Goal: Task Accomplishment & Management: Manage account settings

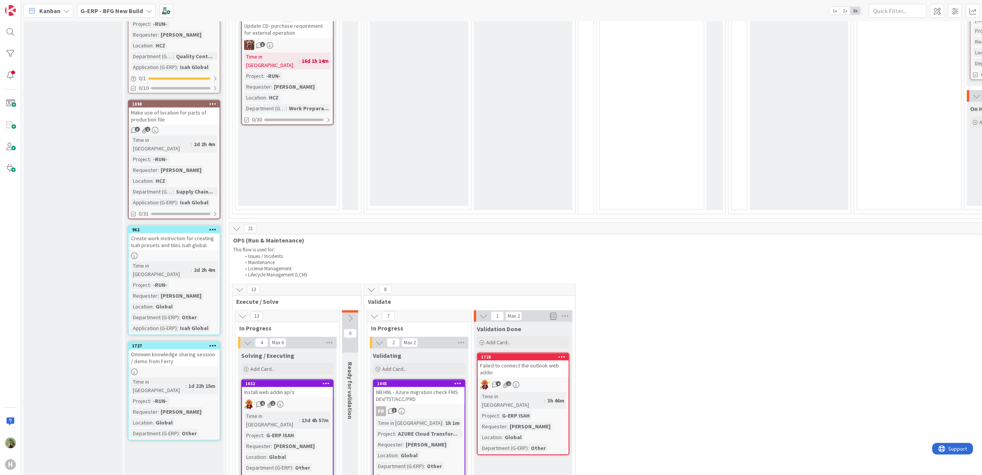
scroll to position [873, 0]
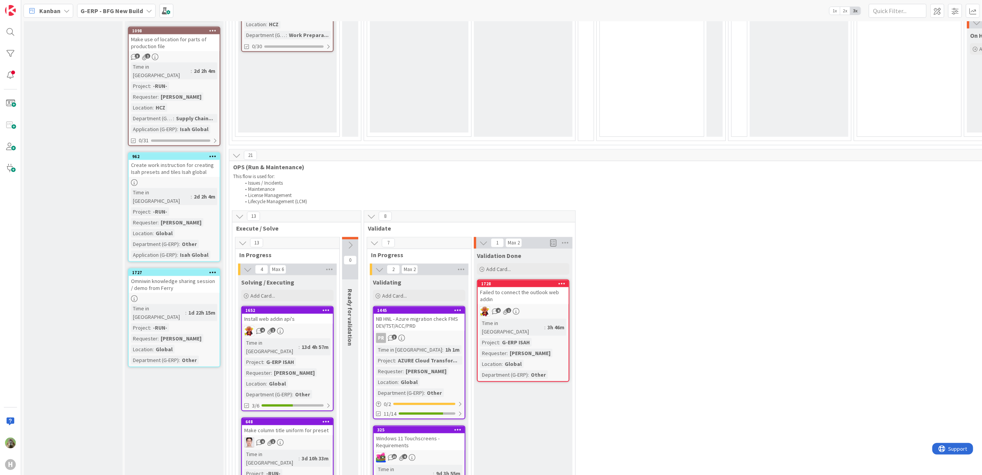
click at [212, 269] on icon at bounding box center [212, 271] width 7 height 5
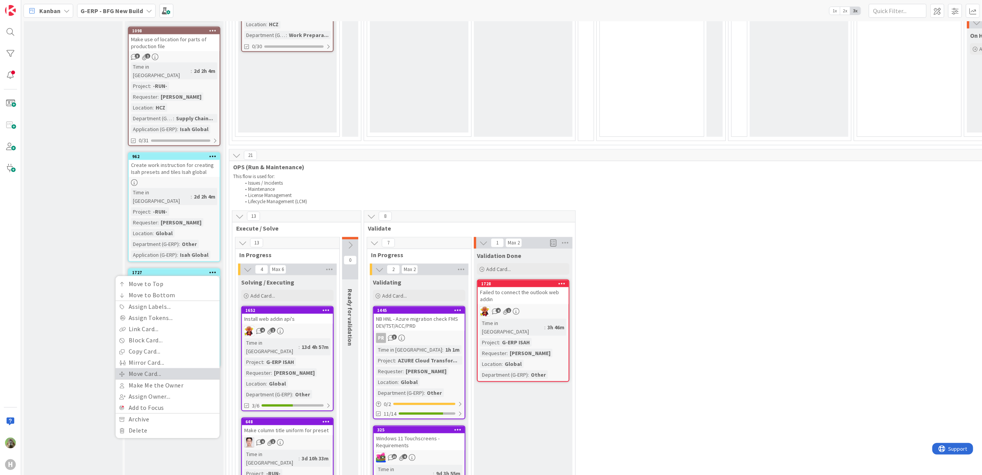
click at [164, 363] on link "Move Card..." at bounding box center [168, 373] width 104 height 11
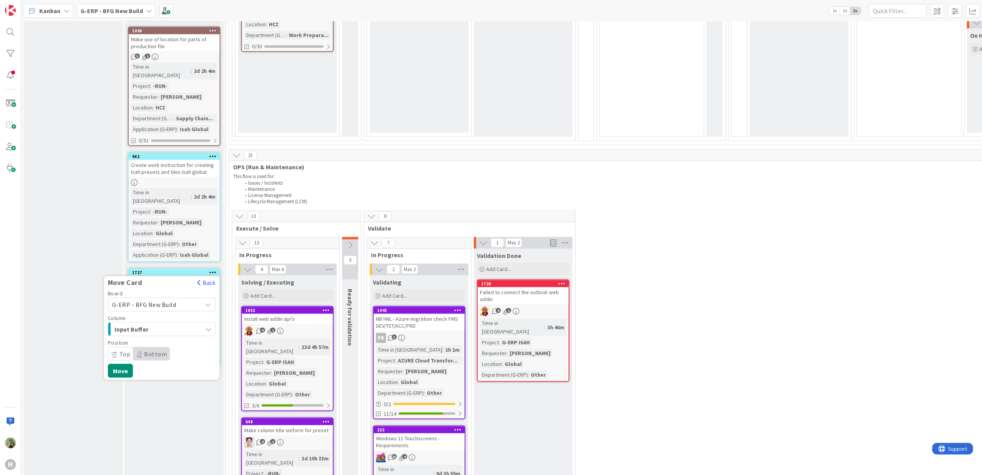
click at [182, 299] on span "G-ERP - BFG New Build" at bounding box center [155, 304] width 86 height 11
click at [180, 299] on span "G-ERP - BFG New Build" at bounding box center [155, 304] width 86 height 11
click at [176, 323] on div "Input Buffer" at bounding box center [158, 329] width 90 height 12
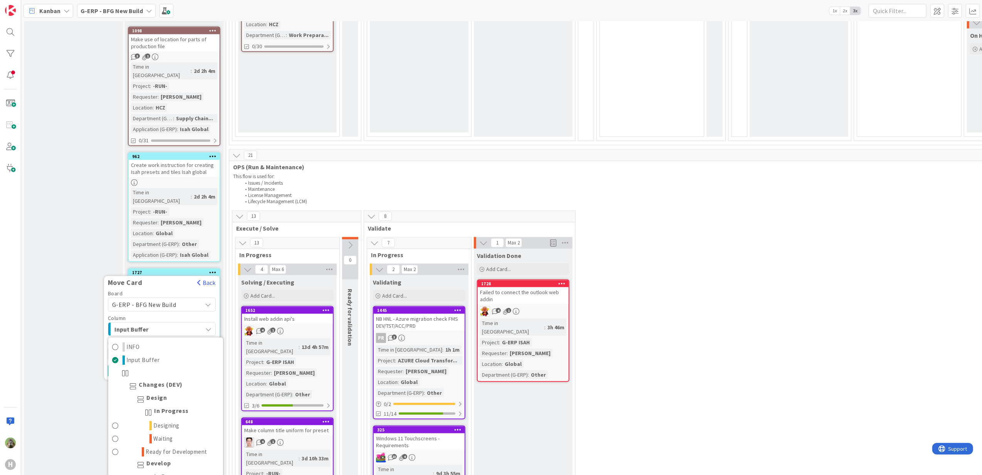
click at [181, 291] on div "Board G-ERP - BFG New Build G-ERP - BFG New Build G-ERP - BFG Service G-ERP - B…" at bounding box center [162, 326] width 108 height 70
click at [182, 299] on span "G-ERP - BFG New Build" at bounding box center [155, 304] width 86 height 11
click at [171, 324] on span "Input Buffer" at bounding box center [143, 329] width 58 height 10
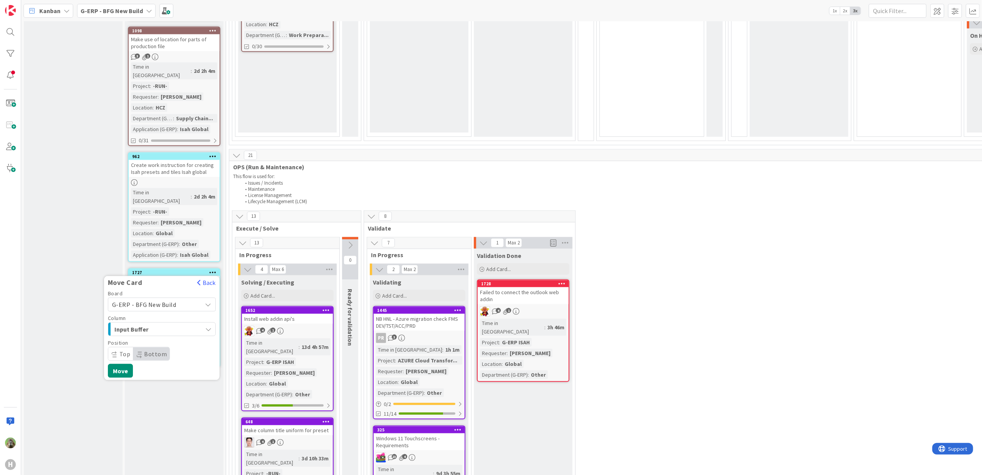
click at [176, 299] on span "G-ERP - BFG New Build" at bounding box center [155, 304] width 86 height 11
click at [176, 363] on span "Team ERP Backlog" at bounding box center [166, 397] width 89 height 12
click at [164, 324] on span "INFO" at bounding box center [143, 329] width 58 height 10
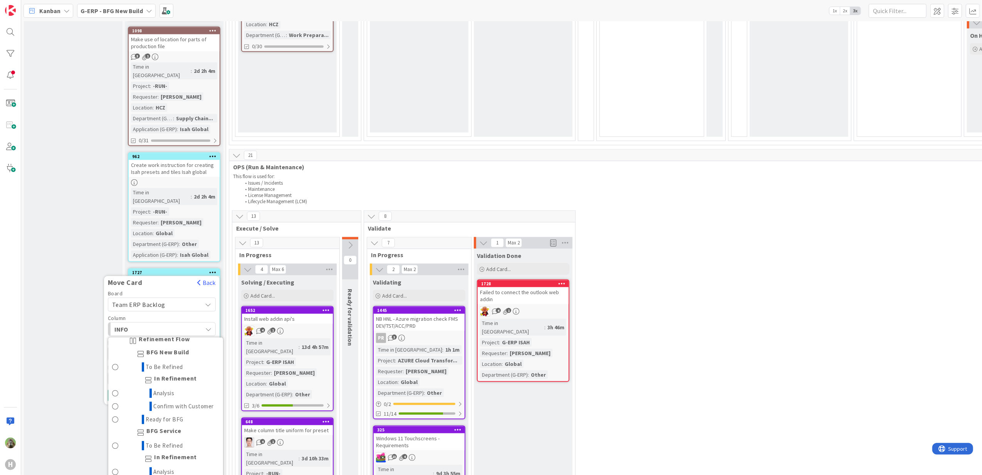
scroll to position [526, 0]
click at [187, 363] on link "Ready for BFG" at bounding box center [165, 399] width 115 height 13
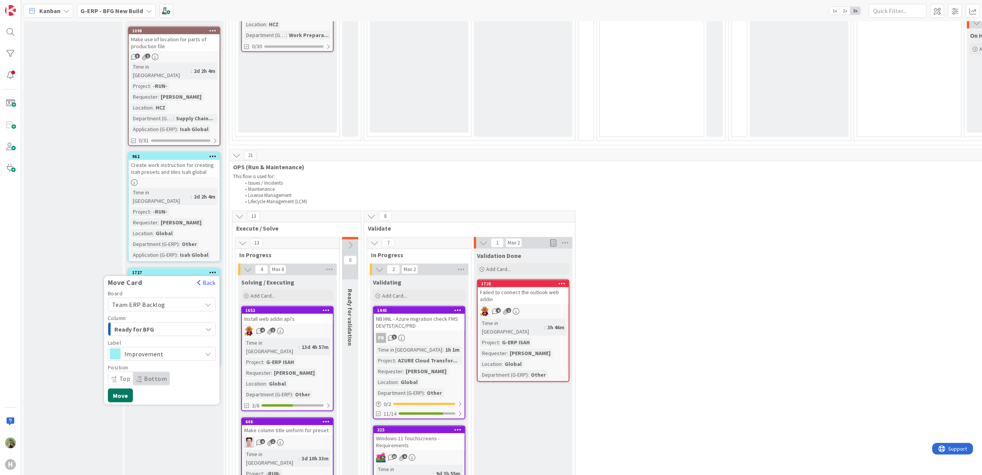
click at [126, 363] on button "Move" at bounding box center [120, 395] width 25 height 14
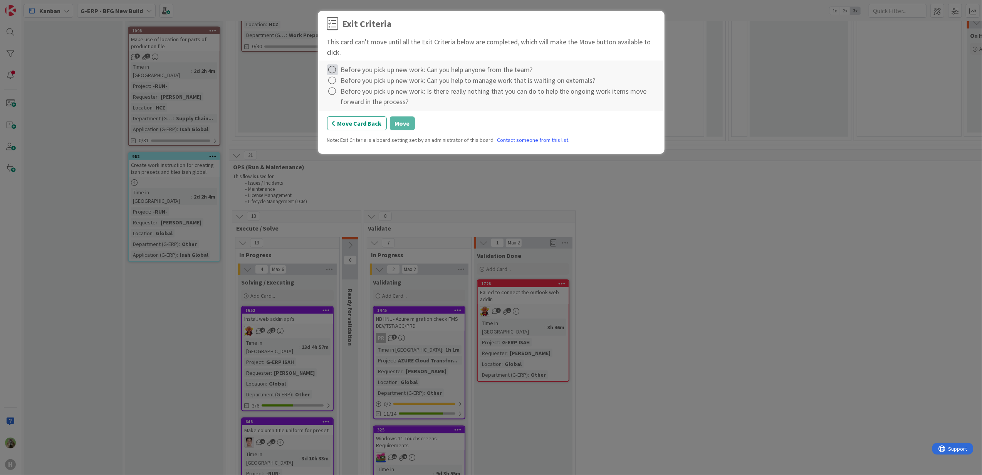
click at [331, 67] on icon at bounding box center [332, 69] width 11 height 11
click at [338, 85] on link "Complete" at bounding box center [375, 86] width 96 height 11
click at [337, 83] on icon at bounding box center [332, 80] width 11 height 11
click at [341, 96] on link "Complete" at bounding box center [375, 96] width 96 height 11
click at [336, 92] on icon at bounding box center [332, 91] width 11 height 11
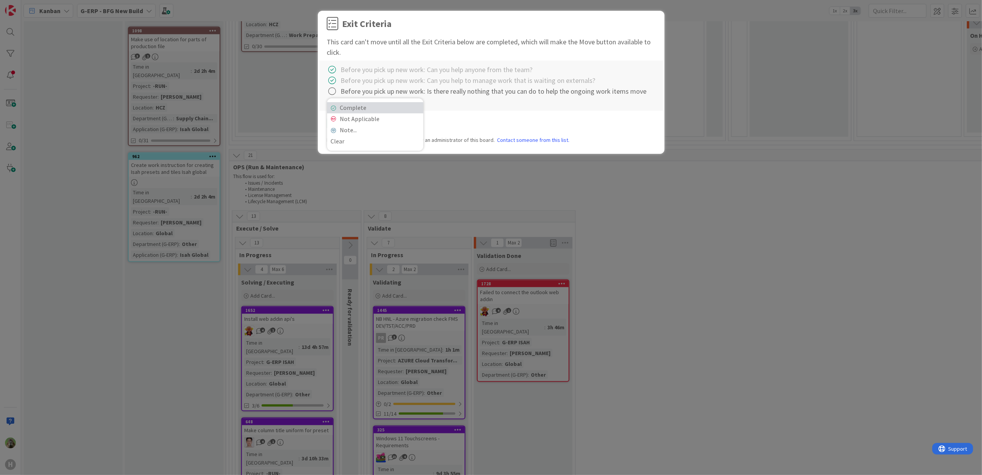
click at [357, 113] on link "Complete" at bounding box center [375, 107] width 96 height 11
click at [405, 126] on button "Move" at bounding box center [402, 123] width 25 height 14
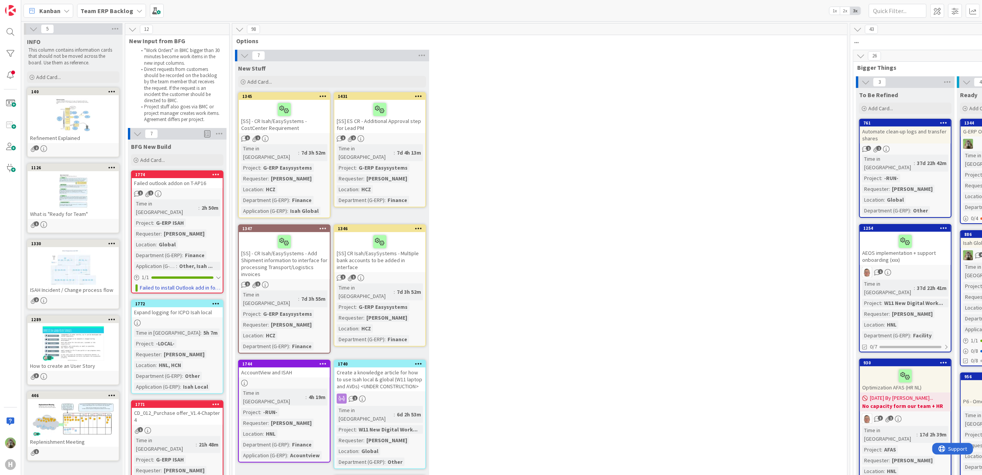
click at [194, 190] on div "1 1" at bounding box center [177, 193] width 91 height 7
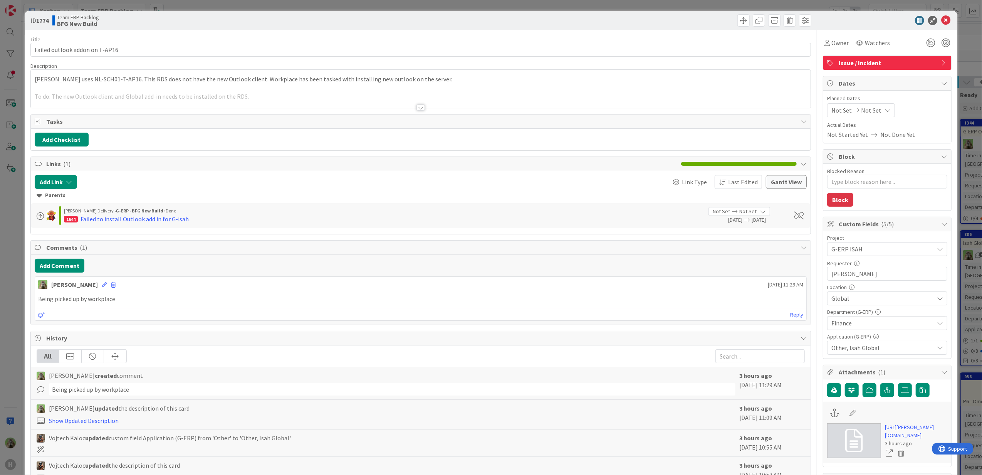
type textarea "x"
click at [842, 271] on input "Hanno Wilde" at bounding box center [887, 274] width 120 height 14
type input "[PERSON_NAME]"
type textarea "x"
type input "[PERSON_NAME]"
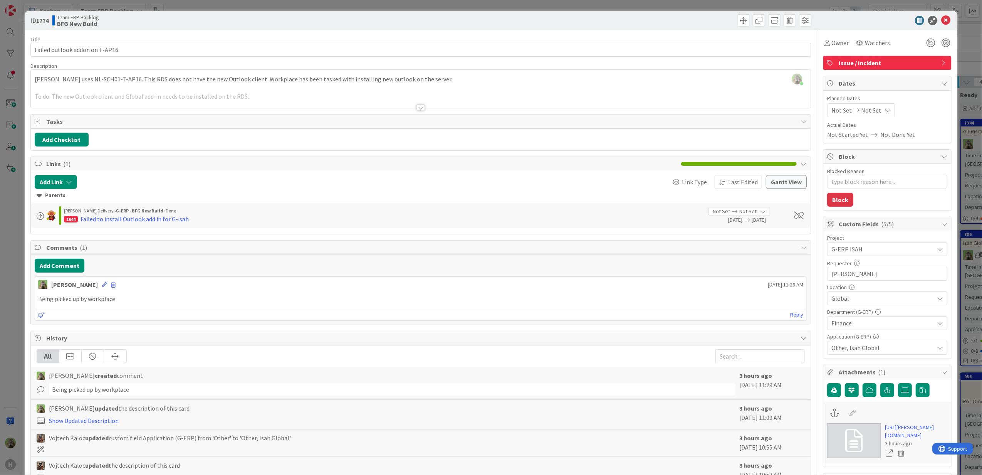
click at [887, 351] on span "Other, Isah Global" at bounding box center [883, 347] width 102 height 9
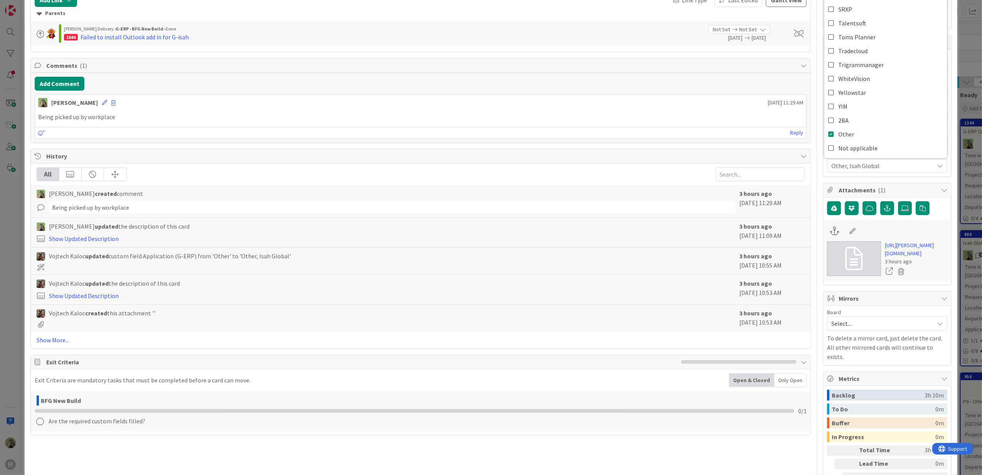
scroll to position [257, 0]
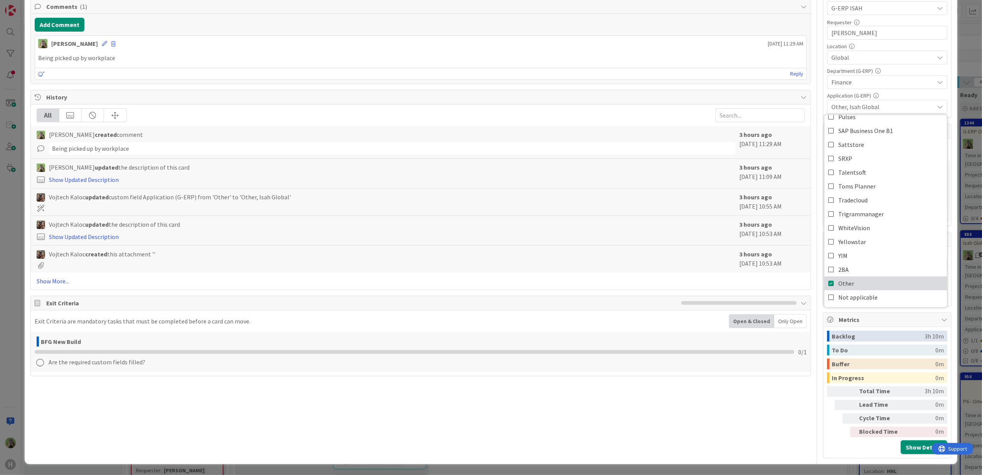
click at [840, 277] on span "Other" at bounding box center [846, 283] width 16 height 12
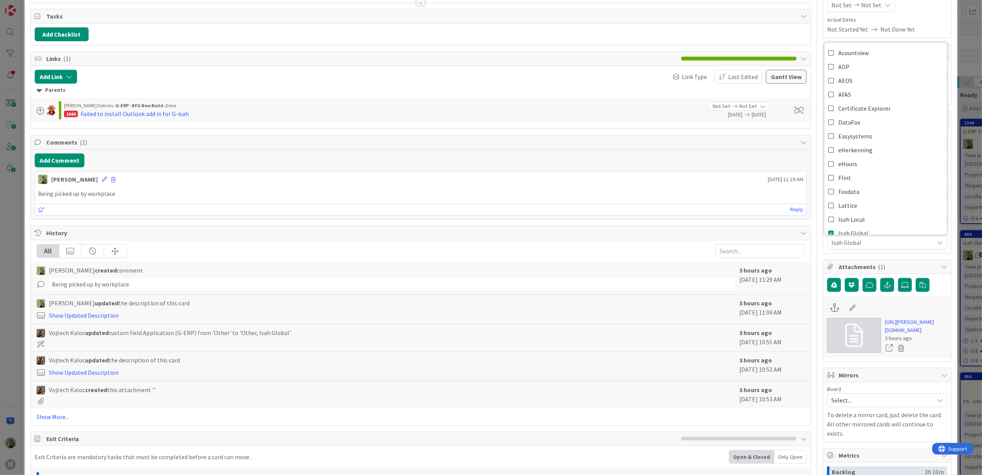
scroll to position [0, 0]
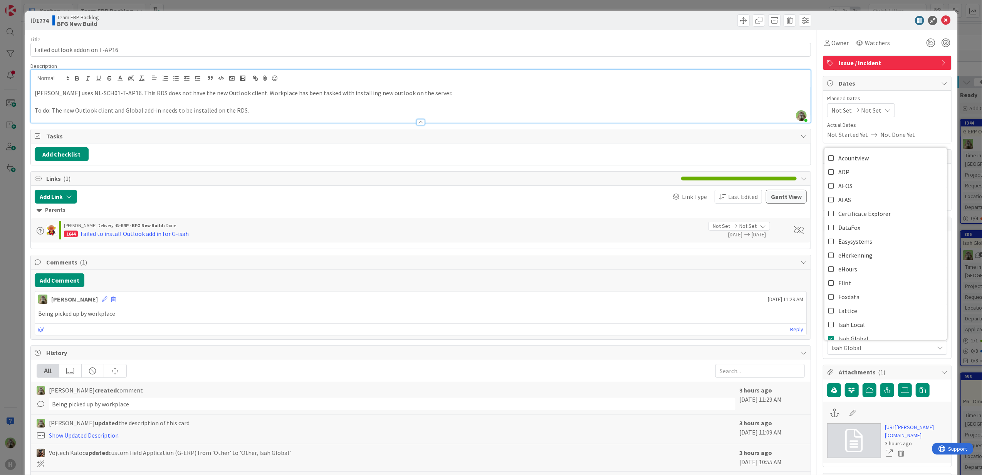
click at [324, 87] on div "Hanno uses NL-SCH01-T-AP16. This RDS does not have the new Outlook client. Work…" at bounding box center [421, 104] width 780 height 35
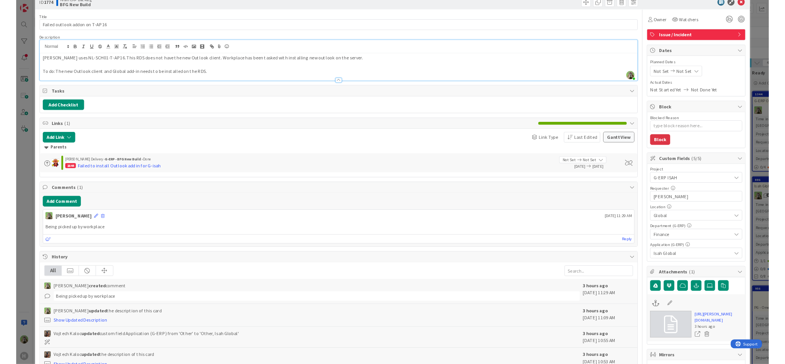
scroll to position [154, 0]
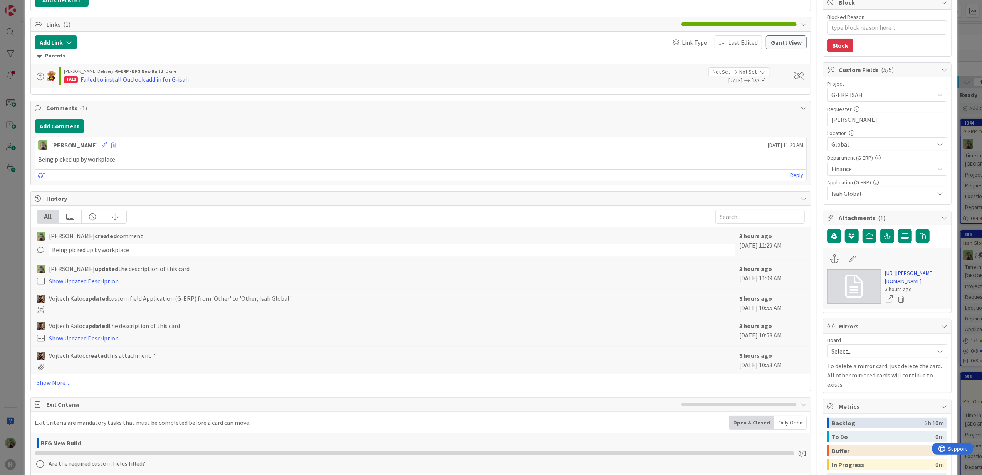
click at [898, 285] on link "https://huisman-smartit.onbmc.com/smartit/app/#/incident/AGGF4KX6HRENQATB2ADNTB…" at bounding box center [916, 277] width 62 height 16
type textarea "x"
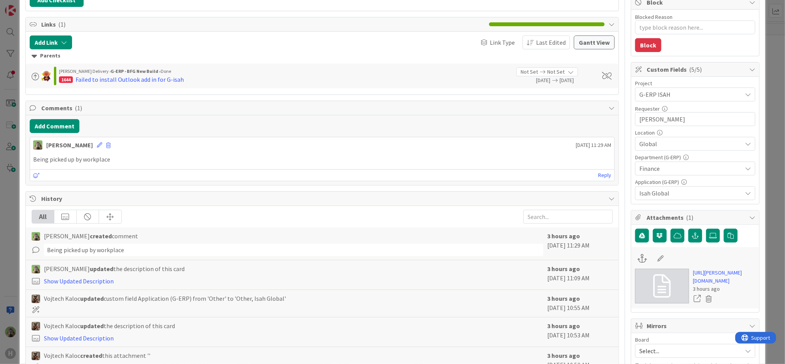
click at [10, 211] on div "ID 1774 Team ERP Backlog BFG New Build Title 30 / 128 Failed outlook addon on T…" at bounding box center [392, 182] width 785 height 364
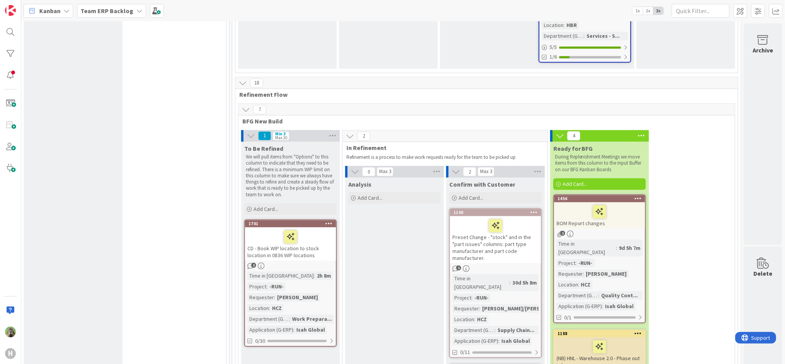
scroll to position [1490, 626]
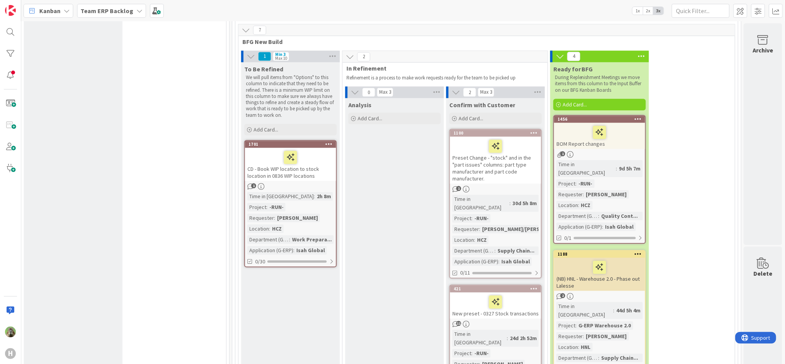
click at [18, 32] on div "H" at bounding box center [10, 182] width 21 height 364
click at [8, 27] on div at bounding box center [10, 31] width 15 height 15
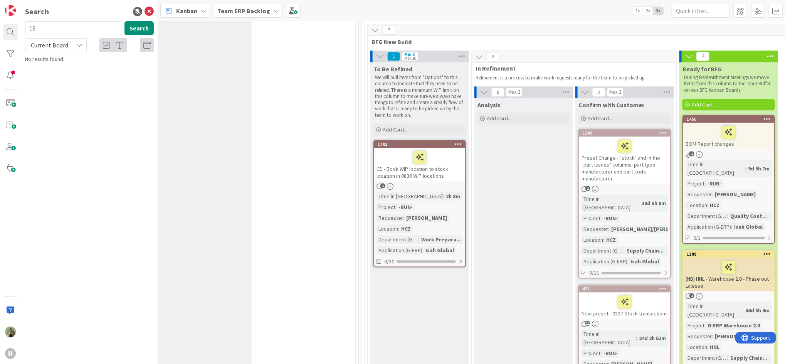
type input "1"
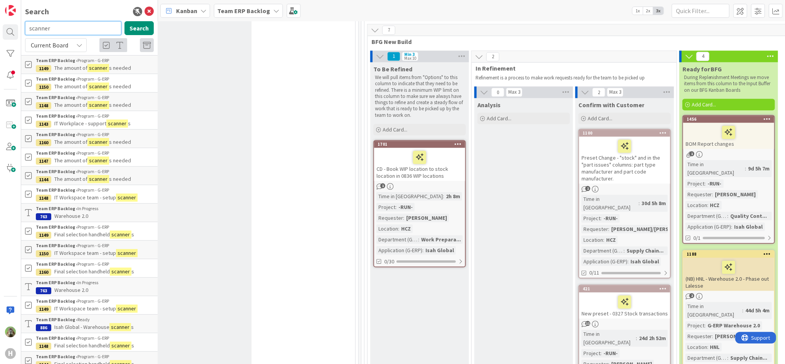
click at [68, 21] on input "scanner" at bounding box center [73, 28] width 96 height 14
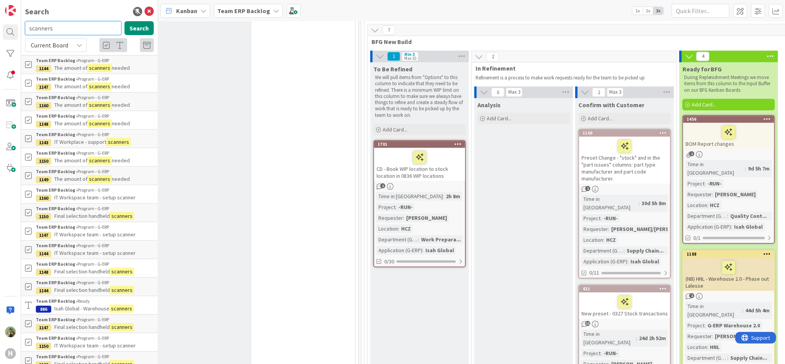
click at [66, 24] on input "scanners" at bounding box center [73, 28] width 96 height 14
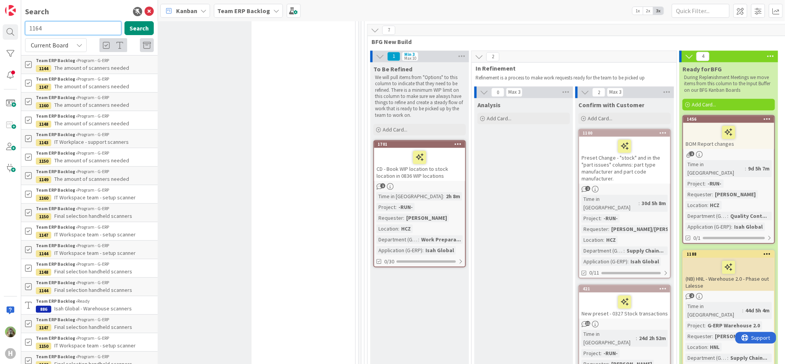
type input "1164"
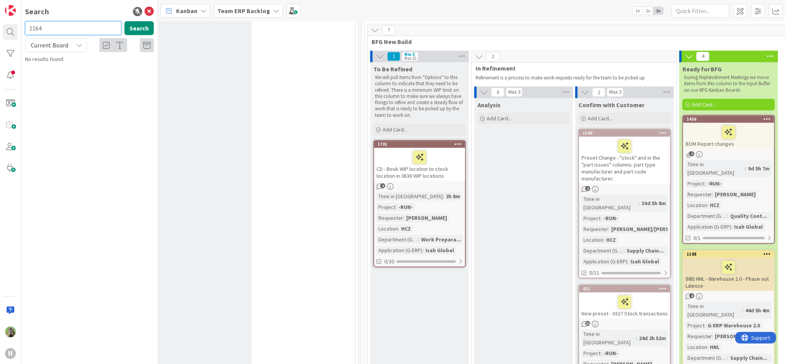
click at [66, 24] on input "1164" at bounding box center [73, 28] width 96 height 14
click at [250, 14] on span "Team ERP Backlog" at bounding box center [243, 10] width 53 height 9
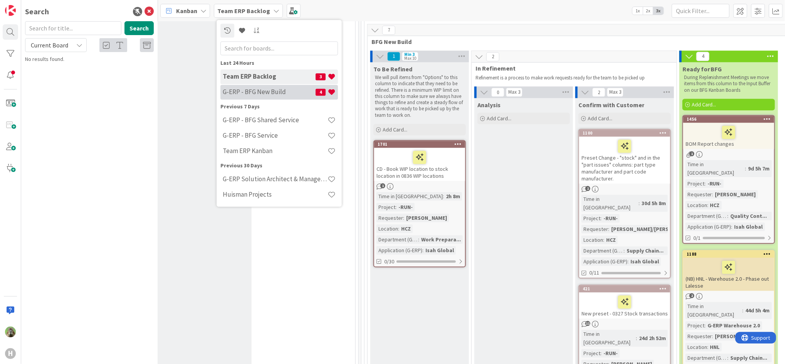
click at [256, 94] on h4 "G-ERP - BFG New Build" at bounding box center [269, 92] width 93 height 8
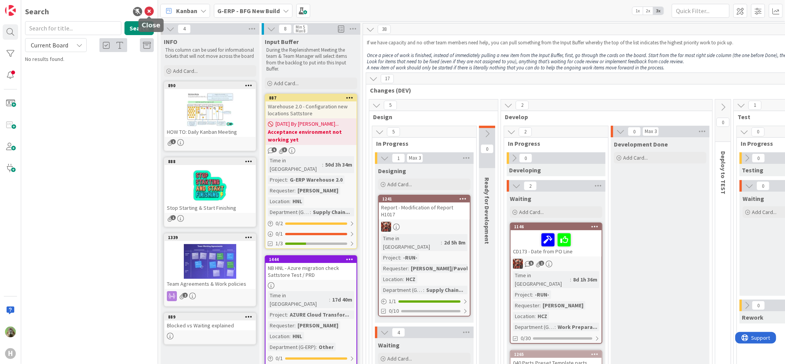
click at [146, 11] on icon at bounding box center [148, 11] width 9 height 9
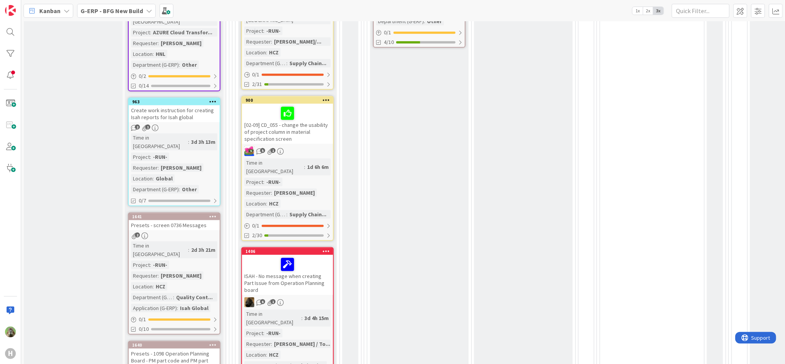
scroll to position [308, 0]
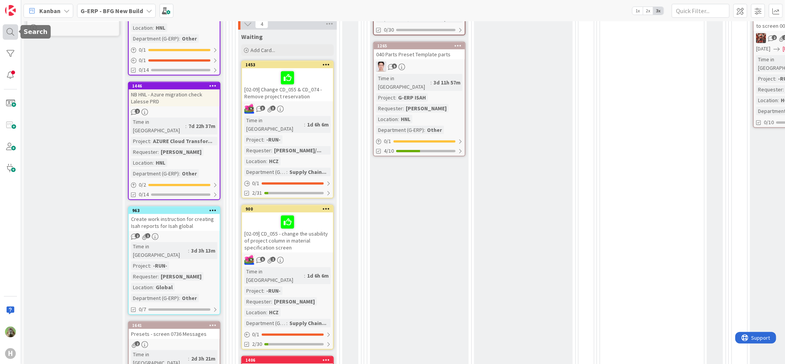
drag, startPoint x: 7, startPoint y: 27, endPoint x: 13, endPoint y: 31, distance: 6.7
click at [7, 27] on div at bounding box center [10, 31] width 15 height 15
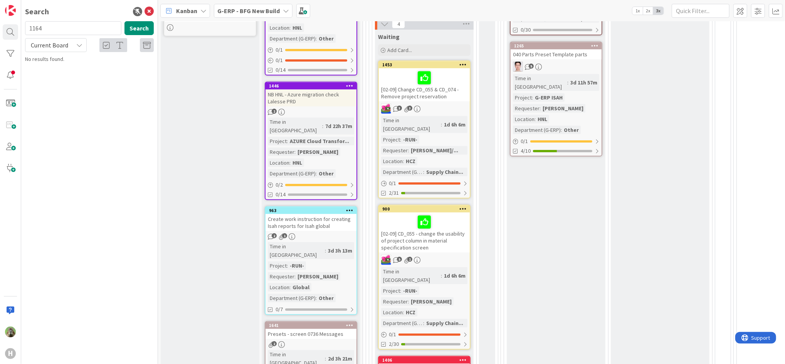
click at [75, 27] on input "1164" at bounding box center [73, 28] width 96 height 14
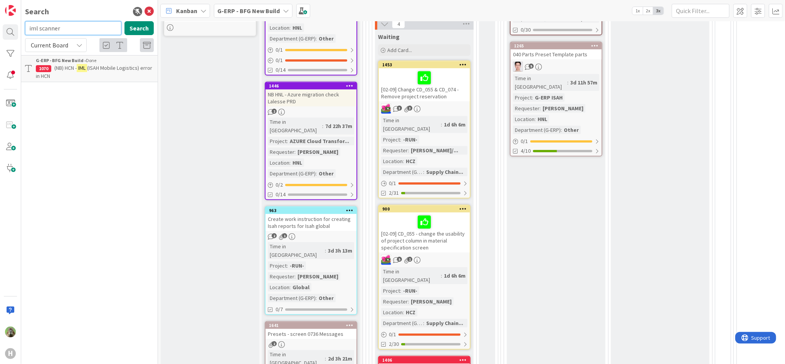
click at [69, 30] on input "iml scanner" at bounding box center [73, 28] width 96 height 14
type input "1134"
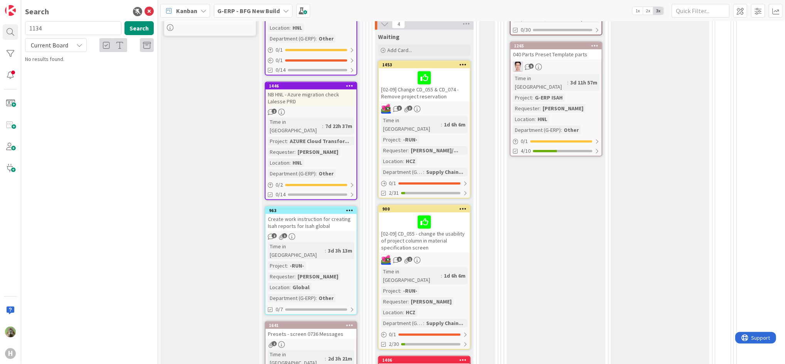
click at [69, 40] on span "Current Board" at bounding box center [49, 45] width 40 height 11
click at [61, 73] on span "All Boards" at bounding box center [69, 77] width 80 height 12
click at [85, 72] on p "Isah Global - IML HNL test - configuration test scanners" at bounding box center [95, 72] width 118 height 16
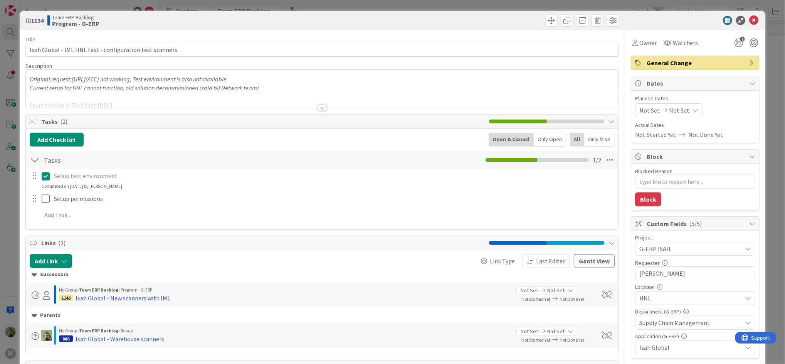
click at [285, 93] on div at bounding box center [322, 98] width 593 height 20
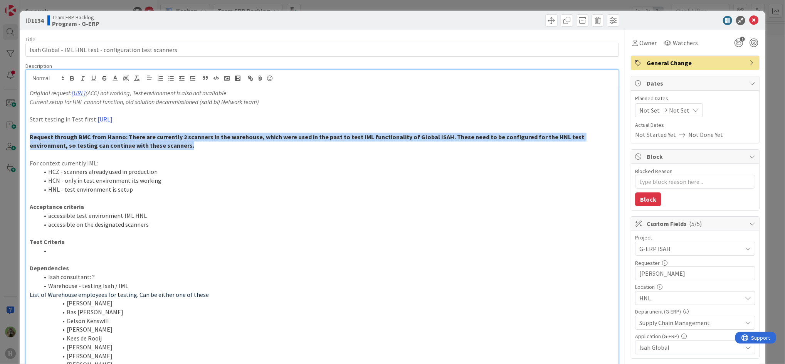
drag, startPoint x: 159, startPoint y: 145, endPoint x: 7, endPoint y: 138, distance: 152.4
click at [7, 138] on div "ID 1134 Team ERP Backlog Program - G-ERP Title 56 / 128 Isah Global - IML HNL t…" at bounding box center [392, 182] width 785 height 364
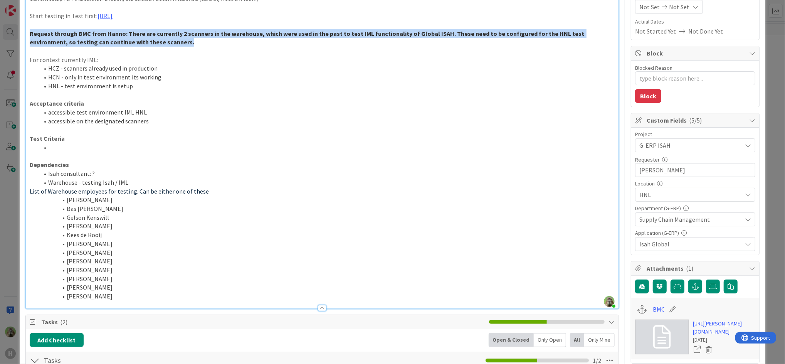
scroll to position [102, 0]
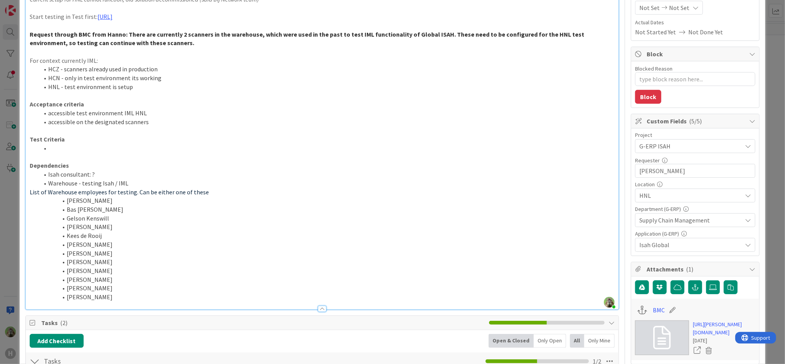
click at [14, 231] on div "ID 1134 Team ERP Backlog Program - G-ERP Title 56 / 128 Isah Global - IML HNL t…" at bounding box center [392, 182] width 785 height 364
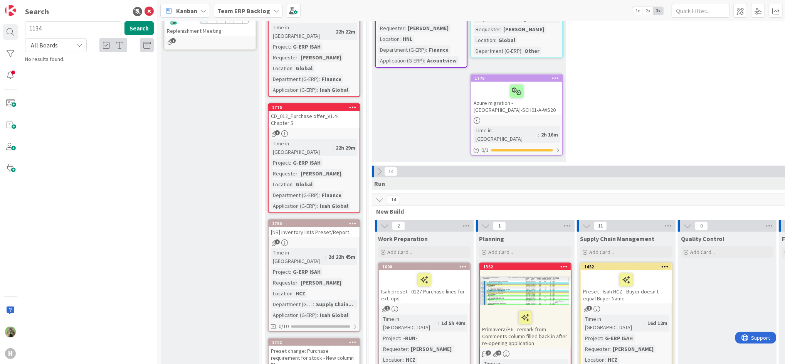
scroll to position [822, 0]
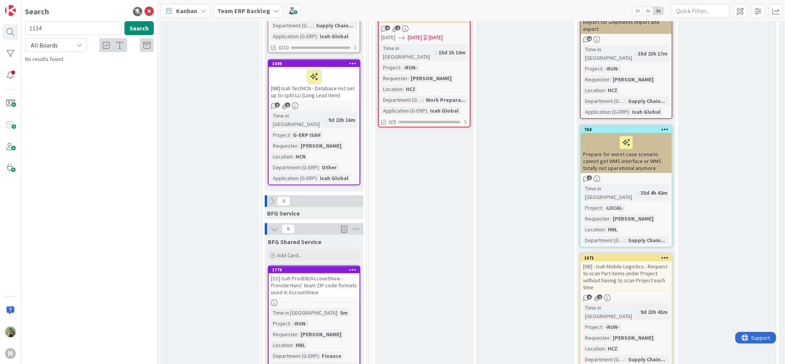
click at [83, 36] on div "1134 Search" at bounding box center [89, 29] width 138 height 17
click at [87, 29] on input "1134" at bounding box center [73, 28] width 96 height 14
click at [62, 63] on div "Team ERP Backlog › Program - G-ERP" at bounding box center [95, 60] width 118 height 7
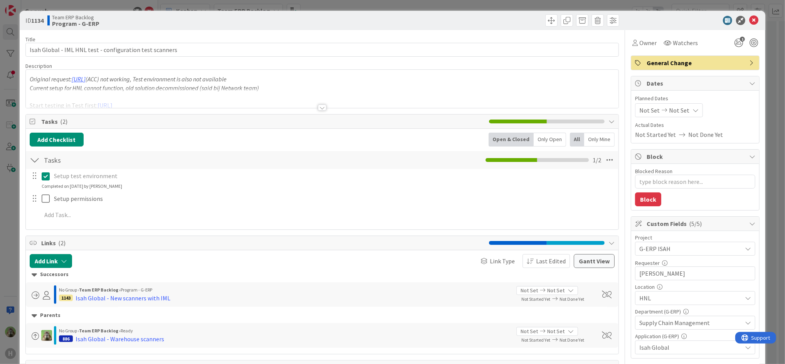
type textarea "x"
click at [545, 16] on span at bounding box center [551, 20] width 12 height 12
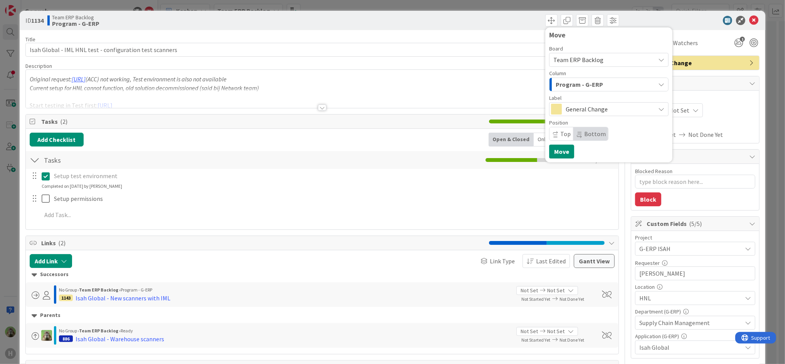
click at [592, 57] on span "Team ERP Backlog" at bounding box center [578, 60] width 50 height 8
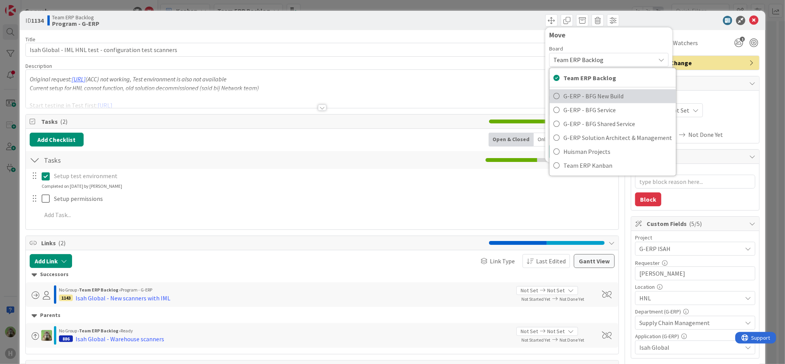
click at [612, 96] on span "G-ERP - BFG New Build" at bounding box center [617, 97] width 109 height 12
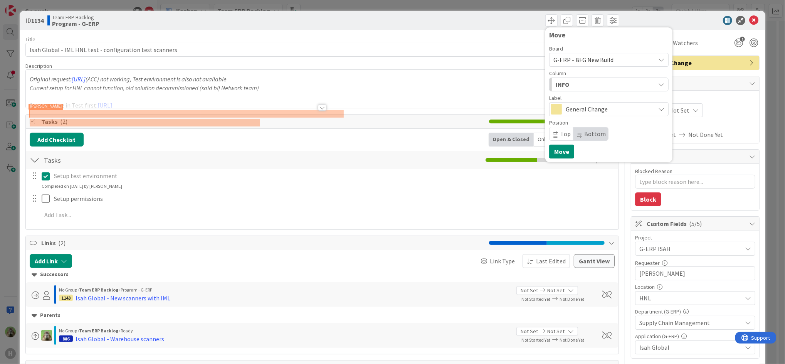
click at [420, 103] on div at bounding box center [322, 98] width 593 height 20
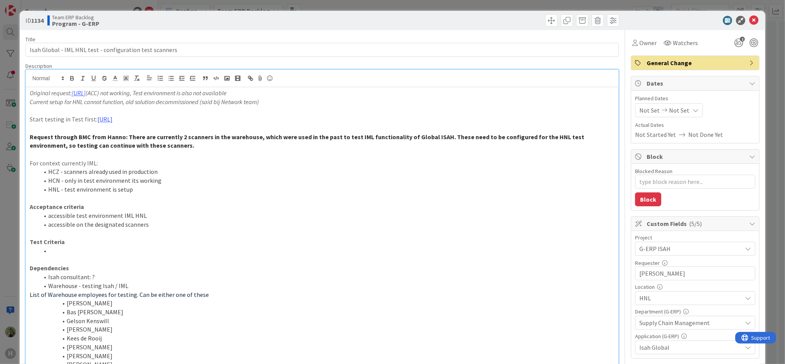
scroll to position [154, 0]
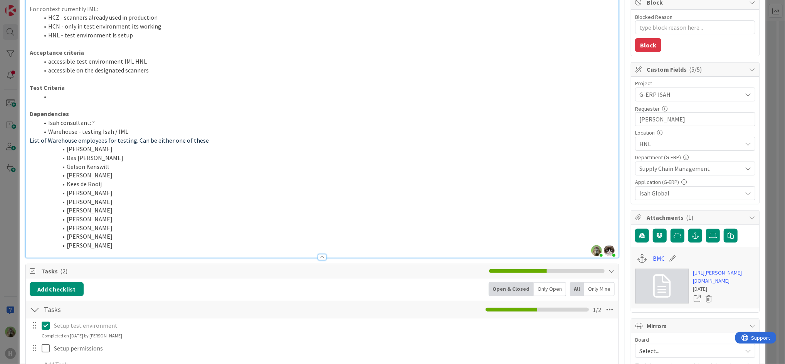
drag, startPoint x: 166, startPoint y: 240, endPoint x: 79, endPoint y: 157, distance: 119.7
click at [79, 157] on ol "Arno Schipper Bas Cordes Gelson Kenswill Johan Siau Kees de Rooij Marcel Verste…" at bounding box center [322, 196] width 585 height 105
click at [114, 188] on li "[PERSON_NAME]" at bounding box center [327, 192] width 576 height 9
drag, startPoint x: 124, startPoint y: 246, endPoint x: 134, endPoint y: 141, distance: 105.6
click at [134, 141] on div "Original request: https://web.mobilelogistics.hnl.acc.isah.hsle.local/ (ACC) no…" at bounding box center [322, 95] width 593 height 324
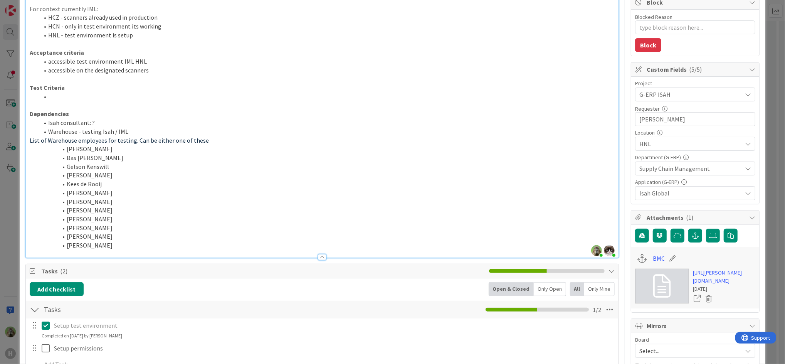
click at [68, 132] on li "Warehouse - testing Isah / IML" at bounding box center [327, 131] width 576 height 9
drag, startPoint x: 29, startPoint y: 138, endPoint x: 188, endPoint y: 267, distance: 204.6
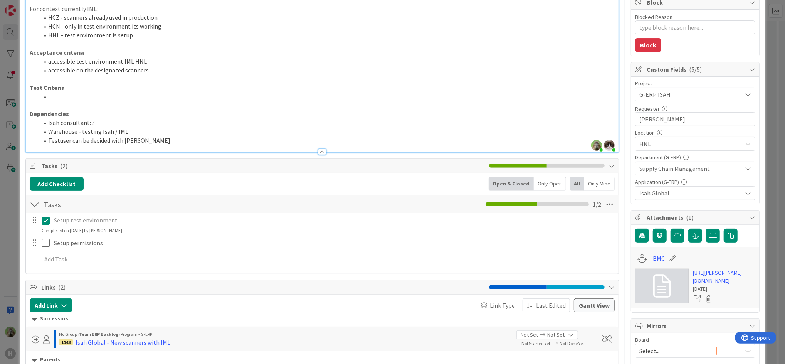
click at [106, 139] on li "Testuser can be decided with Hanno" at bounding box center [327, 140] width 576 height 9
click at [12, 190] on div "ID 1134 Team ERP Backlog Program - G-ERP Move Move Title 56 / 128 Isah Global -…" at bounding box center [392, 182] width 785 height 364
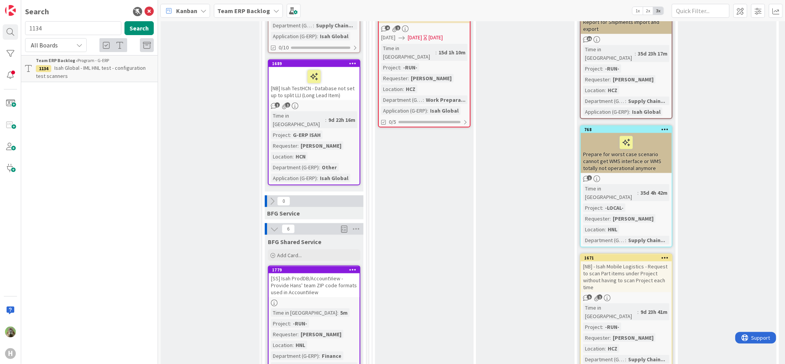
drag, startPoint x: 78, startPoint y: 59, endPoint x: 461, endPoint y: 228, distance: 418.7
click at [78, 59] on div "Team ERP Backlog › Program - G-ERP" at bounding box center [95, 60] width 118 height 7
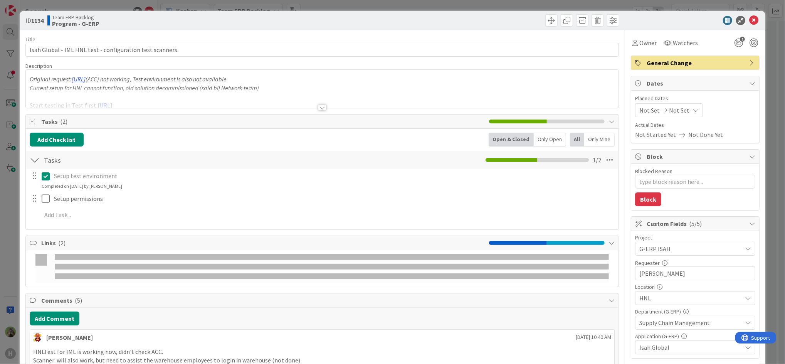
click at [342, 99] on div at bounding box center [322, 98] width 593 height 20
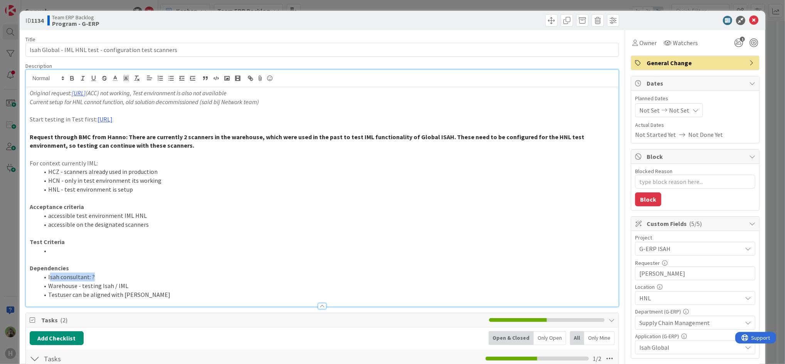
drag, startPoint x: 114, startPoint y: 276, endPoint x: 50, endPoint y: 278, distance: 64.4
click at [50, 278] on li "Isah consultant: ?" at bounding box center [327, 276] width 576 height 9
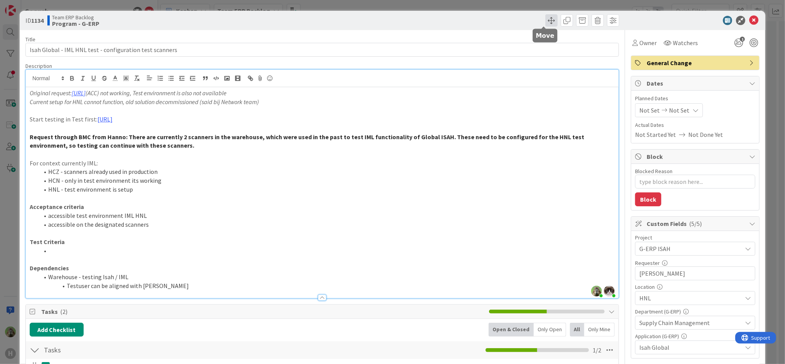
click at [545, 25] on span at bounding box center [551, 20] width 12 height 12
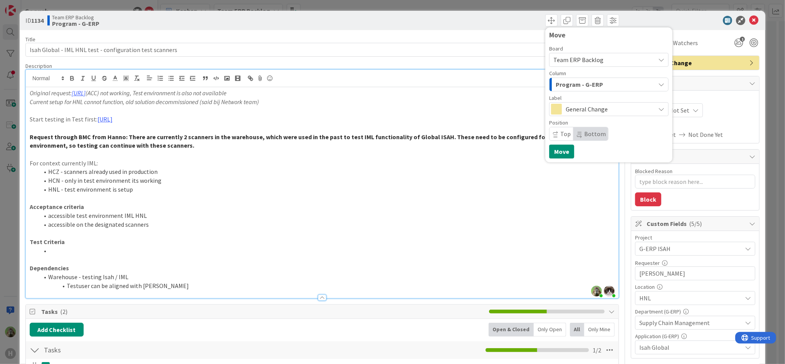
click at [593, 58] on span "Team ERP Backlog" at bounding box center [578, 60] width 50 height 8
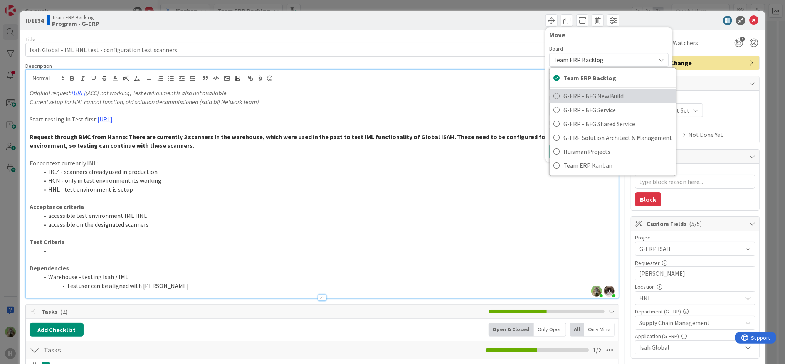
click at [598, 91] on span "G-ERP - BFG New Build" at bounding box center [617, 97] width 109 height 12
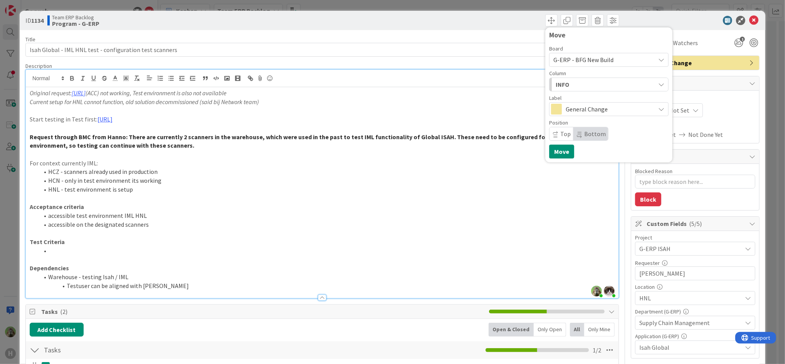
click at [596, 60] on span "G-ERP - BFG New Build" at bounding box center [583, 60] width 60 height 8
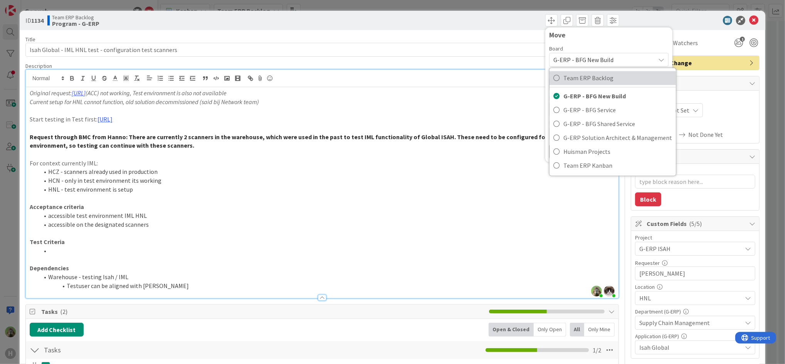
click at [588, 76] on span "Team ERP Backlog" at bounding box center [617, 78] width 109 height 12
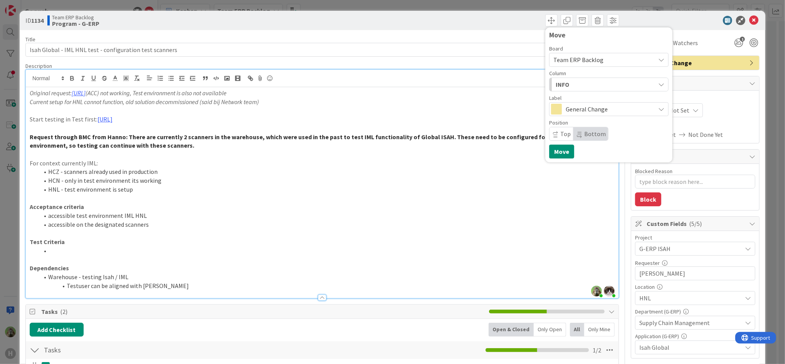
click at [583, 101] on div "Label General Change" at bounding box center [608, 105] width 119 height 21
click at [582, 106] on span "General Change" at bounding box center [609, 109] width 86 height 11
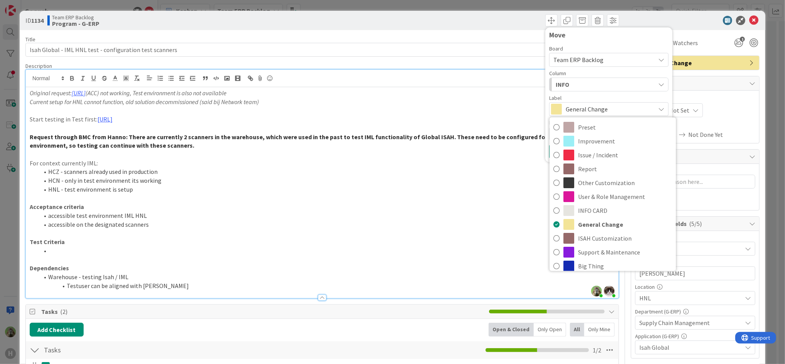
click at [592, 84] on div "INFO" at bounding box center [604, 84] width 101 height 12
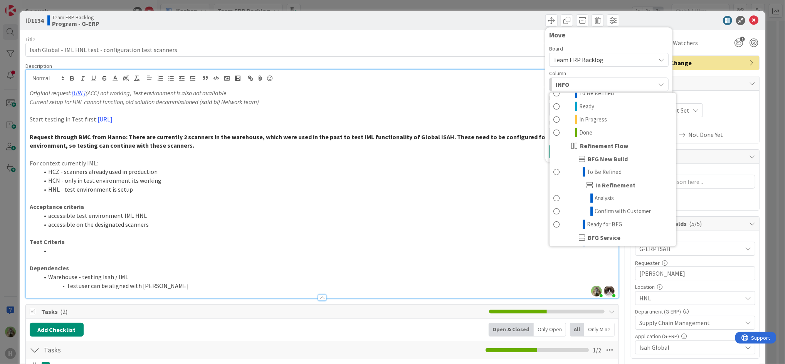
scroll to position [489, 0]
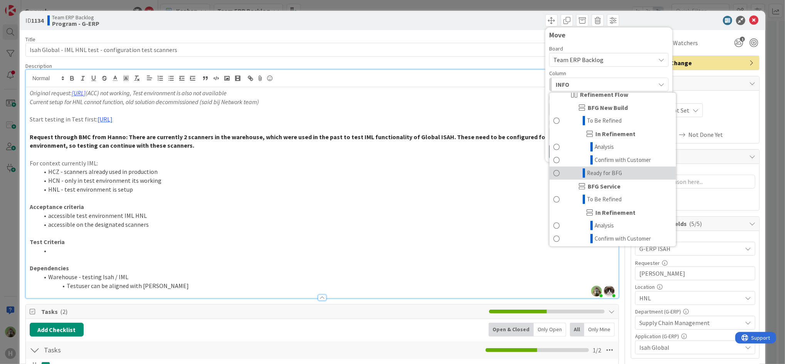
click at [614, 180] on link "Ready for BFG" at bounding box center [612, 172] width 126 height 13
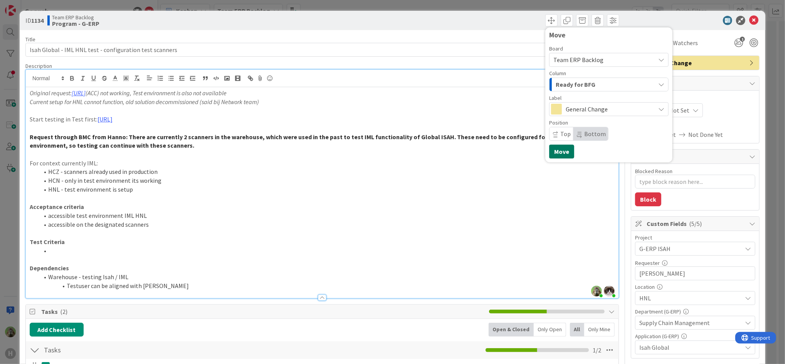
click at [558, 156] on button "Move" at bounding box center [561, 151] width 25 height 14
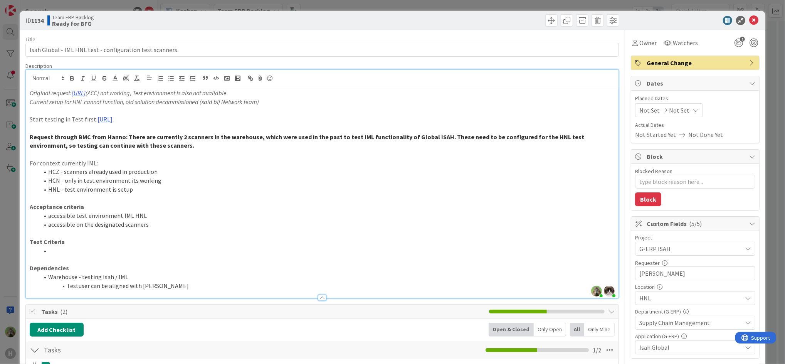
click at [15, 197] on div "ID 1134 Team ERP Backlog Ready for BFG Move Move Title 56 / 128 Isah Global - I…" at bounding box center [392, 182] width 785 height 364
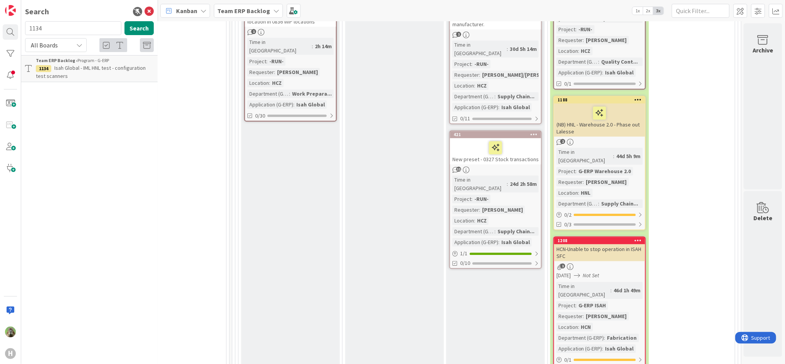
scroll to position [1850, 760]
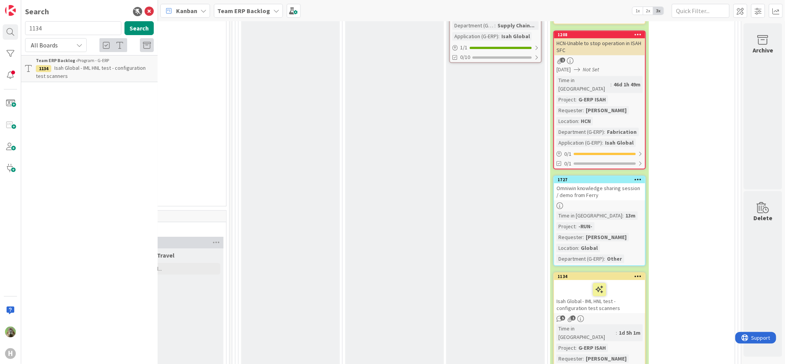
click at [259, 11] on b "Team ERP Backlog" at bounding box center [243, 11] width 53 height 8
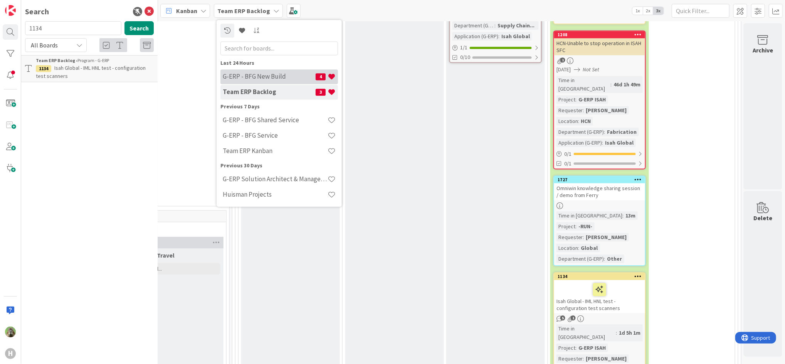
click at [257, 73] on h4 "G-ERP - BFG New Build" at bounding box center [269, 77] width 93 height 8
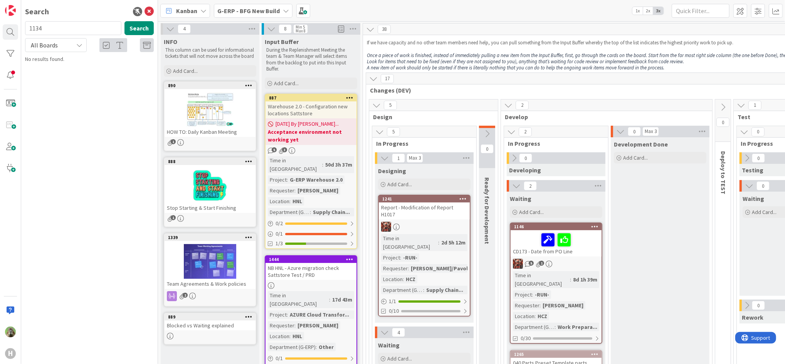
click at [149, 11] on icon at bounding box center [148, 11] width 9 height 9
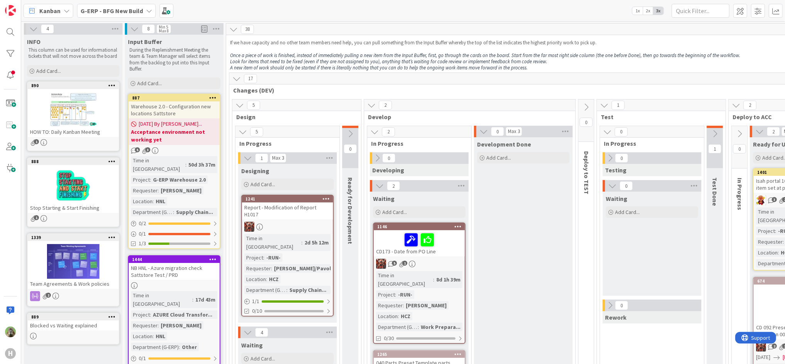
click at [324, 57] on em "Once a piece of work is finished, instead of immediately pulling a new item fro…" at bounding box center [485, 55] width 510 height 7
click at [378, 48] on p at bounding box center [652, 49] width 844 height 6
click at [200, 113] on div "Warehouse 2.0 - Configuration new locations Sattstore" at bounding box center [174, 109] width 91 height 17
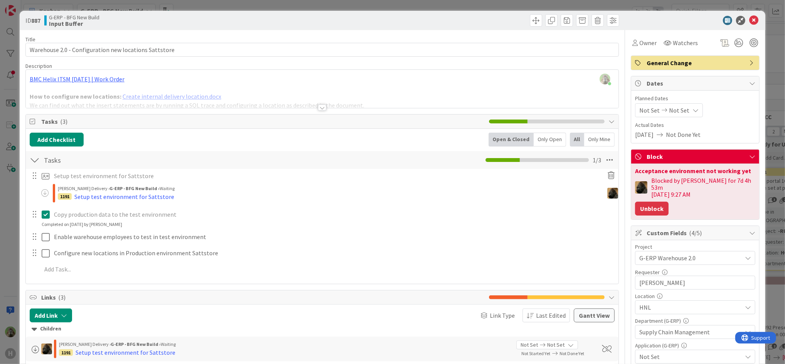
click at [649, 203] on button "Unblock" at bounding box center [652, 209] width 34 height 14
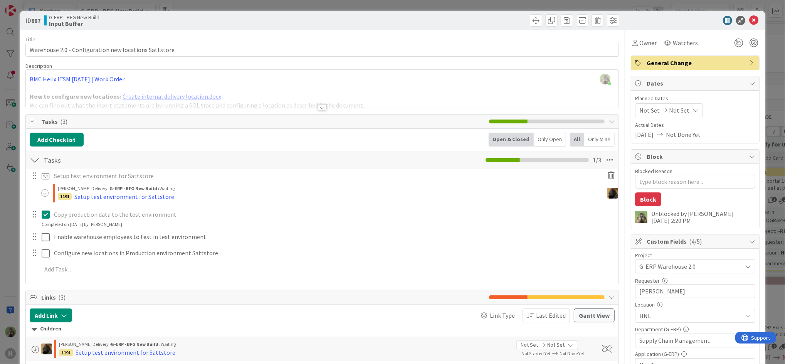
click at [12, 226] on div "ID 887 G-ERP - BFG New Build Input Buffer Title 53 / 128 Warehouse 2.0 - Config…" at bounding box center [392, 182] width 785 height 364
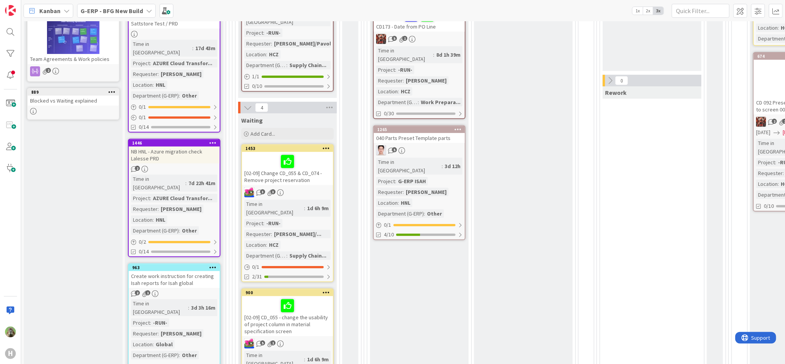
scroll to position [205, 0]
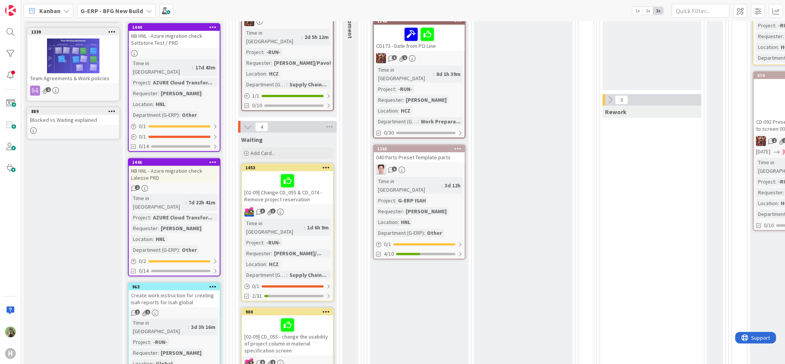
click at [58, 6] on span "Kanban" at bounding box center [49, 10] width 21 height 9
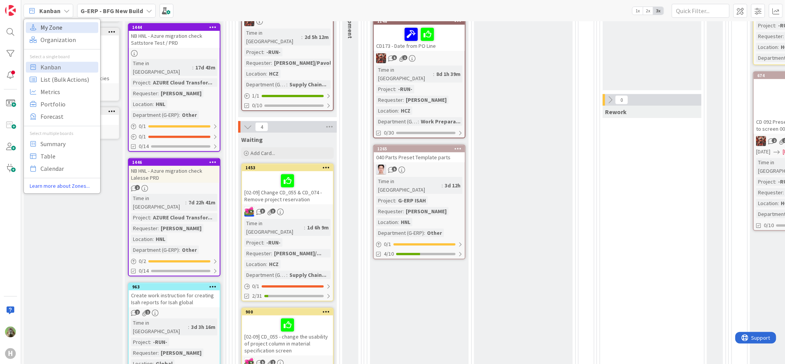
click at [63, 23] on div "My Zone Organization Select a single board Kanban List (Bulk Actions) Metrics P…" at bounding box center [62, 105] width 77 height 175
click at [57, 32] on span "My Zone" at bounding box center [67, 28] width 55 height 12
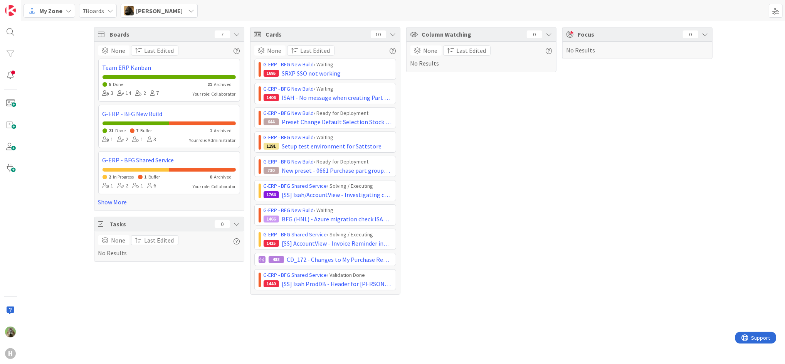
click at [151, 12] on span "[PERSON_NAME]" at bounding box center [159, 10] width 47 height 9
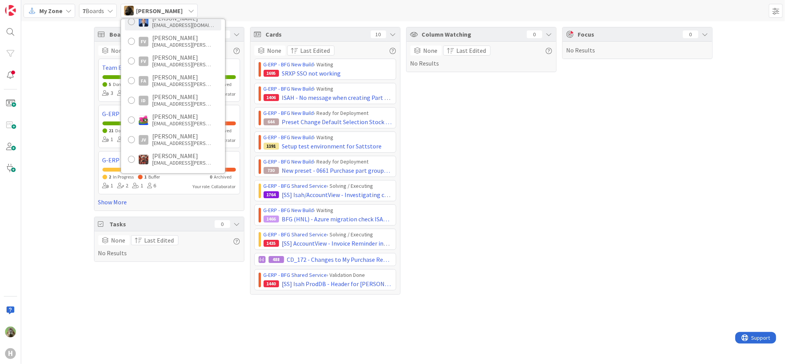
scroll to position [205, 0]
click at [185, 122] on div "jkral@huisman-cz.com" at bounding box center [183, 120] width 62 height 7
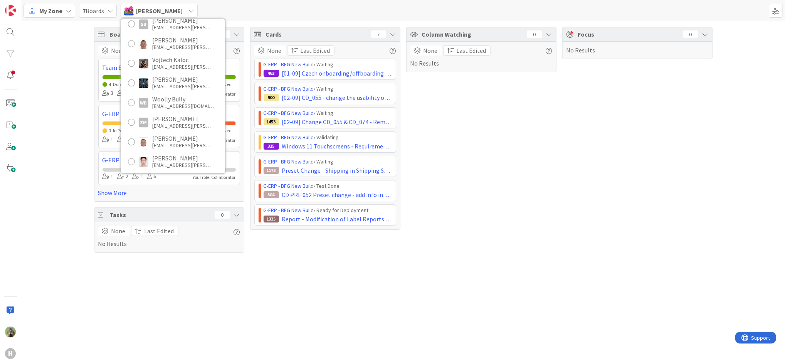
scroll to position [718, 0]
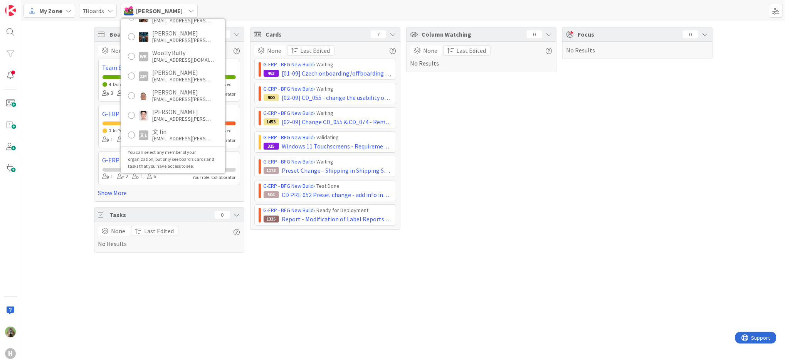
click at [82, 113] on div "Boards 7 None Last Edited Team ERP Kanban 4 Done 50 Archived 3 14 2 7 Your role…" at bounding box center [403, 139] width 764 height 237
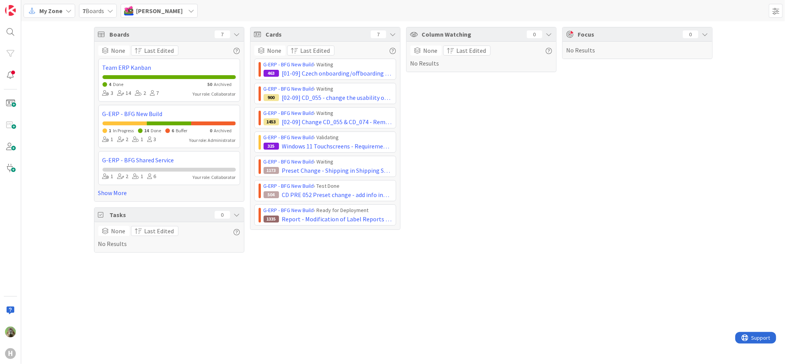
click at [169, 20] on div "My Zone 7 Boards Jakub Král Timothy Tjia ttjia@huisman-nl.com AC Akif Cevik ace…" at bounding box center [403, 10] width 764 height 21
click at [168, 8] on div "[PERSON_NAME]" at bounding box center [159, 11] width 77 height 14
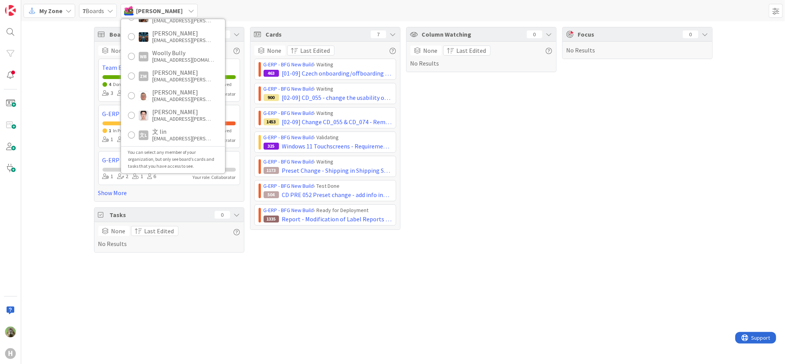
click at [168, 8] on div "[PERSON_NAME]" at bounding box center [159, 11] width 77 height 14
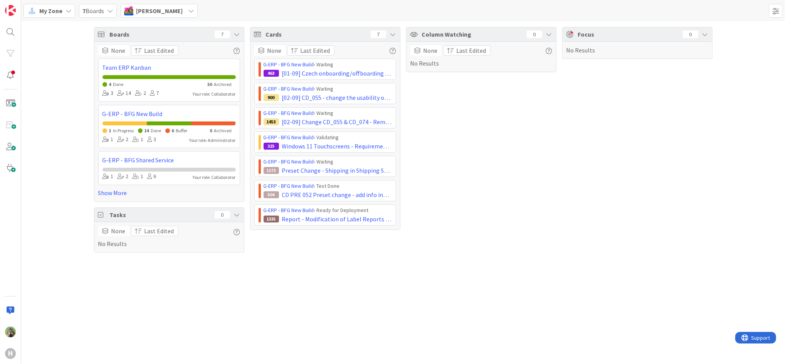
click at [168, 8] on div "[PERSON_NAME]" at bounding box center [159, 11] width 77 height 14
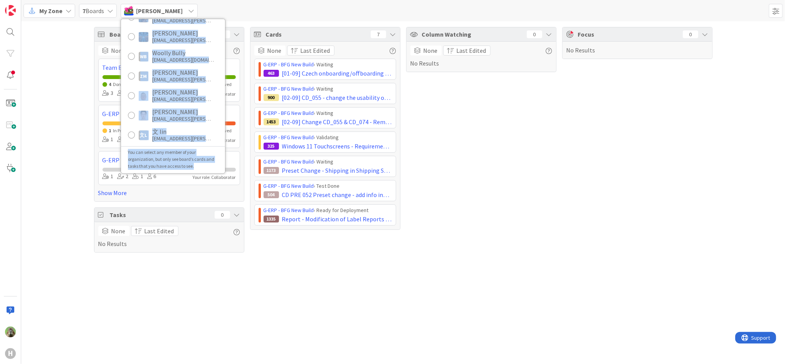
click at [188, 9] on icon at bounding box center [191, 11] width 6 height 6
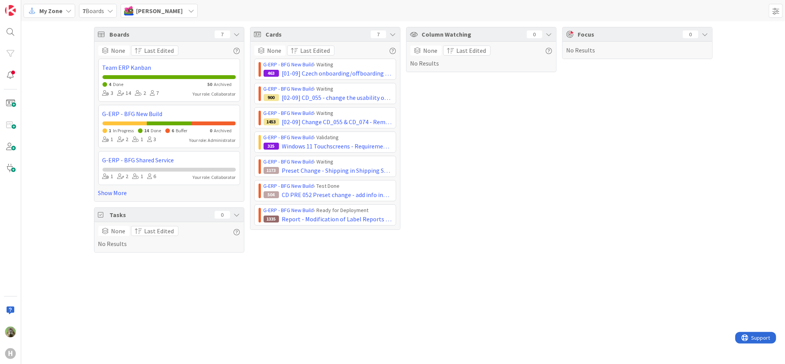
click at [45, 140] on div "Boards 7 None Last Edited Team ERP Kanban 4 Done 50 Archived 3 14 2 7 Your role…" at bounding box center [403, 139] width 764 height 237
click at [169, 16] on div "[PERSON_NAME]" at bounding box center [159, 11] width 77 height 14
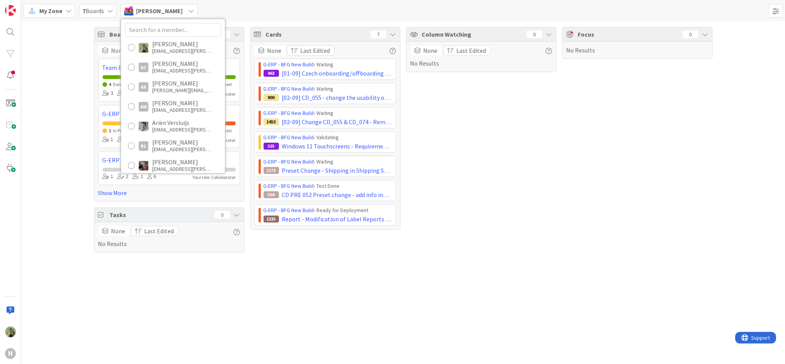
scroll to position [205, 0]
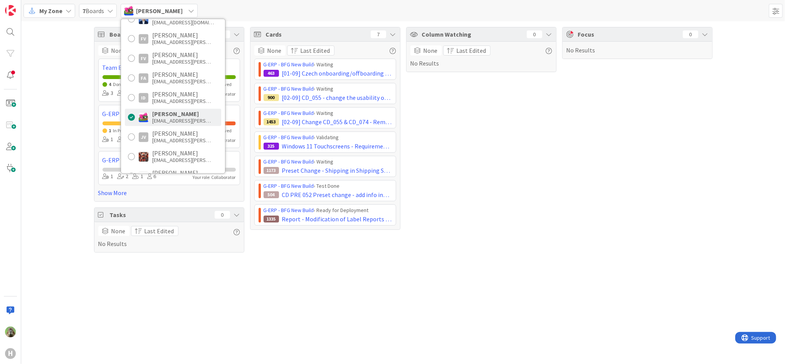
click at [152, 116] on div "[PERSON_NAME]" at bounding box center [183, 113] width 62 height 7
click at [130, 114] on div at bounding box center [131, 117] width 7 height 7
click at [136, 119] on div "Jakub Král jkral@huisman-cz.com" at bounding box center [173, 117] width 96 height 17
click at [174, 16] on div "[PERSON_NAME]" at bounding box center [159, 11] width 77 height 14
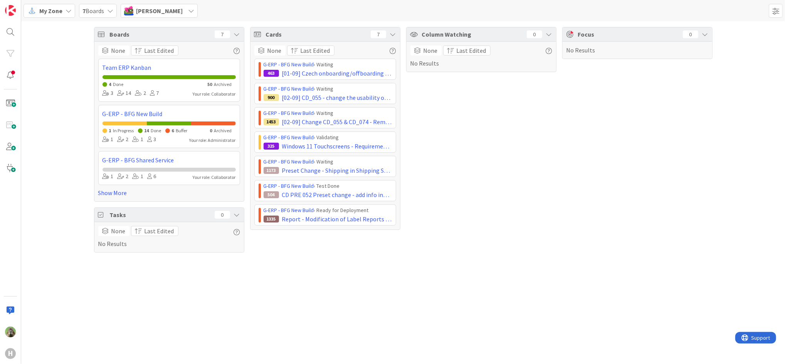
click at [167, 10] on div "[PERSON_NAME]" at bounding box center [159, 11] width 77 height 14
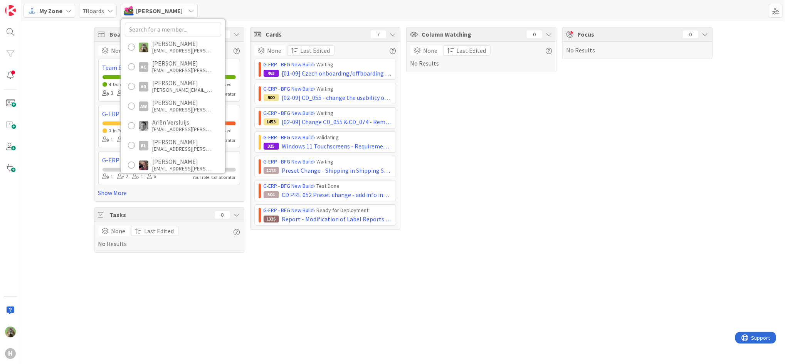
scroll to position [0, 0]
click at [170, 52] on div "ttjia@huisman-nl.com" at bounding box center [183, 50] width 62 height 7
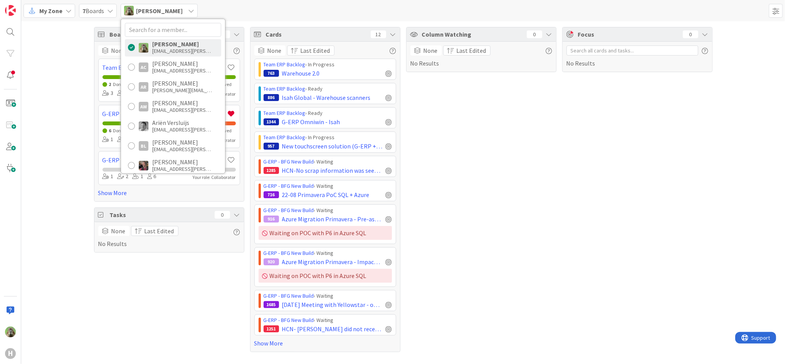
click at [525, 165] on div "Column Watching 0 None Last Edited No Results" at bounding box center [481, 189] width 150 height 325
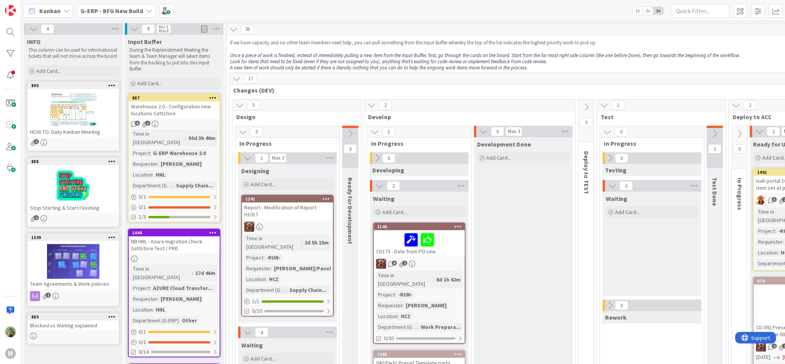
click at [171, 109] on div "Warehouse 2.0 - Configuration new locations Sattstore" at bounding box center [174, 109] width 91 height 17
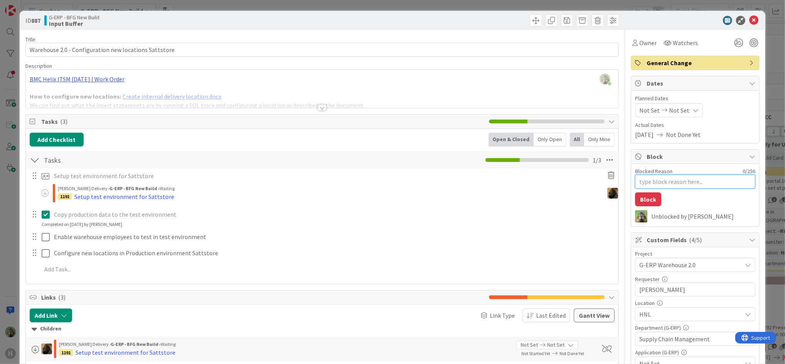
click at [658, 177] on textarea "Blocked Reason" at bounding box center [695, 182] width 120 height 14
type textarea "x"
type textarea "W"
type textarea "x"
type textarea "Wi"
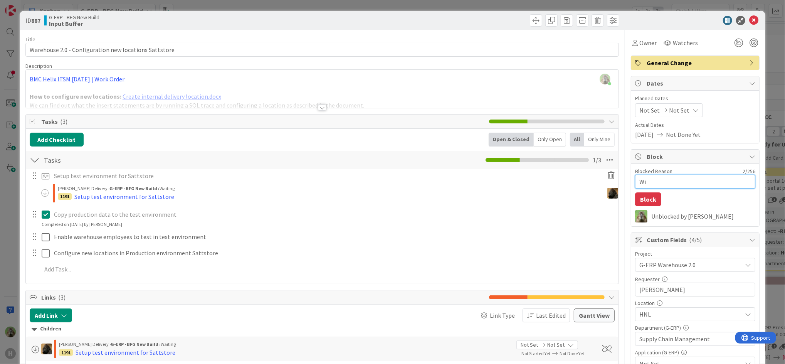
type textarea "x"
type textarea "Wil"
type textarea "x"
type textarea "Will"
type textarea "x"
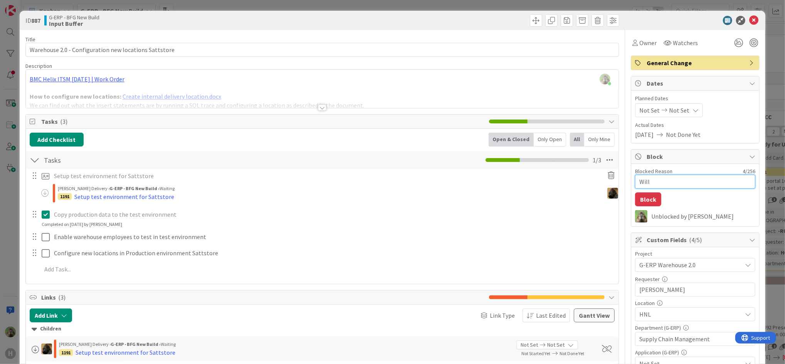
type textarea "Will"
type textarea "x"
type textarea "Will n"
type textarea "x"
type textarea "Will no"
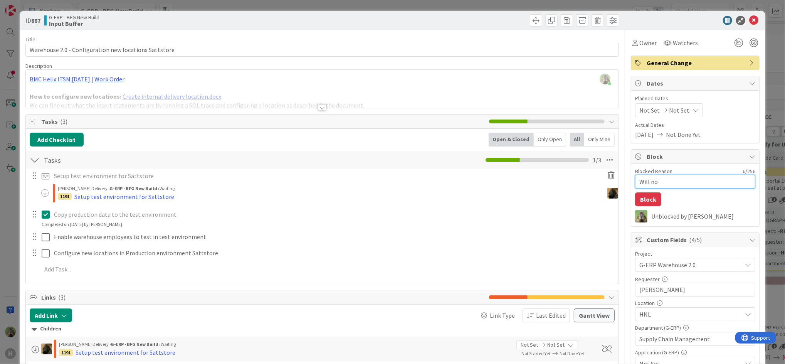
type textarea "x"
type textarea "Will nor"
type textarea "x"
type textarea "Will no"
type textarea "x"
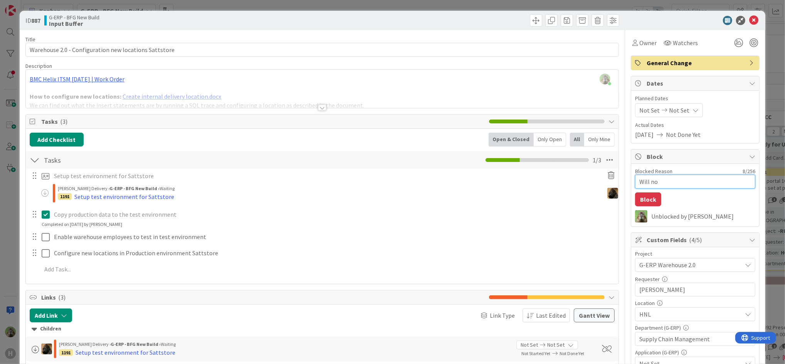
type textarea "Will not"
type textarea "x"
type textarea "Will not"
type textarea "x"
type textarea "Will not r"
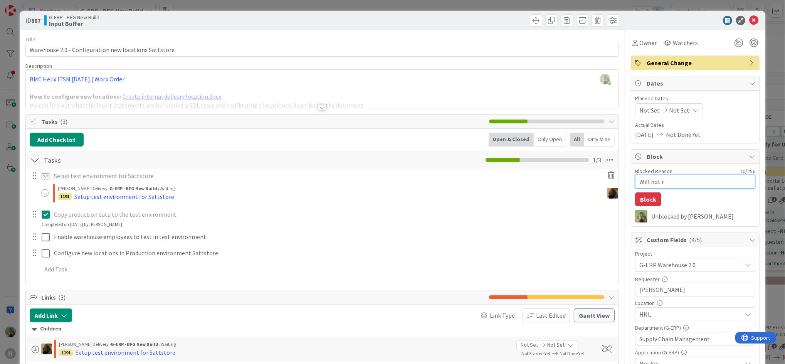
type textarea "x"
type textarea "Will not re"
type textarea "x"
type textarea "Will not rec"
type textarea "x"
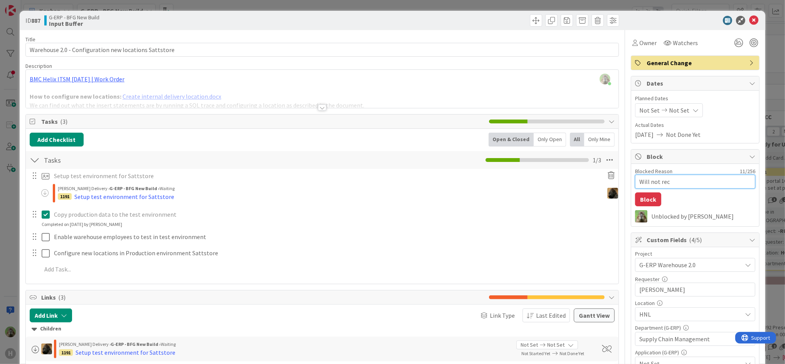
type textarea "Will not rece"
type textarea "x"
type textarea "Will not recei"
type textarea "x"
type textarea "Will not receiv"
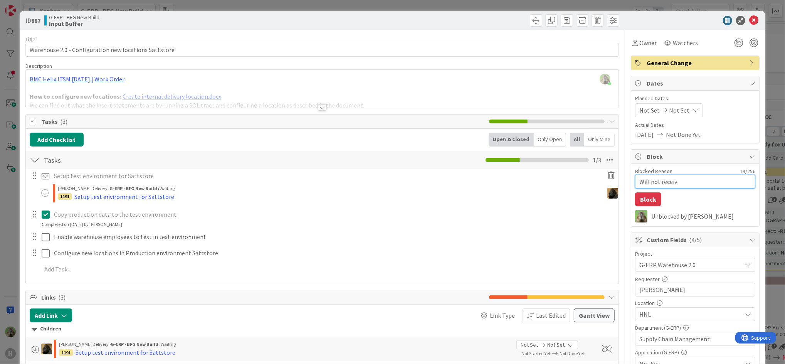
type textarea "x"
type textarea "Will not receive"
type textarea "x"
type textarea "Will not receive"
type textarea "x"
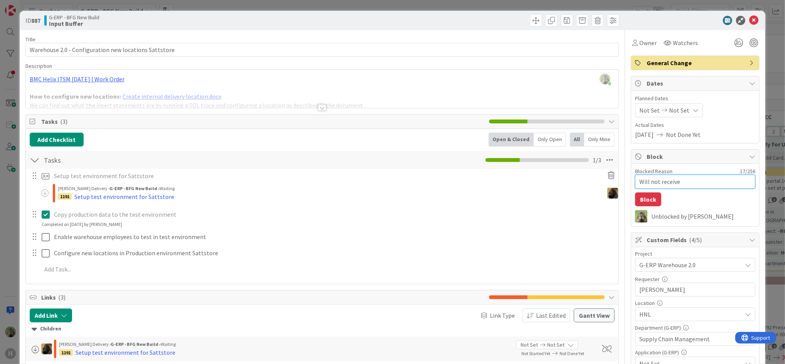
type textarea "Will not receive l"
type textarea "x"
type textarea "Will not receive"
type textarea "x"
type textarea "Will not receive n"
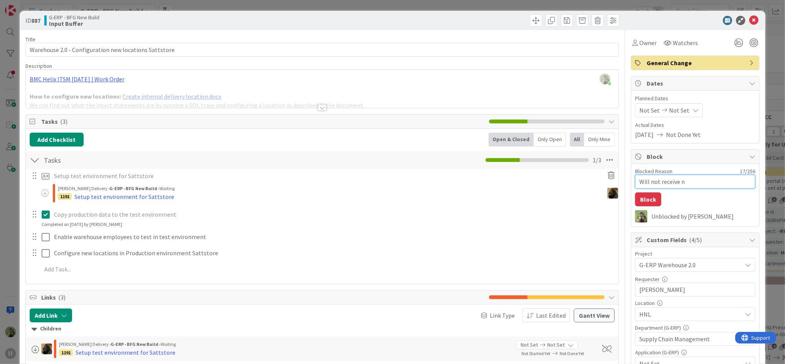
type textarea "x"
type textarea "Will not receive ne"
type textarea "x"
type textarea "Will not receive new"
type textarea "x"
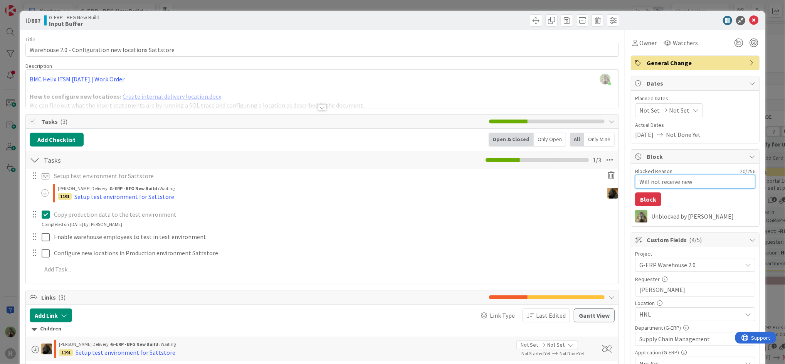
type textarea "Will not receive new"
type textarea "x"
type textarea "Will not receive new l"
type textarea "x"
type textarea "Will not receive new lic"
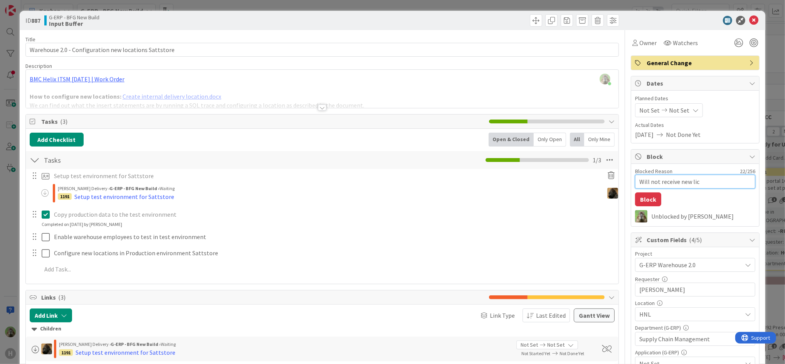
type textarea "x"
type textarea "Will not receive new licen"
type textarea "x"
type textarea "Will not receive new licens"
type textarea "x"
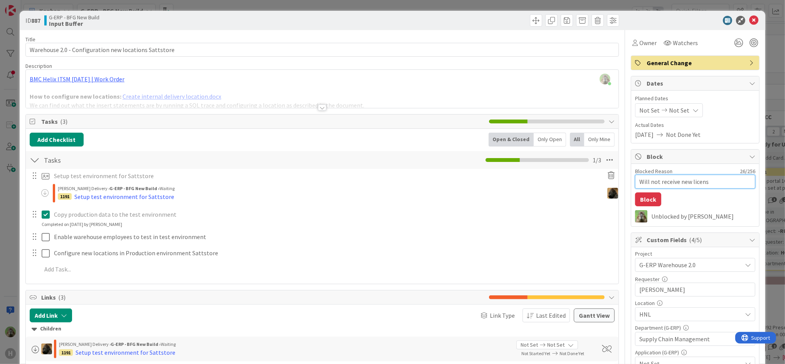
type textarea "Will not receive new license"
type textarea "x"
type textarea "Will not receive new license"
type textarea "x"
type textarea "Will not receive new license f"
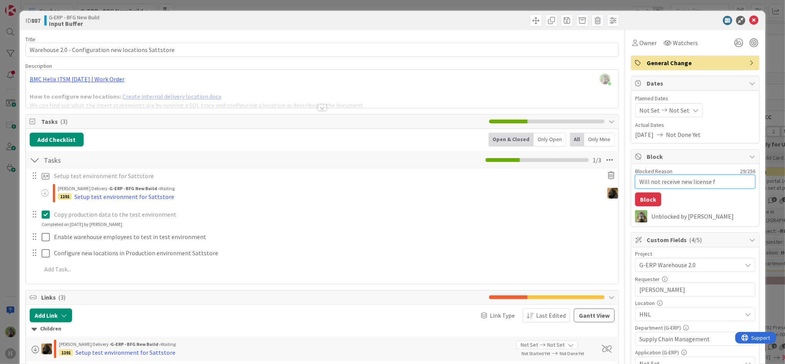
type textarea "x"
type textarea "Will not receive new license fr"
type textarea "x"
type textarea "Will not receive new license fro"
type textarea "x"
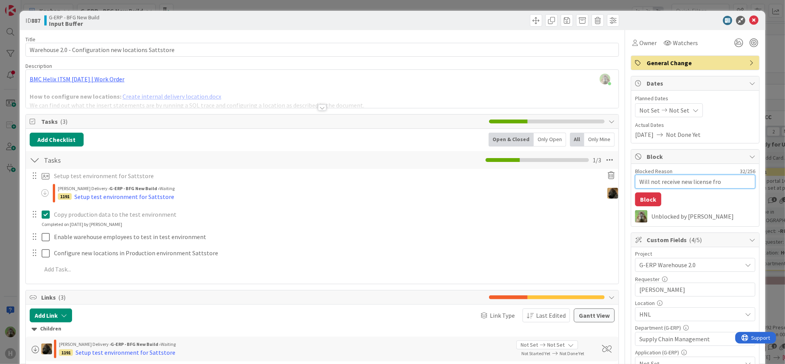
type textarea "Will not receive new license from"
type textarea "x"
type textarea "Will not receive new license from"
type textarea "x"
type textarea "Will not receive new license from Co"
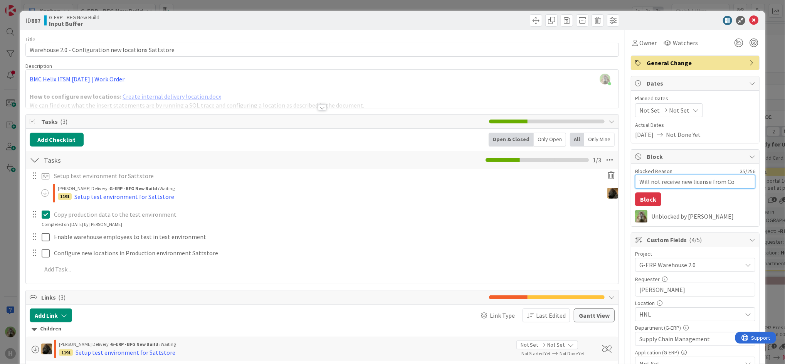
type textarea "x"
type textarea "Will not receive new license from Con"
type textarea "x"
type textarea "Will not receive new license from Cons"
type textarea "x"
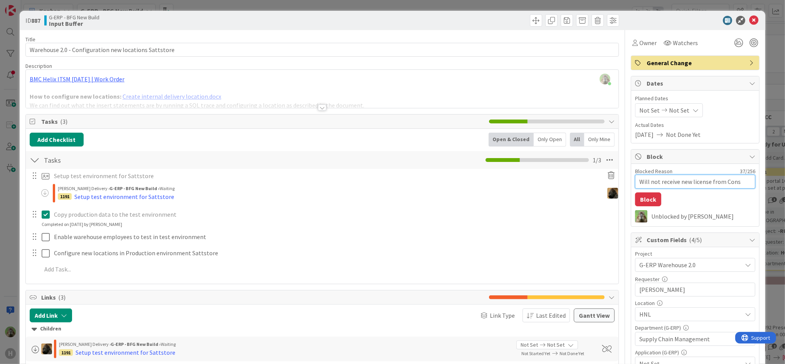
type textarea "Will not receive new license from Consa"
type textarea "x"
type textarea "Will not receive new license from Consag"
type textarea "x"
type textarea "Will not receive new license from Consage"
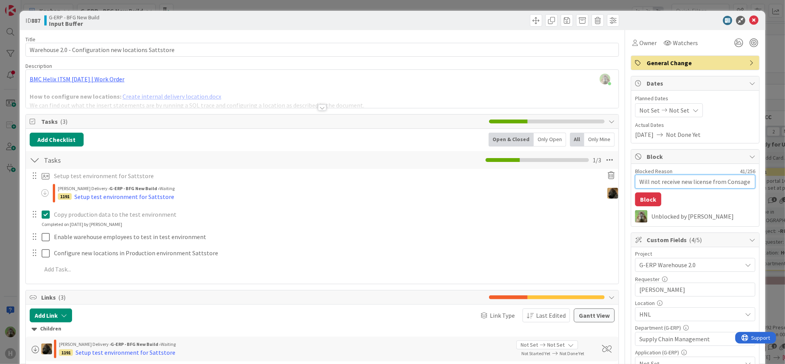
type textarea "x"
type textarea "Will not receive new license from Consag"
type textarea "x"
type textarea "Will not receive new license from Consaf"
type textarea "x"
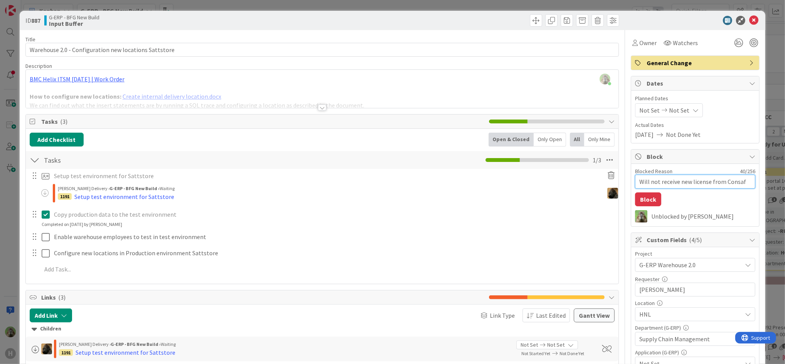
type textarea "Will not receive new license from Consafe"
type textarea "x"
type textarea "Will not receive new license from Consafe,"
type textarea "x"
type textarea "Will not receive new license from Consafe,"
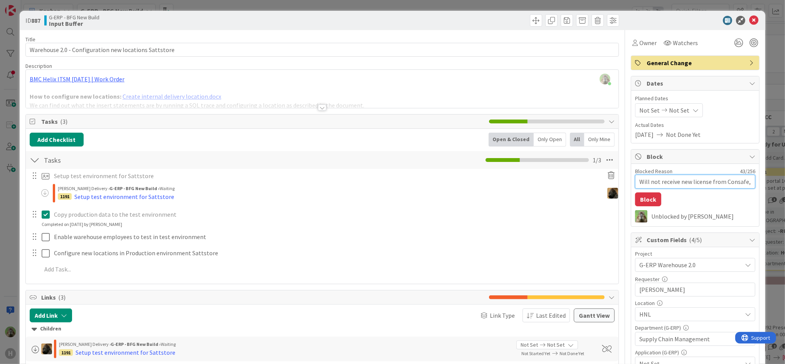
type textarea "x"
type textarea "Will not receive new license from Consafe, In"
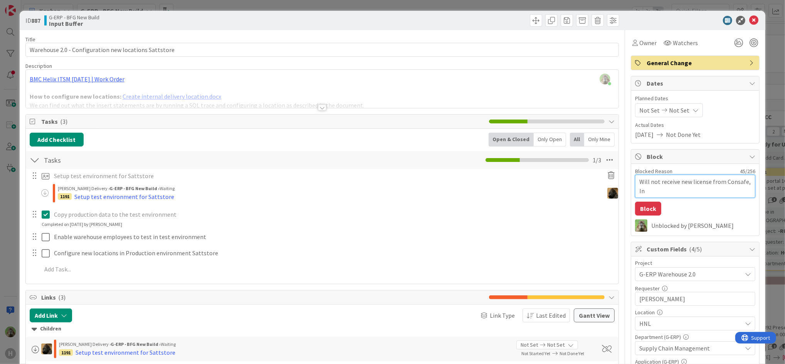
type textarea "x"
type textarea "Will not receive new license from Consafe, Inf"
type textarea "x"
type textarea "Will not receive new license from Consafe, Infra"
type textarea "x"
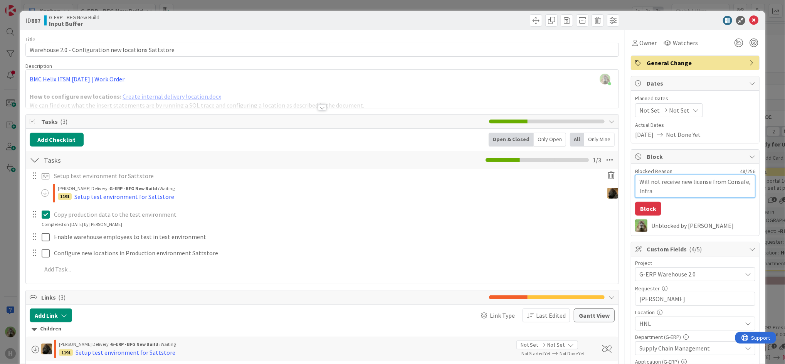
type textarea "Will not receive new license from Consafe, Infra"
type textarea "x"
type textarea "Will not receive new license from Consafe, Infra l"
type textarea "x"
type textarea "Will not receive new license from Consafe, Infra lo"
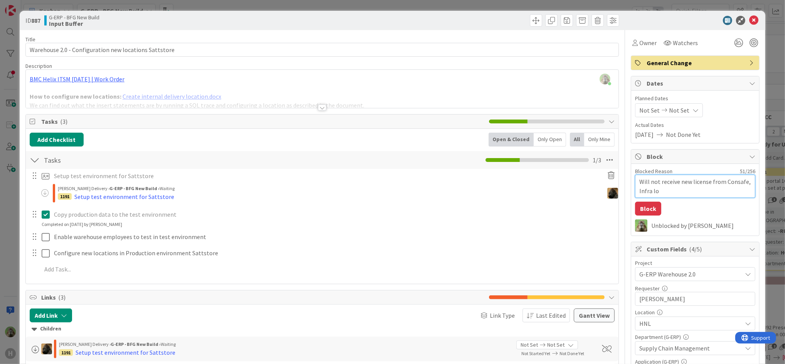
type textarea "x"
type textarea "Will not receive new license from Consafe, Infra loo"
type textarea "x"
type textarea "Will not receive new license from Consafe, Infra look"
type textarea "x"
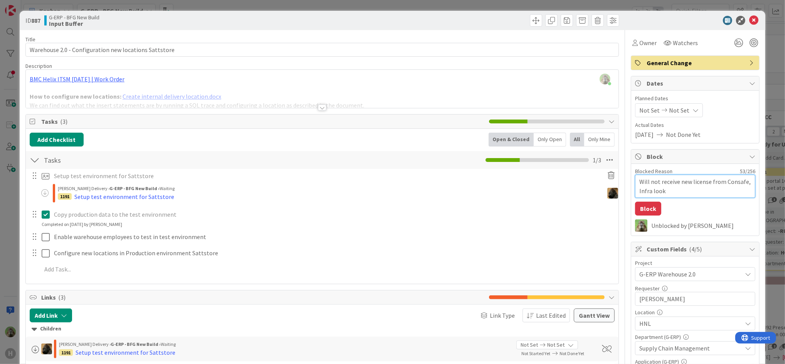
type textarea "Will not receive new license from Consafe, Infra looki"
type textarea "x"
type textarea "Will not receive new license from Consafe, Infra looking"
type textarea "x"
type textarea "Will not receive new license from Consafe, Infra looking"
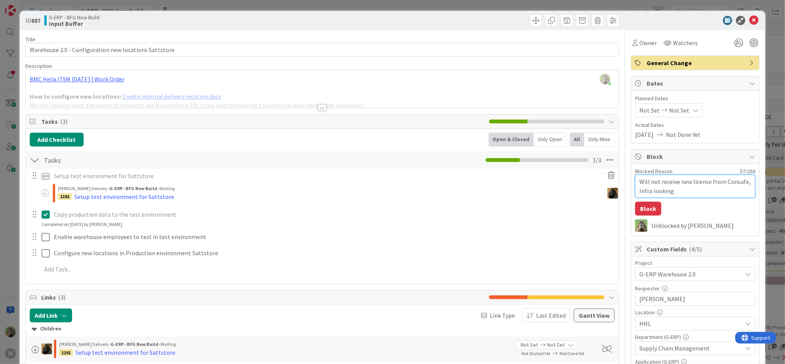
type textarea "x"
type textarea "Will not receive new license from Consafe, Infra looking a"
type textarea "x"
type textarea "Will not receive new license from Consafe, Infra looking at"
type textarea "x"
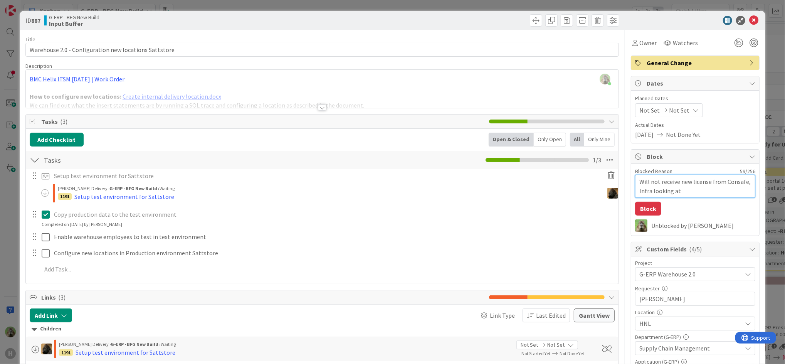
type textarea "Will not receive new license from Consafe, Infra looking at"
type textarea "x"
type textarea "Will not receive new license from Consafe, Infra looking at t"
type textarea "x"
type textarea "Will not receive new license from Consafe, Infra looking at te"
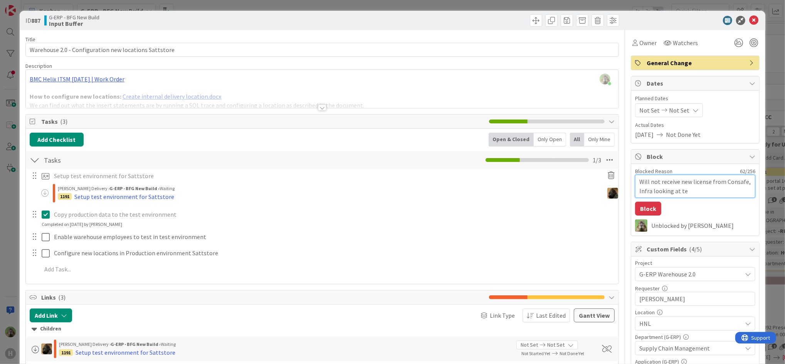
type textarea "x"
type textarea "Will not receive new license from Consafe, Infra looking at tech"
type textarea "x"
type textarea "Will not receive new license from Consafe, Infra looking at techn"
type textarea "x"
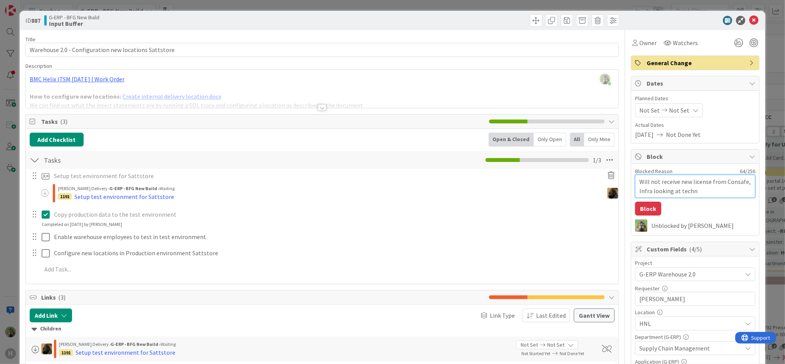
type textarea "Will not receive new license from Consafe, Infra looking at techni"
type textarea "x"
type textarea "Will not receive new license from Consafe, Infra looking at technic"
type textarea "x"
type textarea "Will not receive new license from Consafe, Infra looking at technica"
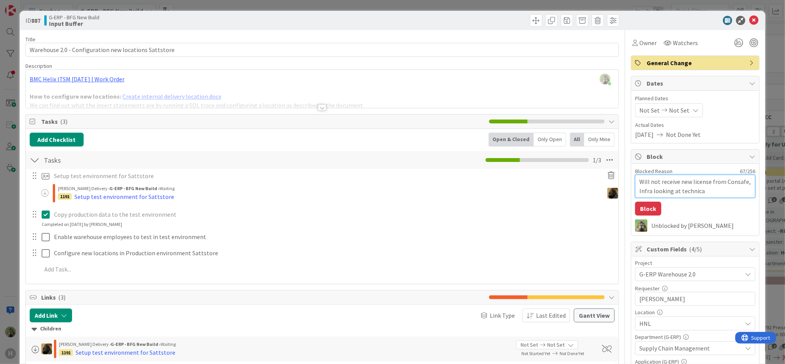
type textarea "x"
type textarea "Will not receive new license from Consafe, Infra looking at technical"
type textarea "x"
type textarea "Will not receive new license from Consafe, Infra looking at technical s"
type textarea "x"
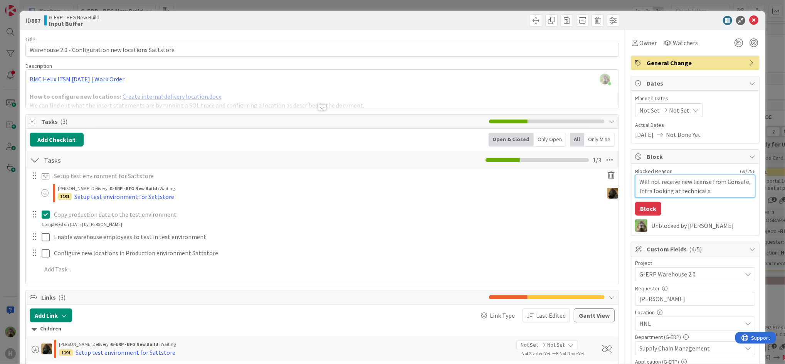
type textarea "Will not receive new license from Consafe, Infra looking at technical so"
type textarea "x"
type textarea "Will not receive new license from Consafe, Infra looking at technical sol"
type textarea "x"
type textarea "Will not receive new license from Consafe, Infra looking at technical solu"
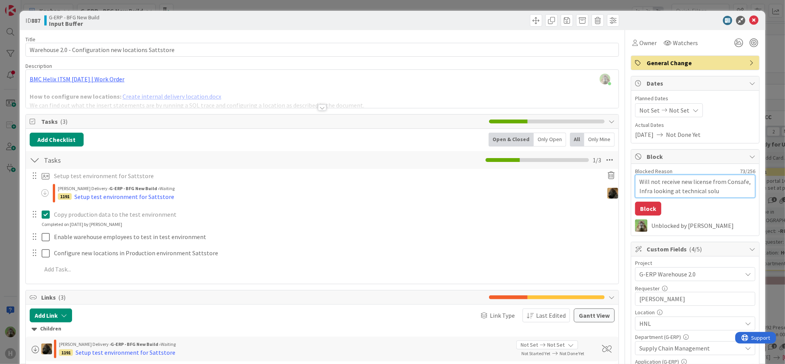
type textarea "x"
type textarea "Will not receive new license from Consafe, Infra looking at technical solut"
type textarea "x"
type textarea "Will not receive new license from Consafe, Infra looking at technical soluti"
type textarea "x"
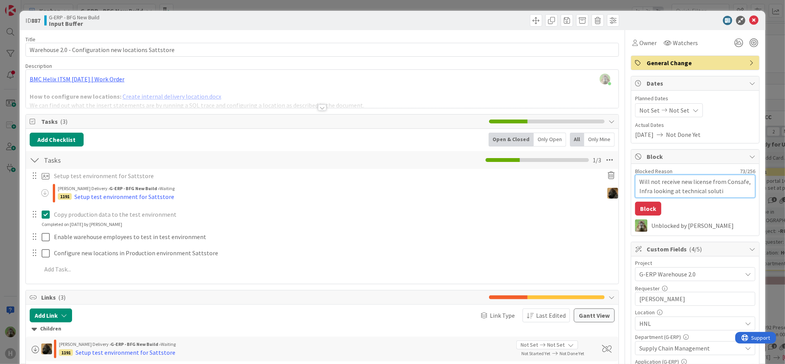
type textarea "Will not receive new license from Consafe, Infra looking at technical solutio"
type textarea "x"
type textarea "Will not receive new license from Consafe, Infra looking at technical solution"
click at [674, 193] on textarea "Will not receive new license from Consafe, Infra looking at technical solution" at bounding box center [695, 186] width 120 height 23
click at [716, 194] on textarea "Will not receive new license from Consafe, Infra looking at technical solution" at bounding box center [695, 186] width 120 height 23
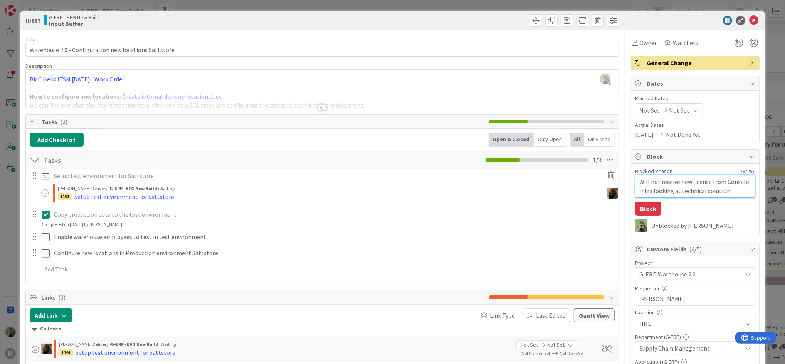
click at [716, 194] on textarea "Will not receive new license from Consafe, Infra looking at technical solution" at bounding box center [695, 186] width 120 height 23
type textarea "x"
type textarea "Will not receive new license from Consafe, Infra looking at technical a"
type textarea "x"
type textarea "Will not receive new license from Consafe, Infra looking at technical alt"
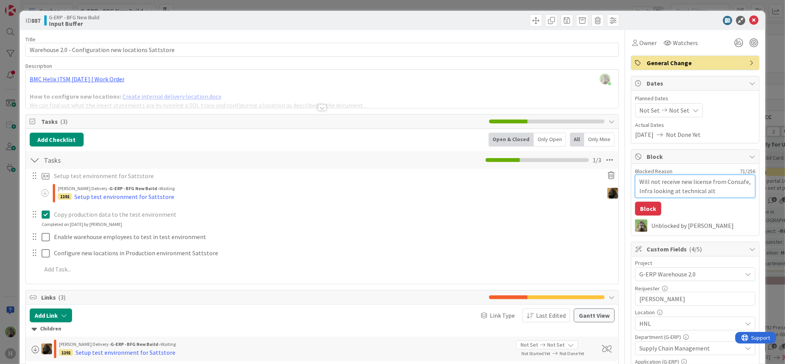
type textarea "x"
type textarea "Will not receive new license from Consafe, Infra looking at technical alte"
type textarea "x"
type textarea "Will not receive new license from Consafe, Infra looking at technical alter"
type textarea "x"
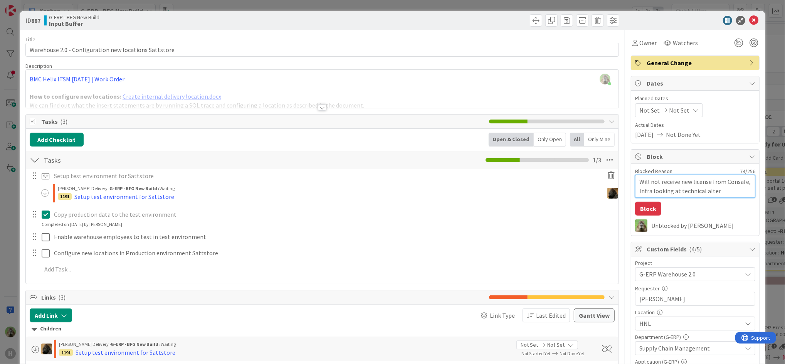
type textarea "Will not receive new license from Consafe, Infra looking at technical altern"
type textarea "x"
type textarea "Will not receive new license from Consafe, Infra looking at technical alterna"
type textarea "x"
type textarea "Will not receive new license from Consafe, Infra looking at technical alternag"
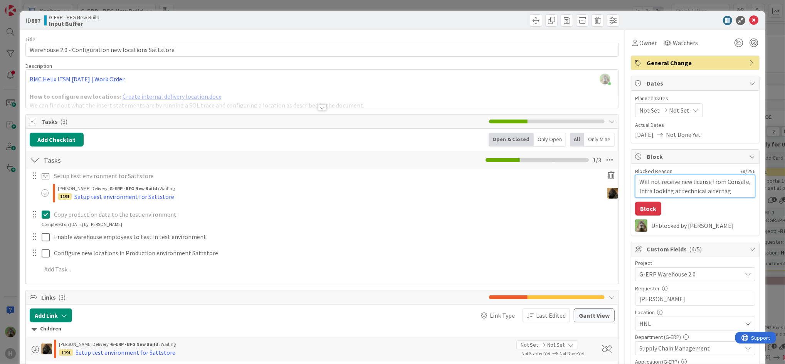
type textarea "x"
type textarea "Will not receive new license from Consafe, Infra looking at technical alternagi"
type textarea "x"
type textarea "Will not receive new license from Consafe, Infra looking at technical alternag"
type textarea "x"
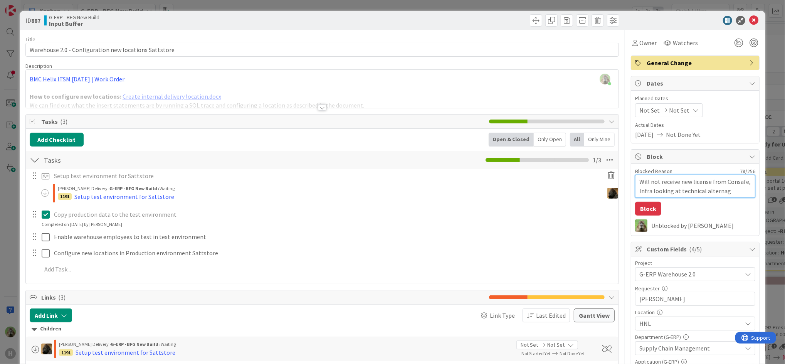
type textarea "Will not receive new license from Consafe, Infra looking at technical alterna"
type textarea "x"
type textarea "Will not receive new license from Consafe, Infra looking at technical alternat"
type textarea "x"
type textarea "Will not receive new license from Consafe, Infra looking at technical alternati"
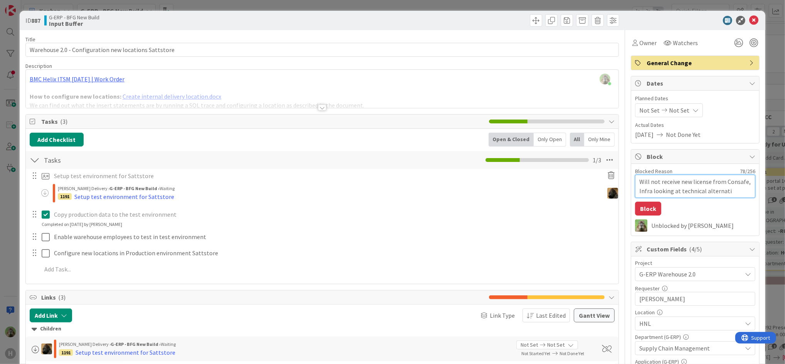
type textarea "x"
type textarea "Will not receive new license from Consafe, Infra looking at technical alternativ"
type textarea "x"
type textarea "Will not receive new license from Consafe, Infra looking at technical alternati…"
type textarea "x"
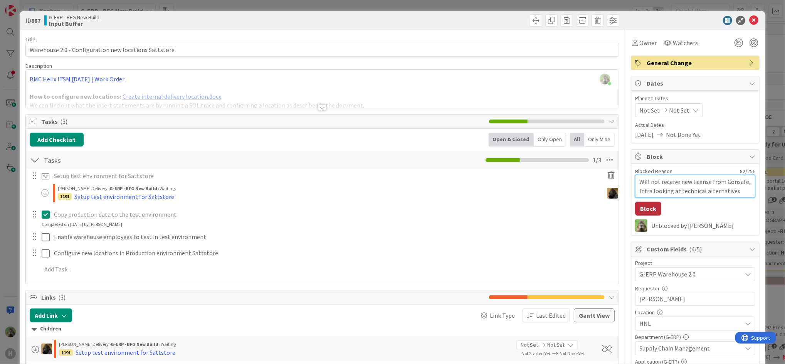
type textarea "Will not receive new license from Consafe, Infra looking at technical alternati…"
click at [642, 207] on button "Block" at bounding box center [648, 209] width 26 height 14
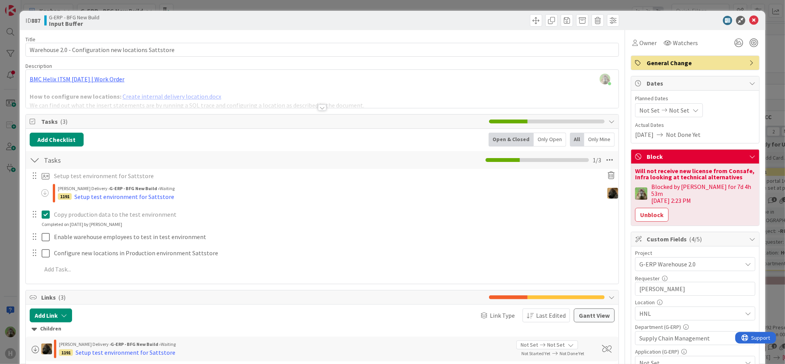
click at [0, 225] on html "H Kanban G-ERP - BFG New Build 1x 2x 3x 4 INFO This column can be used for info…" at bounding box center [392, 182] width 785 height 364
click at [7, 225] on div "ID 887 G-ERP - BFG New Build Input Buffer Title 53 / 128 Warehouse 2.0 - Config…" at bounding box center [392, 182] width 785 height 364
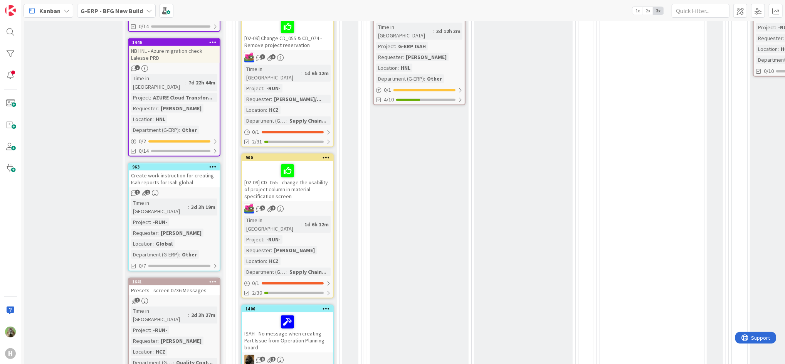
scroll to position [205, 0]
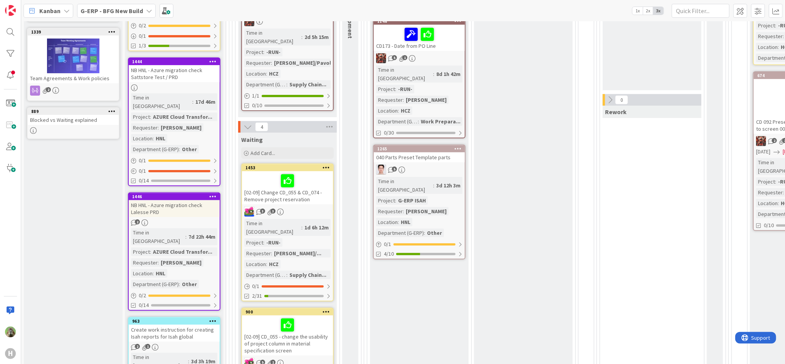
click at [62, 14] on div "Kanban" at bounding box center [49, 11] width 50 height 14
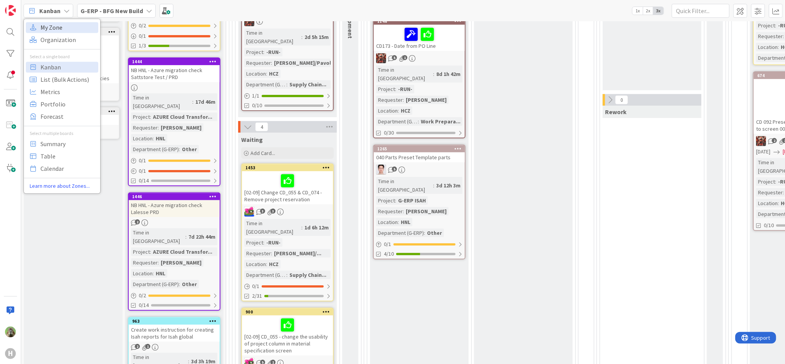
click at [65, 28] on span "My Zone" at bounding box center [67, 28] width 55 height 12
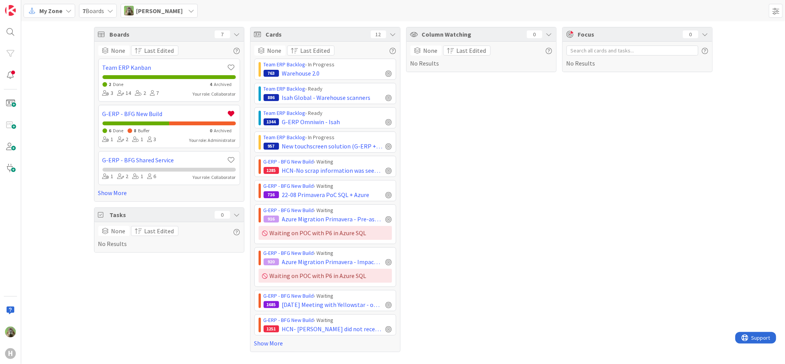
click at [153, 15] on span "[PERSON_NAME]" at bounding box center [159, 10] width 47 height 9
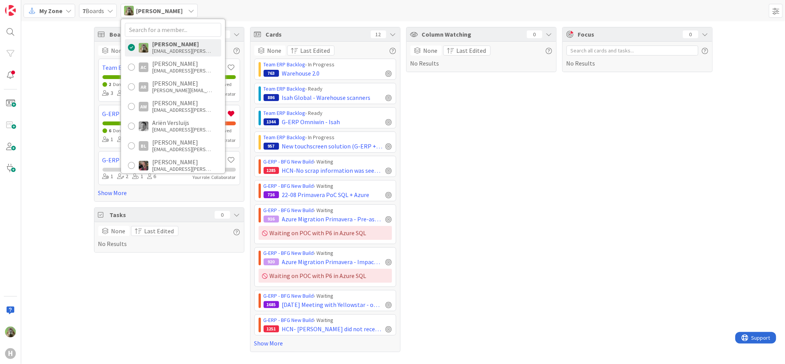
click at [475, 154] on div "Column Watching 0 None Last Edited No Results" at bounding box center [481, 189] width 150 height 325
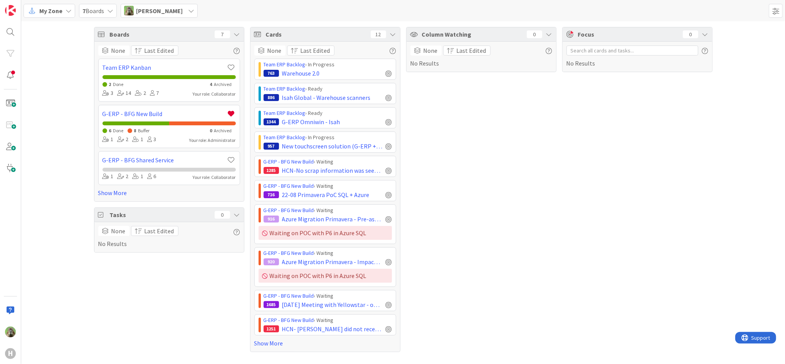
click at [40, 269] on div "Boards 7 None Last Edited Team ERP Kanban 2 Done 4 Archived 3 14 2 7 Your role:…" at bounding box center [403, 189] width 764 height 336
click at [164, 11] on span "[PERSON_NAME]" at bounding box center [159, 10] width 47 height 9
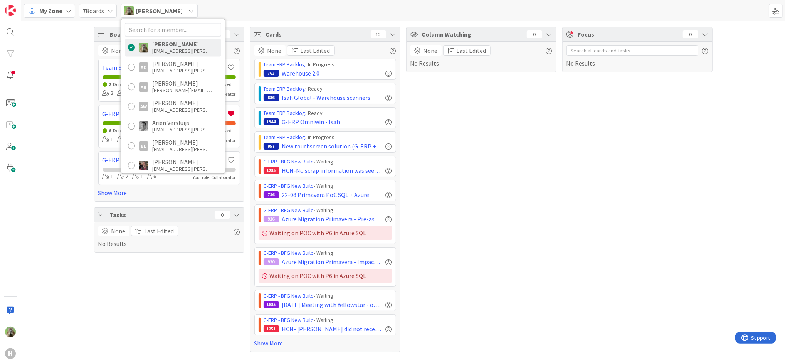
click at [69, 16] on div "My Zone" at bounding box center [50, 11] width 52 height 14
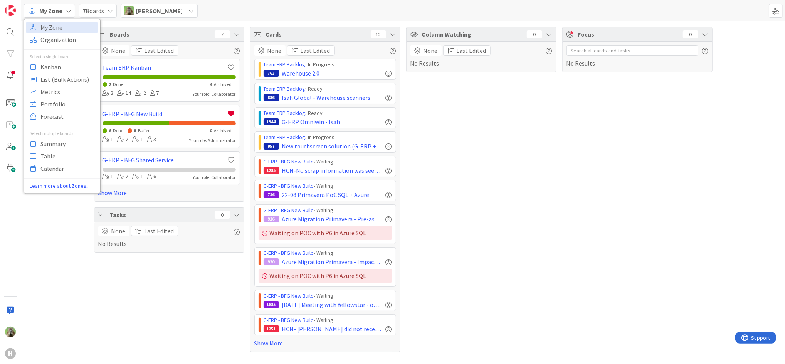
click at [113, 10] on icon at bounding box center [110, 11] width 6 height 6
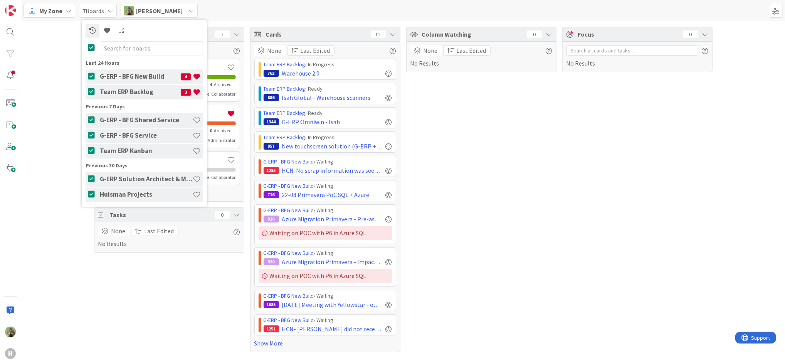
click at [153, 13] on span "[PERSON_NAME]" at bounding box center [159, 10] width 47 height 9
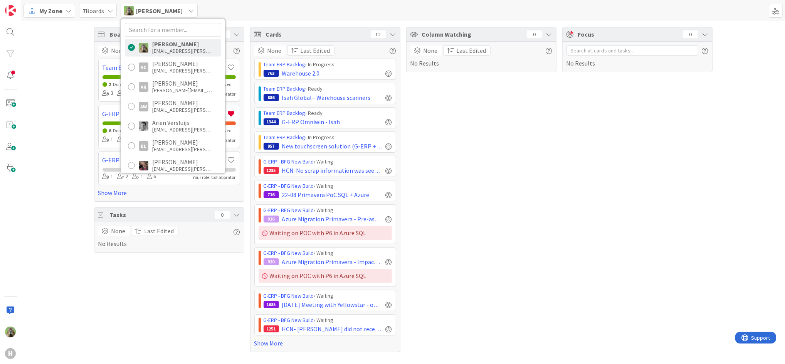
click at [463, 124] on div "Column Watching 0 None Last Edited No Results" at bounding box center [481, 189] width 150 height 325
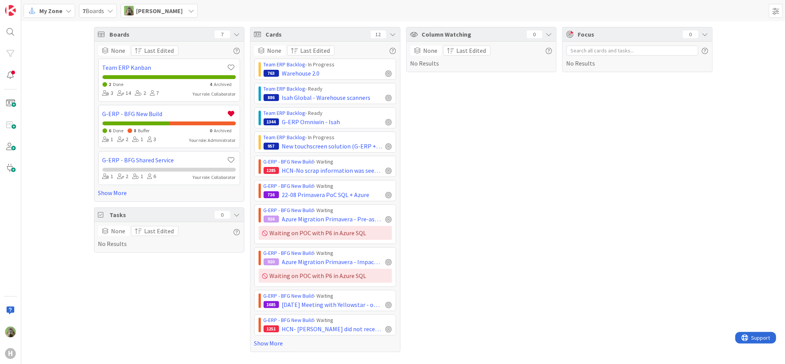
click at [459, 119] on div "Column Watching 0 None Last Edited No Results" at bounding box center [481, 189] width 150 height 325
click at [148, 10] on span "[PERSON_NAME]" at bounding box center [159, 10] width 47 height 9
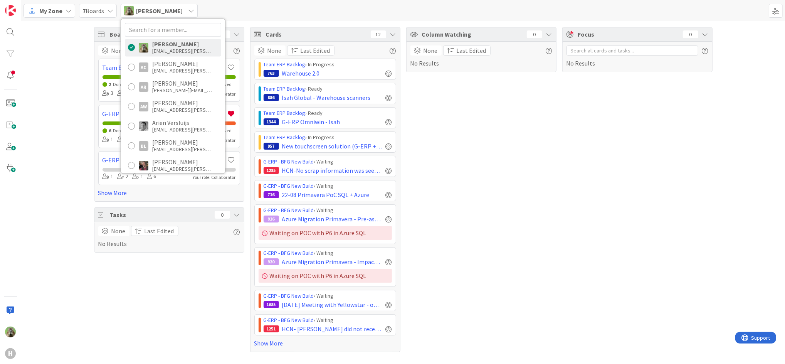
click at [74, 83] on div "Boards 7 None Last Edited Team ERP Kanban 2 Done 4 Archived 3 14 2 7 Your role:…" at bounding box center [403, 189] width 764 height 336
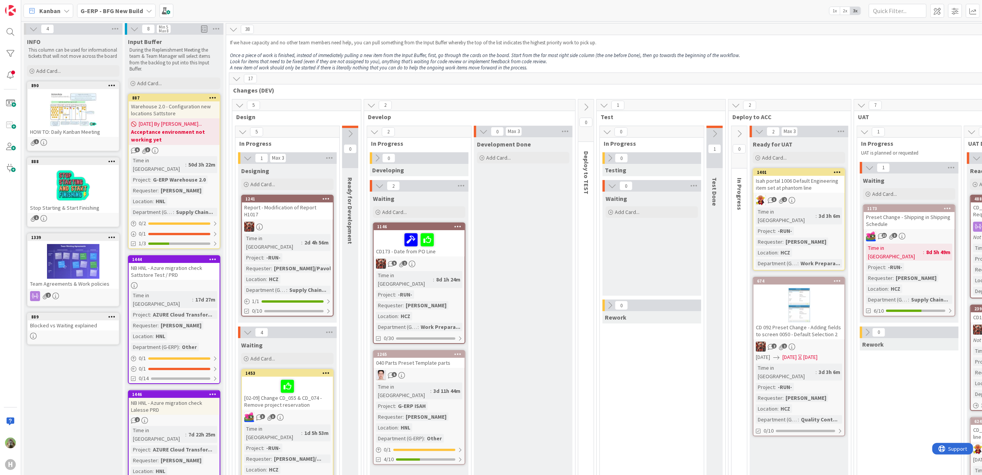
click at [122, 12] on b "G-ERP - BFG New Build" at bounding box center [112, 11] width 62 height 8
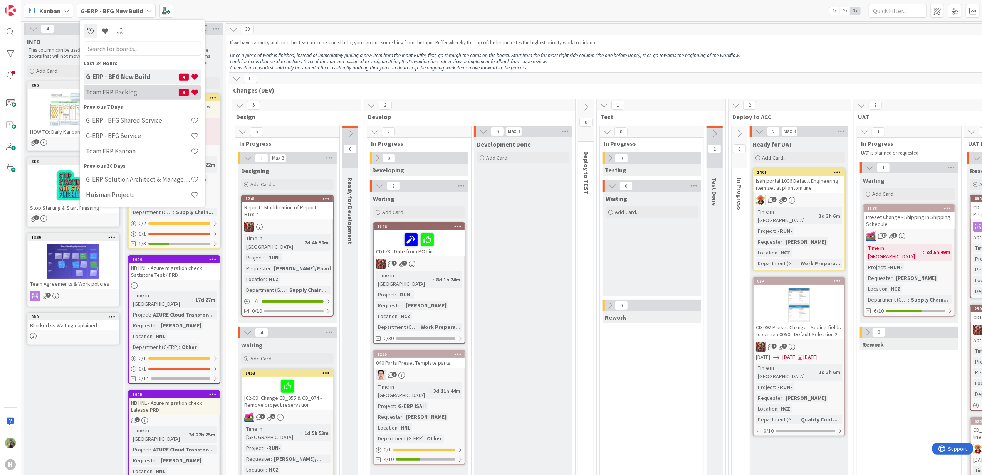
click at [126, 88] on h4 "Team ERP Backlog" at bounding box center [132, 92] width 93 height 8
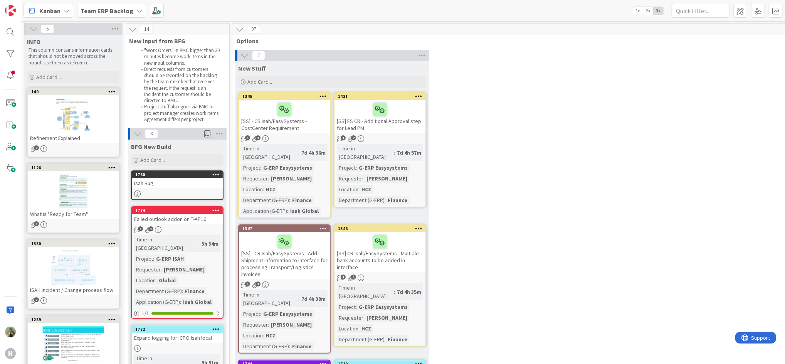
click at [141, 16] on div "Team ERP Backlog" at bounding box center [111, 11] width 69 height 14
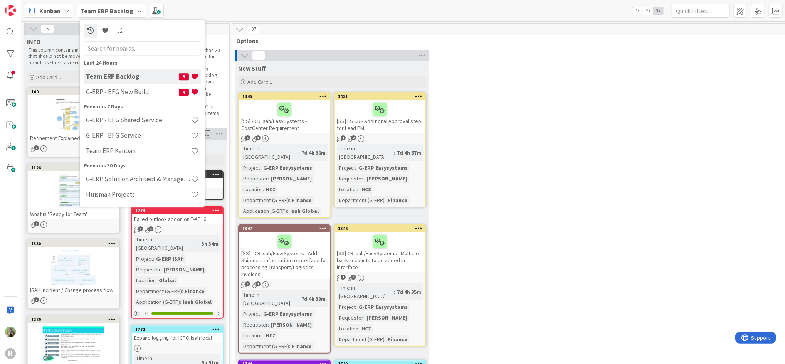
click at [49, 7] on span "Kanban" at bounding box center [49, 10] width 21 height 9
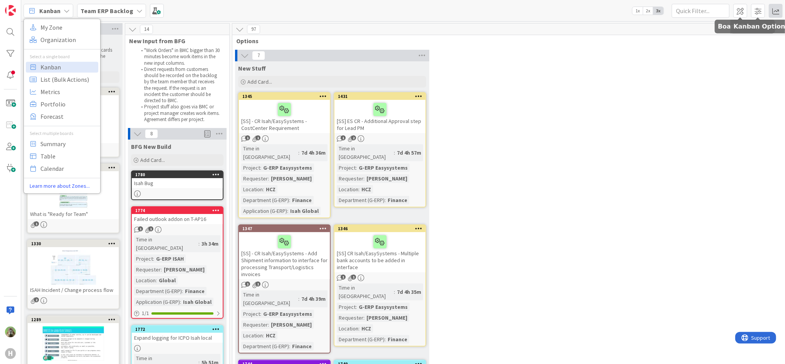
click at [782, 8] on span at bounding box center [776, 11] width 14 height 14
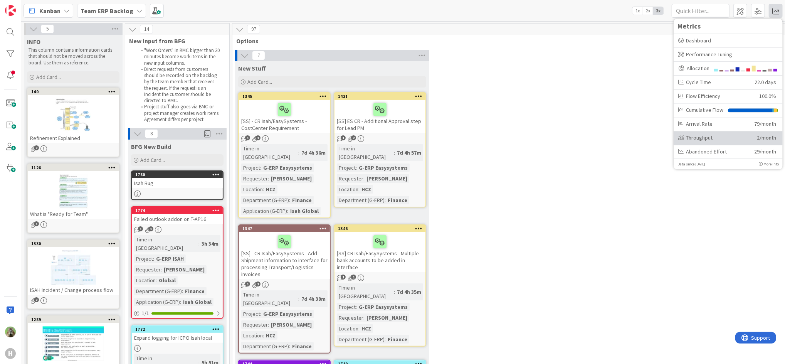
click at [720, 136] on div "Throughput" at bounding box center [714, 138] width 73 height 8
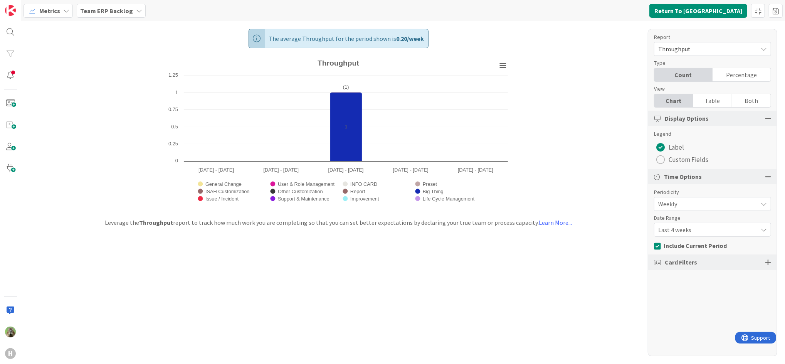
click at [124, 16] on div "Team ERP Backlog" at bounding box center [111, 11] width 69 height 14
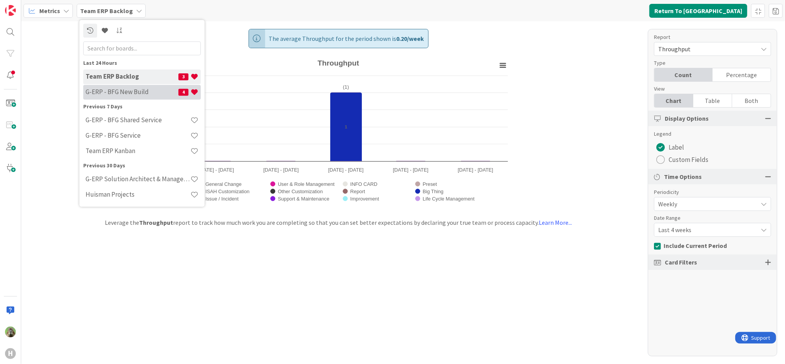
click at [150, 90] on h4 "G-ERP - BFG New Build" at bounding box center [132, 92] width 93 height 8
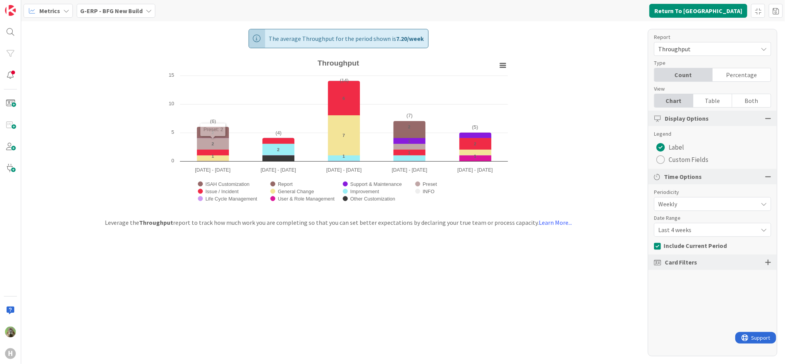
click at [694, 259] on span "Card Filters" at bounding box center [681, 261] width 32 height 9
click at [772, 264] on div "Card Filters" at bounding box center [712, 261] width 129 height 15
click at [768, 262] on div at bounding box center [768, 262] width 6 height 7
click at [765, 263] on div at bounding box center [768, 262] width 6 height 7
click at [127, 90] on div "The average Throughput for the period shown is 7.20 / week Created with Highcha…" at bounding box center [403, 192] width 764 height 343
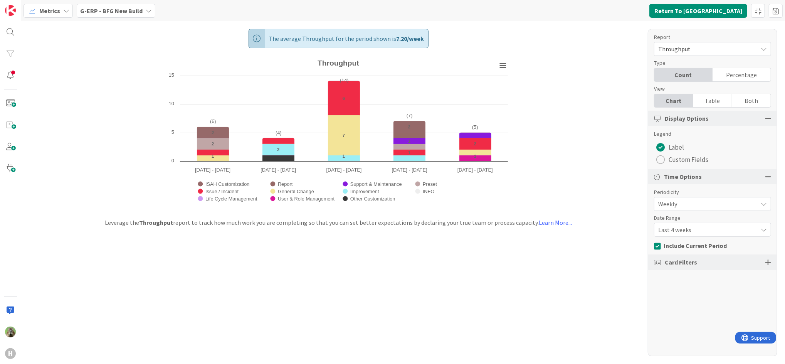
click at [121, 47] on div "The average Throughput for the period shown is 7.20 / week Created with Highcha…" at bounding box center [403, 192] width 764 height 343
click at [501, 64] on icon "Throughput" at bounding box center [502, 66] width 5 height 4
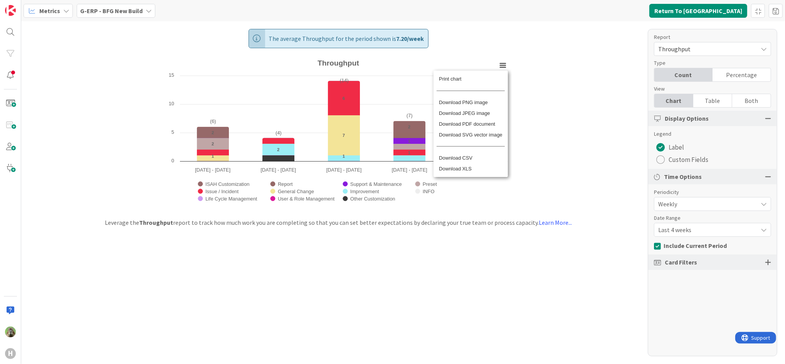
click at [552, 60] on div "The average Throughput for the period shown is 7.20 / week Created with Highcha…" at bounding box center [403, 192] width 764 height 343
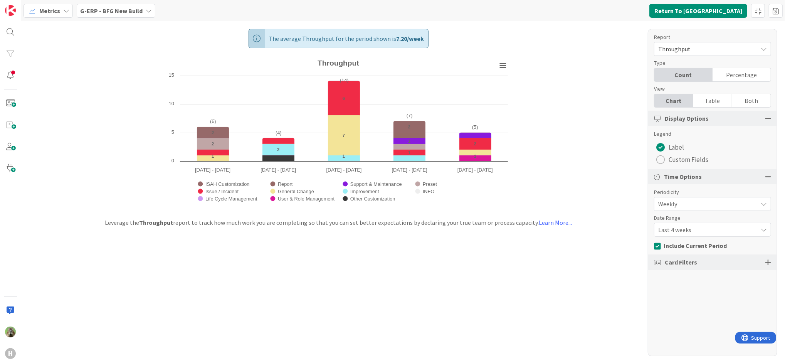
click at [733, 81] on div "Count Percentage" at bounding box center [712, 75] width 117 height 14
click at [714, 101] on div "Table" at bounding box center [712, 100] width 39 height 13
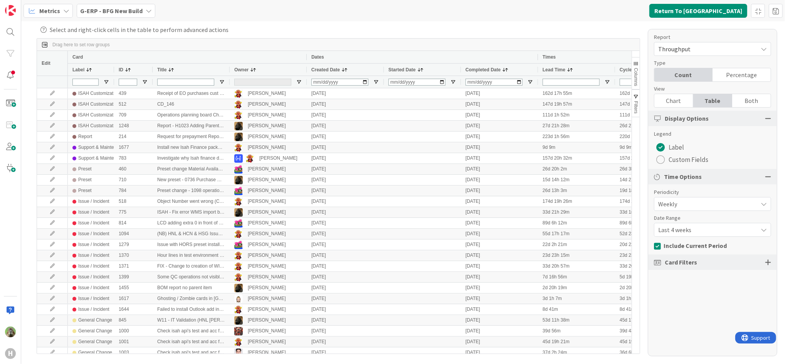
click at [667, 101] on div "Chart" at bounding box center [673, 100] width 39 height 13
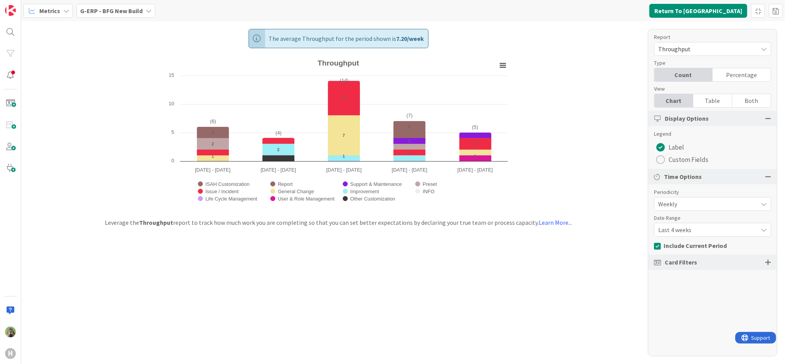
click at [704, 99] on div "Table" at bounding box center [712, 100] width 39 height 13
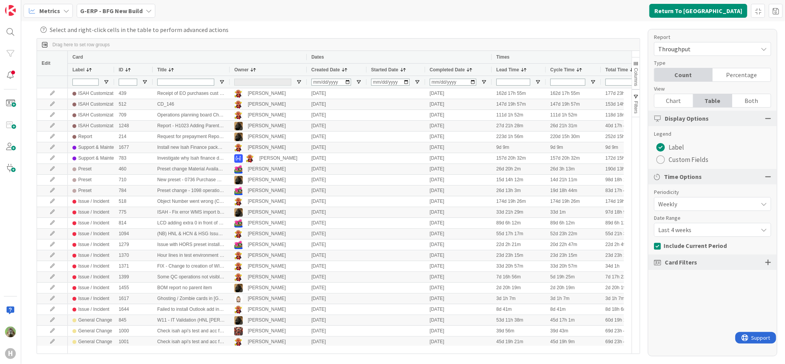
click at [289, 82] on div at bounding box center [262, 82] width 57 height 7
click at [307, 102] on div "(Select All)" at bounding box center [337, 102] width 66 height 5
checkbox input "false"
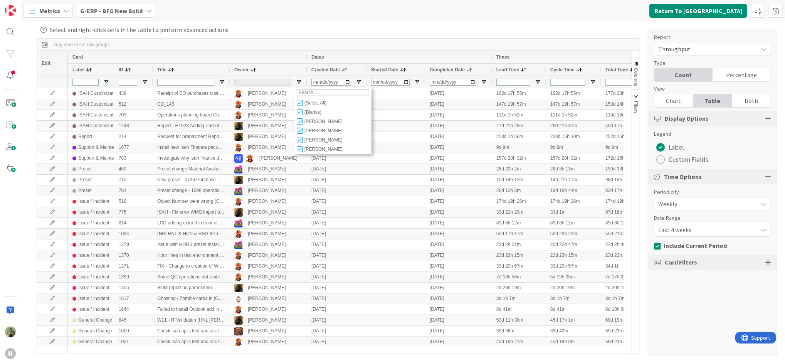
checkbox input "false"
type input "(0)"
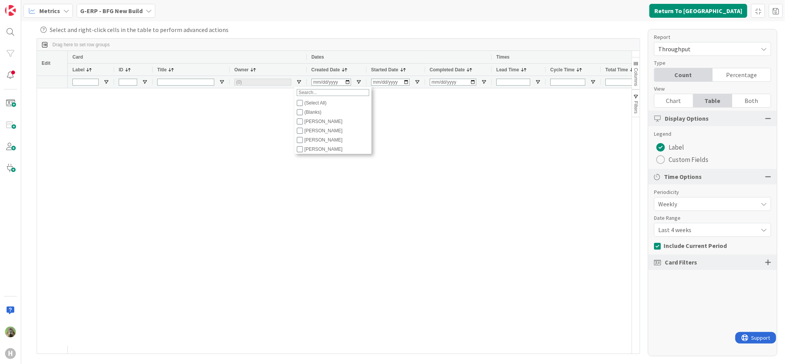
click at [315, 141] on div "[PERSON_NAME]" at bounding box center [337, 139] width 66 height 5
checkbox input "false"
checkbox input "true"
type input "(1) Lareina Cheng"
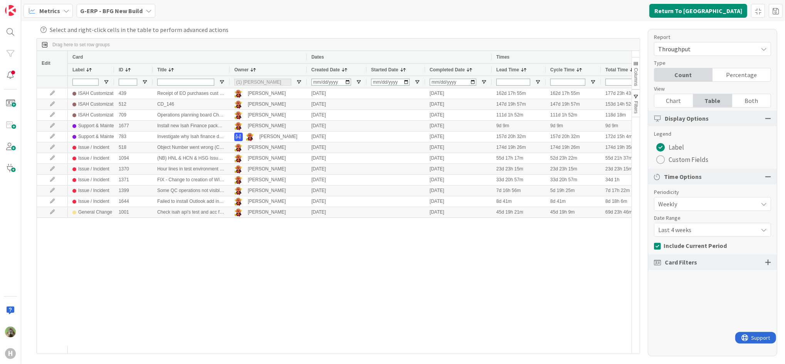
click at [336, 279] on div "ISAH Customization 439 Receipt of EO purchases cust (CD_157) Lareina Cheng 02/0…" at bounding box center [350, 216] width 564 height 257
click at [267, 76] on div "(1) Lareina Cheng" at bounding box center [262, 82] width 57 height 12
click at [264, 81] on div "(1) Lareina Cheng" at bounding box center [262, 82] width 57 height 7
click at [313, 124] on div "[PERSON_NAME]" at bounding box center [337, 121] width 66 height 5
checkbox input "true"
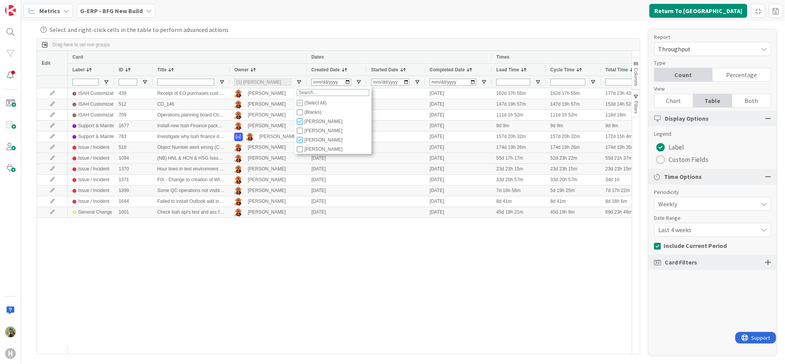
type input "(2) Lareina Cheng,Jakub Král"
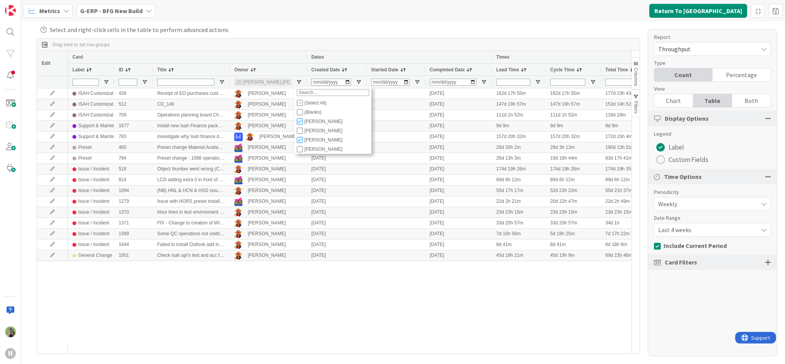
click at [310, 143] on div "[PERSON_NAME]" at bounding box center [337, 139] width 66 height 5
checkbox input "false"
type input "(1) Jakub Král"
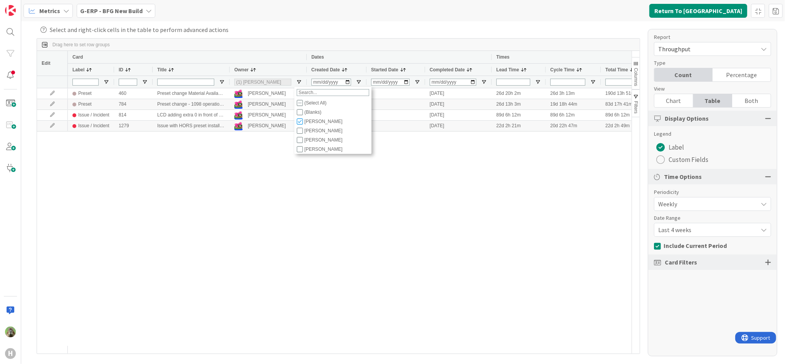
click at [309, 143] on div "[PERSON_NAME]" at bounding box center [337, 139] width 66 height 5
checkbox input "true"
type input "(2) Jakub Král,Lareina Cheng"
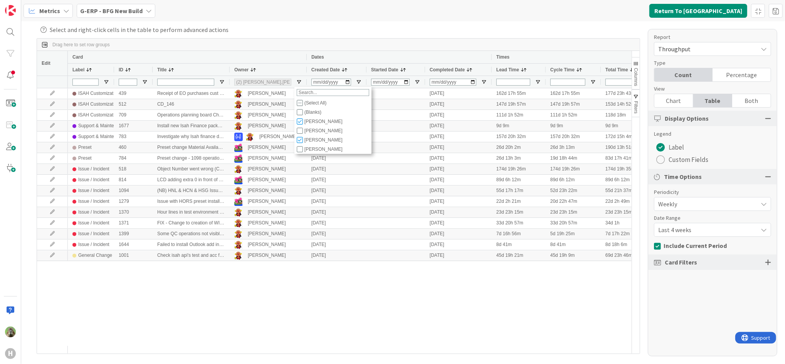
click at [309, 139] on div "[PERSON_NAME]" at bounding box center [337, 139] width 66 height 5
checkbox input "false"
type input "(1) Jakub Král"
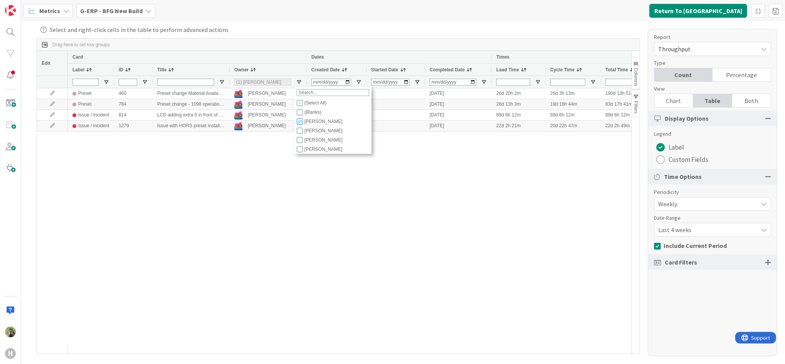
click at [309, 124] on div "[PERSON_NAME]" at bounding box center [337, 121] width 66 height 5
checkbox input "false"
type input "(0)"
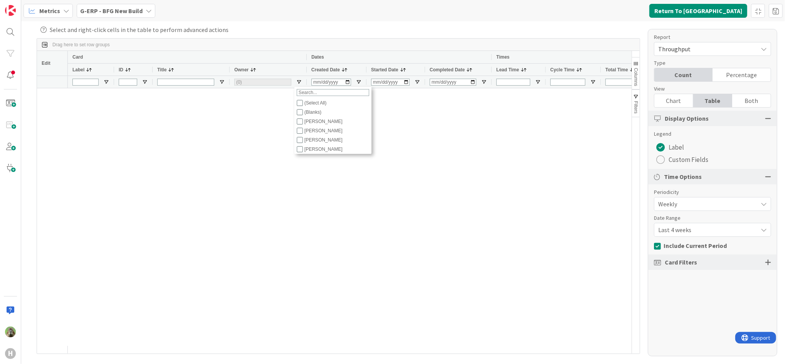
click at [310, 132] on div "[PERSON_NAME]" at bounding box center [337, 130] width 66 height 5
checkbox input "false"
checkbox input "true"
type input "(1) Josef Kuman"
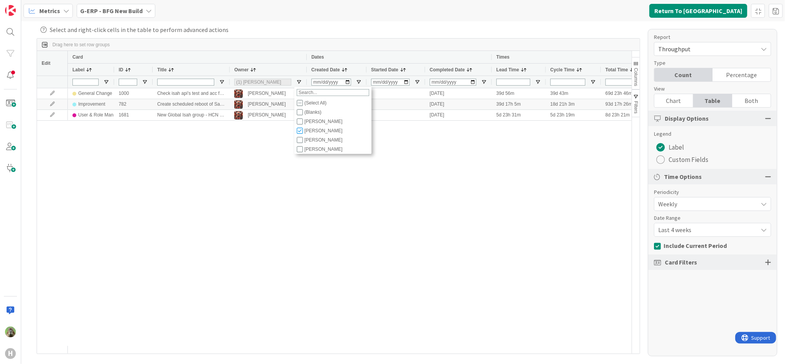
click at [310, 132] on div "[PERSON_NAME]" at bounding box center [337, 130] width 66 height 5
checkbox input "false"
type input "(0)"
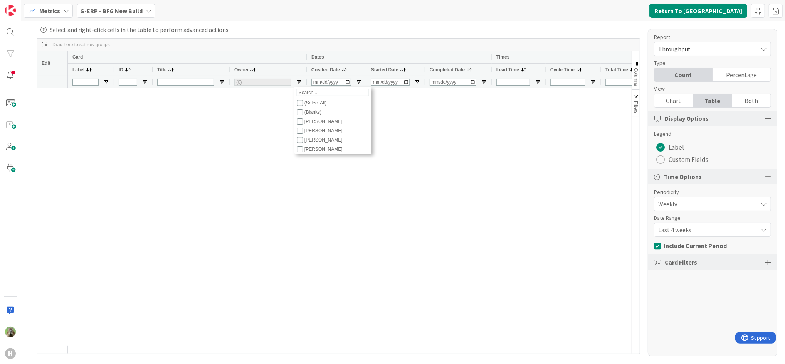
scroll to position [27, 0]
click at [313, 131] on div "[PERSON_NAME]" at bounding box center [337, 130] width 66 height 5
checkbox input "true"
type input "(1) Rob van Wees"
click at [313, 131] on div "[PERSON_NAME]" at bounding box center [337, 130] width 66 height 5
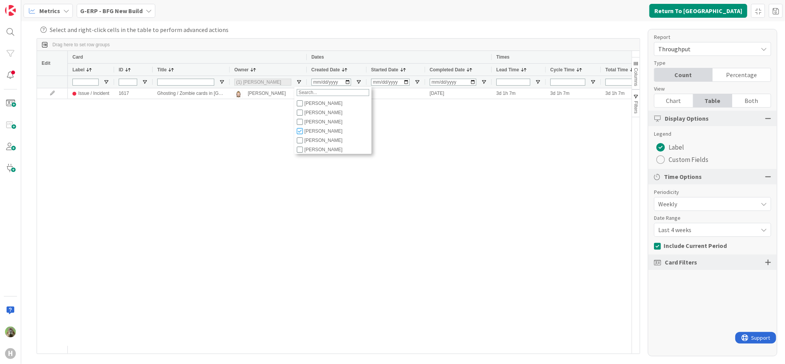
checkbox input "false"
type input "(0)"
click at [323, 124] on div "[PERSON_NAME]" at bounding box center [337, 121] width 66 height 5
checkbox input "true"
type input "(1) Noah Dezaire"
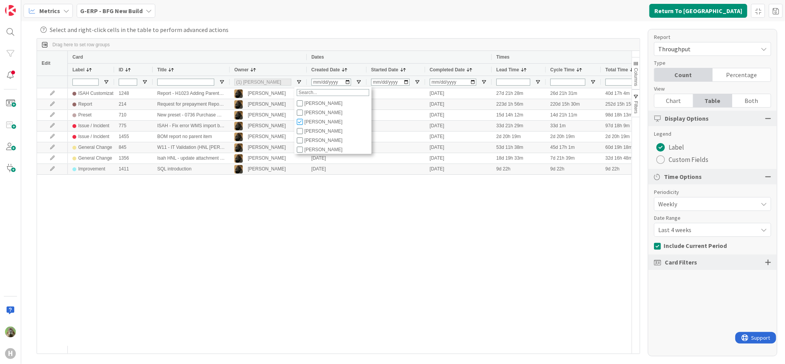
click at [323, 124] on div "[PERSON_NAME]" at bounding box center [337, 121] width 66 height 5
checkbox input "false"
type input "(0)"
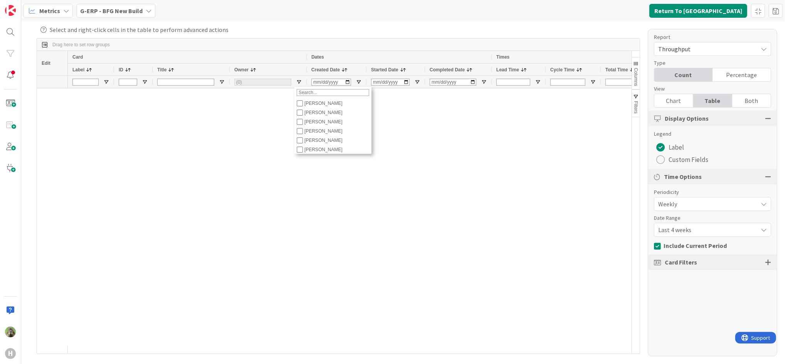
click at [323, 138] on div "[PERSON_NAME]" at bounding box center [337, 140] width 66 height 5
checkbox input "true"
type input "(1) Timothy Tjia"
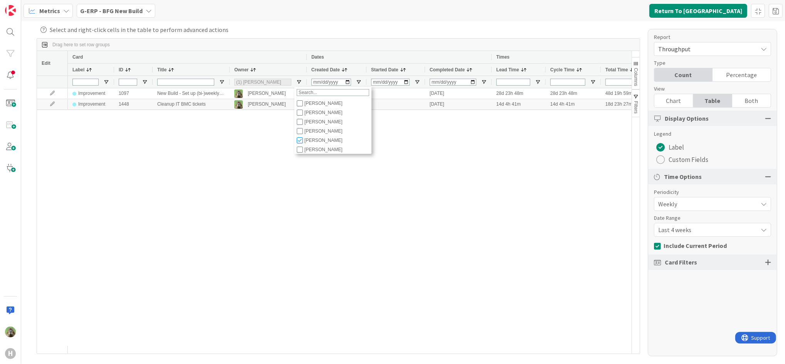
click at [321, 142] on div "[PERSON_NAME]" at bounding box center [337, 140] width 66 height 5
checkbox input "false"
type input "(0)"
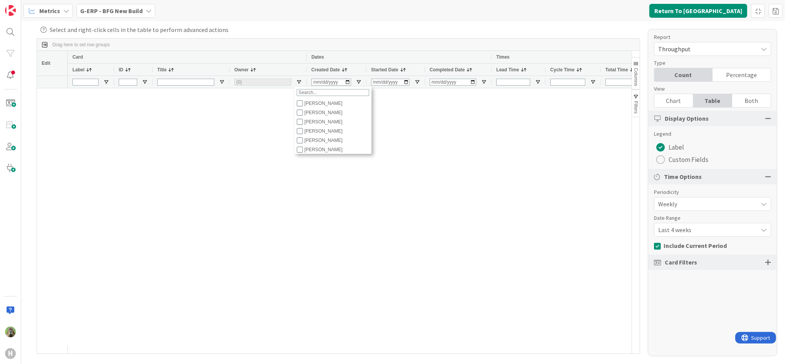
click at [315, 144] on div "[PERSON_NAME]" at bounding box center [334, 140] width 75 height 9
click at [317, 141] on div "[PERSON_NAME]" at bounding box center [337, 140] width 66 height 5
checkbox input "true"
type input "(1) Timothy Tjia"
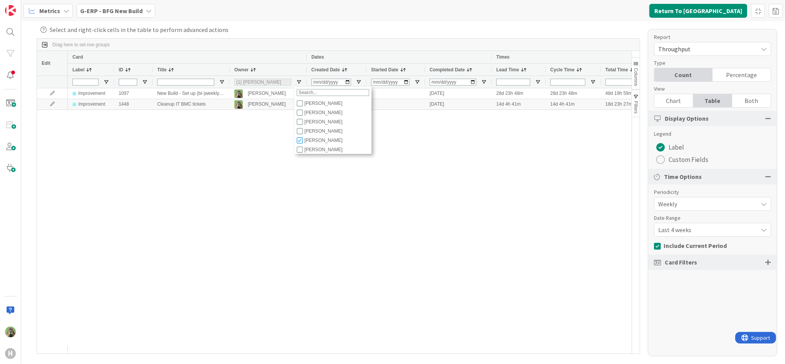
click at [317, 141] on div "[PERSON_NAME]" at bounding box center [337, 140] width 66 height 5
checkbox input "false"
type input "(0)"
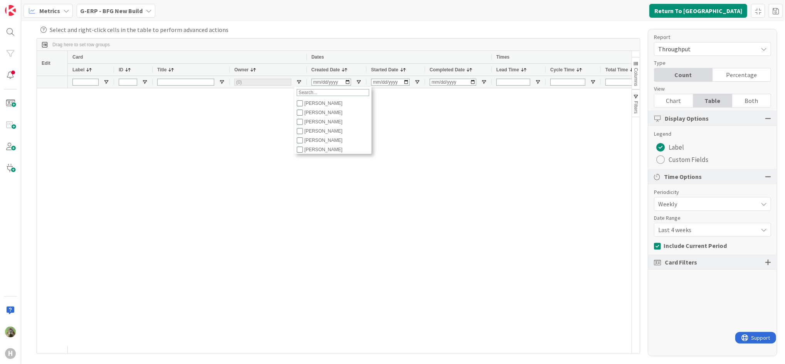
click at [457, 137] on div "Improvement 1097 New Build - Set up (bi-)weekly status meetings with key users …" at bounding box center [350, 216] width 564 height 257
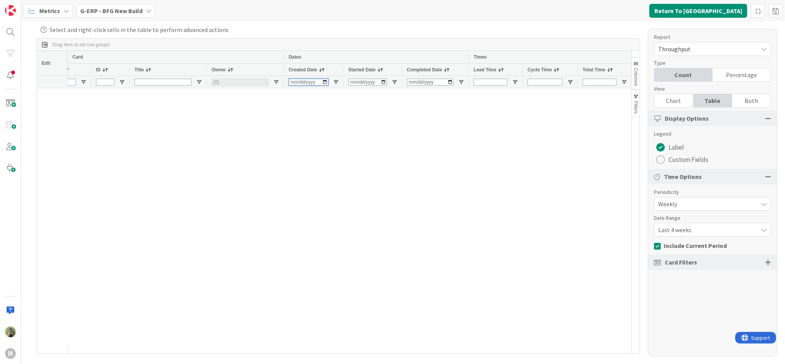
click at [311, 81] on input "Created Date Filter Input" at bounding box center [309, 82] width 40 height 7
click at [182, 80] on input "Title Filter Input" at bounding box center [162, 82] width 57 height 7
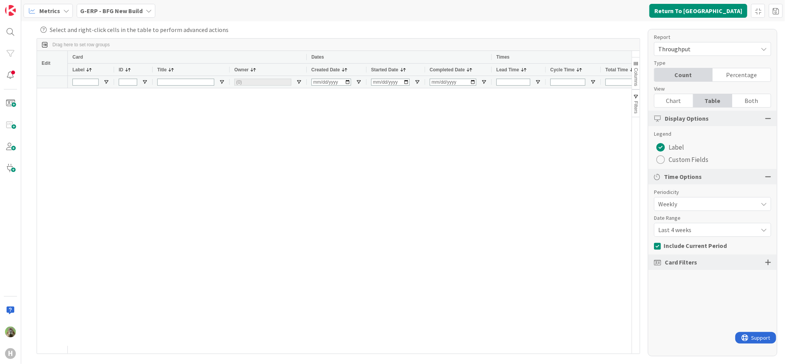
click at [255, 82] on div "(0)" at bounding box center [262, 82] width 57 height 7
click at [307, 123] on div "[PERSON_NAME]" at bounding box center [337, 121] width 66 height 5
checkbox input "true"
checkbox input "false"
type input "(1) Jakub Král"
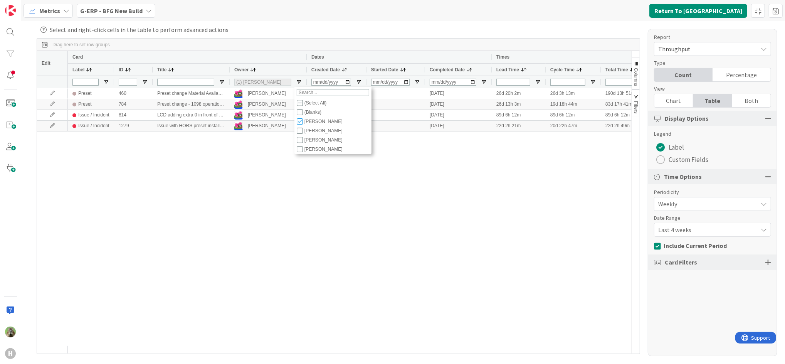
click at [307, 123] on div "[PERSON_NAME]" at bounding box center [337, 121] width 66 height 5
checkbox input "false"
type input "(0)"
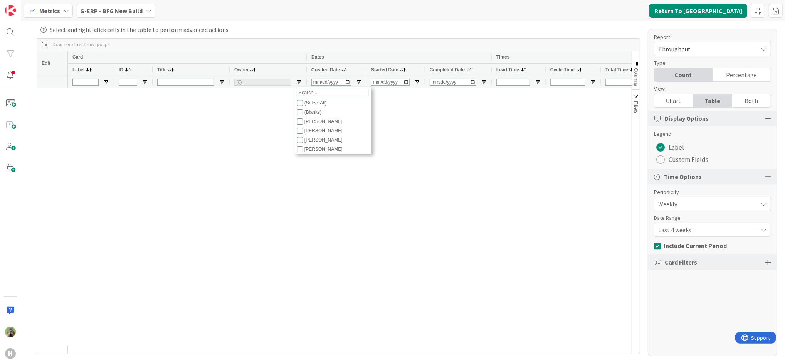
click at [750, 209] on span "Last 4 weeks" at bounding box center [706, 203] width 96 height 11
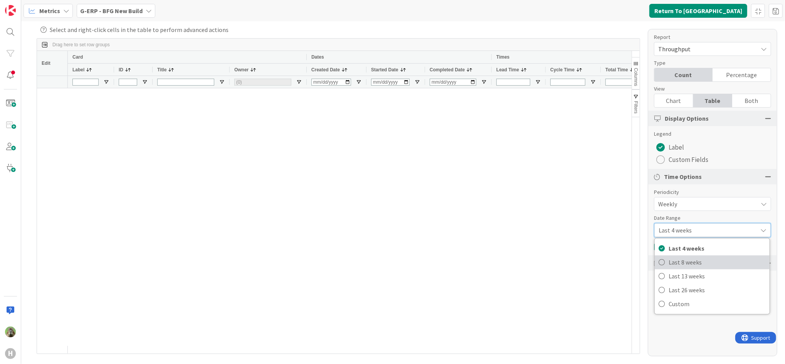
click at [731, 260] on span "Last 8 weeks" at bounding box center [717, 262] width 97 height 12
click at [266, 85] on div "(0)" at bounding box center [262, 82] width 57 height 7
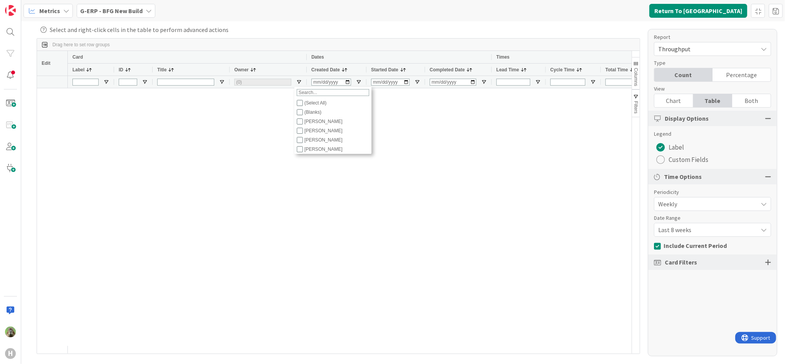
click at [307, 131] on div "[PERSON_NAME]" at bounding box center [337, 130] width 66 height 5
checkbox input "false"
checkbox input "true"
type input "(1) Jakub Král"
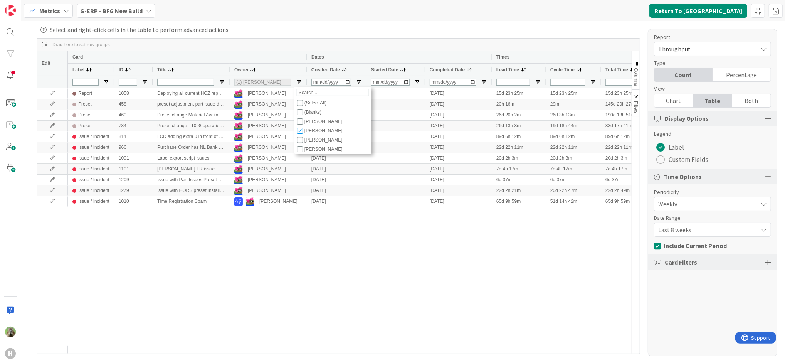
click at [307, 131] on div "[PERSON_NAME]" at bounding box center [337, 130] width 66 height 5
checkbox input "false"
type input "(0)"
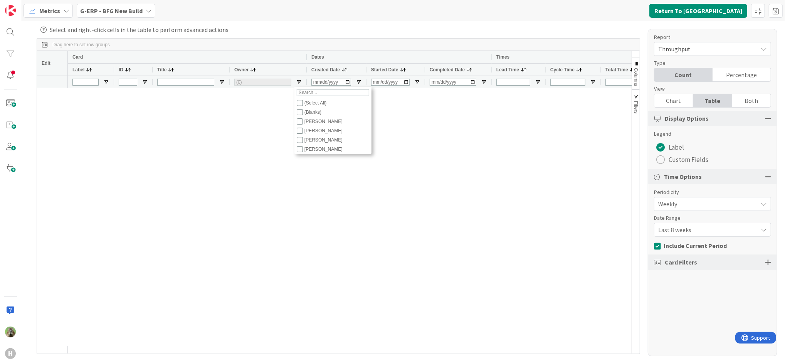
scroll to position [37, 0]
click at [324, 115] on div "[PERSON_NAME]" at bounding box center [337, 111] width 66 height 5
checkbox input "true"
type input "(1) Lareina Cheng"
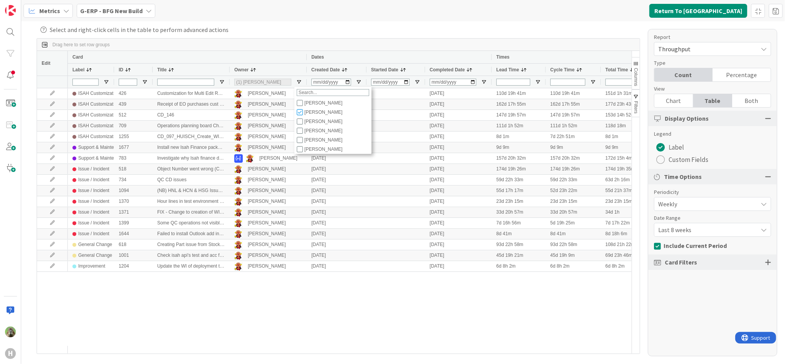
click at [324, 115] on div "[PERSON_NAME]" at bounding box center [337, 111] width 66 height 5
checkbox input "false"
type input "(0)"
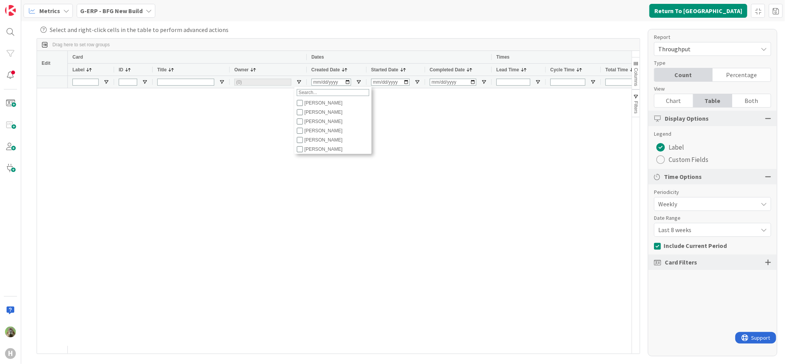
click at [320, 141] on div "[PERSON_NAME]" at bounding box center [337, 139] width 66 height 5
checkbox input "true"
type input "(1) Timothy Tjia"
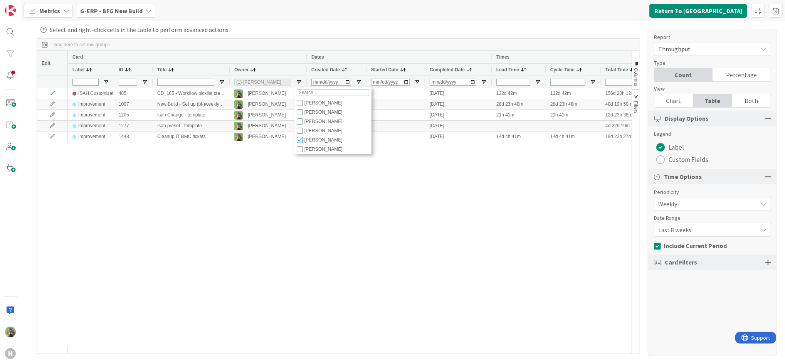
click at [320, 141] on div "[PERSON_NAME]" at bounding box center [337, 139] width 66 height 5
checkbox input "false"
type input "(0)"
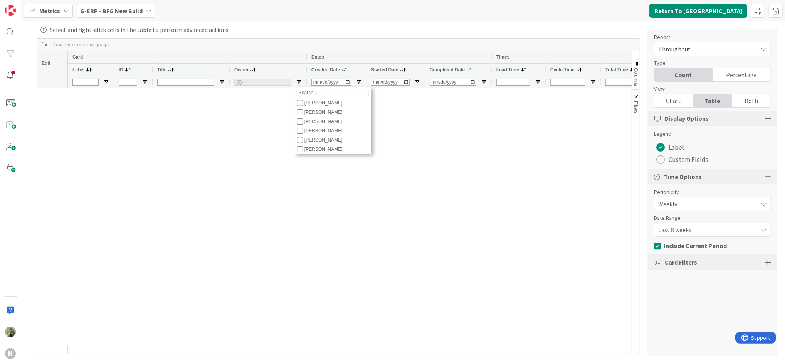
click at [326, 124] on div "[PERSON_NAME]" at bounding box center [337, 121] width 66 height 5
checkbox input "true"
type input "(1) Noah Dezaire"
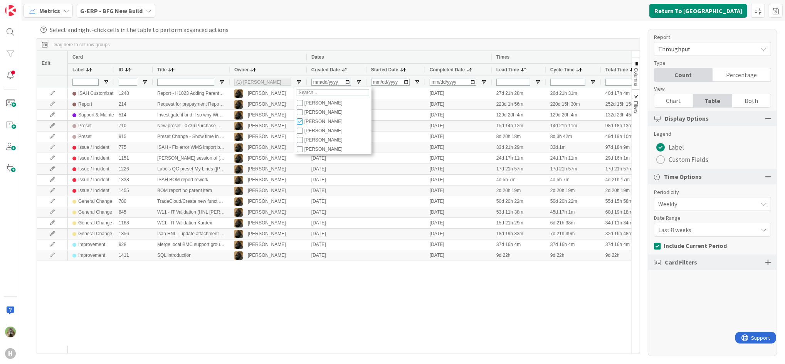
click at [326, 124] on div "[PERSON_NAME]" at bounding box center [337, 121] width 66 height 5
checkbox input "false"
type input "(0)"
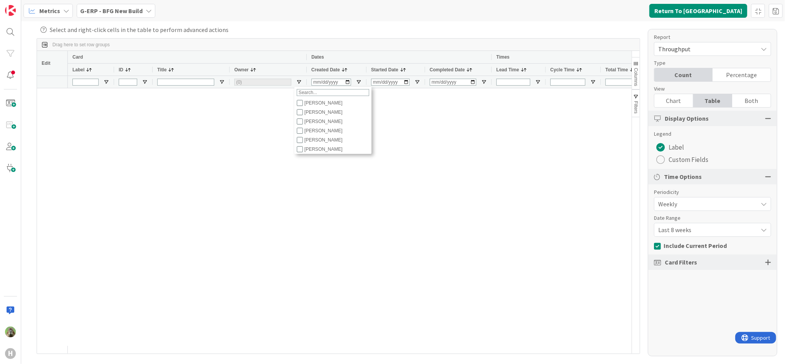
click at [320, 149] on div "[PERSON_NAME]" at bounding box center [337, 148] width 66 height 5
checkbox input "true"
type input "(1) luo leo"
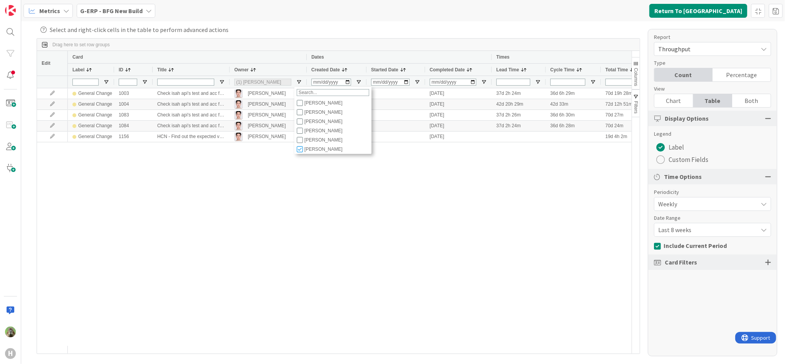
click at [320, 149] on div "[PERSON_NAME]" at bounding box center [337, 148] width 66 height 5
checkbox input "false"
type input "(0)"
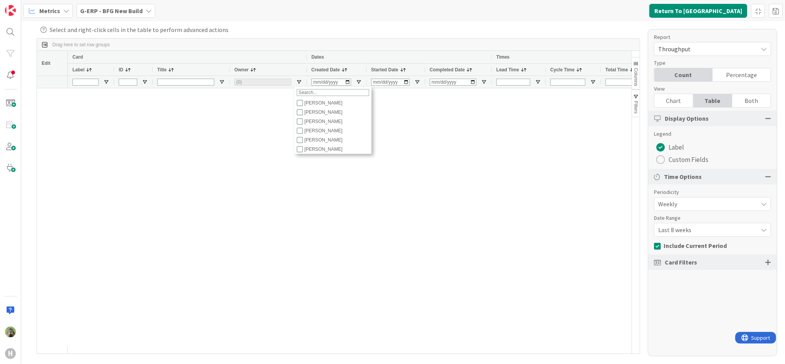
click at [320, 149] on div "[PERSON_NAME]" at bounding box center [337, 148] width 66 height 5
checkbox input "true"
type input "(1) luo leo"
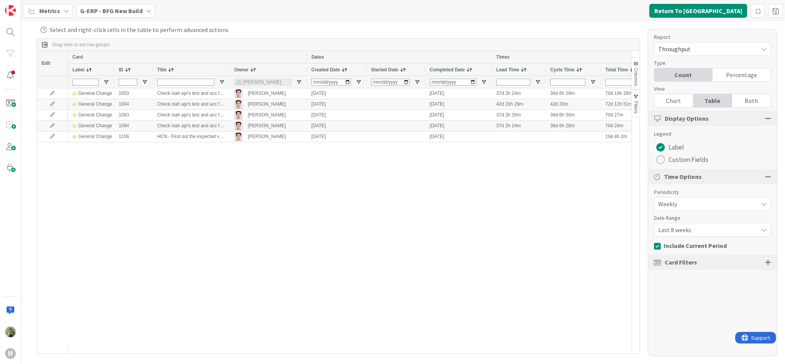
click at [471, 237] on div "General Change 1003 Check isah api's test and acc for HSG luo leo 06/02/2025 08…" at bounding box center [350, 216] width 564 height 257
click at [281, 79] on div "(1) luo leo" at bounding box center [262, 82] width 57 height 7
click at [329, 144] on div "[PERSON_NAME]" at bounding box center [334, 139] width 75 height 9
click at [326, 143] on div "[PERSON_NAME]" at bounding box center [337, 139] width 66 height 5
checkbox input "true"
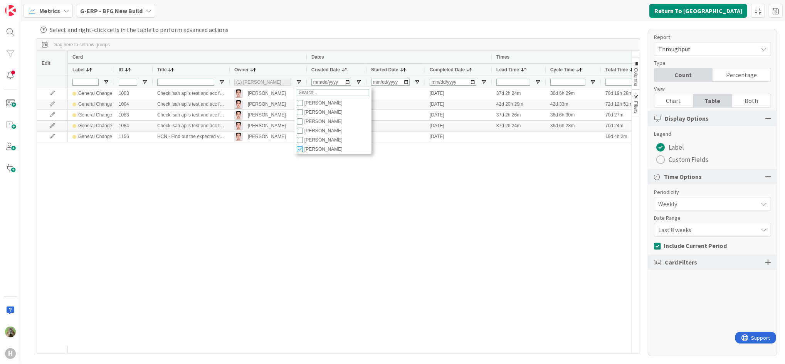
type input "(2) luo leo,Timothy Tjia"
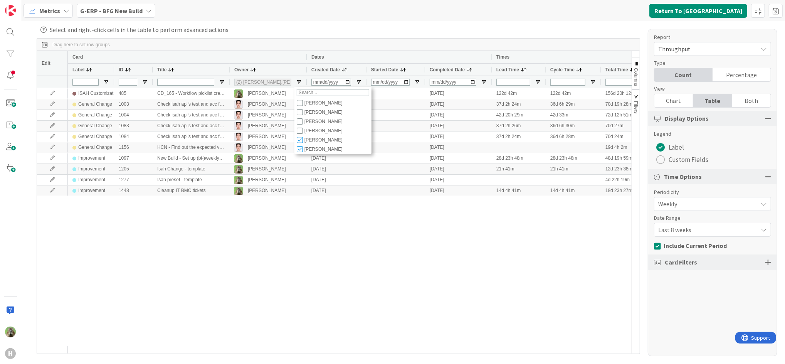
click at [315, 153] on div "Column Filter" at bounding box center [332, 153] width 73 height 2
click at [299, 151] on input "Filter List" at bounding box center [300, 149] width 6 height 6
checkbox input "false"
type input "(1) Timothy Tjia"
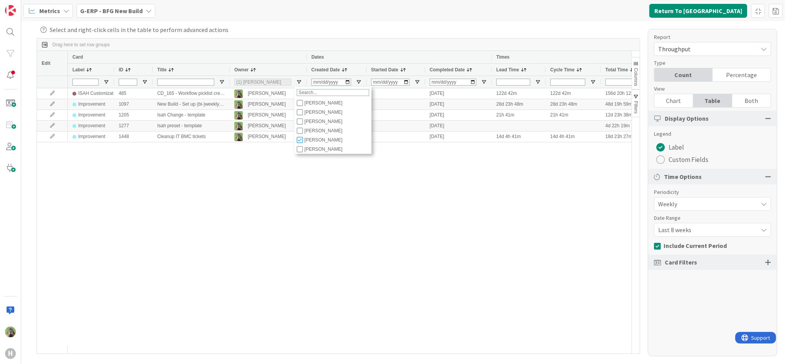
click at [270, 169] on div "ISAH Customization 485 CD_165 - Workflow picklist creation Timothy Tjia 02/14/2…" at bounding box center [350, 216] width 564 height 257
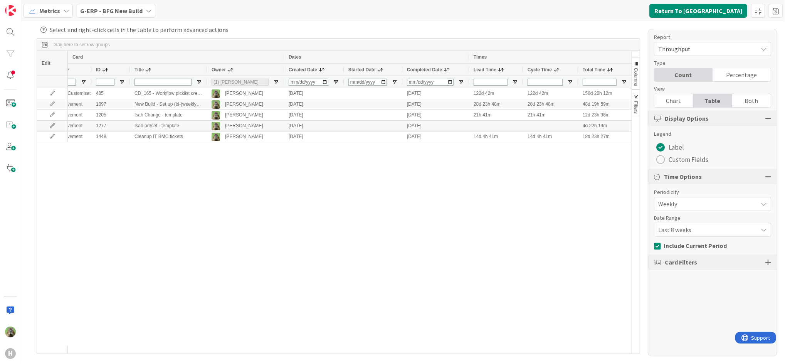
scroll to position [0, 0]
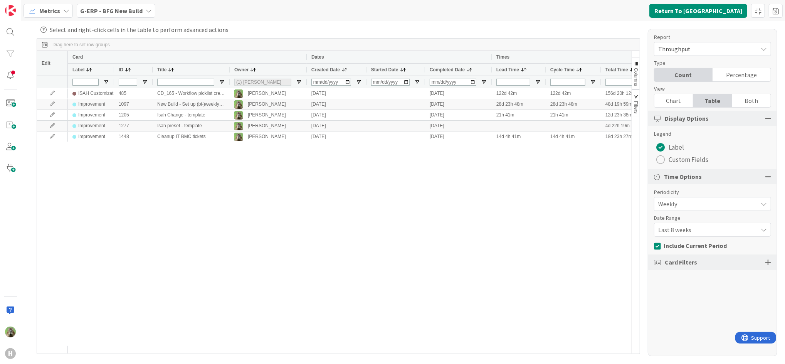
click at [276, 80] on div "(1) Timothy Tjia" at bounding box center [262, 82] width 57 height 7
click at [315, 141] on div "[PERSON_NAME]" at bounding box center [337, 139] width 66 height 5
checkbox input "true"
type input "(2) Timothy Tjia,Josef Kuman"
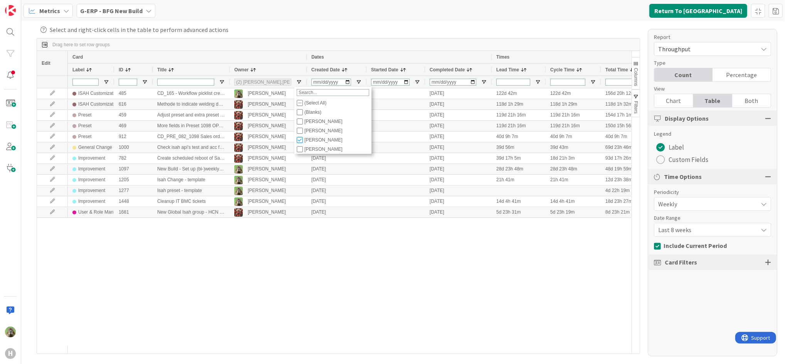
click at [278, 244] on div "ISAH Customization 485 CD_165 - Workflow picklist creation Timothy Tjia 02/14/2…" at bounding box center [350, 216] width 564 height 257
click at [281, 84] on div "(2) Timothy Tjia,Josef Kuman" at bounding box center [262, 82] width 57 height 7
click at [310, 145] on div "[PERSON_NAME]" at bounding box center [334, 148] width 75 height 9
click at [310, 140] on div "[PERSON_NAME]" at bounding box center [337, 139] width 66 height 5
checkbox input "false"
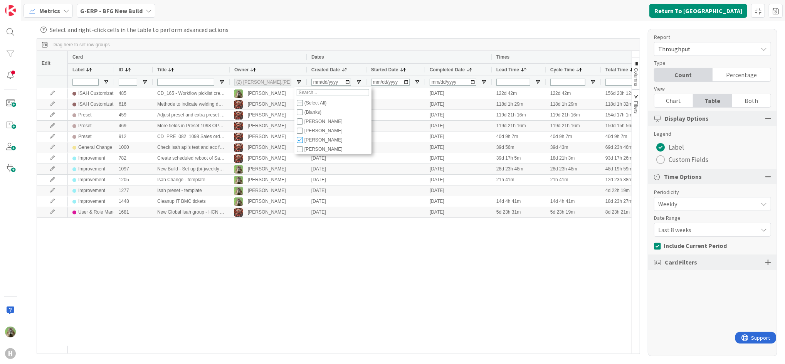
type input "(1) Timothy Tjia"
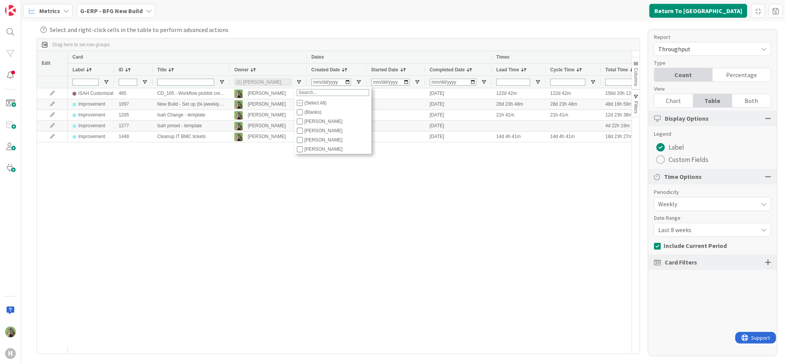
click at [368, 245] on div "ISAH Customization 485 CD_165 - Workflow picklist creation Timothy Tjia 02/14/2…" at bounding box center [350, 216] width 564 height 257
drag, startPoint x: 356, startPoint y: 215, endPoint x: 358, endPoint y: 223, distance: 8.2
click at [358, 223] on div "ISAH Customization 485 CD_165 - Workflow picklist creation Timothy Tjia 02/14/2…" at bounding box center [350, 216] width 564 height 257
click at [339, 211] on div "ISAH Customization 485 CD_165 - Workflow picklist creation Timothy Tjia 02/14/2…" at bounding box center [350, 216] width 564 height 257
click at [116, 11] on b "G-ERP - BFG New Build" at bounding box center [111, 11] width 62 height 8
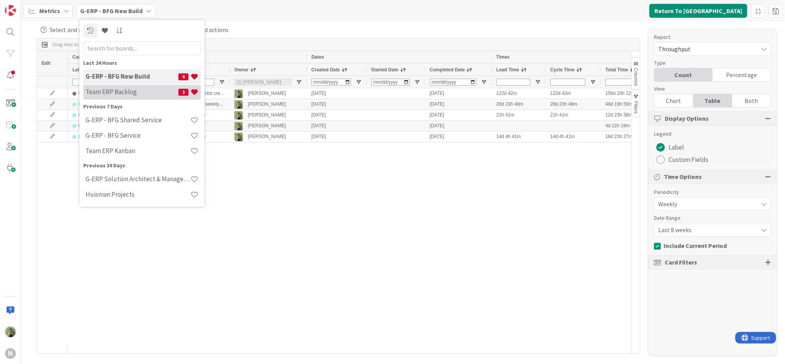
click at [165, 90] on h4 "Team ERP Backlog" at bounding box center [132, 92] width 93 height 8
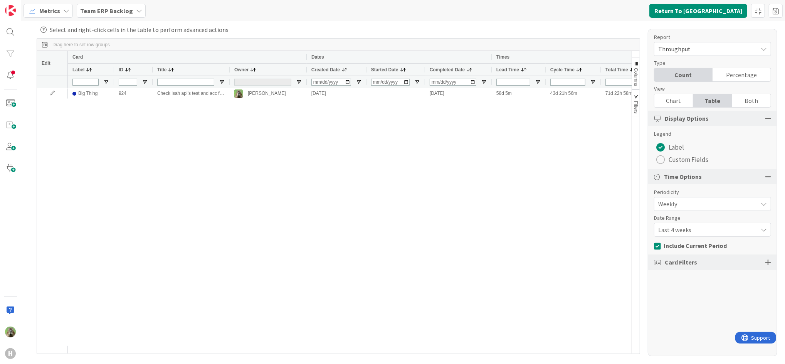
click at [113, 13] on b "Team ERP Backlog" at bounding box center [106, 11] width 53 height 8
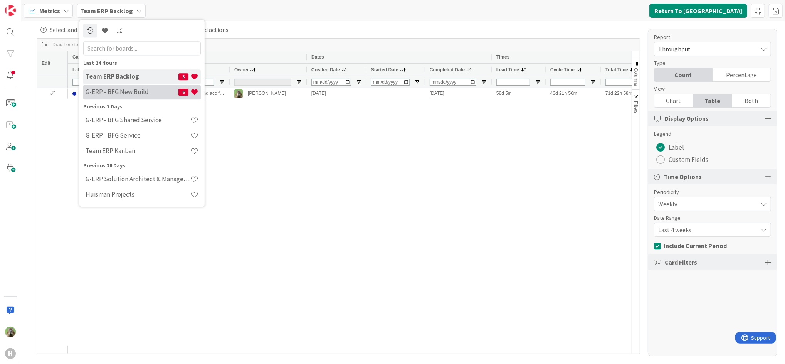
click at [137, 91] on h4 "G-ERP - BFG New Build" at bounding box center [132, 92] width 93 height 8
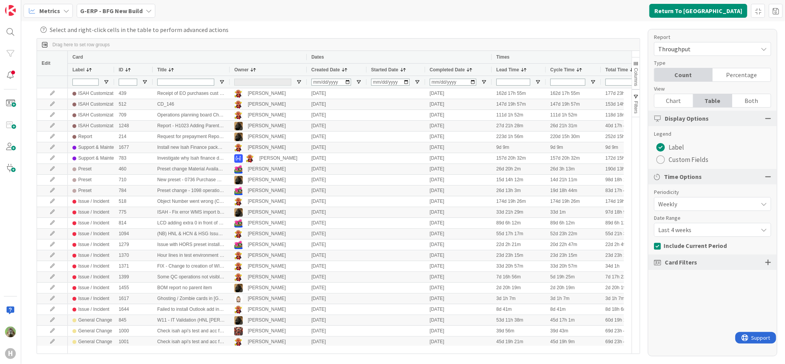
click at [120, 15] on span "G-ERP - BFG New Build" at bounding box center [111, 10] width 62 height 9
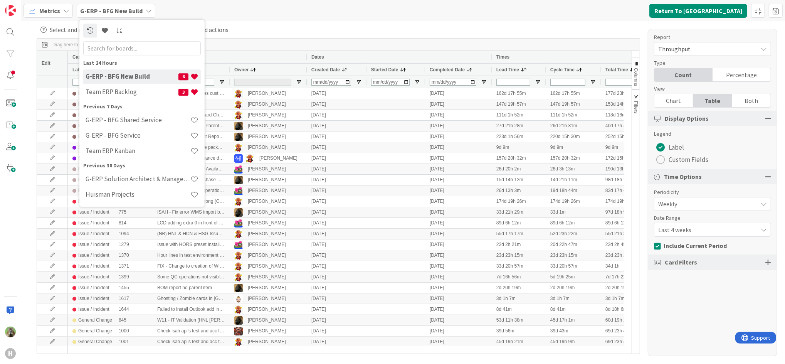
click at [99, 81] on div "G-ERP - BFG New Build 6" at bounding box center [142, 76] width 118 height 15
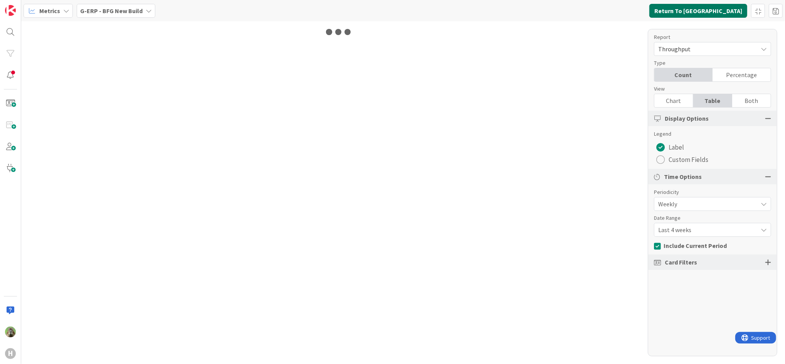
click at [728, 7] on button "Return To Kanban" at bounding box center [698, 11] width 98 height 14
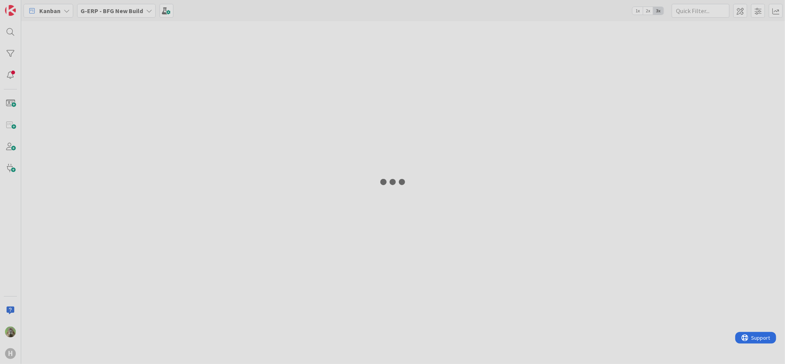
click at [714, 11] on div at bounding box center [392, 182] width 785 height 364
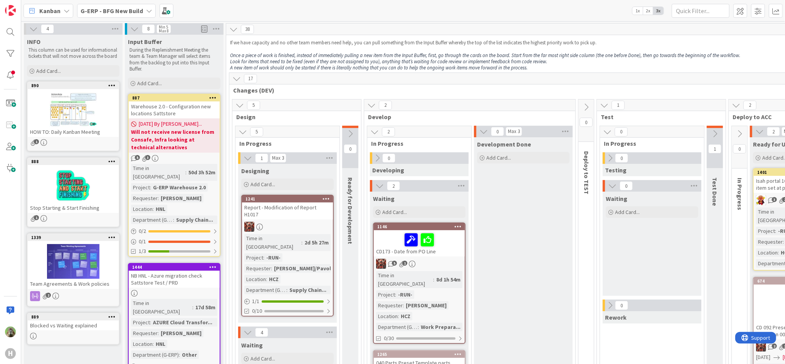
click at [445, 57] on em "Once a piece of work is finished, instead of immediately pulling a new item fro…" at bounding box center [485, 55] width 510 height 7
click at [378, 54] on em "Once a piece of work is finished, instead of immediately pulling a new item fro…" at bounding box center [485, 55] width 510 height 7
click at [352, 54] on em "Once a piece of work is finished, instead of immediately pulling a new item fro…" at bounding box center [485, 55] width 510 height 7
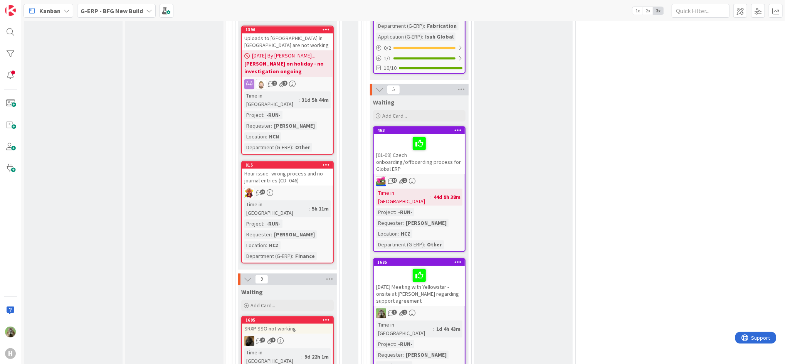
scroll to position [1541, 0]
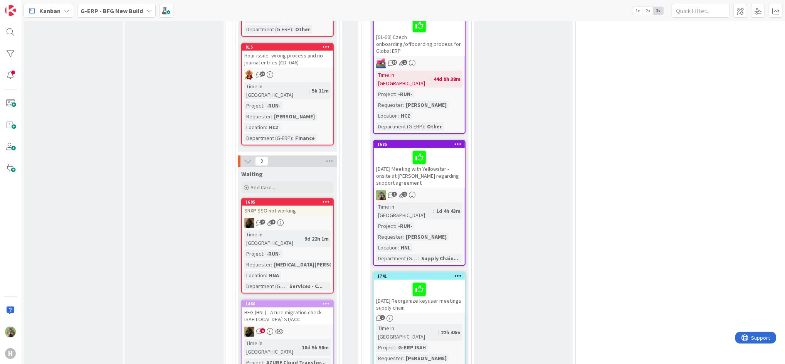
click at [460, 273] on icon at bounding box center [457, 275] width 7 height 5
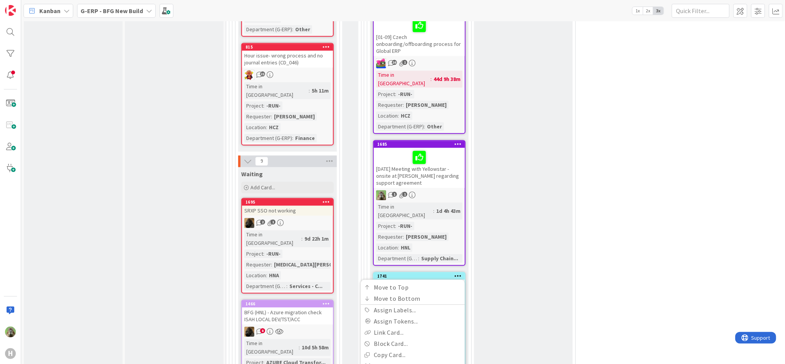
click at [429, 326] on link "[PERSON_NAME]" at bounding box center [411, 333] width 108 height 15
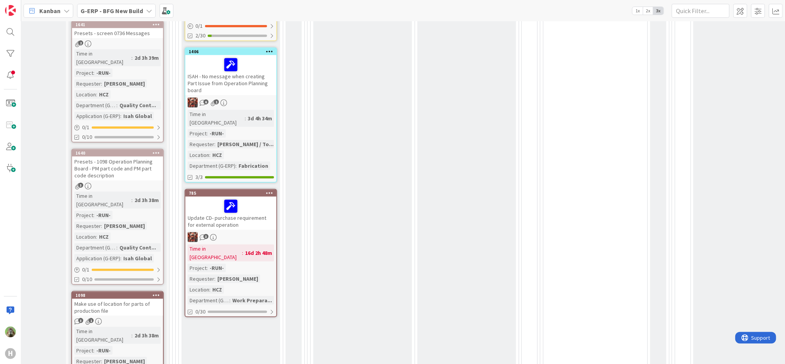
scroll to position [822, 57]
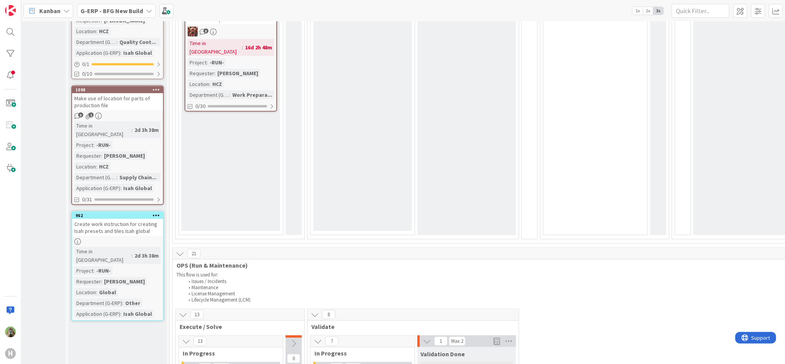
click at [104, 1] on div "Kanban G-ERP - BFG New Build 1x 2x 3x" at bounding box center [403, 10] width 764 height 21
click at [101, 10] on b "G-ERP - BFG New Build" at bounding box center [112, 11] width 62 height 8
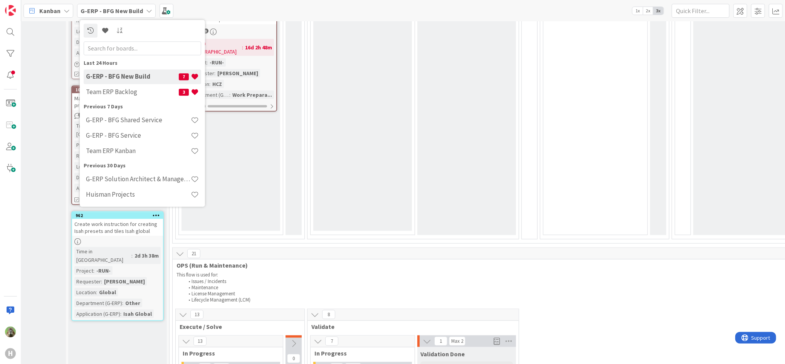
click at [70, 13] on div "Kanban" at bounding box center [49, 11] width 50 height 14
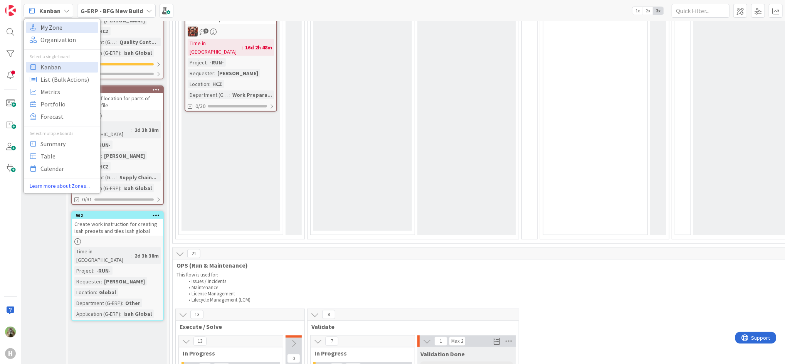
click at [71, 26] on span "My Zone" at bounding box center [67, 28] width 55 height 12
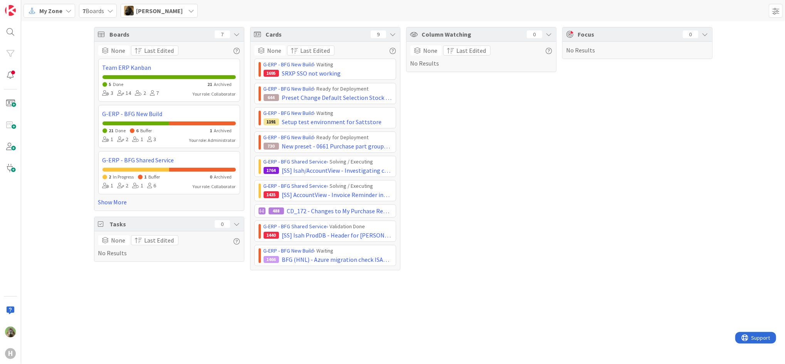
click at [152, 17] on div "[PERSON_NAME]" at bounding box center [159, 11] width 77 height 14
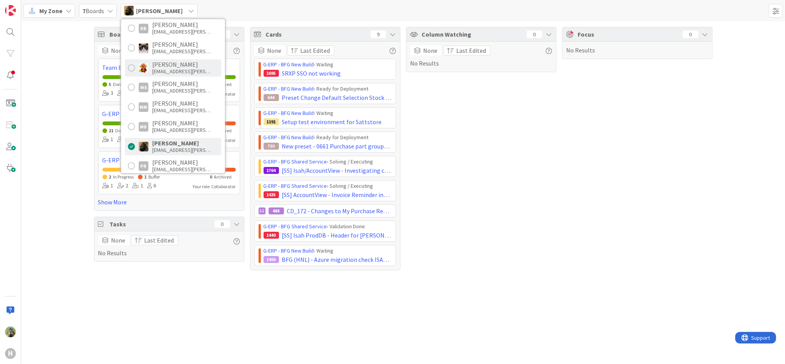
scroll to position [411, 0]
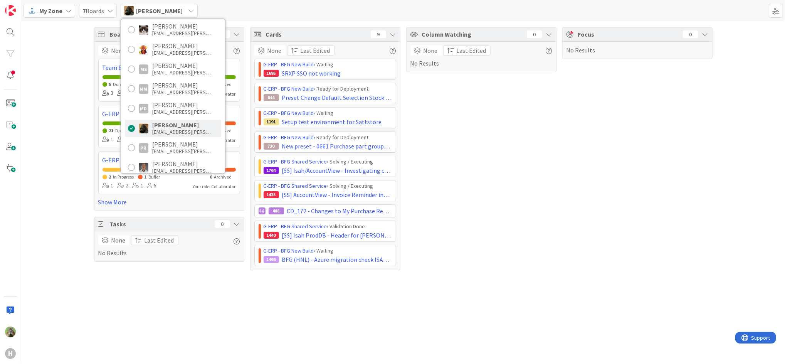
click at [179, 124] on div "[PERSON_NAME]" at bounding box center [183, 124] width 62 height 7
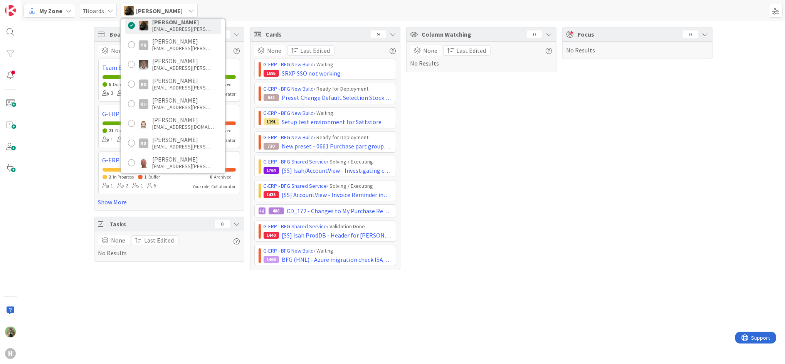
click at [73, 156] on div "Boards 7 None Last Edited Team ERP Kanban 5 Done 21 Archived 3 14 2 7 Your role…" at bounding box center [403, 148] width 764 height 255
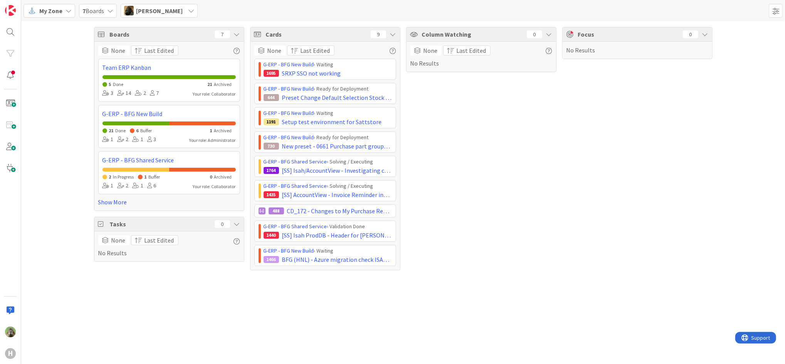
click at [167, 10] on span "[PERSON_NAME]" at bounding box center [159, 10] width 47 height 9
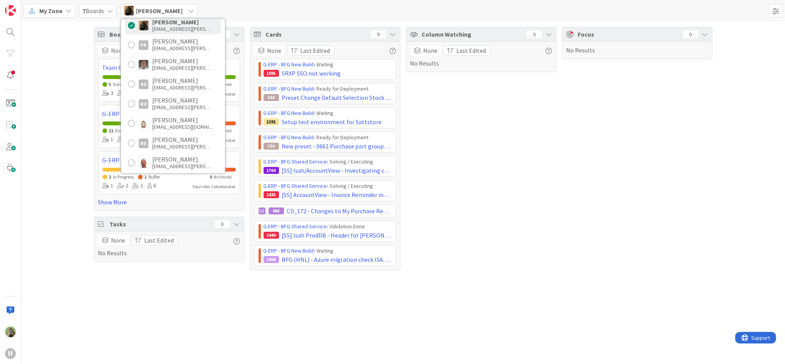
click at [435, 163] on div "Column Watching 0 None Last Edited No Results" at bounding box center [481, 148] width 150 height 243
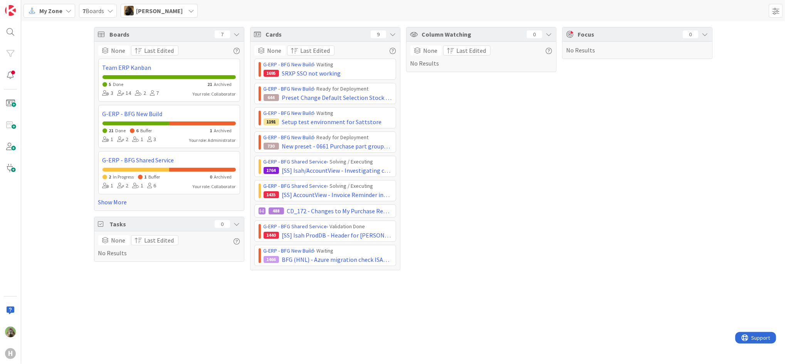
click at [157, 13] on span "[PERSON_NAME]" at bounding box center [159, 10] width 47 height 9
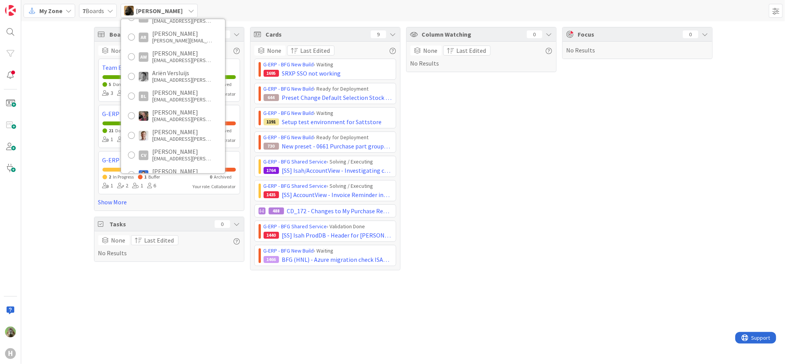
scroll to position [0, 0]
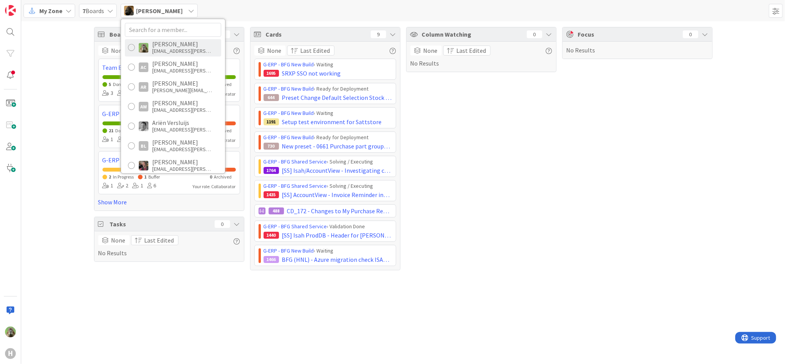
click at [186, 45] on div "[PERSON_NAME]" at bounding box center [183, 43] width 62 height 7
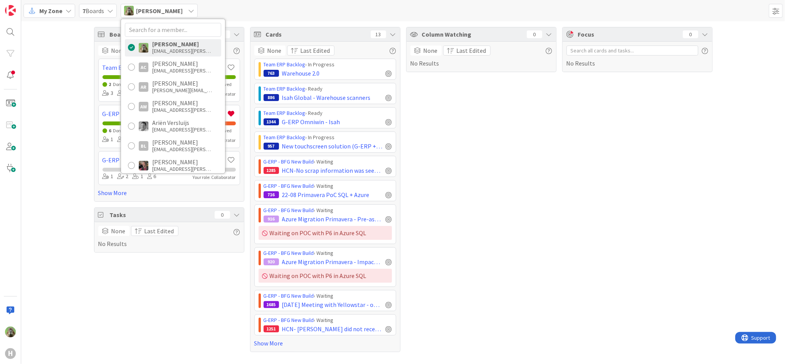
click at [58, 7] on span "My Zone" at bounding box center [50, 10] width 23 height 9
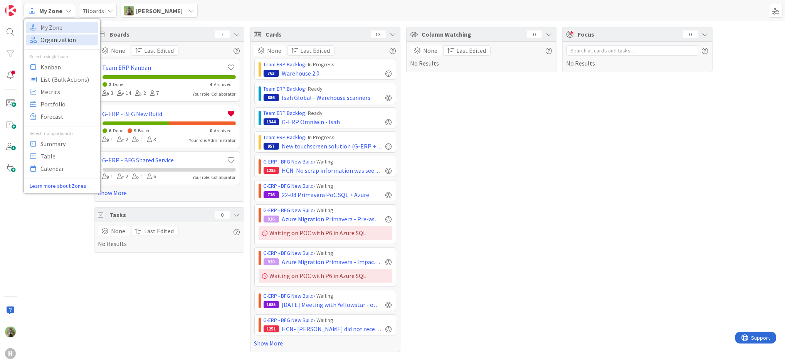
click at [71, 37] on span "Organization" at bounding box center [67, 40] width 55 height 12
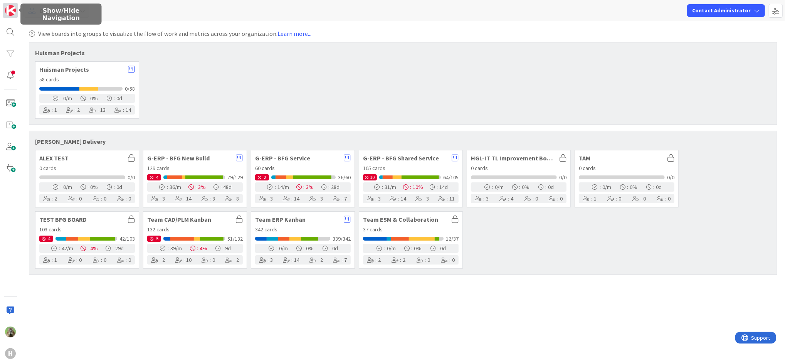
click at [7, 11] on img at bounding box center [10, 10] width 11 height 11
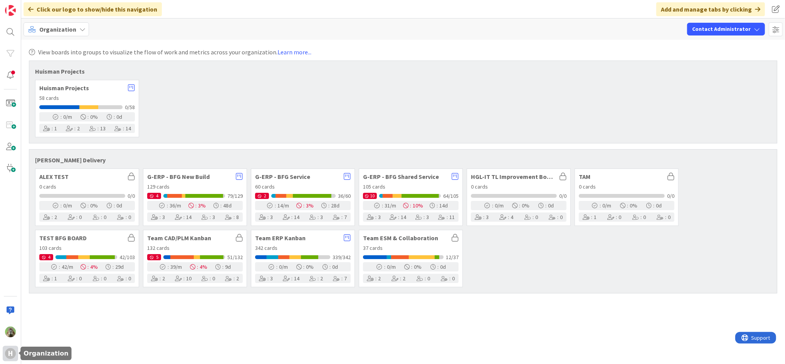
click at [8, 349] on div "H" at bounding box center [10, 353] width 11 height 11
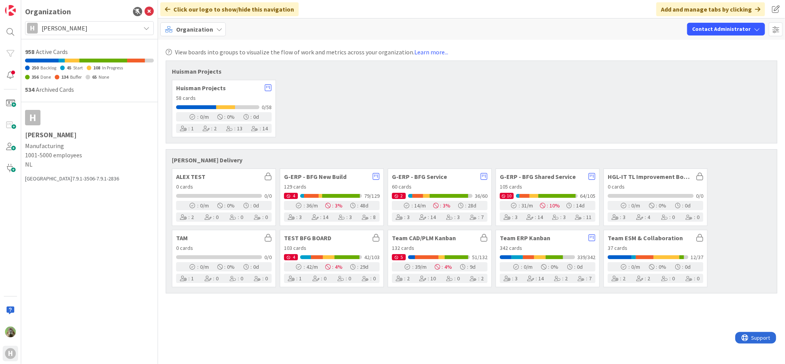
click at [56, 34] on div "H Huisman" at bounding box center [89, 28] width 129 height 14
click at [504, 125] on div "Huisman Projects 58 cards 0/58 : 0 /m : 0 % : 0 d : 1 : 2 : 13 : 14" at bounding box center [471, 108] width 599 height 57
click at [115, 236] on div "Organization H Huisman H Huisman Start Your Own Organization to create your own…" at bounding box center [89, 182] width 137 height 364
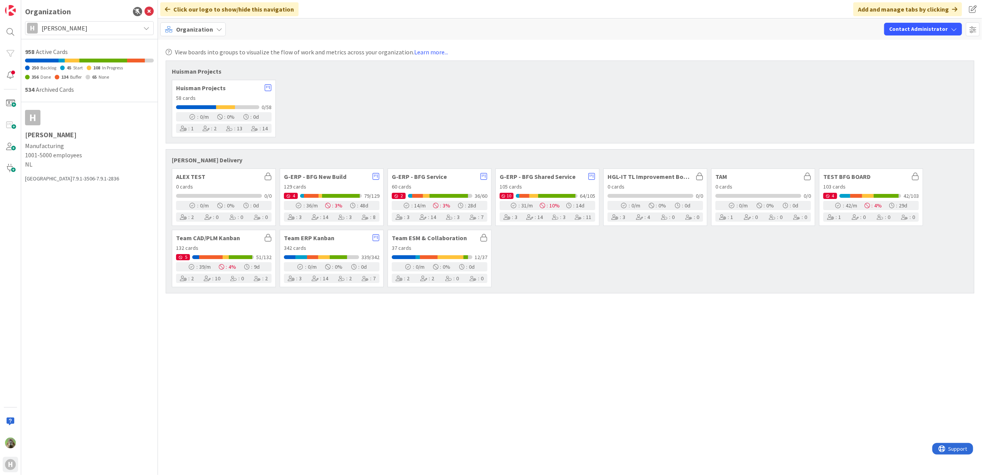
click at [416, 334] on div "View boards into groups to visualize the flow of work and metrics across your o…" at bounding box center [570, 257] width 824 height 435
drag, startPoint x: 651, startPoint y: 86, endPoint x: 650, endPoint y: 77, distance: 8.9
click at [651, 85] on div "Huisman Projects 58 cards 0/58 : 0 /m : 0 % : 0 d : 1 : 2 : 13 : 14" at bounding box center [570, 108] width 796 height 57
click at [148, 13] on icon at bounding box center [148, 11] width 9 height 9
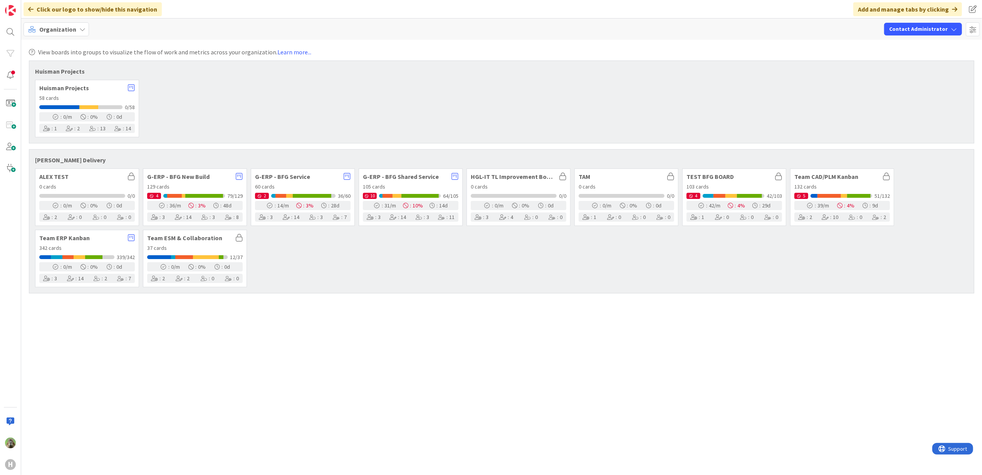
click at [76, 26] on div "Organization" at bounding box center [57, 29] width 66 height 14
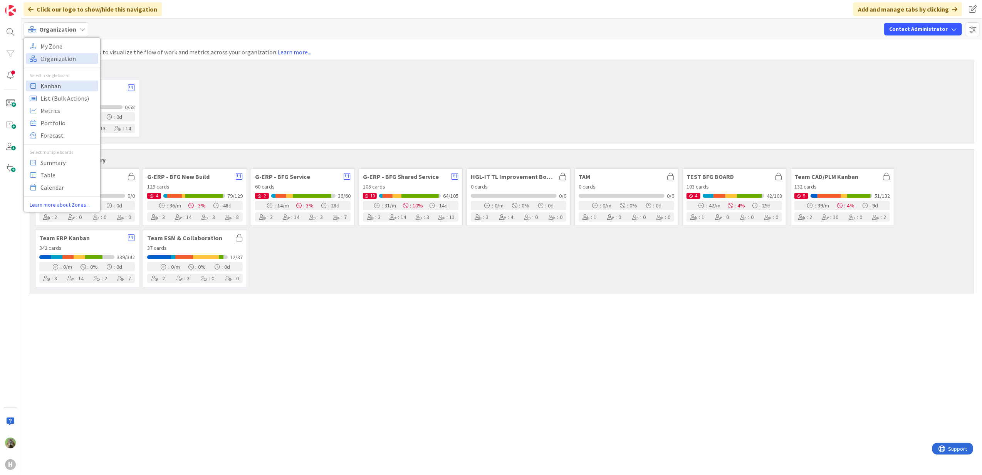
click at [65, 84] on span "Kanban" at bounding box center [67, 86] width 55 height 12
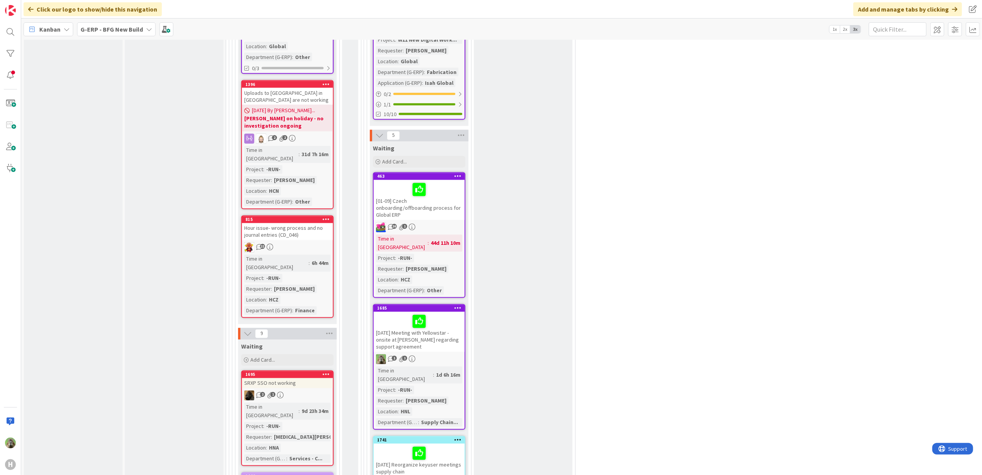
scroll to position [1490, 0]
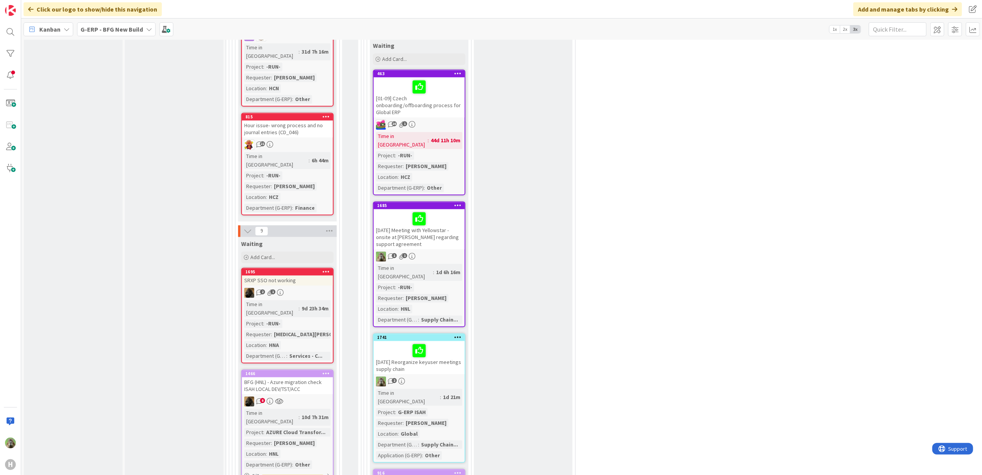
click at [287, 377] on div "BFG (HNL) - Azure migration check ISAH LOCAL DEV/TST/ACC" at bounding box center [287, 385] width 91 height 17
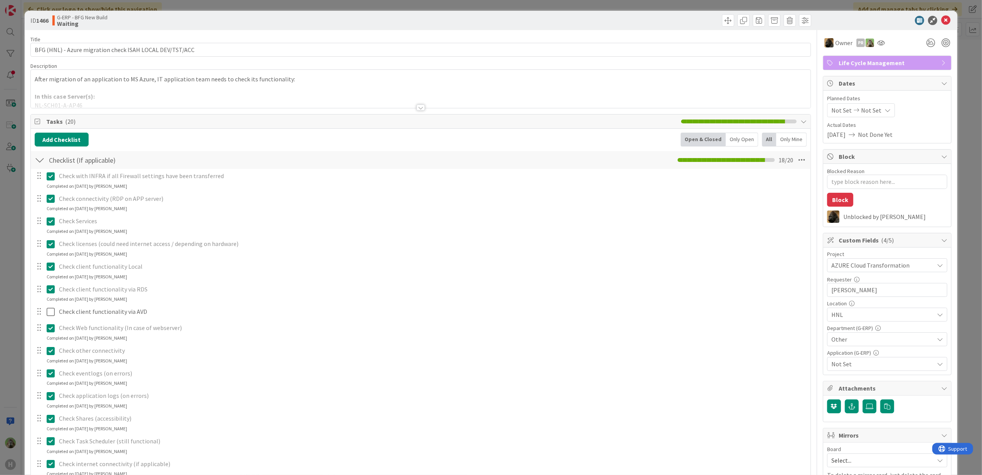
type textarea "x"
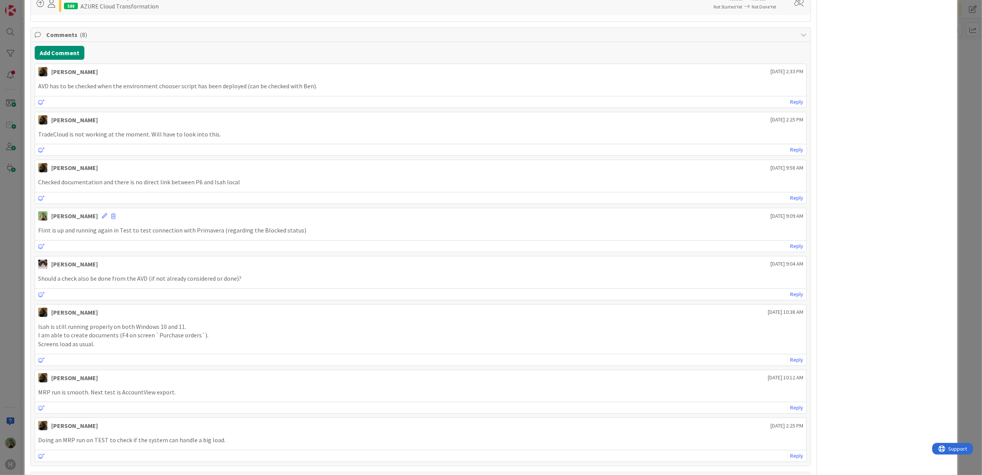
scroll to position [360, 0]
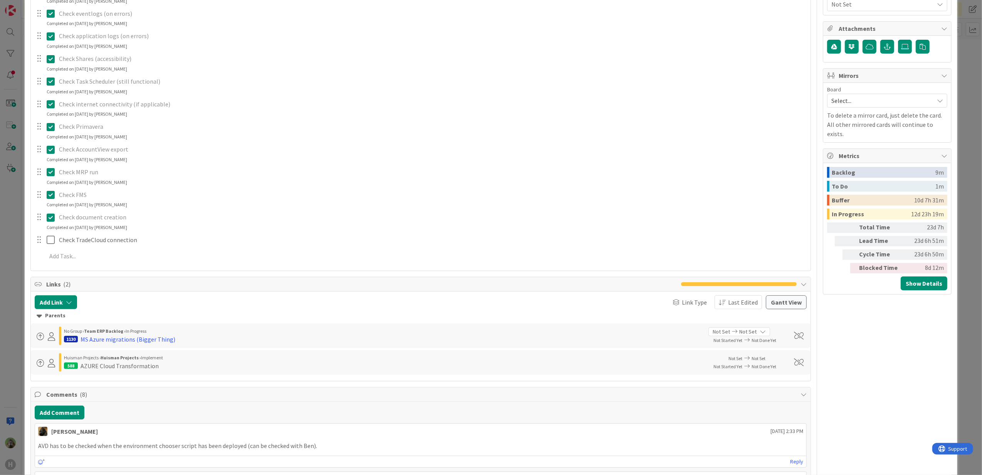
click at [16, 326] on div "ID 1466 G-ERP - BFG New Build Waiting Title 56 / 128 BFG (HNL) - Azure migratio…" at bounding box center [491, 237] width 982 height 475
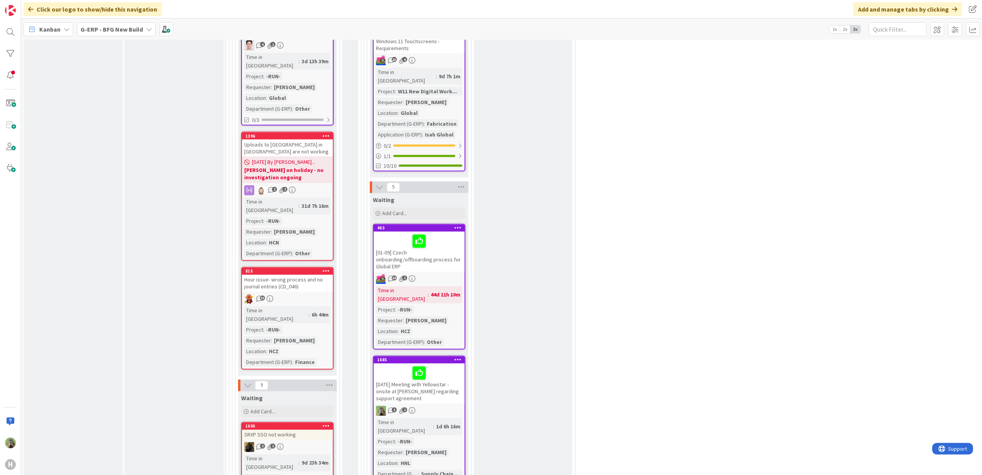
scroll to position [1490, 0]
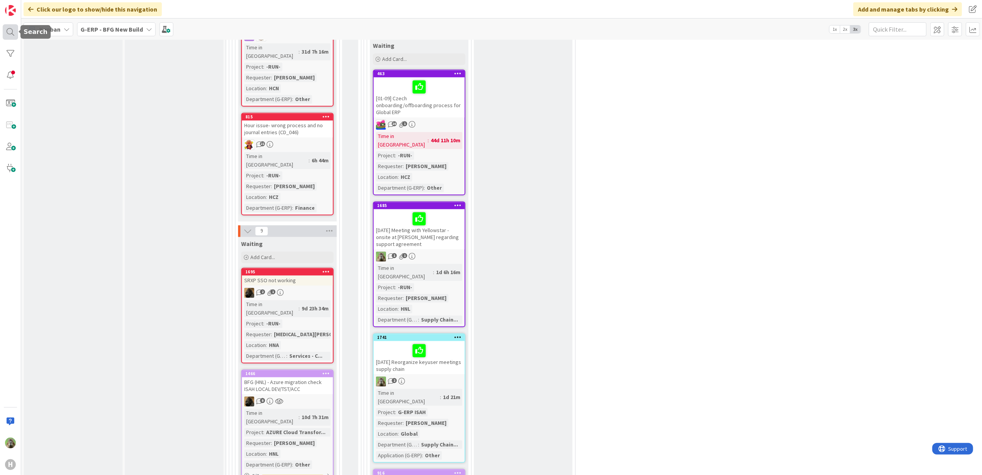
click at [16, 33] on div at bounding box center [10, 31] width 15 height 15
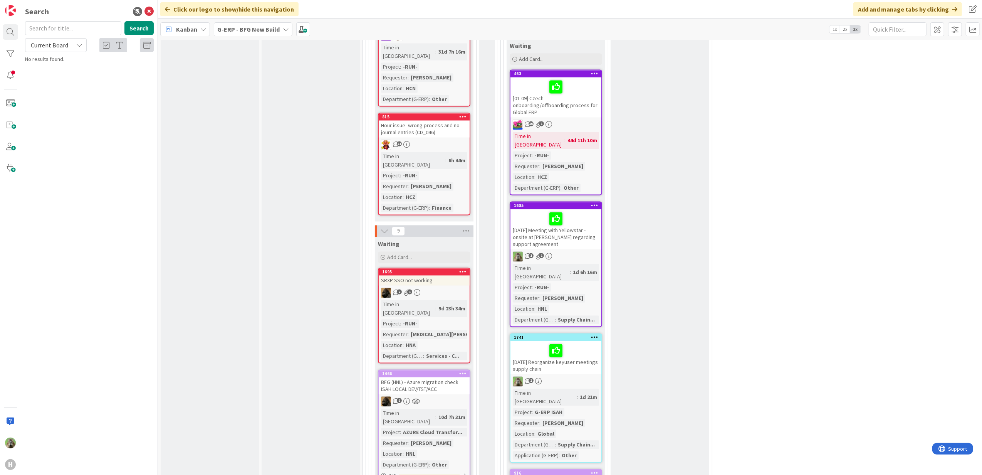
click at [45, 31] on input "text" at bounding box center [73, 28] width 96 height 14
type input "1078"
click at [92, 68] on span "Isah local Outlook Classic add in" at bounding box center [90, 67] width 73 height 7
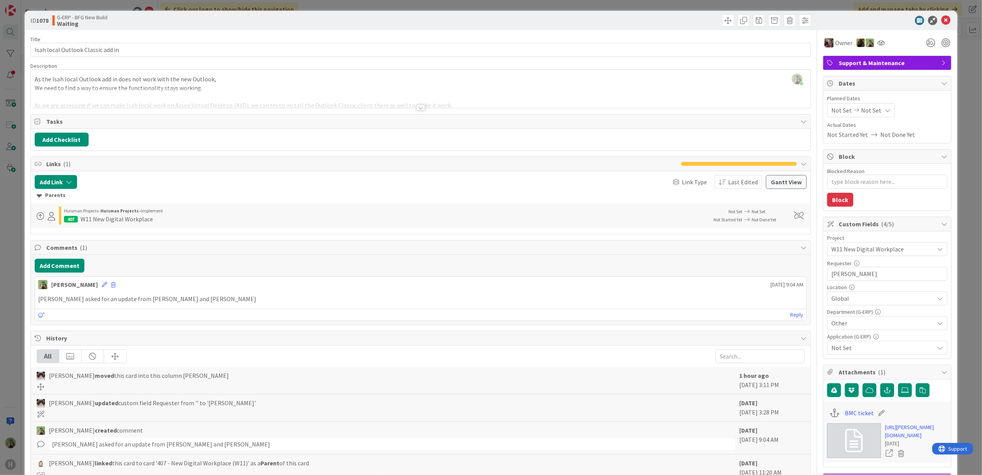
click at [18, 233] on div "ID 1078 G-ERP - BFG New Build Waiting Title 33 / 128 Isah local Outlook Classic…" at bounding box center [491, 237] width 982 height 475
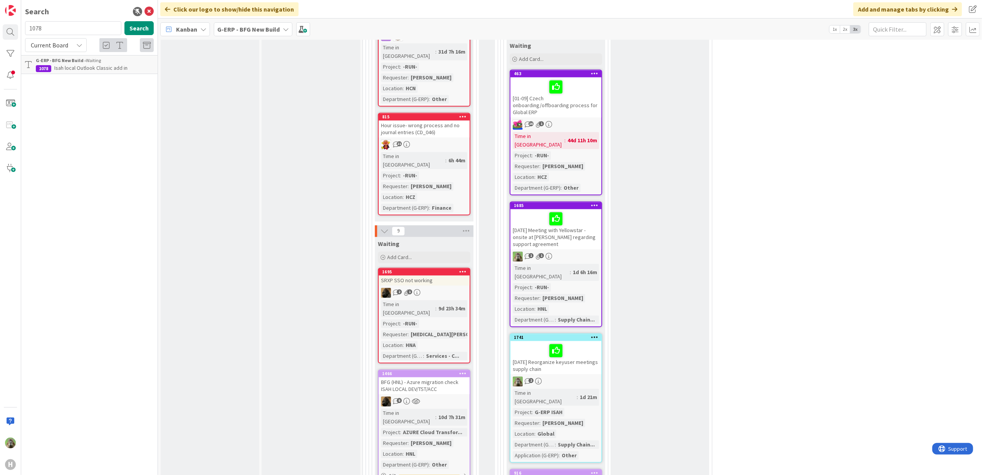
drag, startPoint x: 452, startPoint y: 294, endPoint x: 441, endPoint y: 299, distance: 11.9
click at [452, 377] on div "BFG (HNL) - Azure migration check ISAH LOCAL DEV/TST/ACC" at bounding box center [424, 385] width 91 height 17
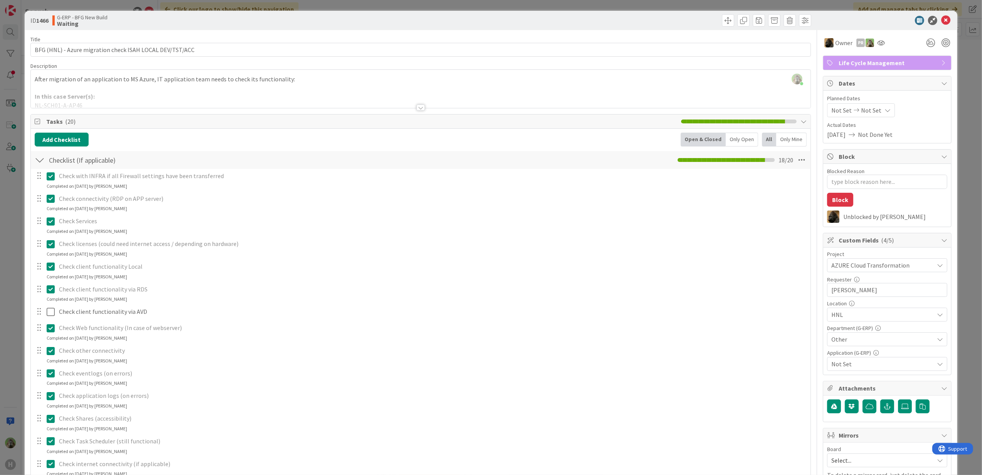
click at [14, 315] on div "ID 1466 G-ERP - BFG New Build Waiting Title 56 / 128 BFG (HNL) - Azure migratio…" at bounding box center [491, 237] width 982 height 475
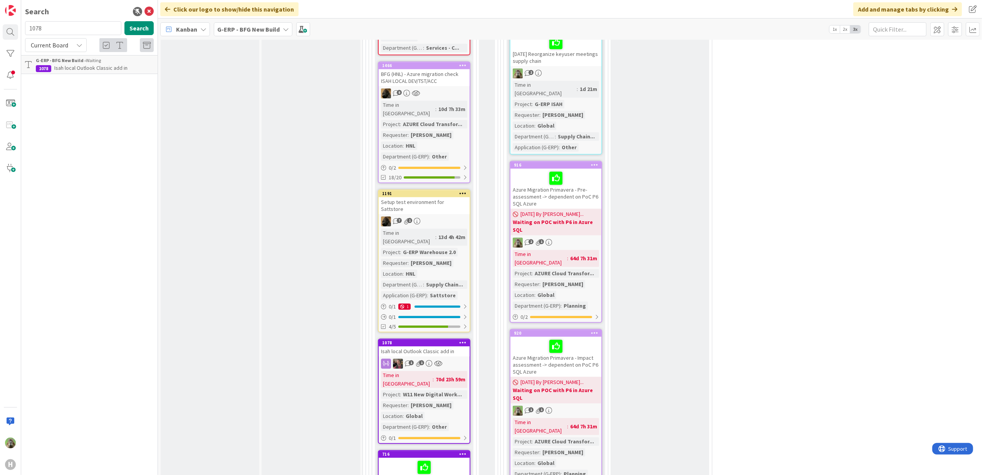
click at [446, 346] on div "Isah local Outlook Classic add in" at bounding box center [424, 351] width 91 height 10
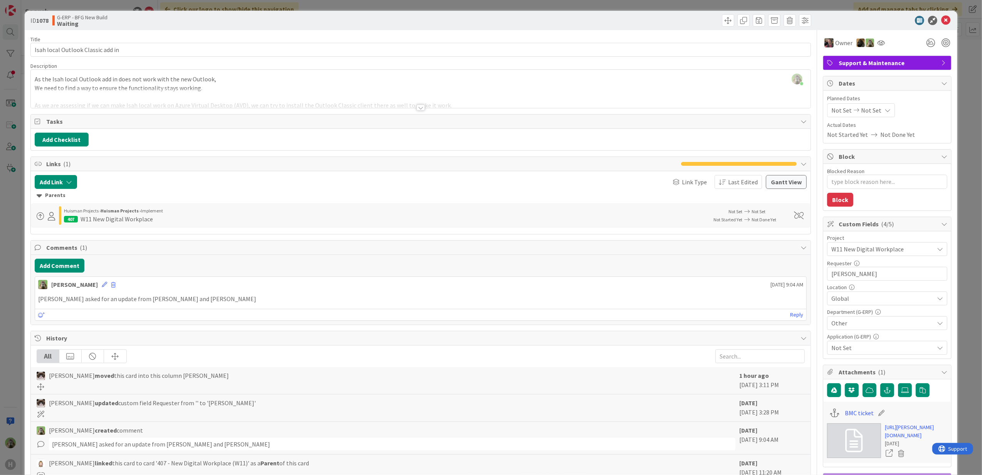
click at [22, 331] on div "ID 1078 G-ERP - BFG New Build Waiting Title 33 / 128 Isah local Outlook Classic…" at bounding box center [491, 237] width 982 height 475
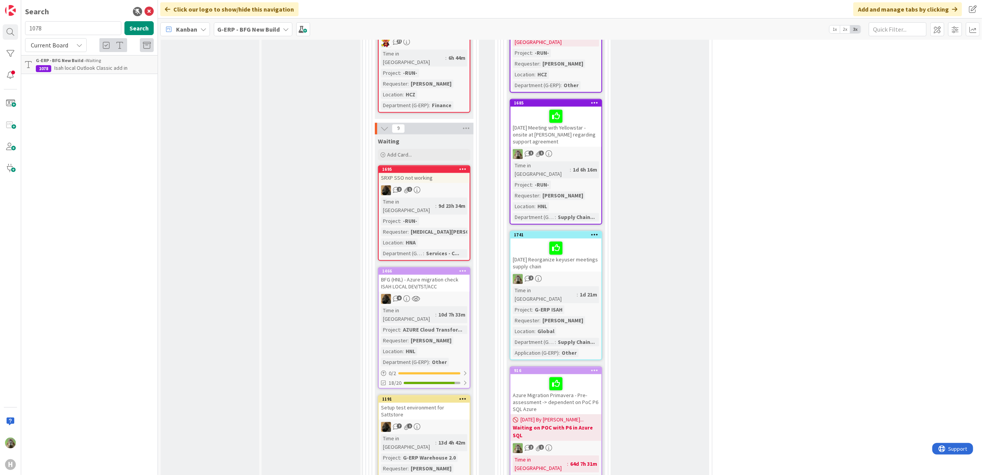
click at [450, 274] on div "BFG (HNL) - Azure migration check ISAH LOCAL DEV/TST/ACC" at bounding box center [424, 282] width 91 height 17
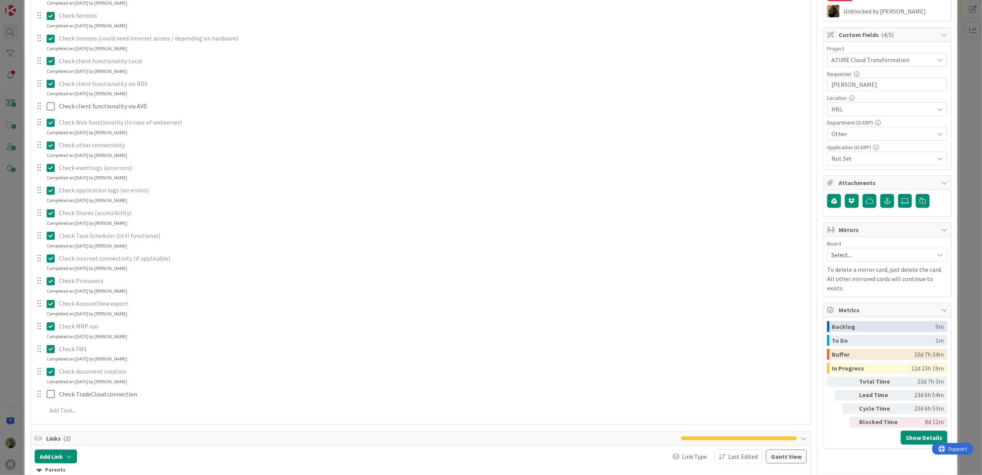
scroll to position [411, 0]
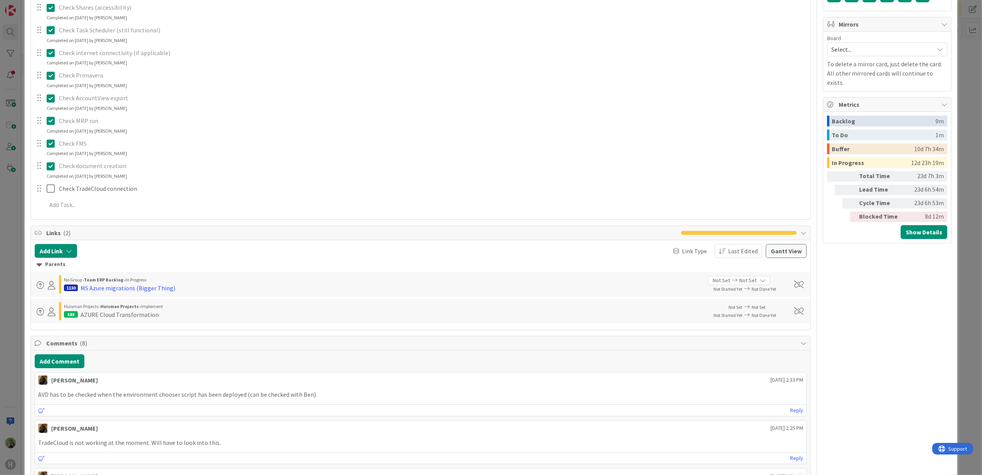
click at [8, 293] on div "ID 1466 G-ERP - BFG New Build Waiting Title 56 / 128 BFG (HNL) - Azure migratio…" at bounding box center [491, 237] width 982 height 475
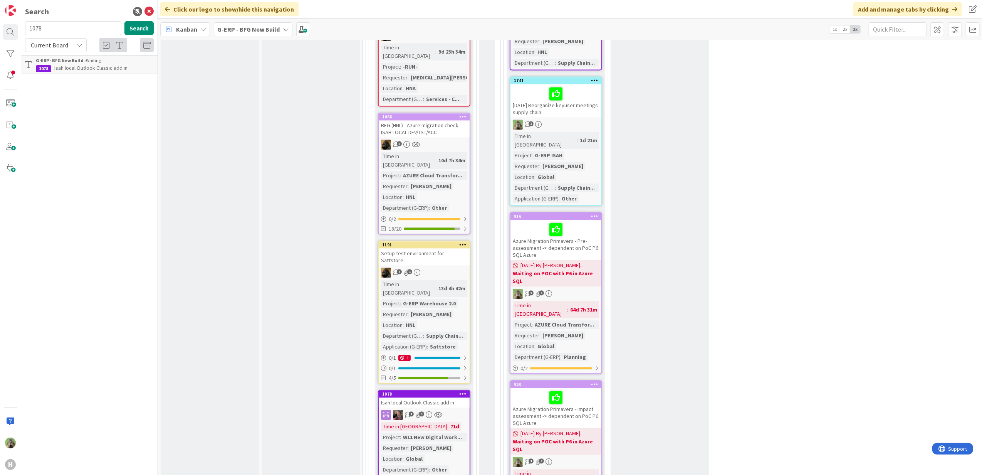
click at [394, 397] on div "Isah local Outlook Classic add in" at bounding box center [424, 402] width 91 height 10
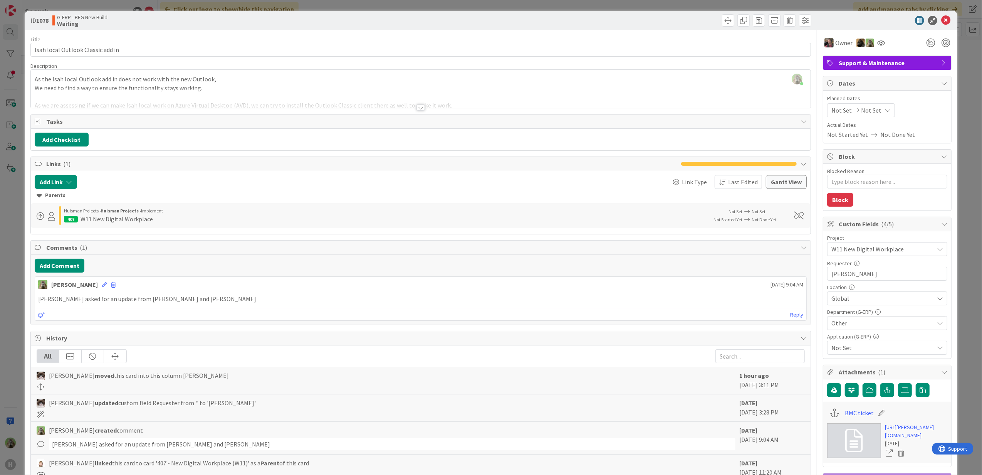
click at [5, 316] on div "ID 1078 G-ERP - BFG New Build Waiting Title 33 / 128 Isah local Outlook Classic…" at bounding box center [491, 237] width 982 height 475
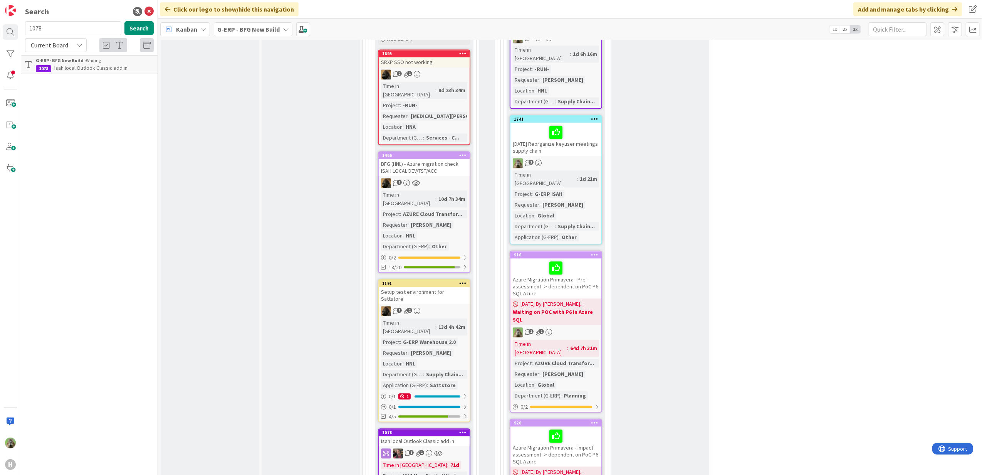
scroll to position [1644, 0]
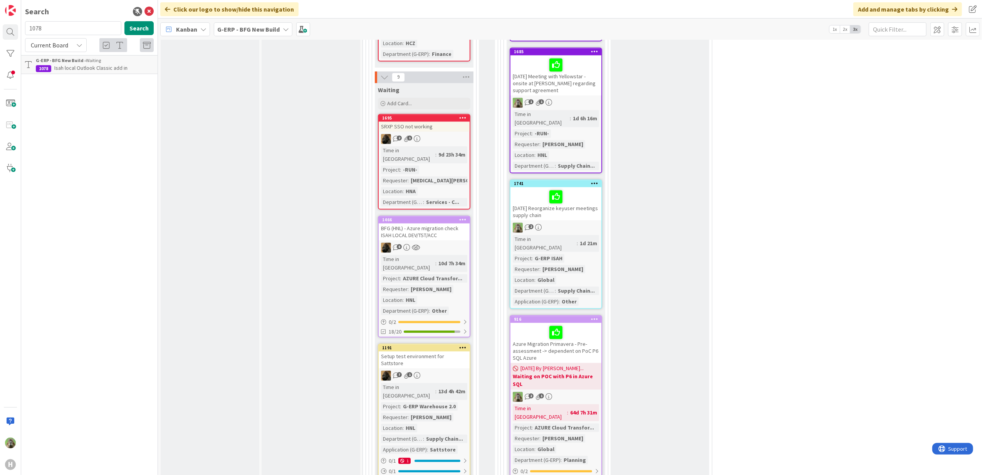
click at [463, 217] on icon at bounding box center [462, 219] width 7 height 5
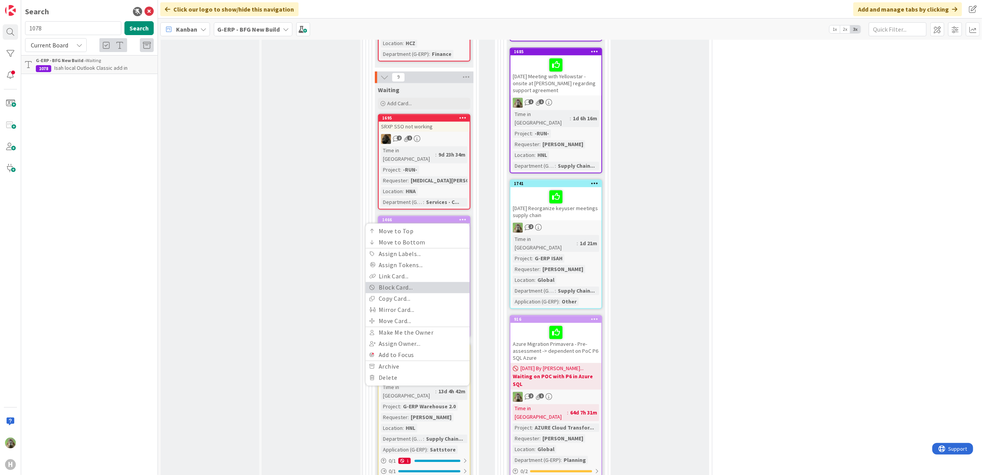
click at [443, 282] on link "Block Card..." at bounding box center [418, 287] width 104 height 11
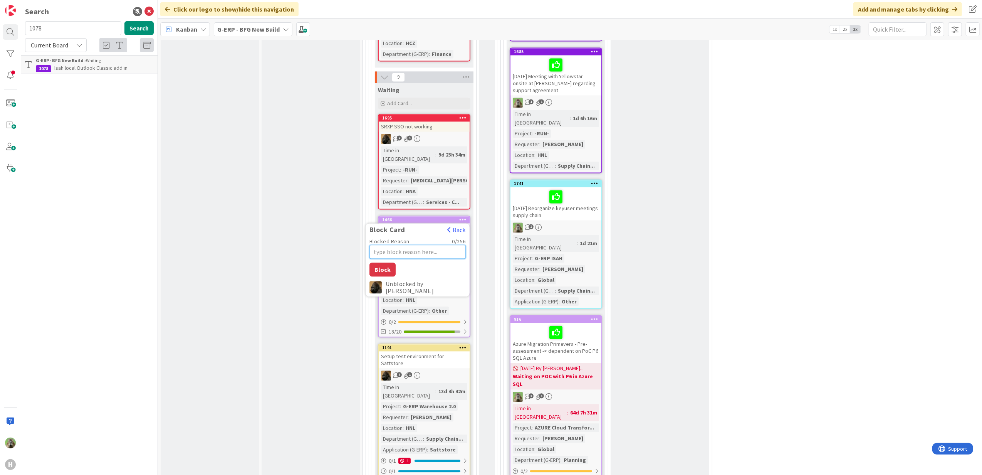
click at [442, 245] on textarea "Blocked Reason" at bounding box center [418, 252] width 96 height 14
type textarea "x"
type textarea "c"
type textarea "x"
type textarea "ca"
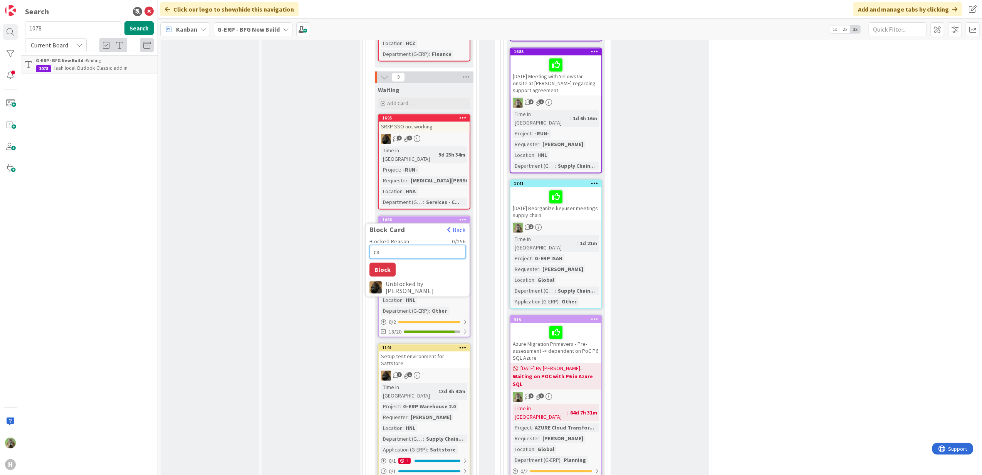
type textarea "x"
type textarea "can"
type textarea "x"
type textarea "can"
type textarea "x"
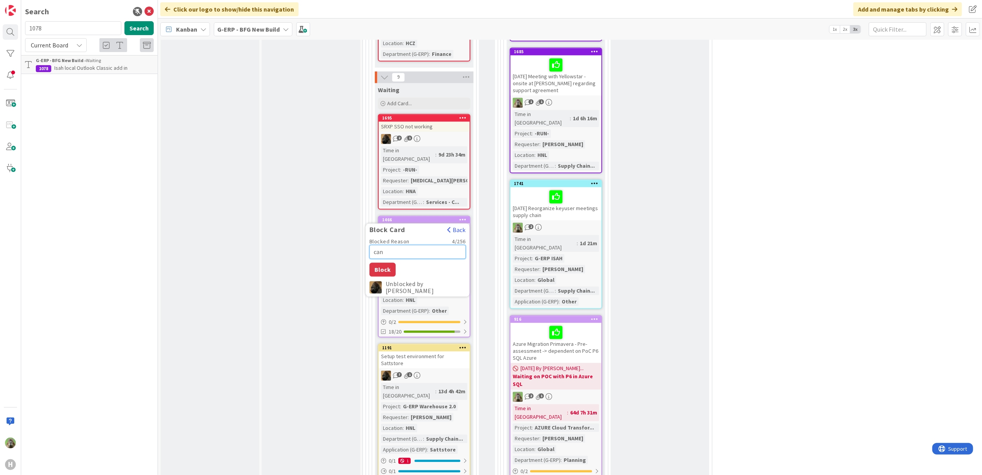
type textarea "can"
type textarea "x"
type textarea "ca"
type textarea "x"
type textarea "c"
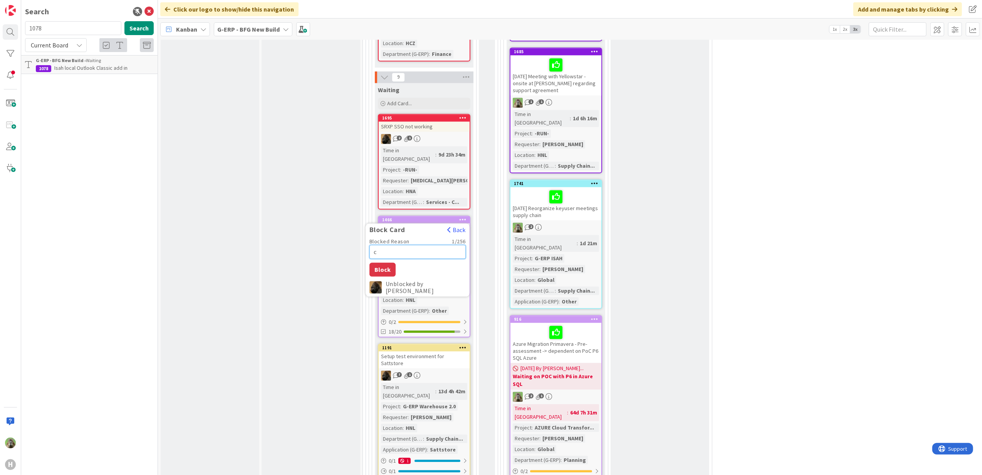
type textarea "x"
type textarea "C"
type textarea "x"
type textarea "Ca"
type textarea "x"
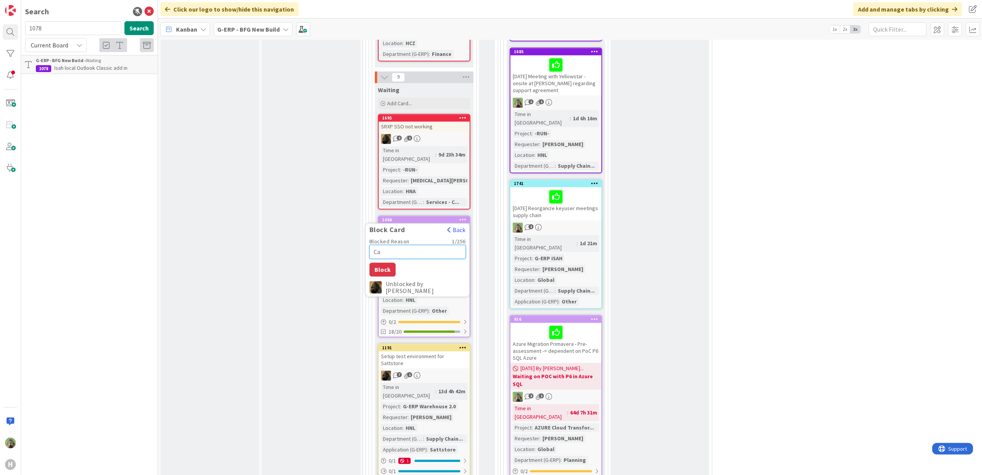
type textarea "Can"
type textarea "x"
type textarea "Can"
type textarea "x"
type textarea "Can be"
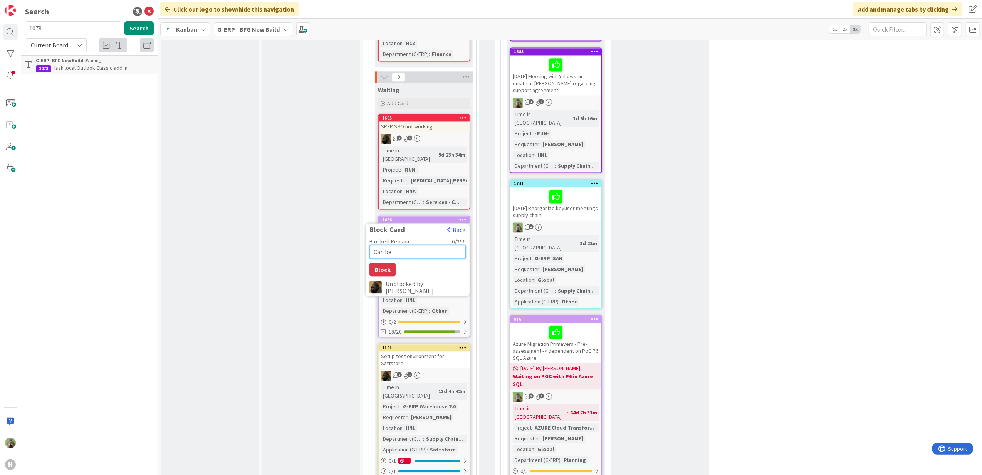
type textarea "x"
type textarea "Can be"
type textarea "x"
type textarea "Can be c"
type textarea "x"
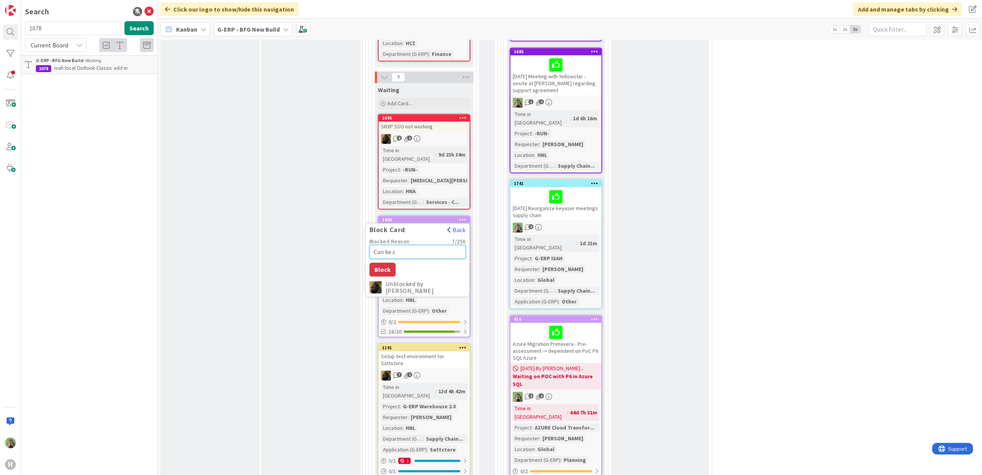
type textarea "Can be co"
type textarea "x"
type textarea "Can be con"
type textarea "x"
type textarea "Can be cont"
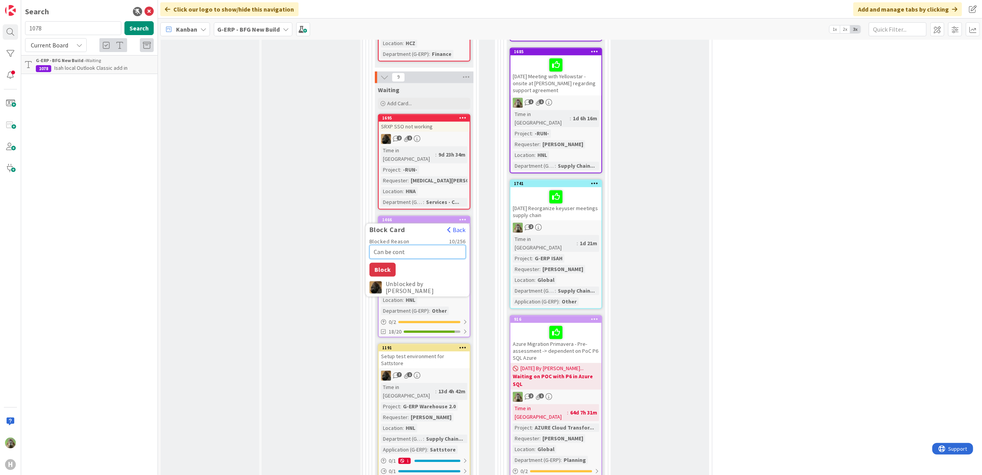
type textarea "x"
type textarea "Can be [PERSON_NAME]"
type textarea "x"
type textarea "Can be contin"
type textarea "x"
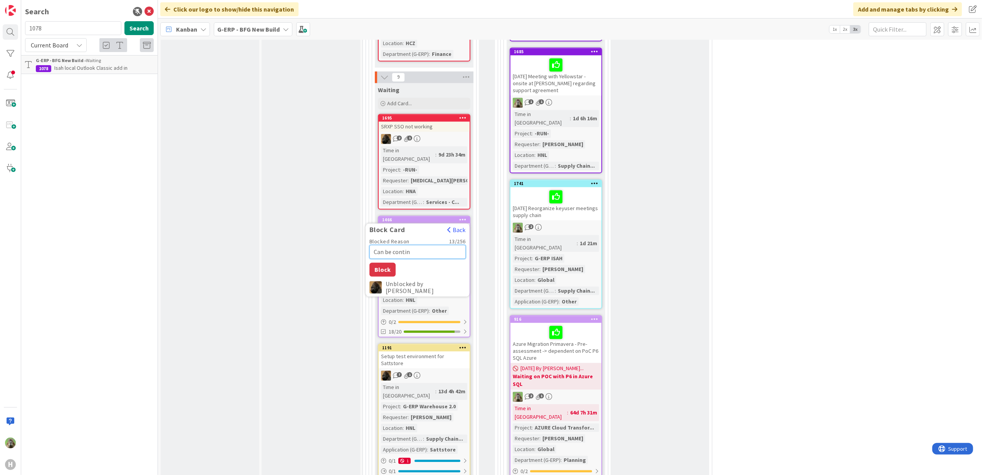
type textarea "Can be continu"
type textarea "x"
type textarea "Can be contin"
type textarea "x"
type textarea "Can be [PERSON_NAME]"
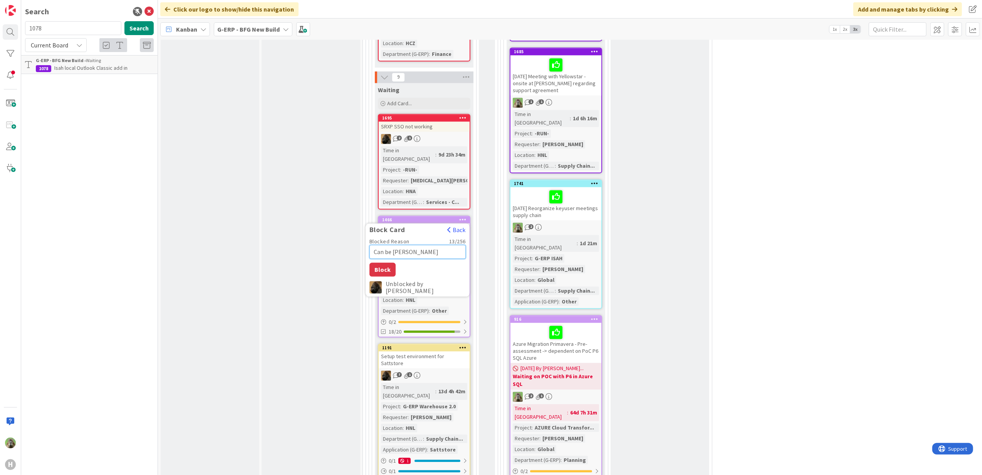
type textarea "x"
type textarea "Can be cont"
type textarea "x"
type textarea "Can be con"
type textarea "x"
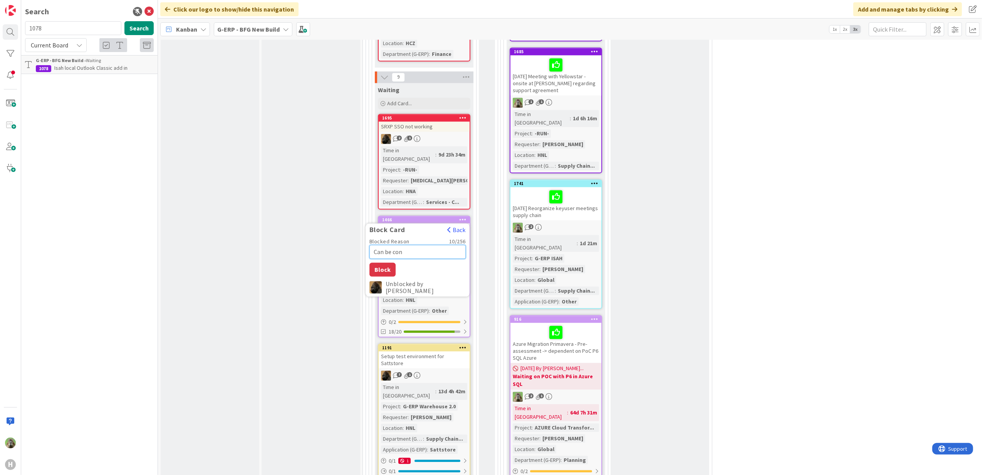
type textarea "Can be co"
type textarea "x"
type textarea "Can be c"
type textarea "x"
type textarea "Can be"
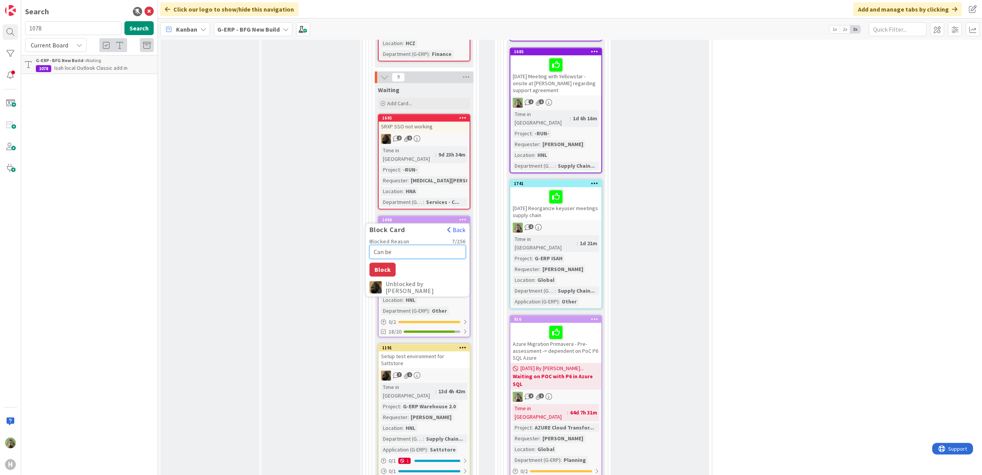
type textarea "x"
type textarea "Can be p"
type textarea "x"
type textarea "Can be pi"
type textarea "x"
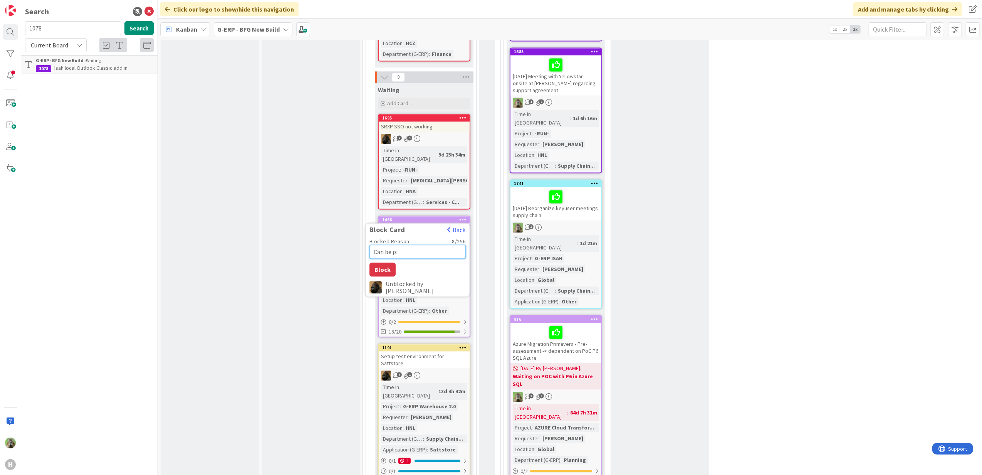
type textarea "Can be pic"
type textarea "x"
type textarea "Can be pick"
type textarea "x"
type textarea "Can be picke"
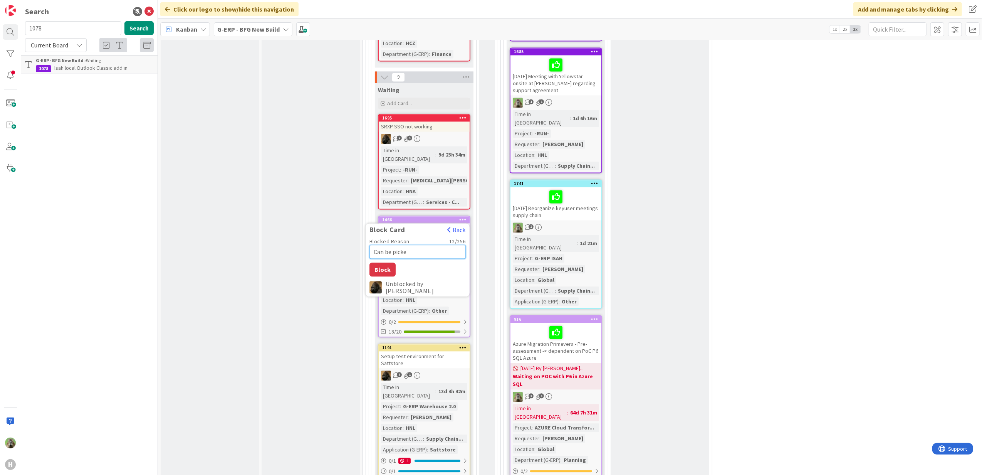
type textarea "x"
type textarea "Can be picked"
type textarea "x"
type textarea "Can be picked"
type textarea "x"
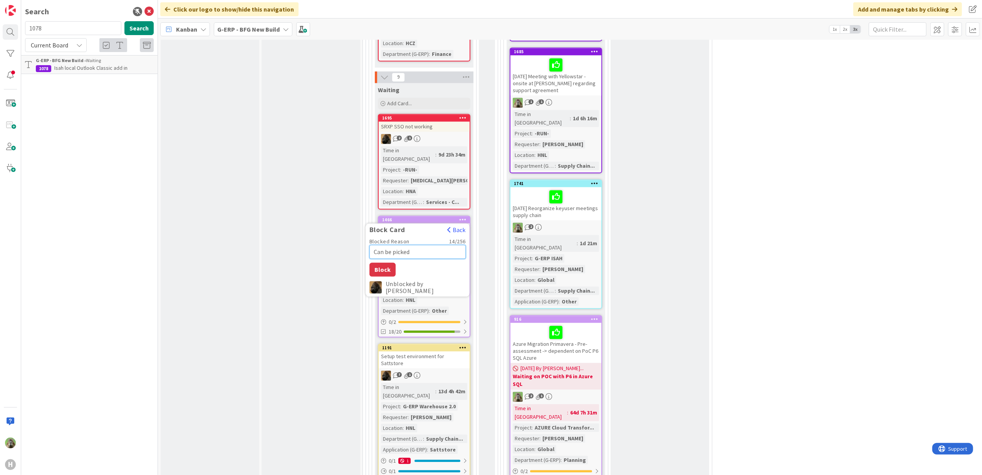
type textarea "Can be picked u"
type textarea "x"
type textarea "Can be picked up"
type textarea "x"
type textarea "Can be picked up"
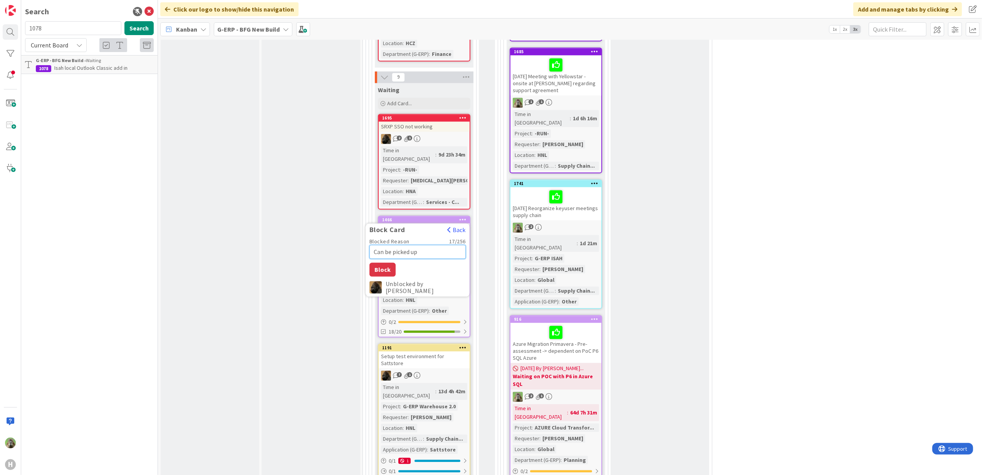
type textarea "x"
type textarea "Can be picked up a"
type textarea "x"
type textarea "Can be picked up ag"
type textarea "x"
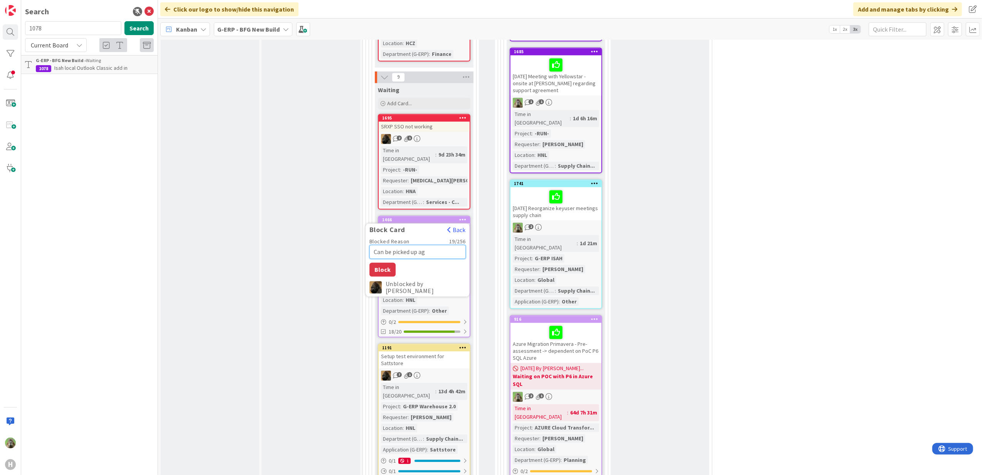
type textarea "Can be picked up aga"
type textarea "x"
type textarea "Can be picked up agai"
type textarea "x"
type textarea "Can be picked up again"
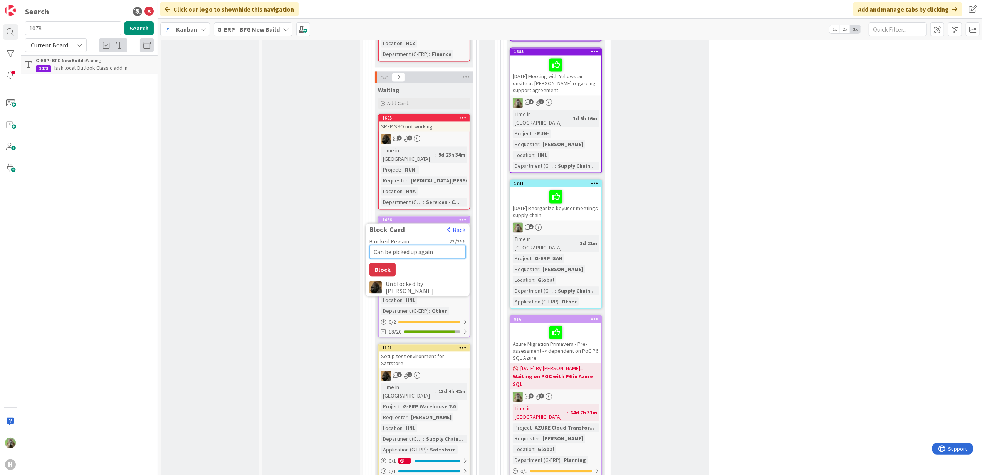
type textarea "x"
type textarea "Can be picked up agai"
type textarea "x"
type textarea "Can be picked up aga"
type textarea "x"
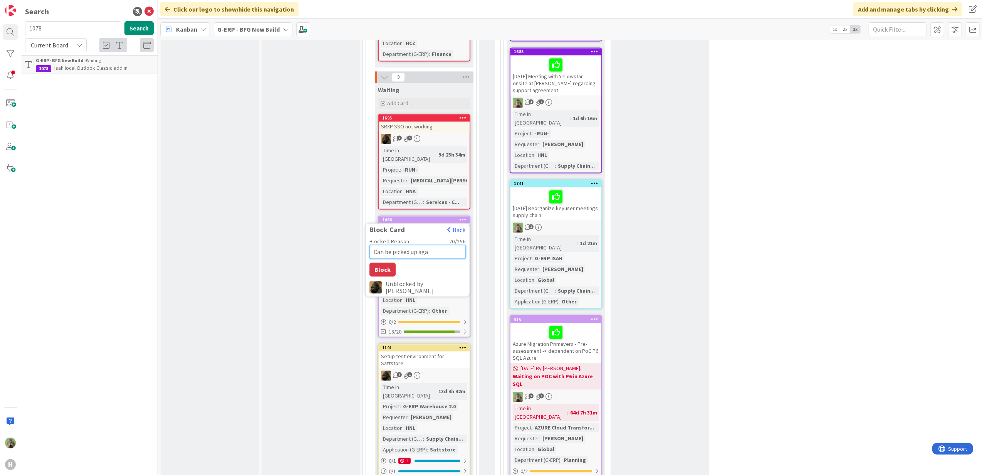
type textarea "Can be picked up ag"
type textarea "x"
type textarea "Can be picked up a"
type textarea "x"
type textarea "Can be picked up"
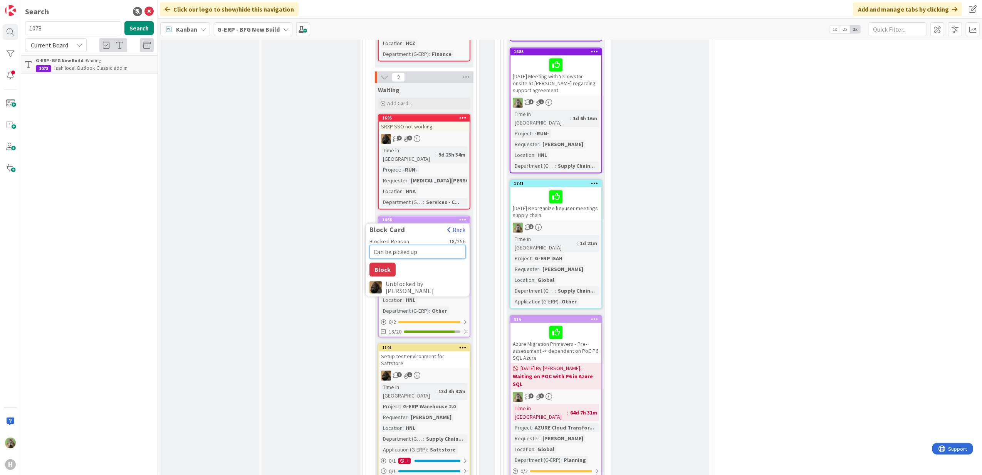
type textarea "x"
type textarea "Can be picked up w"
type textarea "x"
type textarea "Can be picked up wh"
type textarea "x"
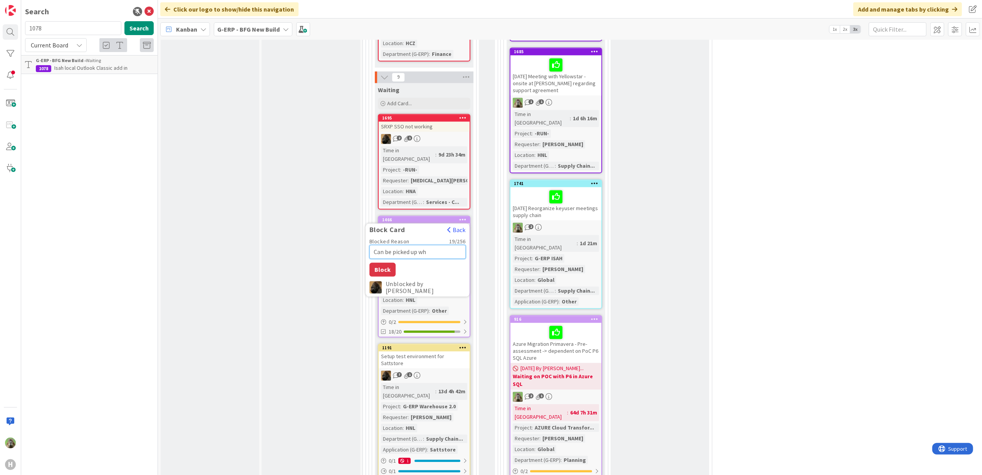
type textarea "Can be picked up whe"
type textarea "x"
type textarea "Can be picked up when"
type textarea "x"
type textarea "Can be picked up when"
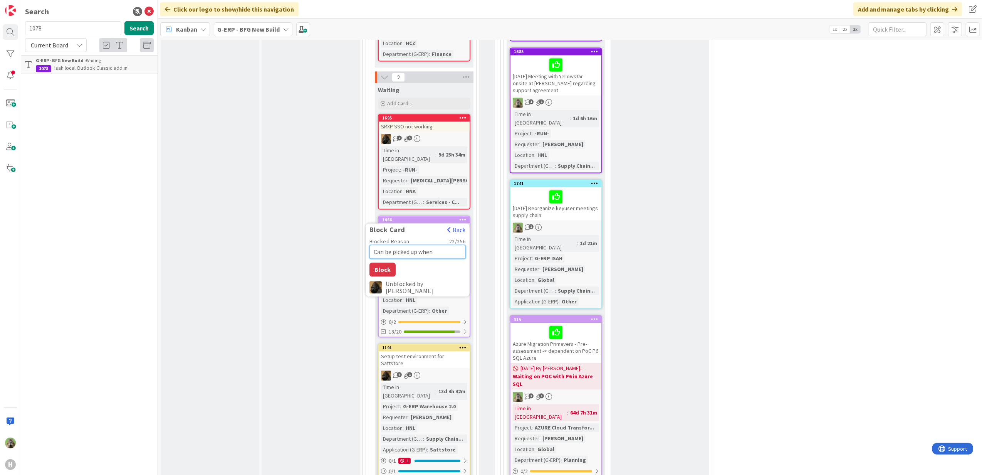
type textarea "x"
type textarea "Can be picked up when K"
type textarea "x"
type textarea "Can be picked up when KB"
type textarea "x"
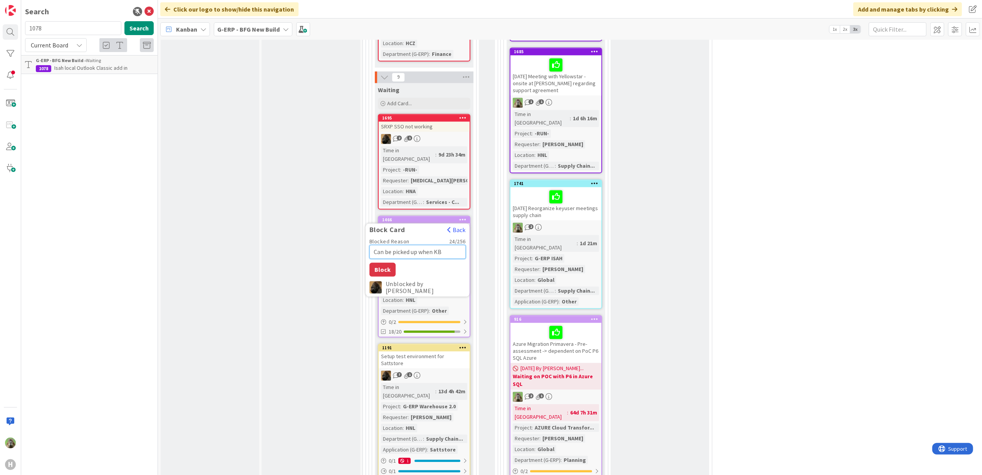
type textarea "Can be picked up when KB-"
type textarea "x"
type textarea "Can be picked up when KB-1"
type textarea "x"
type textarea "Can be picked up when KB-10"
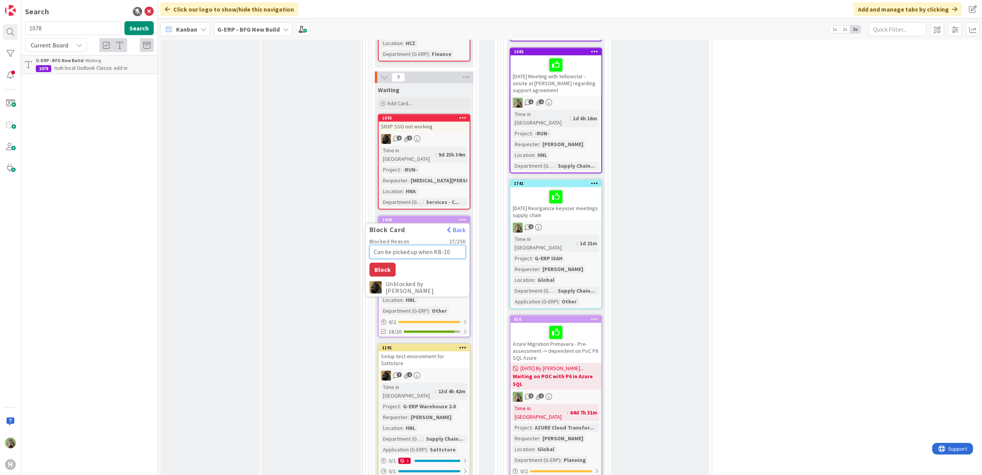
type textarea "x"
type textarea "Can be picked up when KB-107"
type textarea "x"
type textarea "Can be picked up when KB-1078"
type textarea "x"
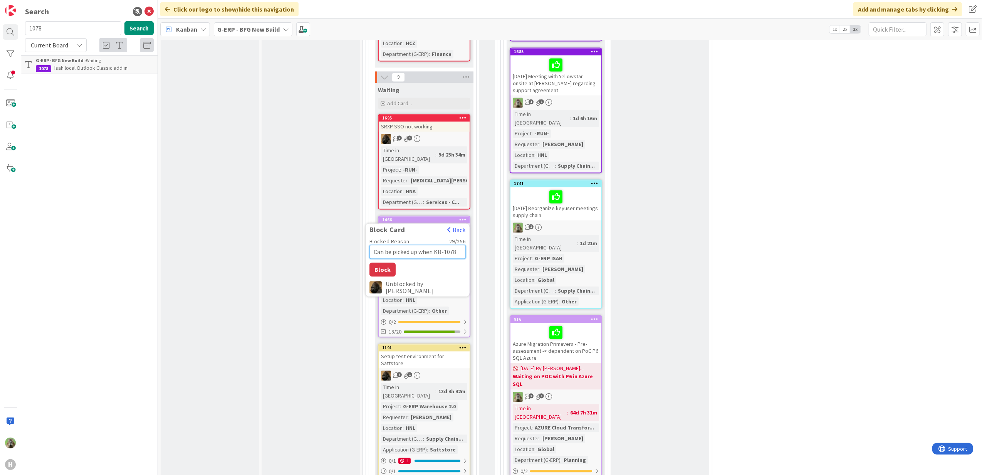
type textarea "Can be picked up when KB-1078"
type textarea "x"
type textarea "Can be picked up when KB-1078 i"
type textarea "x"
type textarea "Can be picked up when KB-1078 is"
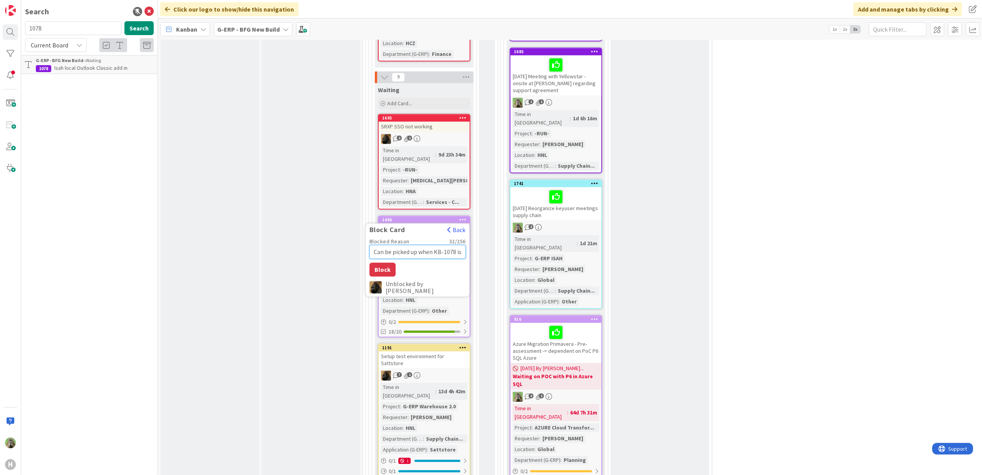
type textarea "x"
type textarea "Can be picked up when KB-1078 is"
type textarea "x"
type textarea "Can be picked up when KB-1078 is d"
type textarea "x"
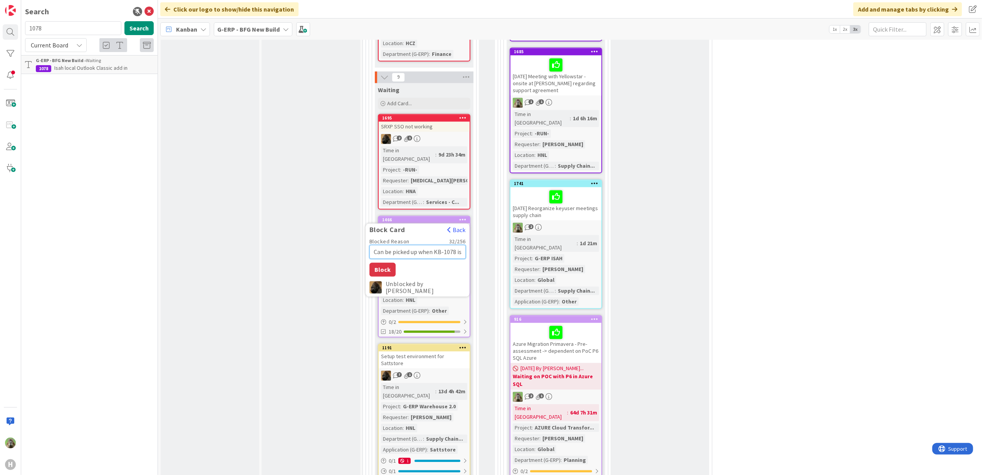
type textarea "Can be picked up when KB-1078 is do"
type textarea "x"
type textarea "Can be picked up when KB-1078 is done"
type textarea "x"
type textarea "Can be picked up when KB-1078 is done"
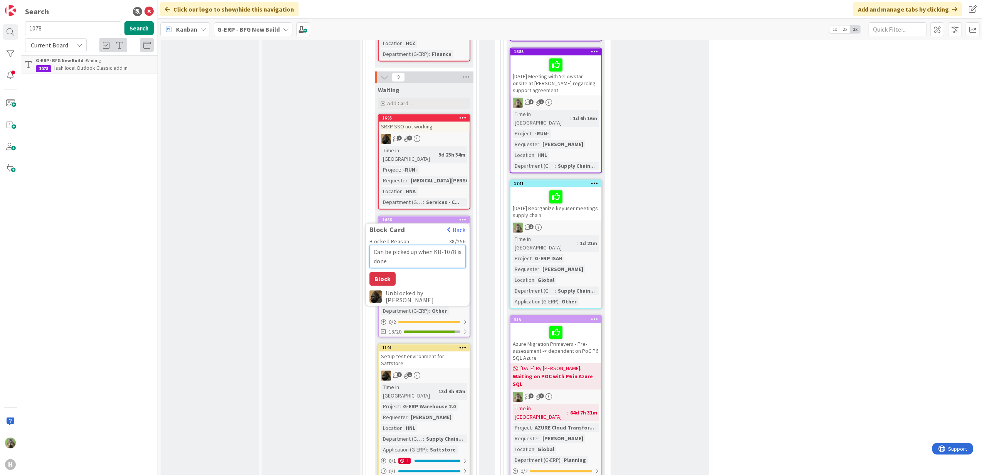
type textarea "x"
type textarea "Can be picked up when KB-1078 is done"
click at [392, 272] on button "Block" at bounding box center [383, 279] width 26 height 14
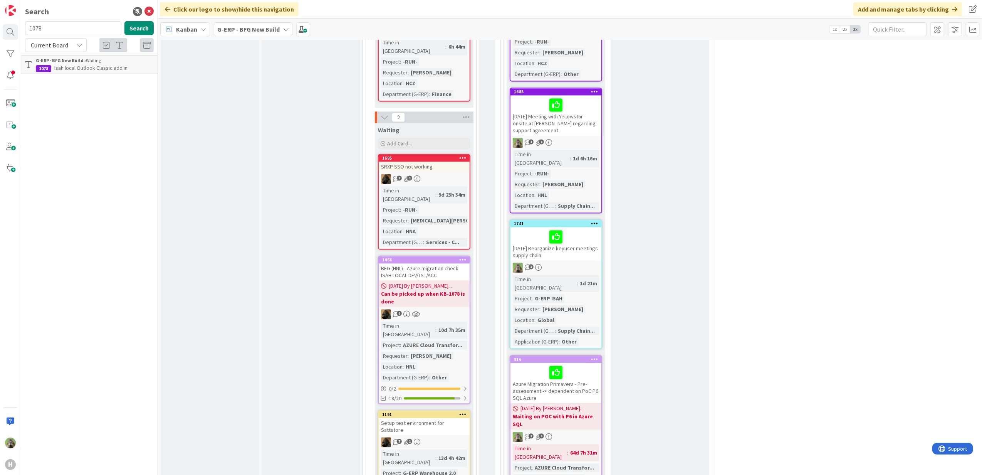
scroll to position [1695, 0]
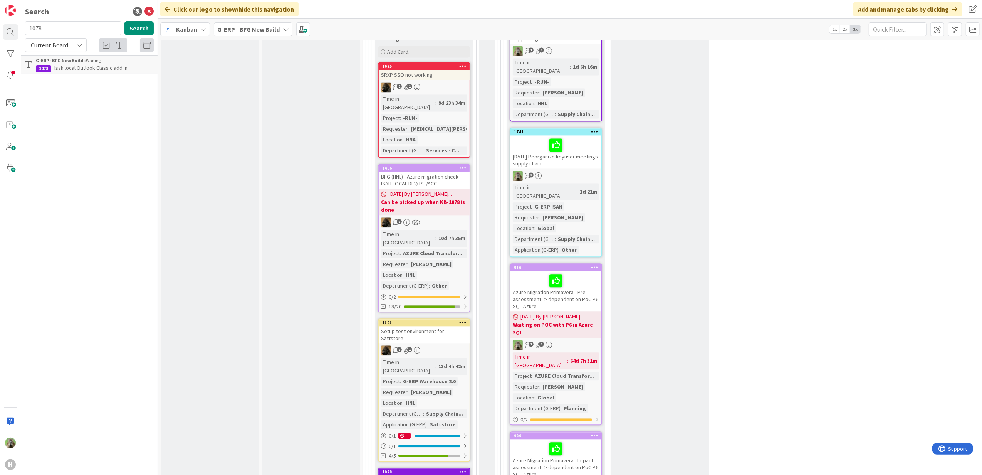
click at [459, 320] on div at bounding box center [463, 322] width 14 height 5
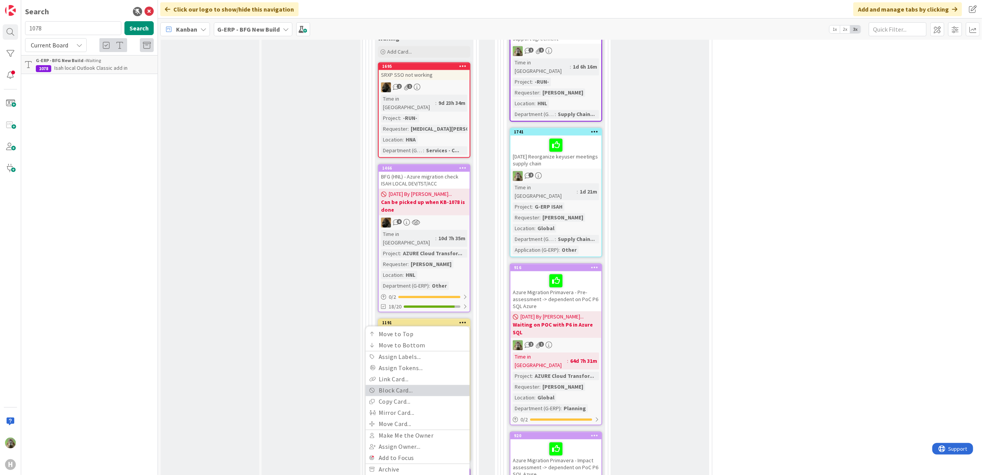
click at [418, 385] on link "Block Card..." at bounding box center [418, 390] width 104 height 11
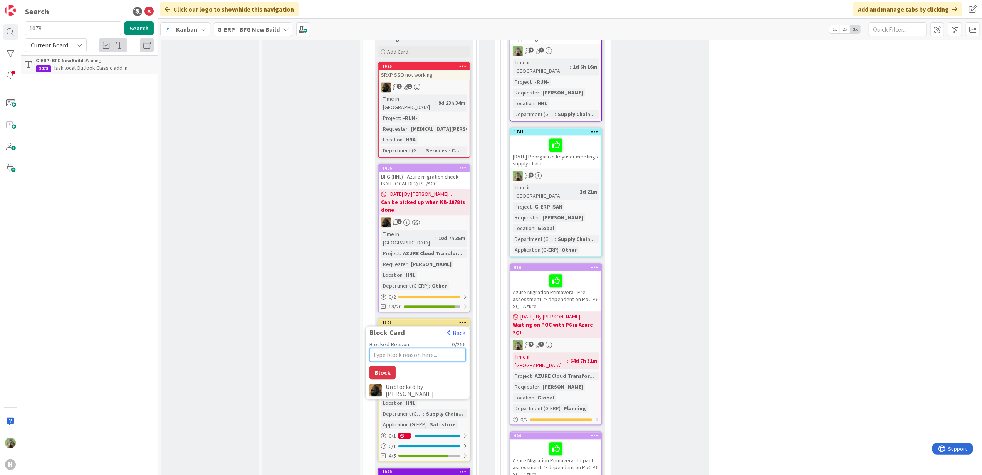
click at [429, 348] on textarea "Blocked Reason" at bounding box center [418, 355] width 96 height 14
type textarea "x"
type textarea "A"
type textarea "x"
type textarea "Ai"
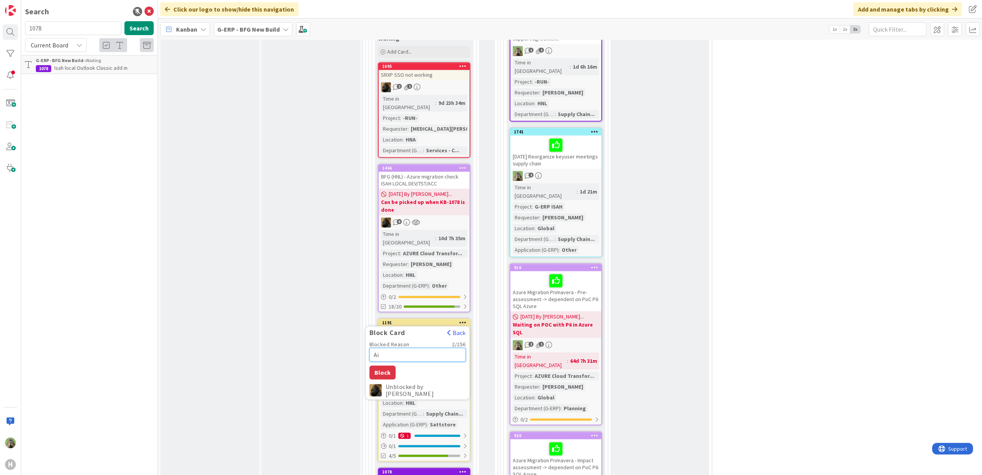
type textarea "x"
type textarea "Aiw"
type textarea "x"
type textarea "Aiwa"
type textarea "x"
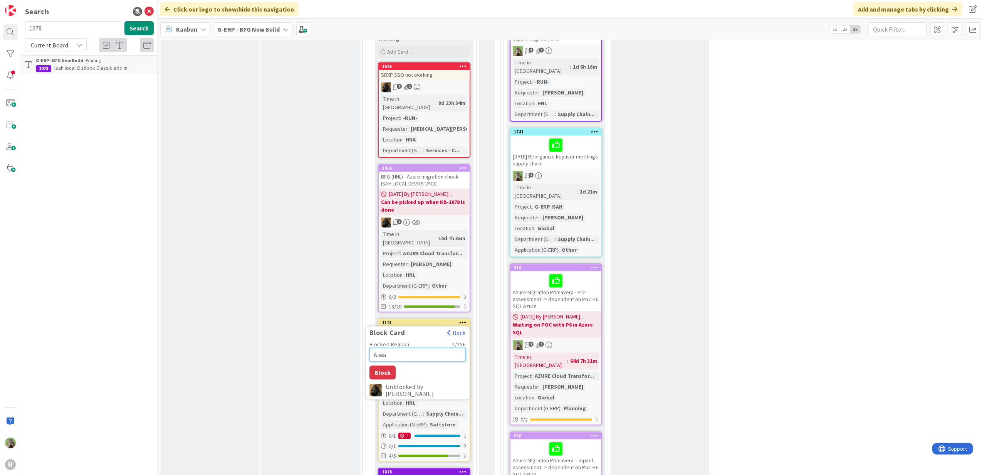
type textarea "Aiwai"
type textarea "x"
type textarea "Aiwain"
type textarea "x"
type textarea "Aiwaint"
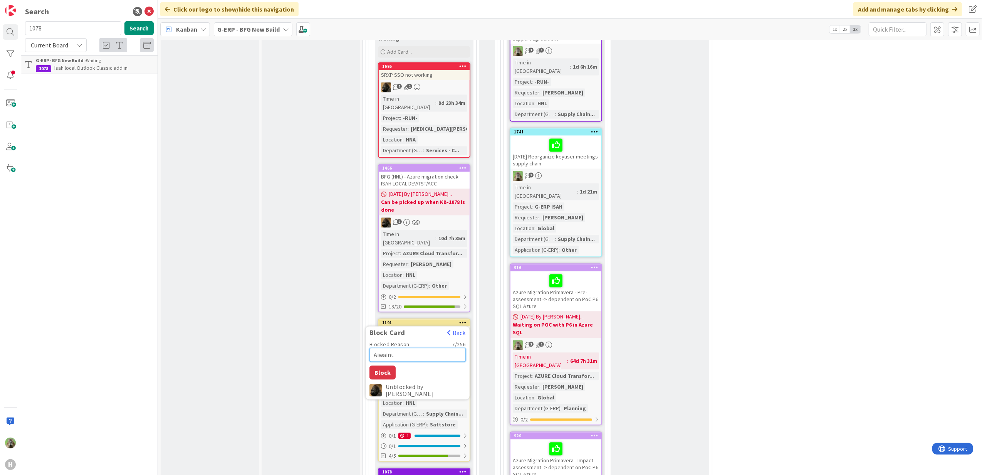
type textarea "x"
type textarea "Aiwain"
type textarea "x"
type textarea "Aiwai"
type textarea "x"
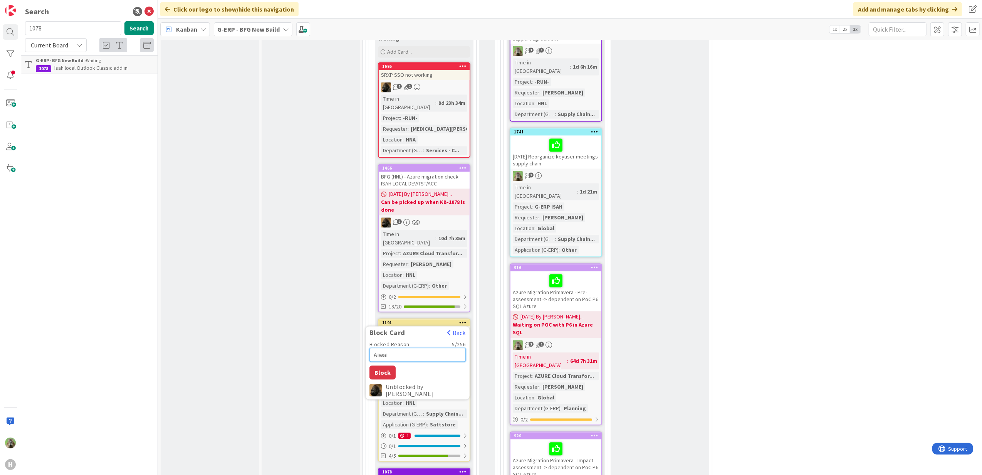
type textarea "Aiwa"
type textarea "x"
type textarea "Aiw"
type textarea "x"
type textarea "Ai"
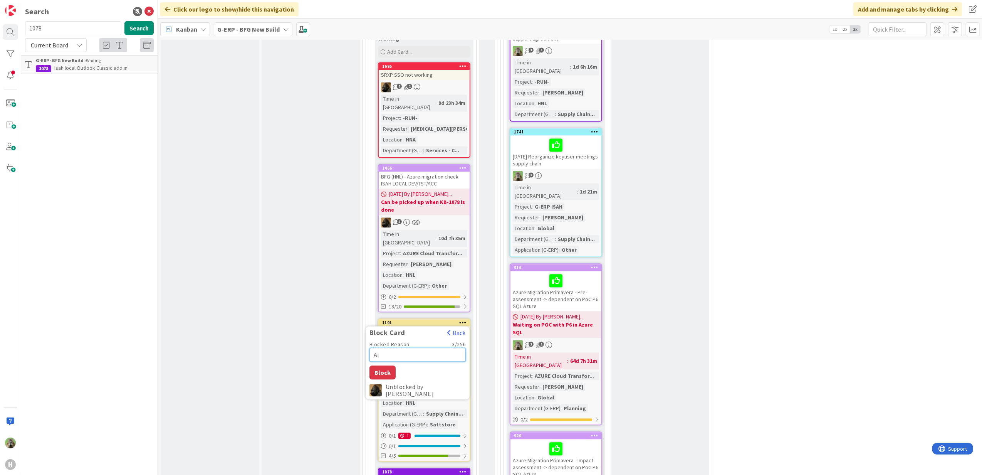
type textarea "x"
type textarea "A"
type textarea "x"
type textarea "Aw"
type textarea "x"
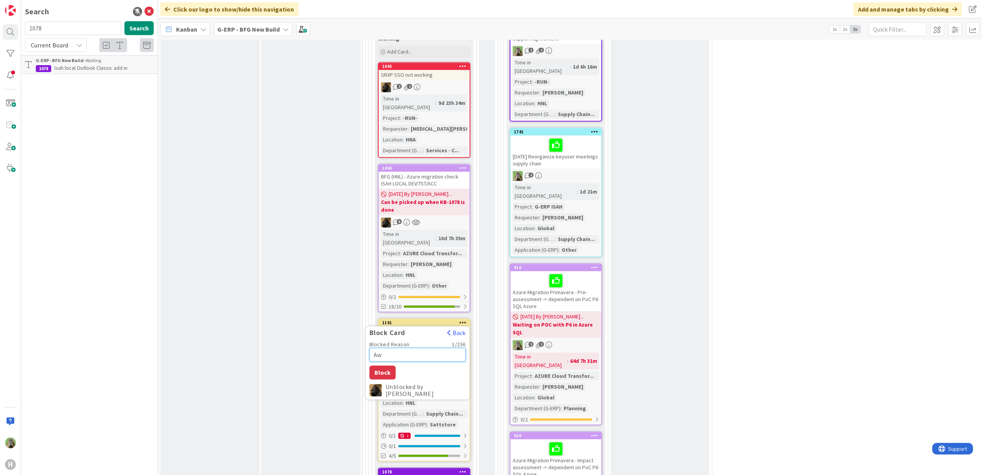
type textarea "Awa"
type textarea "x"
type textarea "Awat"
type textarea "x"
type textarea "[PERSON_NAME]"
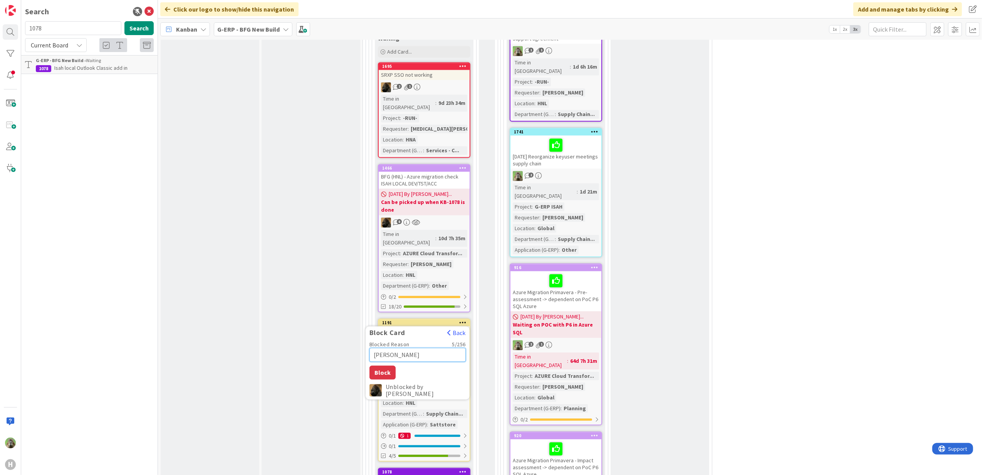
type textarea "x"
type textarea "Awat"
type textarea "x"
type textarea "Awa"
type textarea "x"
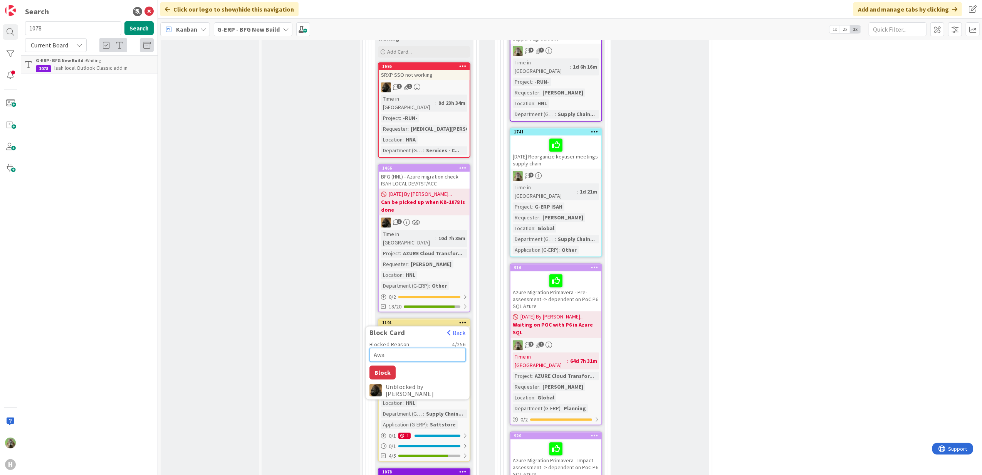
type textarea "Awat"
type textarea "x"
type textarea "[PERSON_NAME]"
type textarea "x"
type textarea "Awat"
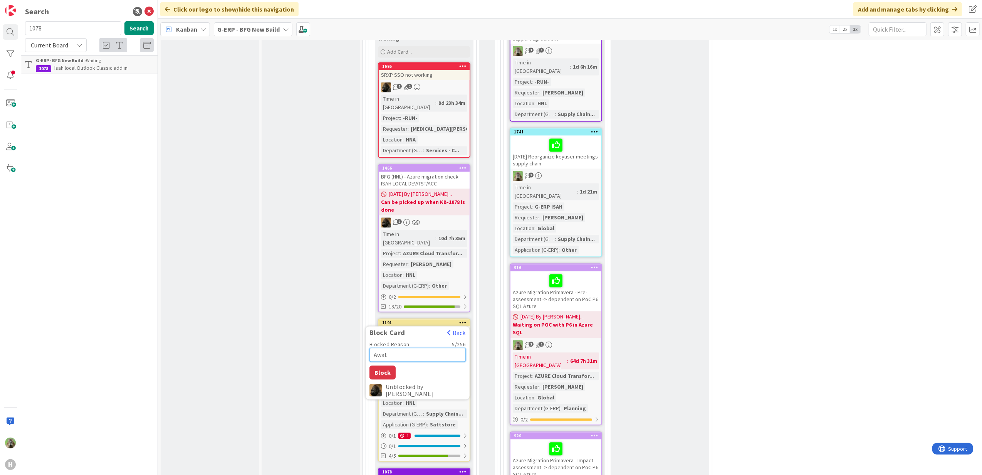
type textarea "x"
type textarea "Awa"
type textarea "x"
type textarea "Awat"
type textarea "x"
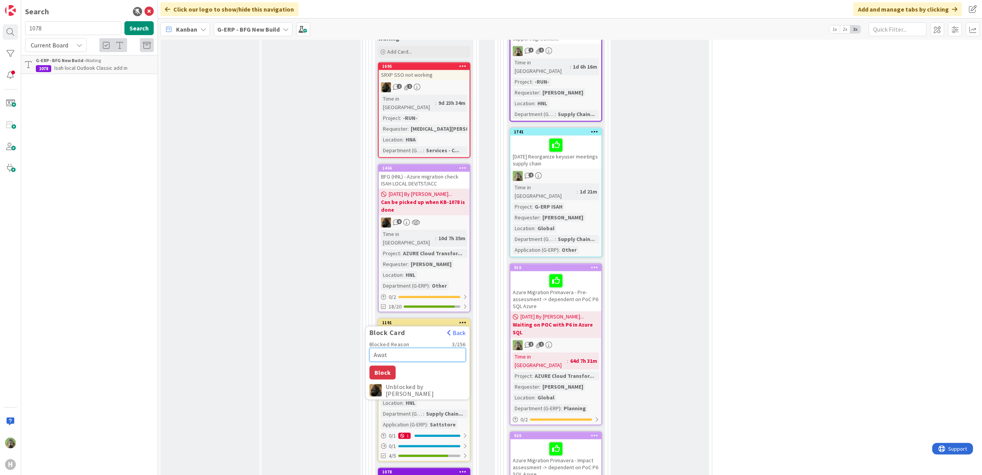
type textarea "[PERSON_NAME]"
type textarea "x"
type textarea "Awatin"
type textarea "x"
type textarea "Awating"
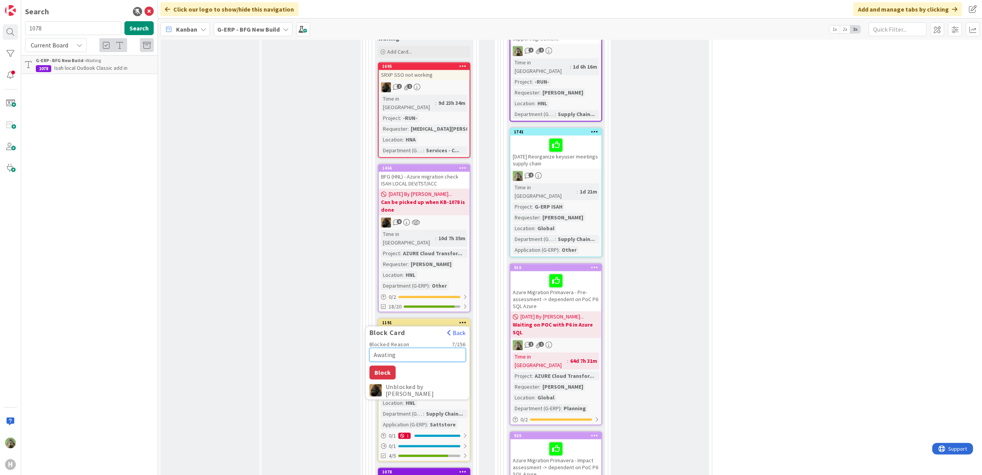
type textarea "x"
type textarea "Awating"
type textarea "x"
type textarea "Awating A"
type textarea "x"
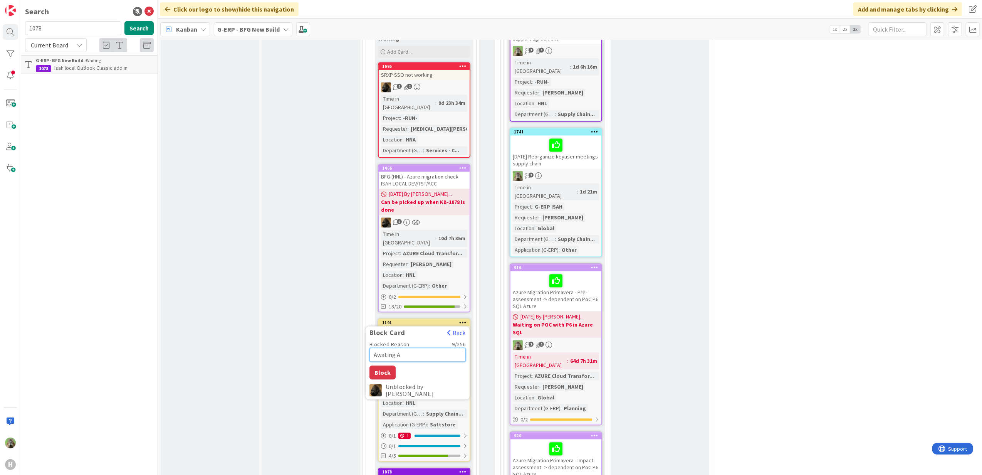
type textarea "Awating Az"
type textarea "x"
type textarea "Awating Azu"
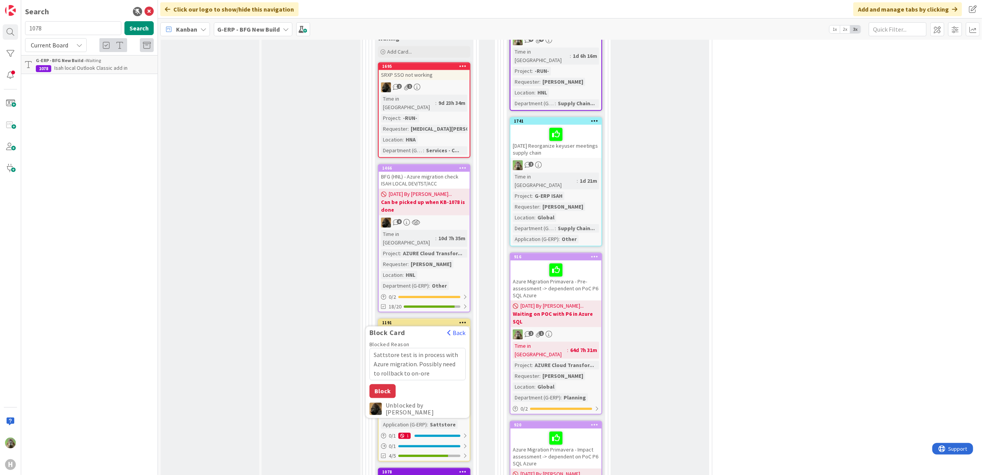
click at [465, 319] on icon at bounding box center [462, 321] width 7 height 5
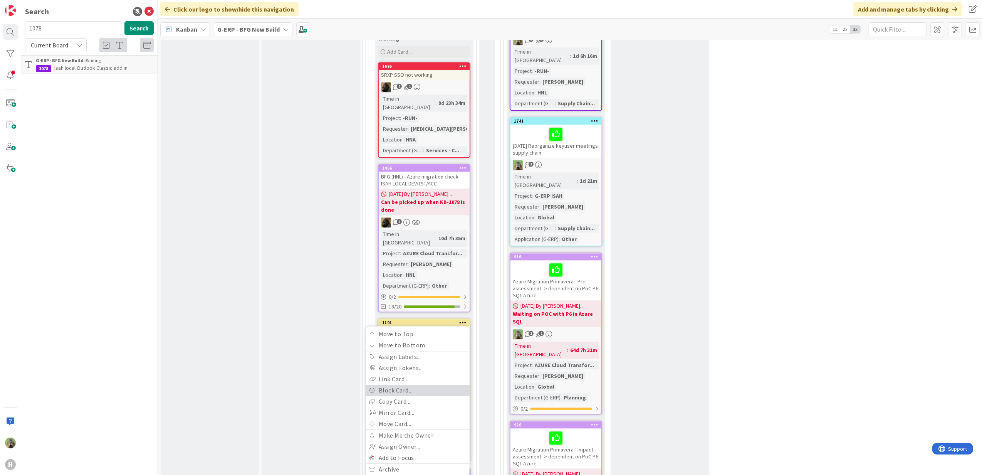
click at [403, 385] on link "Block Card..." at bounding box center [418, 390] width 104 height 11
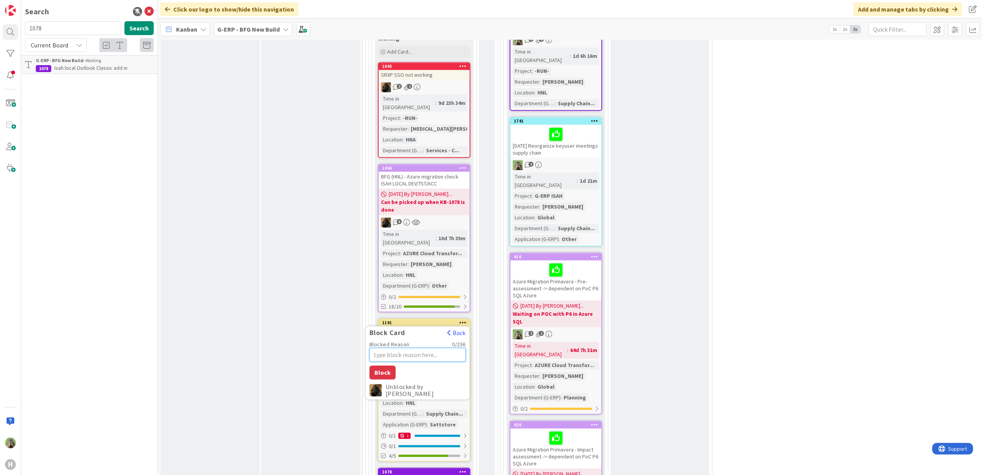
click at [426, 348] on textarea "Blocked Reason" at bounding box center [418, 355] width 96 height 14
click at [458, 348] on textarea "Cannot be picked up since we are awaiting the Azure migration of test." at bounding box center [418, 364] width 96 height 33
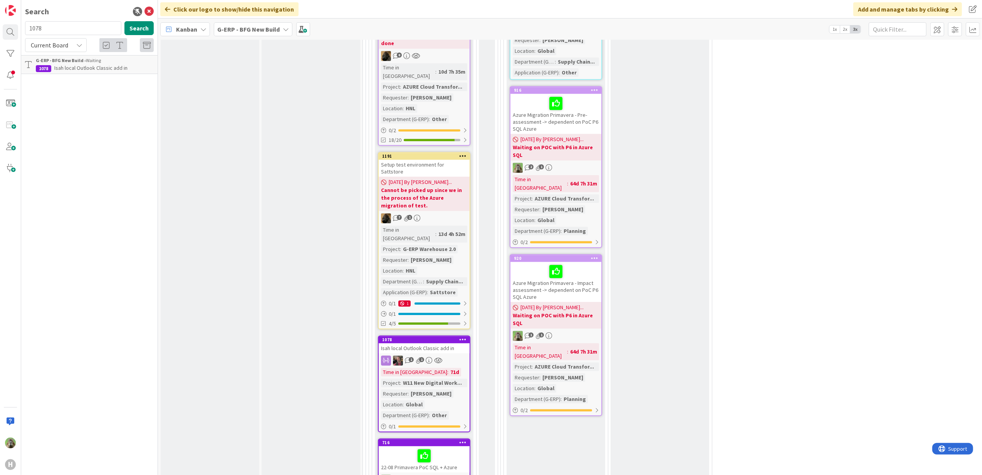
scroll to position [1901, 0]
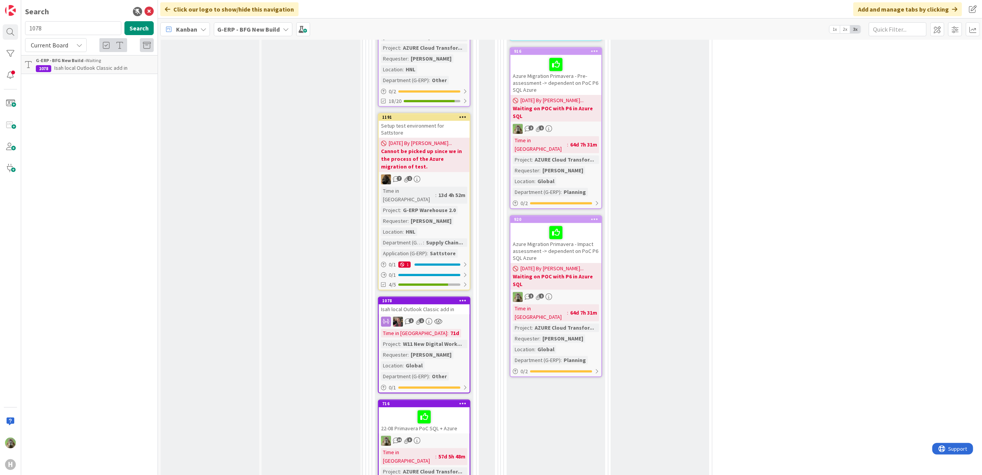
click at [739, 183] on div "13 Execute / Solve 13 In Progress 4 Max 6 Solving / Executing Add Card... 1652 …" at bounding box center [789, 188] width 842 height 1881
click at [461, 408] on div at bounding box center [424, 416] width 86 height 16
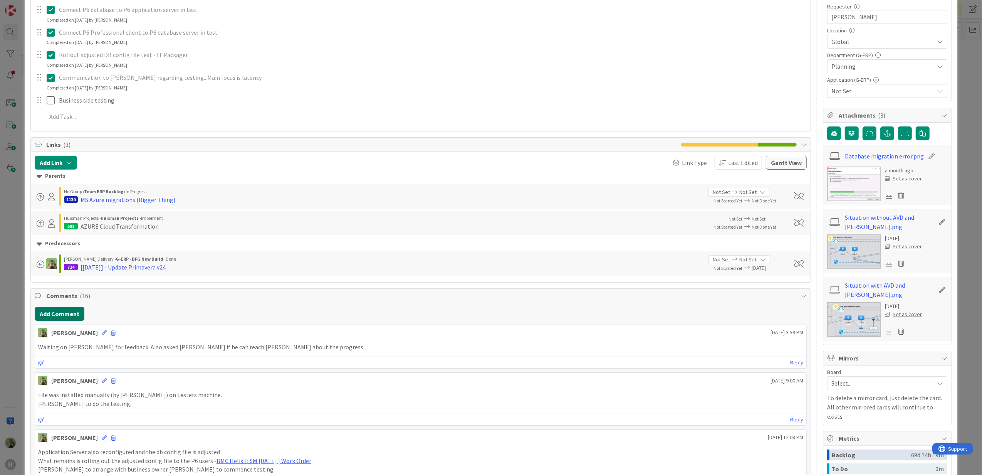
click at [72, 319] on button "Add Comment" at bounding box center [60, 314] width 50 height 14
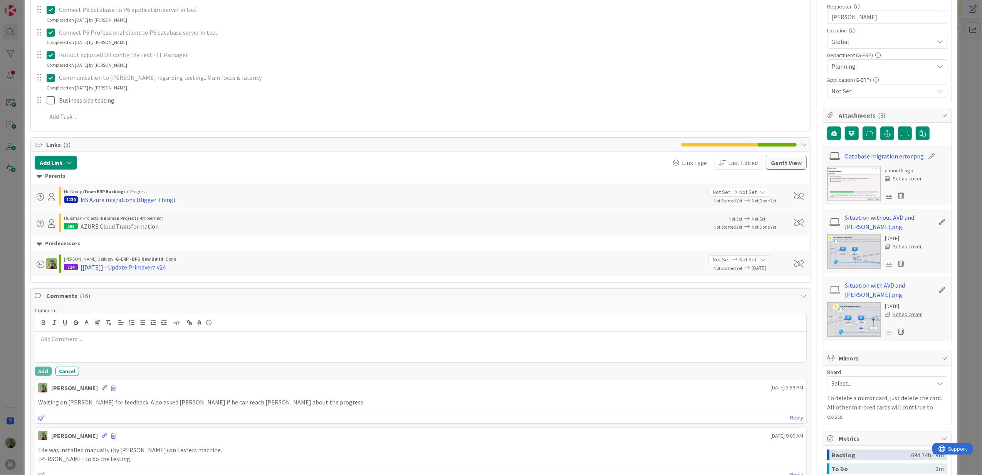
click at [126, 351] on div at bounding box center [421, 346] width 772 height 31
click at [49, 372] on button "Add" at bounding box center [43, 370] width 17 height 9
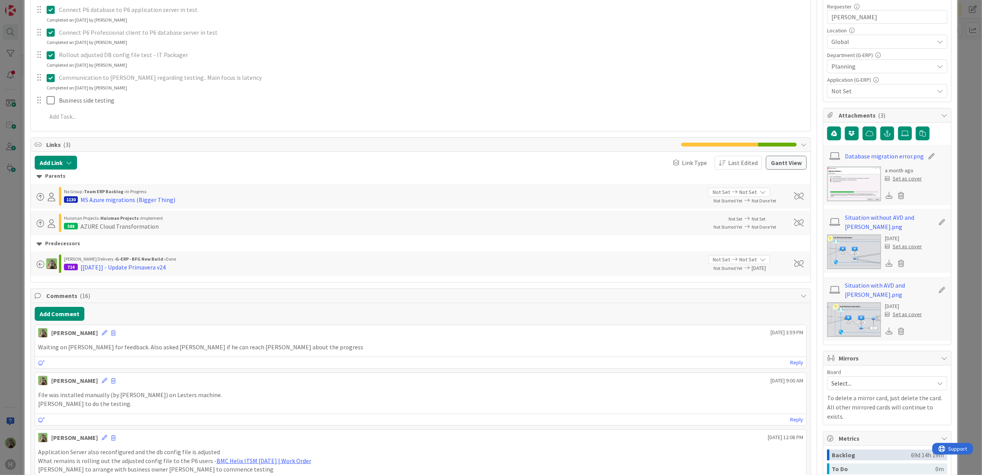
click at [16, 368] on div "ID 716 G-ERP - BFG New Build Waiting Title 31 / [PHONE_NUMBER] Primavera PoC SQ…" at bounding box center [491, 237] width 982 height 475
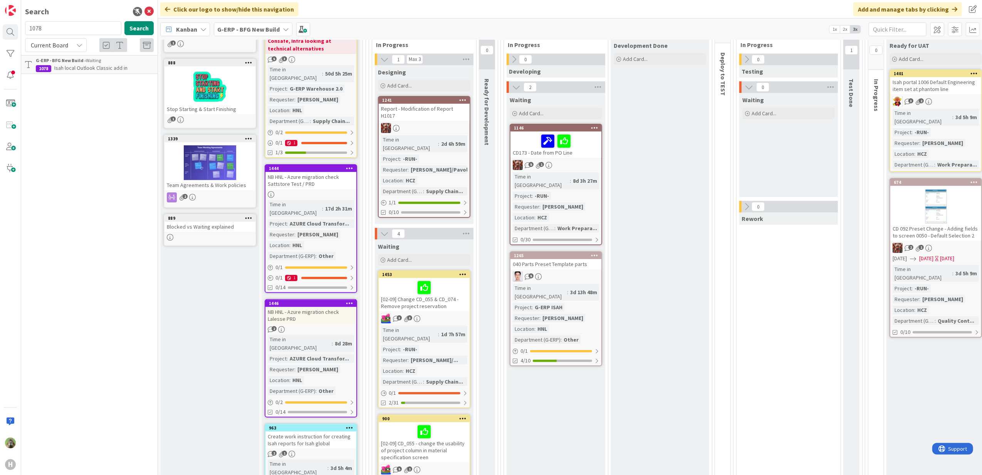
scroll to position [102, 0]
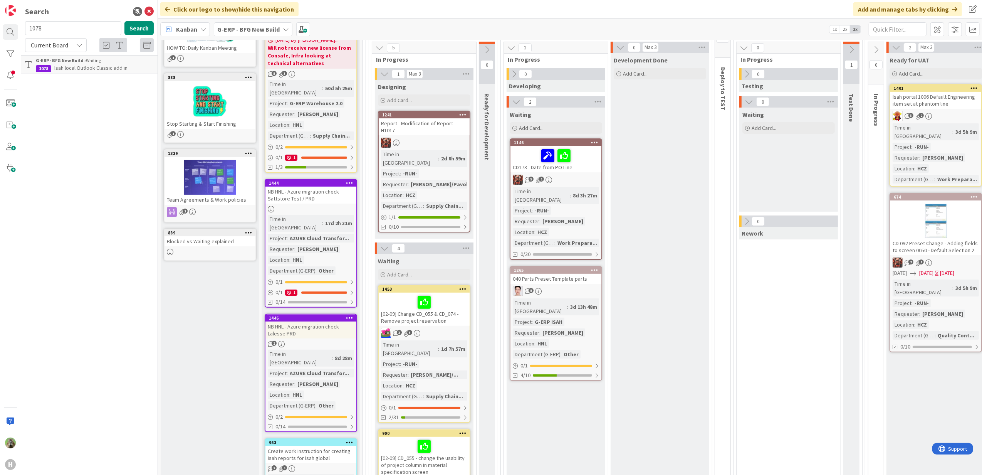
click at [311, 188] on div "NB HNL - Azure migration check Sattstore Test / PRD" at bounding box center [310, 195] width 91 height 17
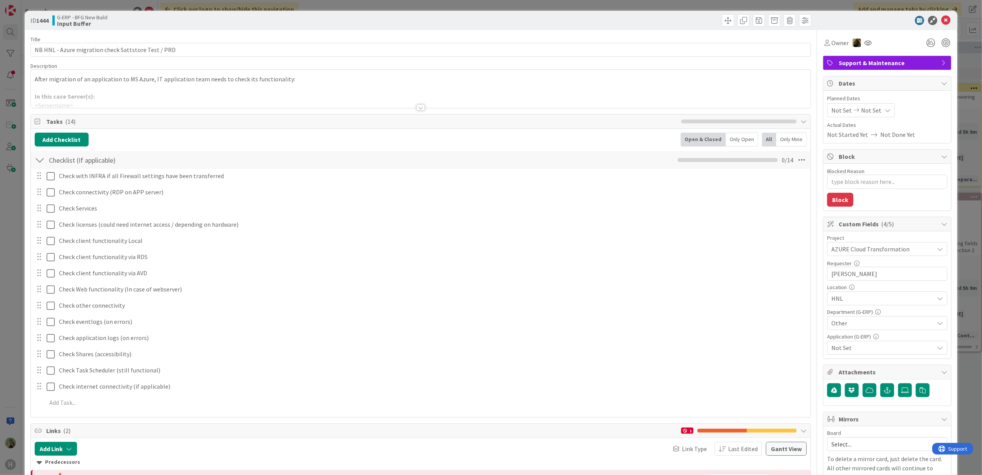
click at [9, 312] on div "ID 1444 G-ERP - BFG New Build Input Buffer Title 51 / 128 NB HNL - Azure migrat…" at bounding box center [491, 237] width 982 height 475
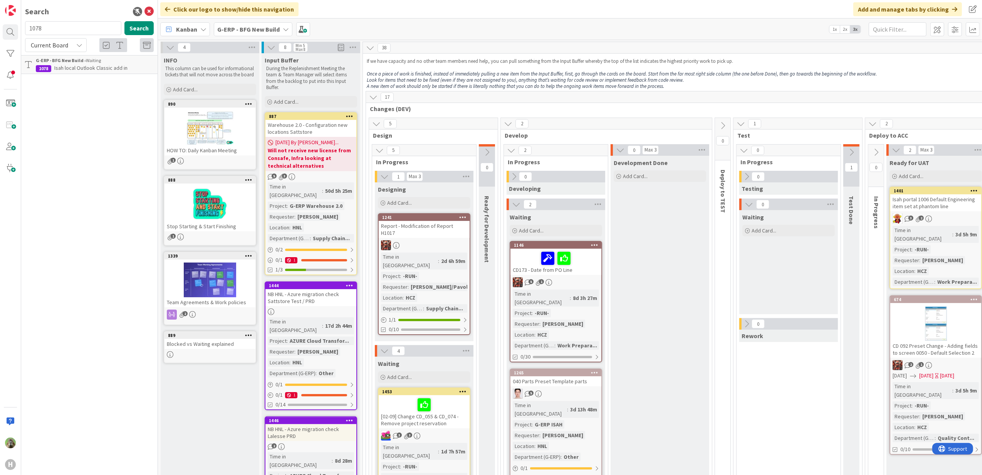
click at [313, 159] on b "Will not receive new license from Consafe, Infra looking at technical alternati…" at bounding box center [311, 157] width 86 height 23
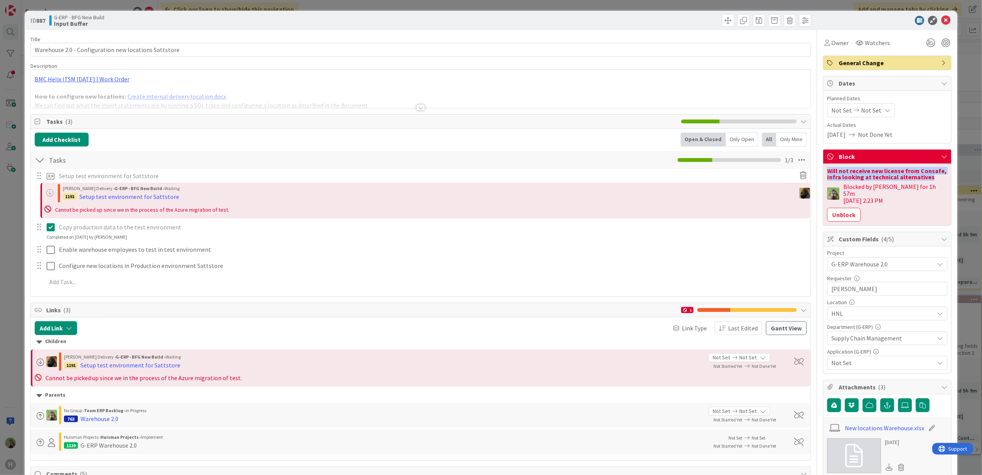
drag, startPoint x: 925, startPoint y: 178, endPoint x: 820, endPoint y: 171, distance: 105.0
click at [827, 171] on div "Will not receive new license from Consafe, Infra looking at technical alternati…" at bounding box center [887, 174] width 120 height 12
copy div "Will not receive new license from Consafe, Infra looking at technical alternati…"
click at [830, 208] on button "Unblock" at bounding box center [844, 215] width 34 height 14
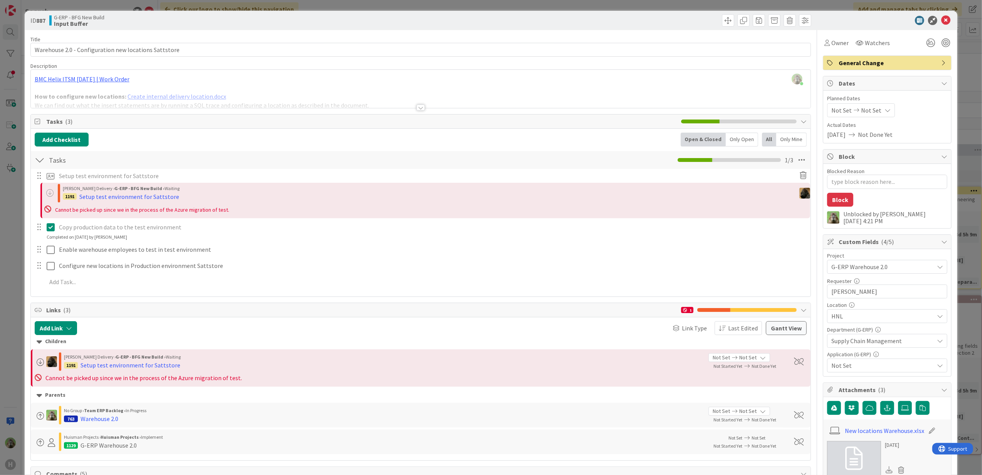
click at [18, 279] on div "ID 887 G-ERP - BFG New Build Input Buffer Title 53 / 128 Warehouse 2.0 - Config…" at bounding box center [491, 237] width 982 height 475
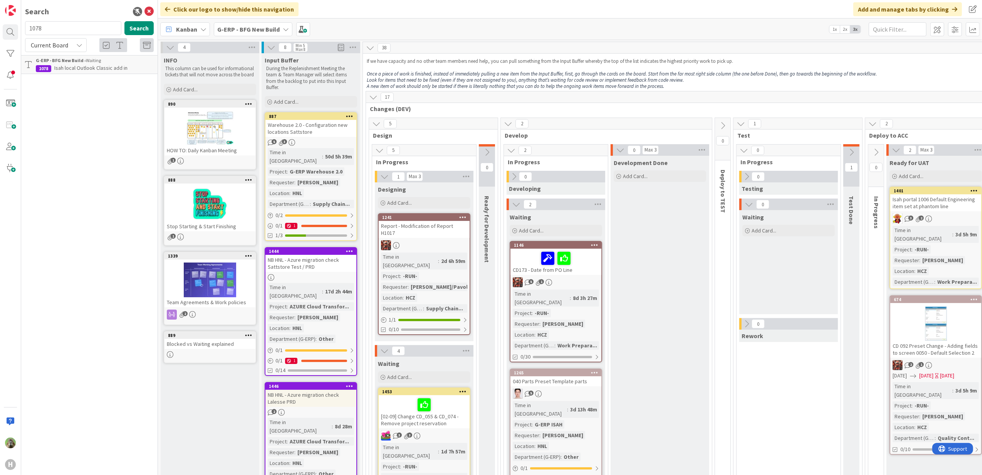
click at [352, 248] on icon at bounding box center [349, 250] width 7 height 5
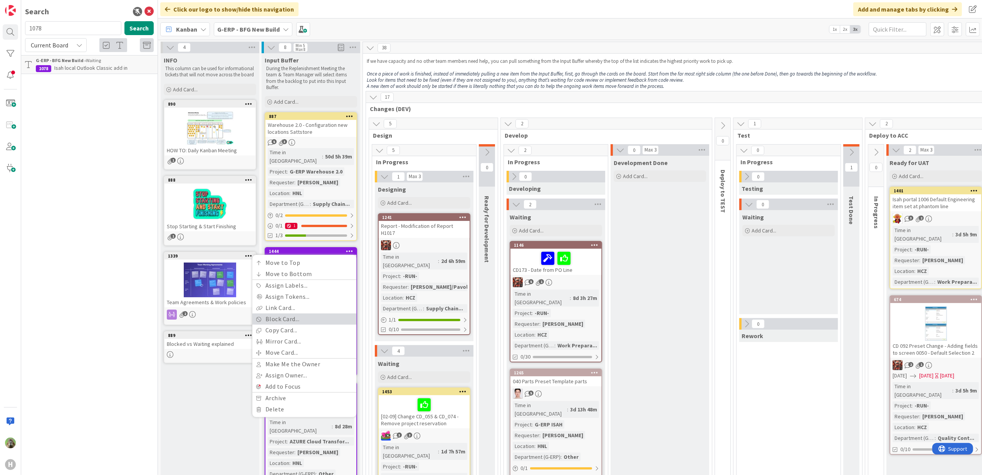
click at [300, 313] on link "Block Card..." at bounding box center [304, 318] width 104 height 11
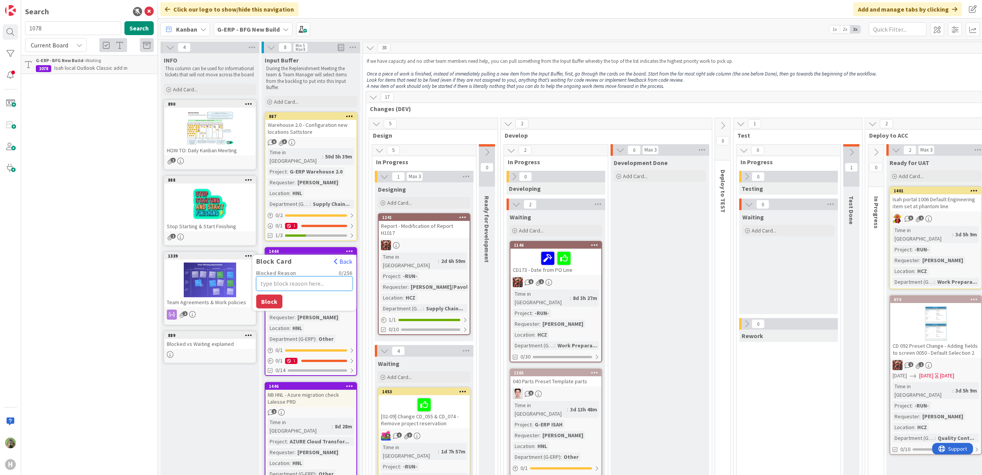
click at [292, 276] on textarea "Blocked Reason" at bounding box center [304, 283] width 96 height 14
paste textarea "Will not receive new license from Consafe, Infra looking at technical alternati…"
click at [273, 313] on button "Block" at bounding box center [269, 320] width 26 height 14
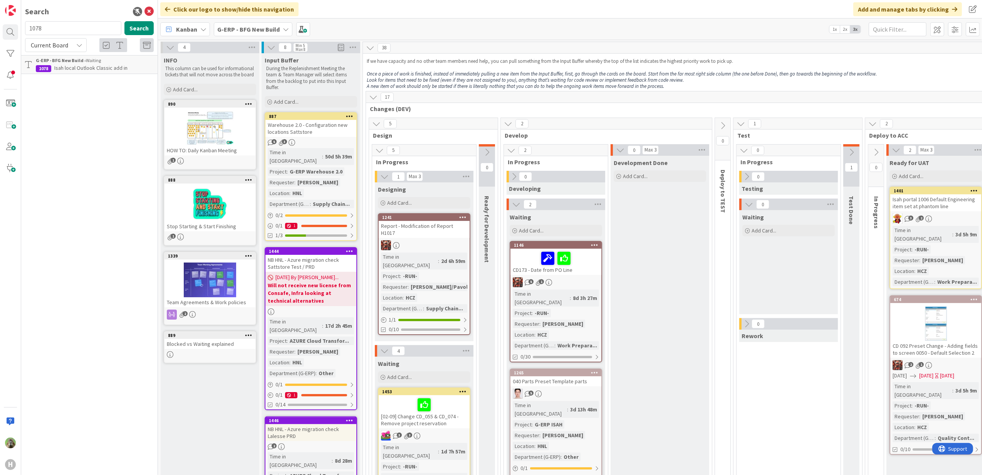
click at [353, 115] on icon at bounding box center [349, 115] width 7 height 5
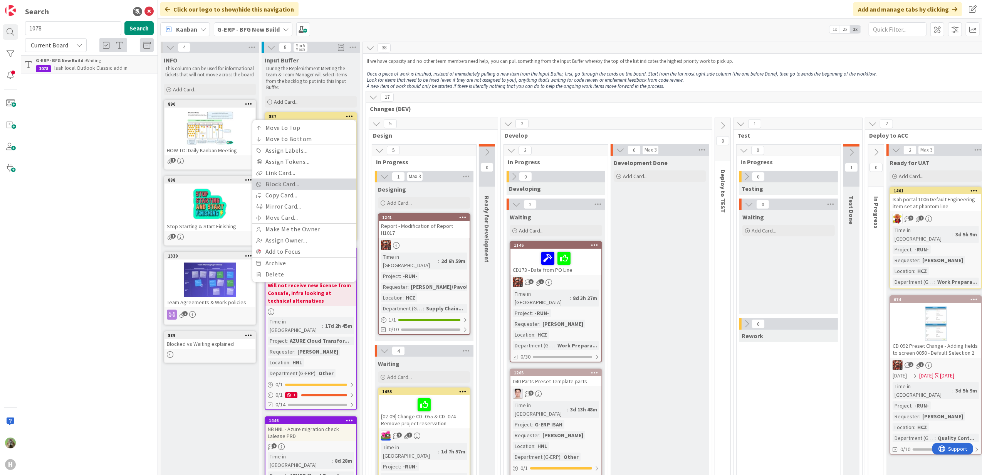
click at [291, 181] on link "Block Card..." at bounding box center [304, 183] width 104 height 11
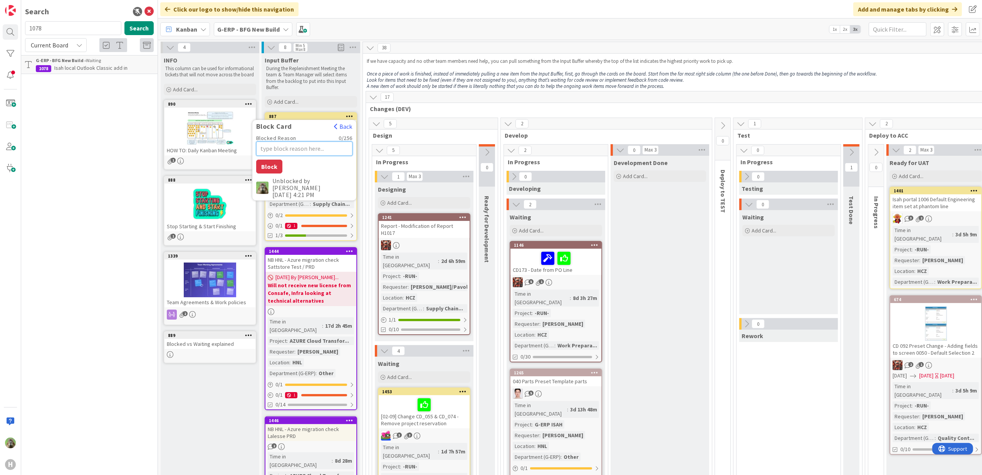
click at [328, 150] on textarea "Blocked Reason" at bounding box center [304, 148] width 96 height 14
click at [318, 150] on textarea "Cannot be picked up if Azure migrated Sattstore test is rolled back to on-prem.…" at bounding box center [304, 157] width 96 height 33
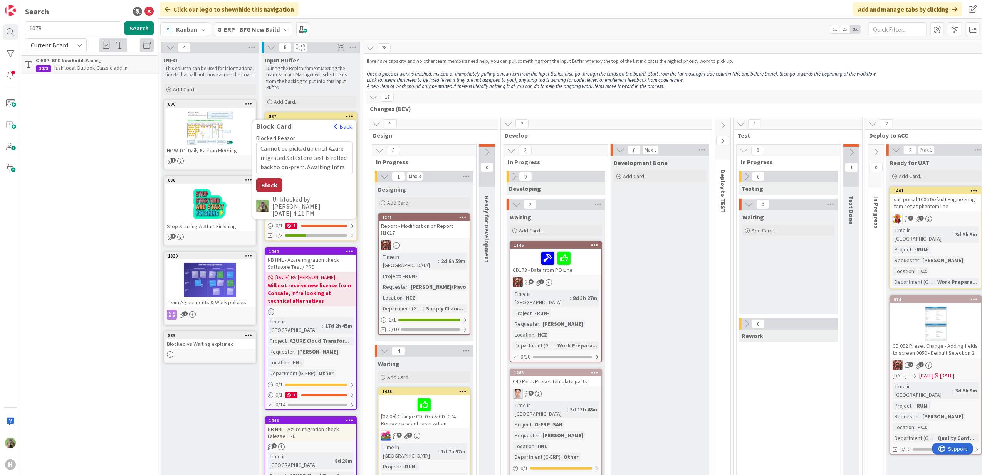
click at [279, 184] on button "Block" at bounding box center [269, 185] width 26 height 14
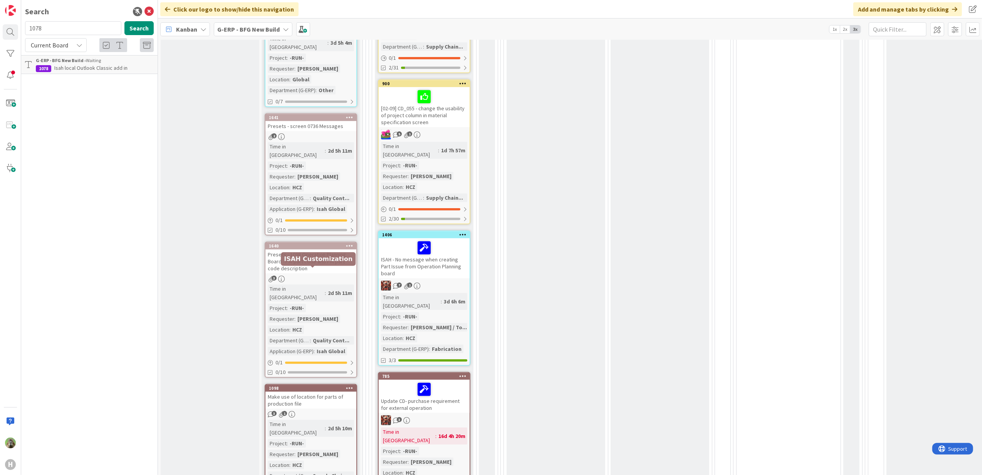
scroll to position [371, 0]
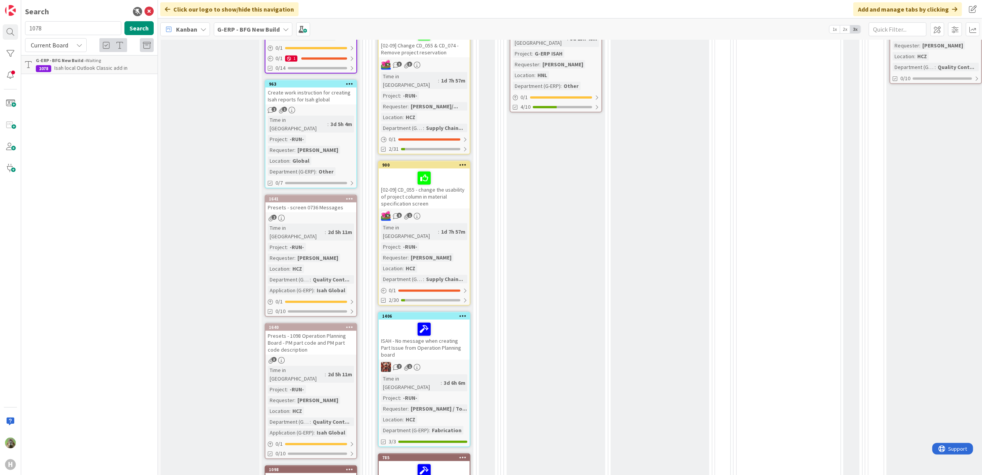
click at [227, 27] on b "G-ERP - BFG New Build" at bounding box center [248, 29] width 62 height 8
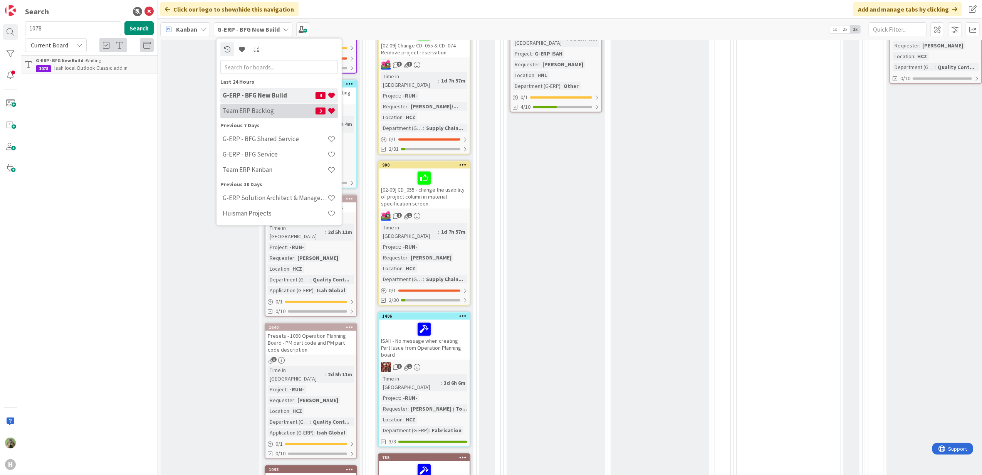
click at [274, 104] on div "Team ERP Backlog 3" at bounding box center [279, 110] width 118 height 15
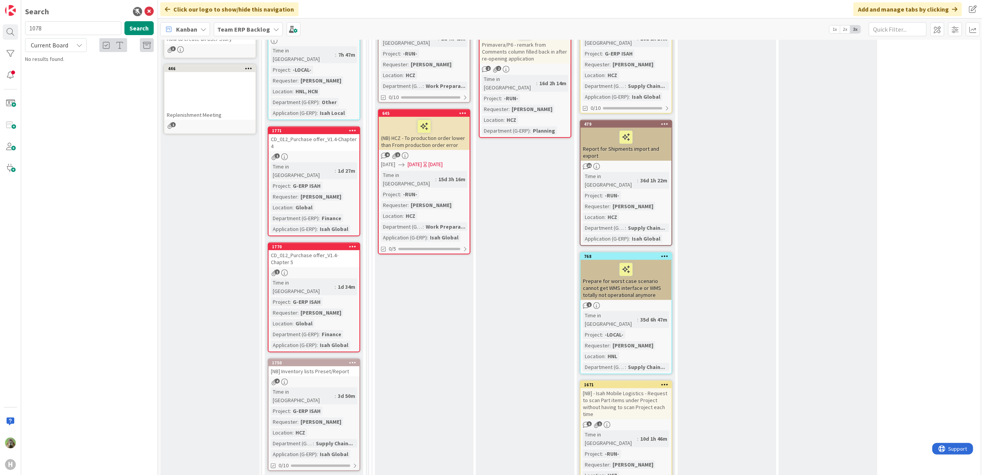
scroll to position [205, 0]
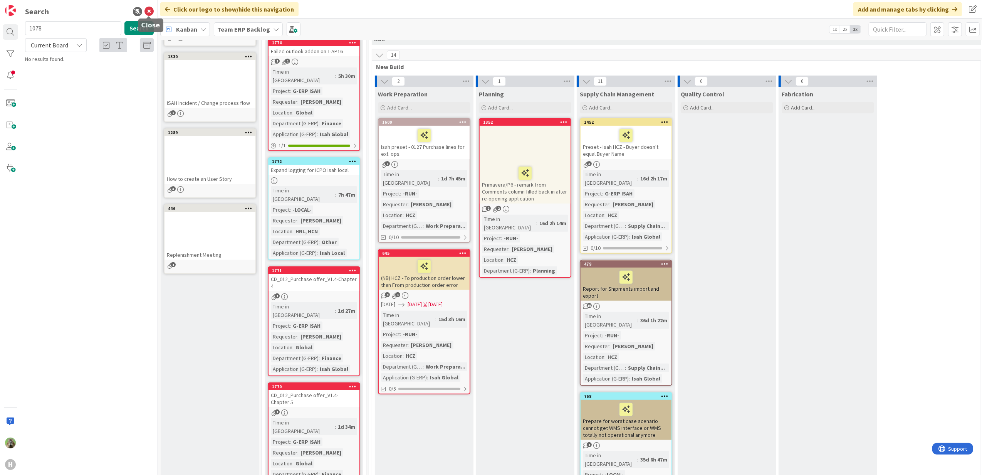
click at [150, 12] on icon at bounding box center [148, 11] width 9 height 9
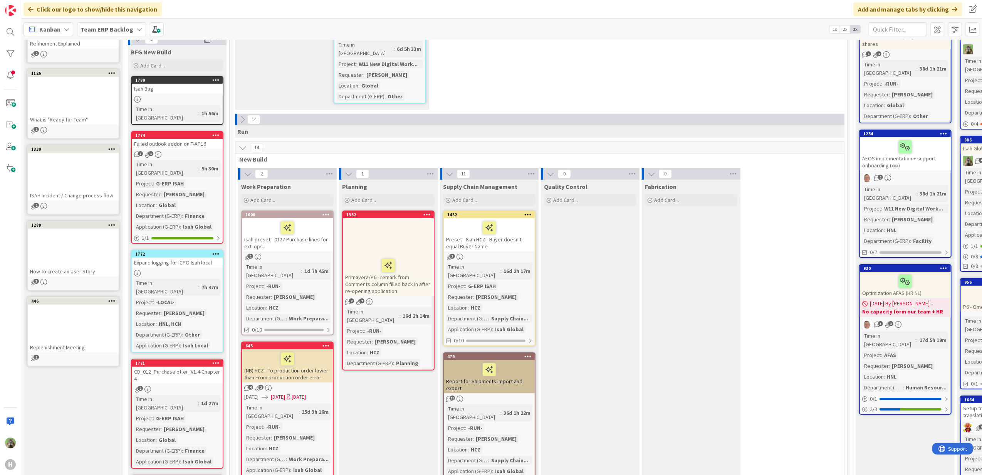
scroll to position [0, 0]
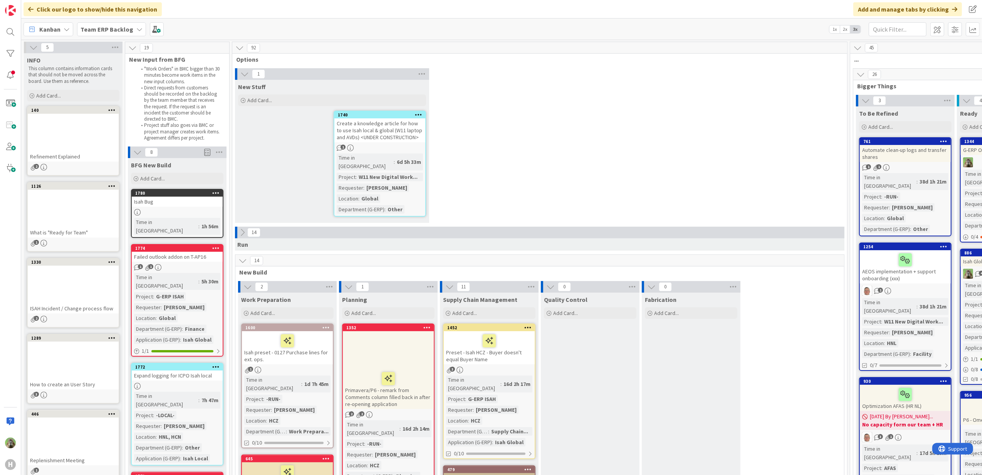
click at [168, 199] on div "Isah Bug" at bounding box center [177, 202] width 91 height 10
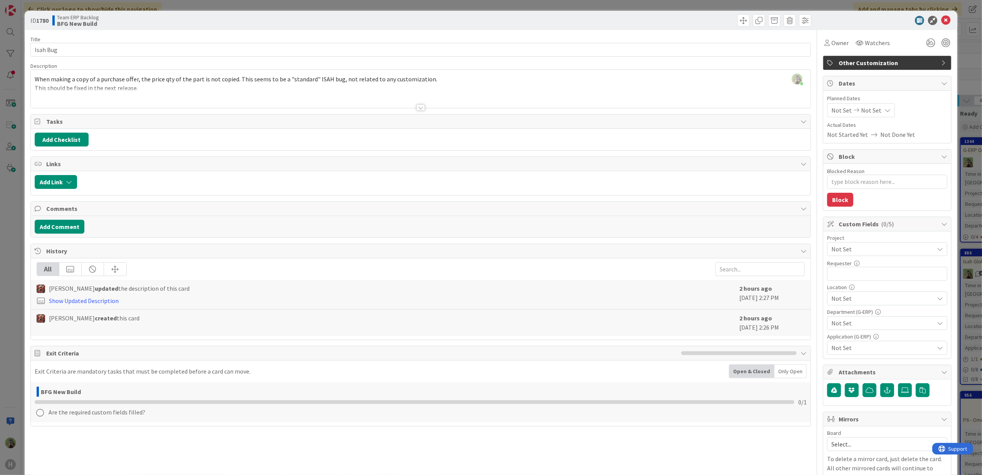
click at [242, 88] on div "When making a copy of a purchase offer, the price qty of the part is not copied…" at bounding box center [421, 90] width 780 height 35
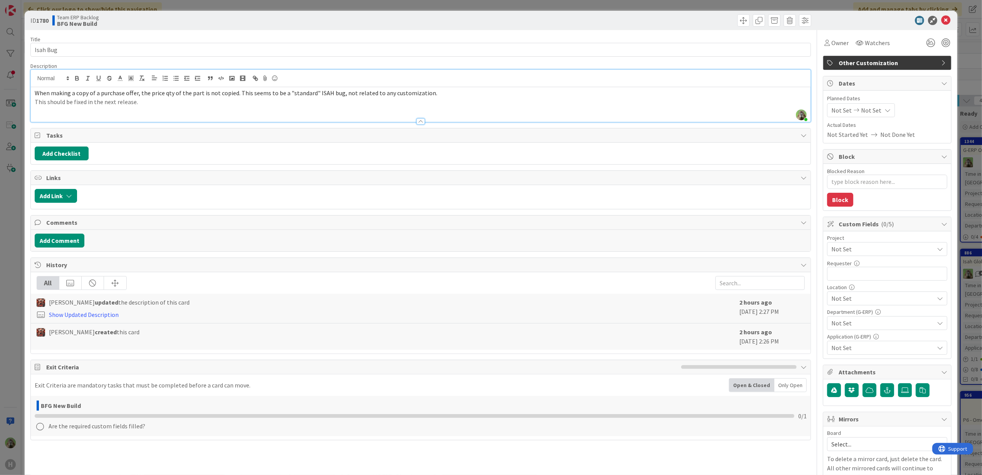
click at [18, 229] on div "ID 1780 Team ERP Backlog BFG New Build Title 8 / 128 Isah Bug Description [PERS…" at bounding box center [491, 237] width 982 height 475
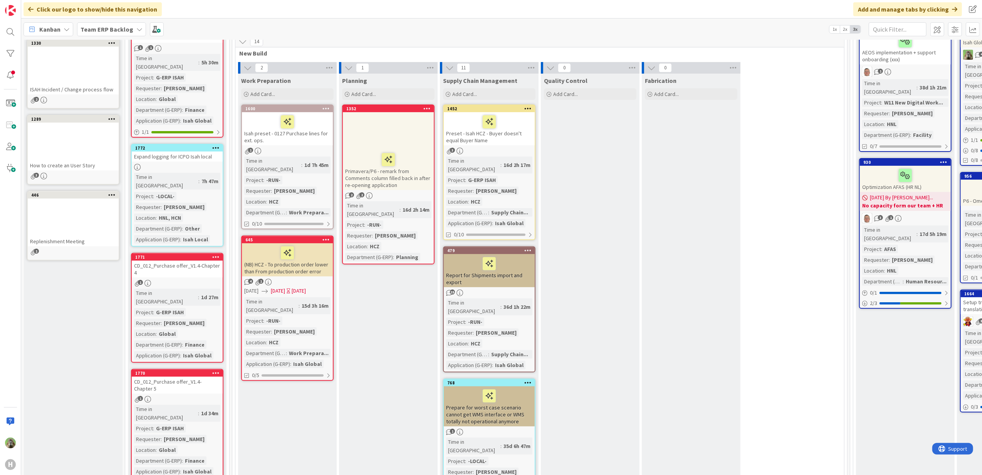
scroll to position [360, 0]
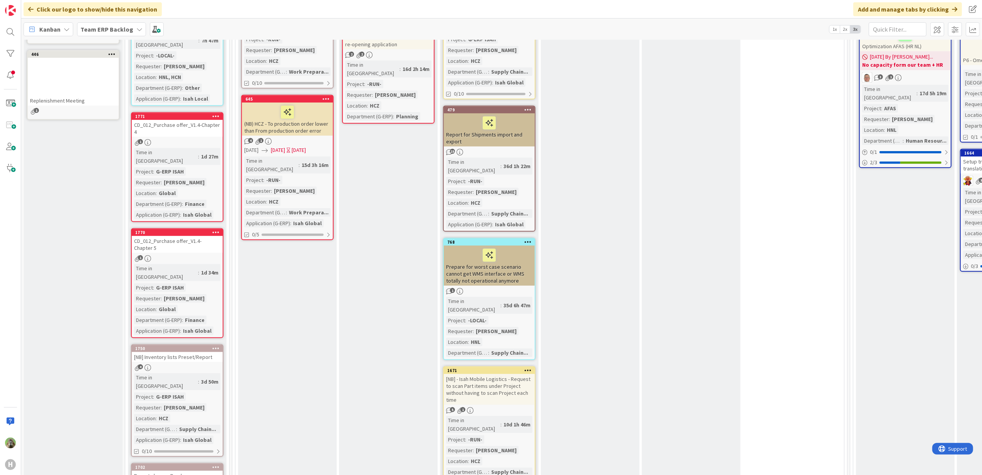
click at [199, 120] on div "CD_012_Purchase offer_V1.4-Chapter 4" at bounding box center [177, 128] width 91 height 17
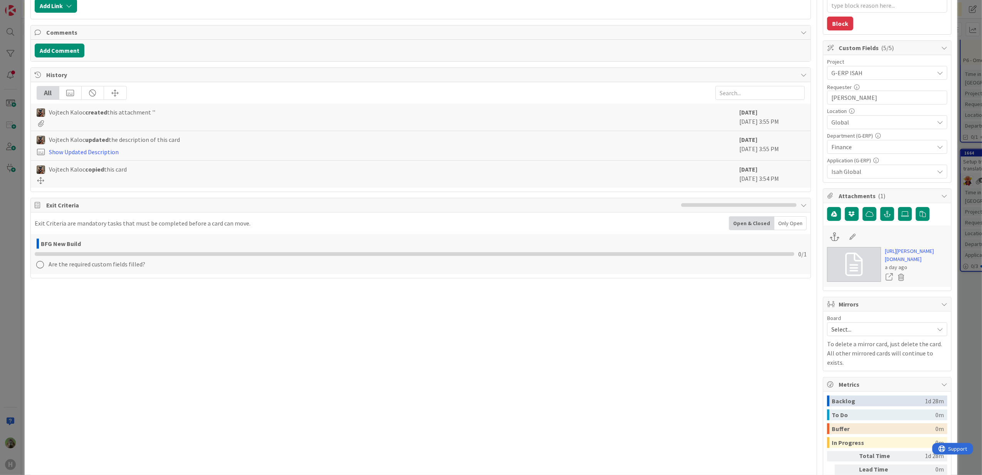
scroll to position [205, 0]
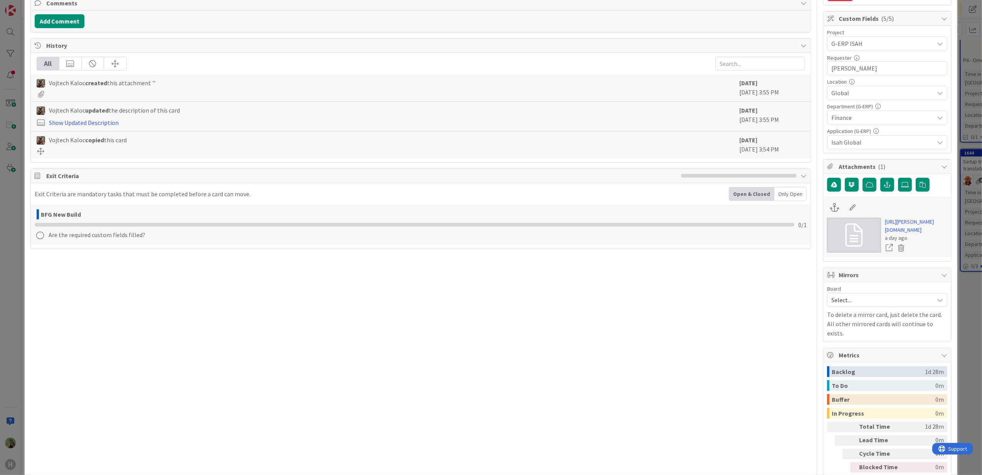
click at [0, 281] on div "ID 1771 Team ERP Backlog BFG New Build Title 36 / 128 CD_012_Purchase offer_V1.…" at bounding box center [491, 237] width 982 height 475
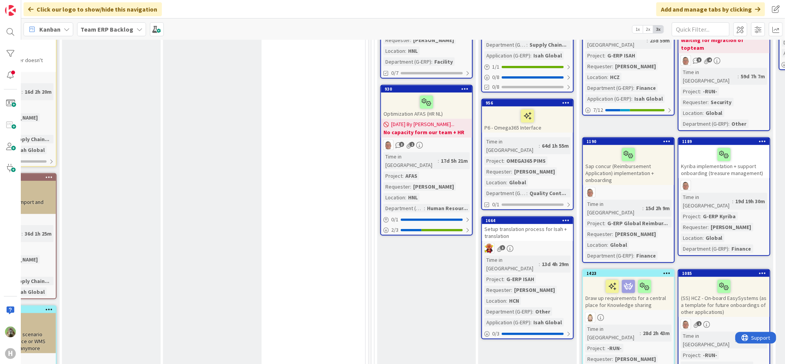
scroll to position [154, 479]
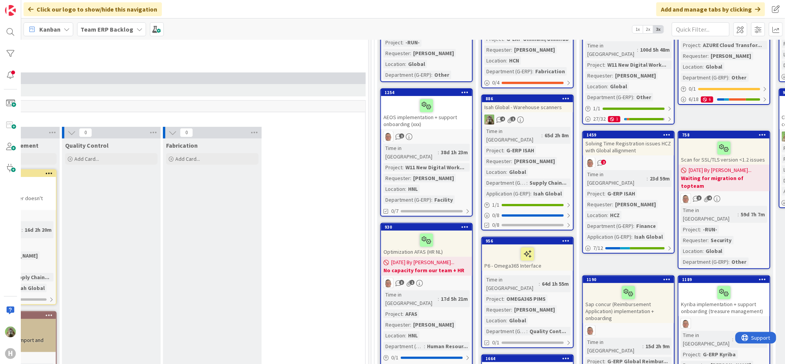
click at [116, 28] on b "Team ERP Backlog" at bounding box center [107, 29] width 53 height 8
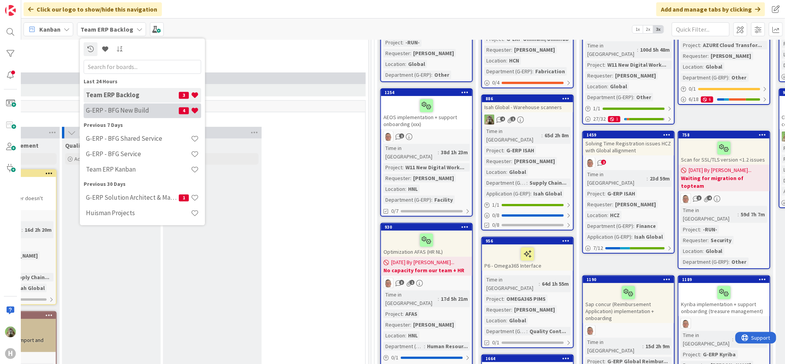
click at [139, 107] on h4 "G-ERP - BFG New Build" at bounding box center [132, 111] width 93 height 8
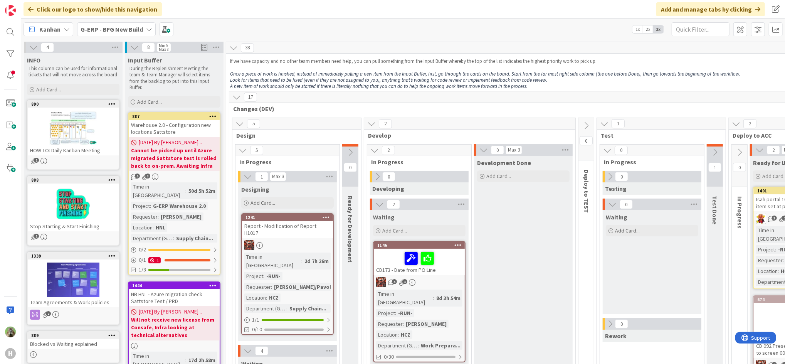
click at [355, 33] on div "Kanban G-ERP - BFG New Build 1x 2x 3x" at bounding box center [403, 28] width 764 height 21
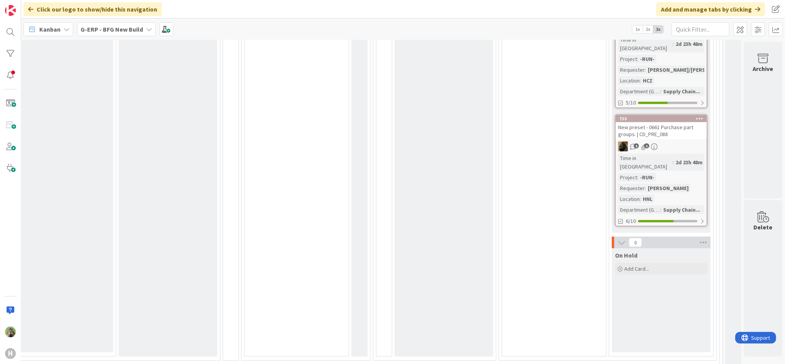
scroll to position [668, 364]
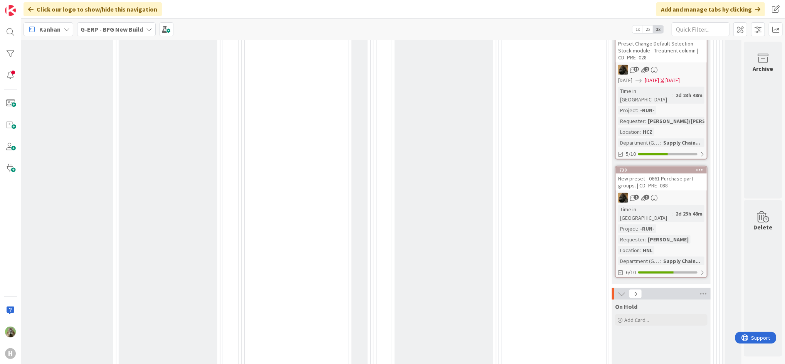
click at [670, 173] on div "New preset - 0661 Purchase part groups. | CD_PRE_088" at bounding box center [661, 181] width 91 height 17
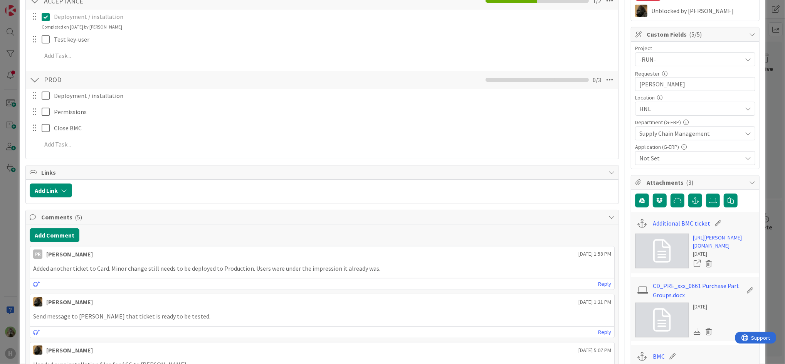
click at [21, 250] on div "ID 730 G-ERP - BFG New Build Ready for Deployment Title 52 / 128 New preset - 0…" at bounding box center [393, 300] width 746 height 990
click at [11, 247] on div "ID 730 G-ERP - BFG New Build Ready for Deployment Title 52 / 128 New preset - 0…" at bounding box center [392, 182] width 785 height 364
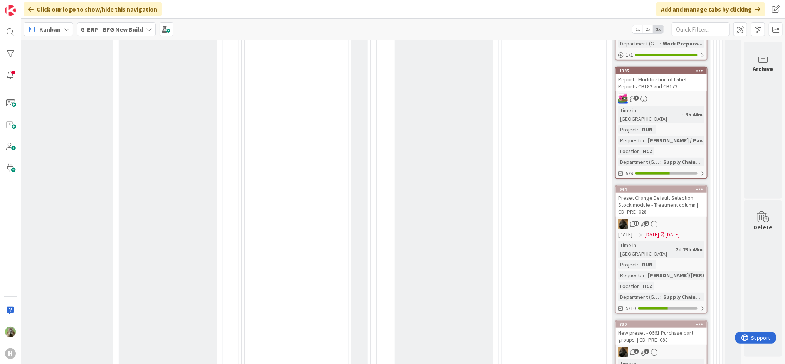
click at [672, 328] on div "New preset - 0661 Purchase part groups. | CD_PRE_088" at bounding box center [661, 336] width 91 height 17
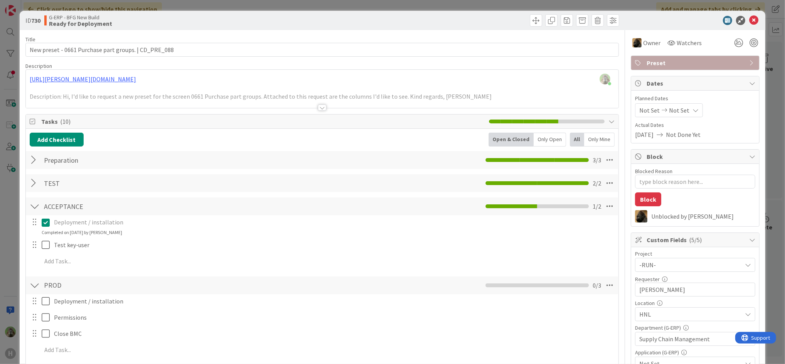
scroll to position [257, 0]
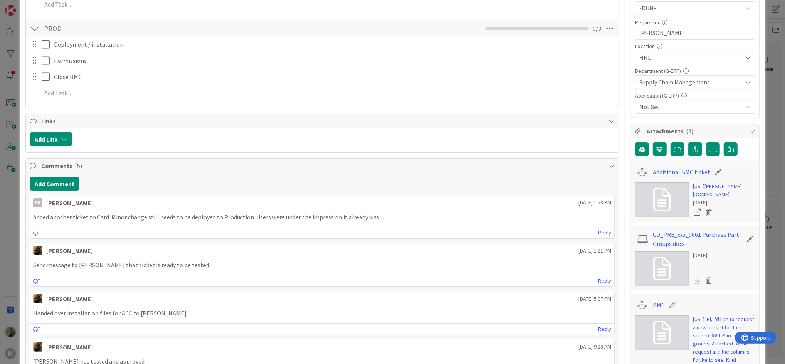
click at [18, 236] on div "ID 730 G-ERP - BFG New Build Ready for Deployment Title 52 / 128 New preset - 0…" at bounding box center [392, 182] width 785 height 364
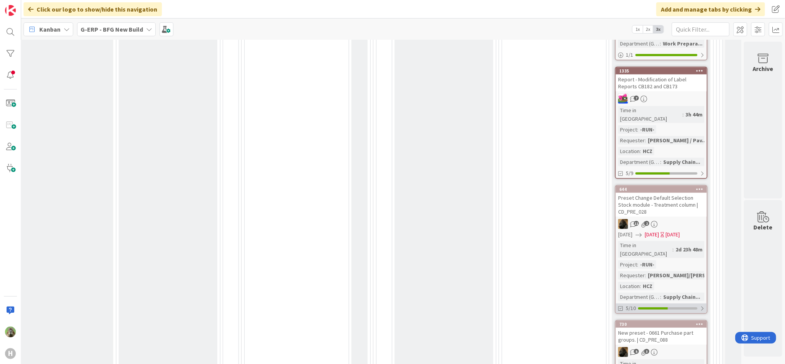
scroll to position [586, 364]
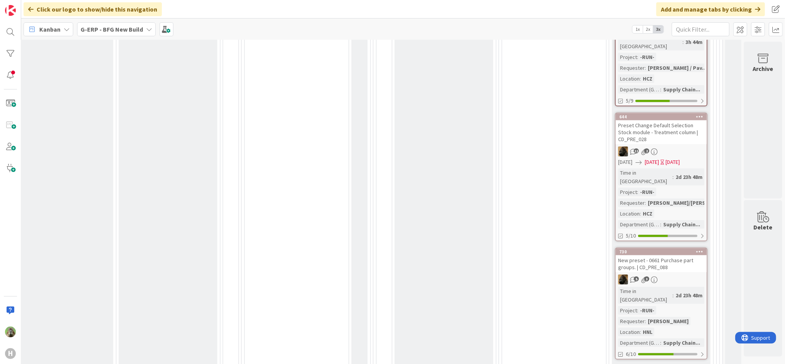
click at [678, 120] on div "Preset Change Default Selection Stock module - Treatment column | CD_PRE_028" at bounding box center [661, 132] width 91 height 24
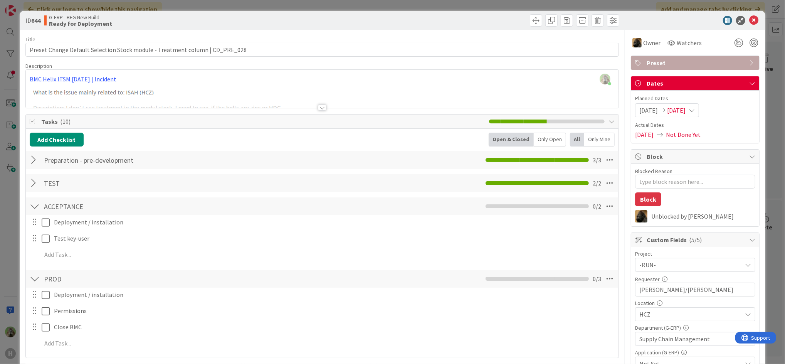
click at [16, 214] on div "ID 644 G-ERP - BFG New Build Ready for Deployment Title 76 / 128 Preset Change …" at bounding box center [392, 182] width 785 height 364
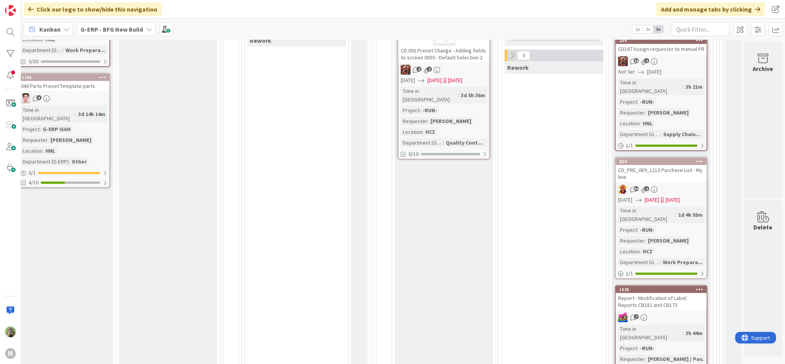
scroll to position [278, 364]
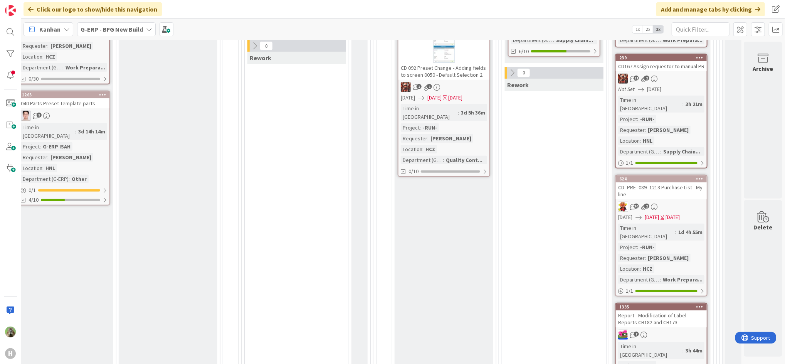
click at [675, 182] on div "CD_PRE_089_1213 Purchase List - My line" at bounding box center [661, 190] width 91 height 17
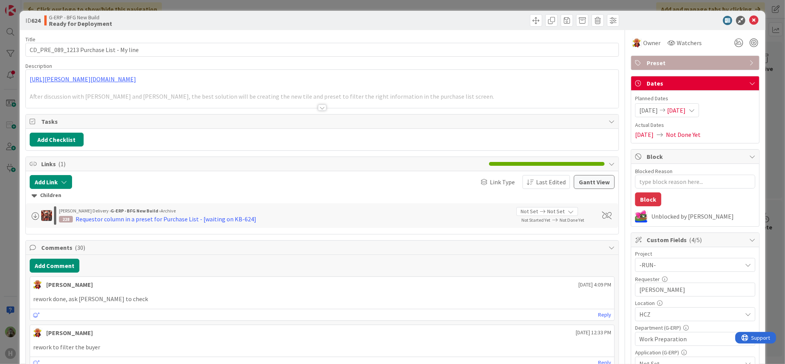
click at [7, 197] on div "ID 624 G-ERP - BFG New Build Ready for Deployment Title 39 / 128 CD_PRE_089_121…" at bounding box center [392, 182] width 785 height 364
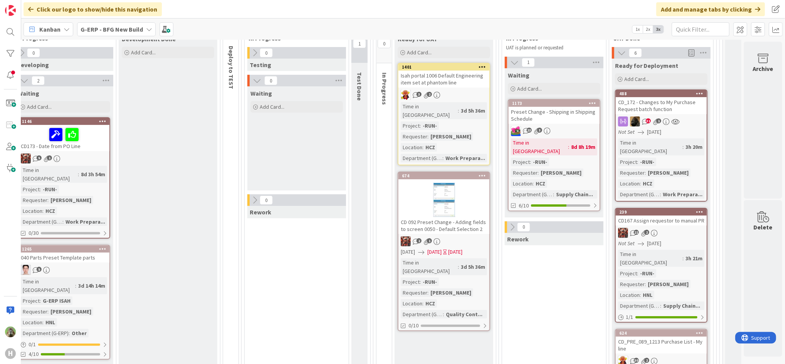
click at [669, 215] on div "CD167 Assign requestor to manual PR" at bounding box center [661, 220] width 91 height 10
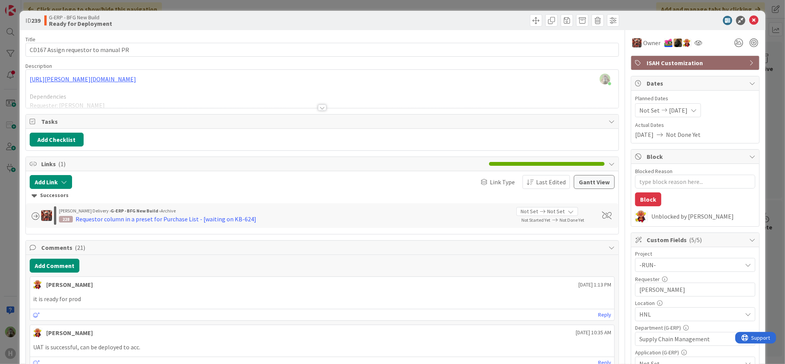
click at [9, 221] on div "ID 239 G-ERP - BFG New Build Ready for Deployment Title 35 / 128 CD167 Assign r…" at bounding box center [392, 182] width 785 height 364
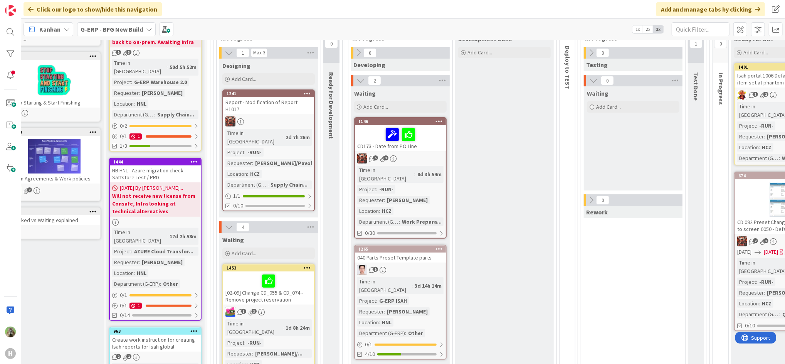
scroll to position [124, 0]
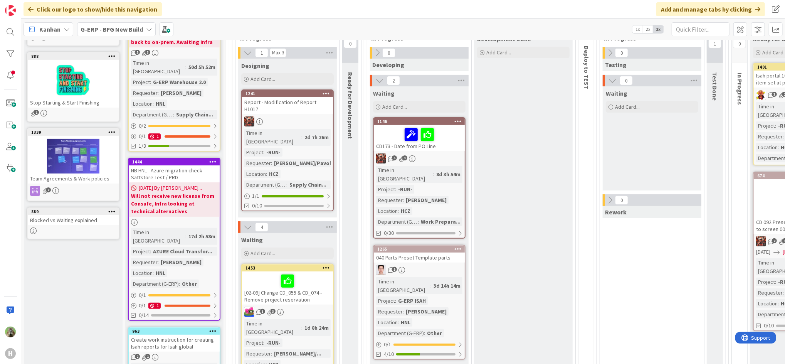
click at [146, 29] on icon at bounding box center [149, 29] width 6 height 6
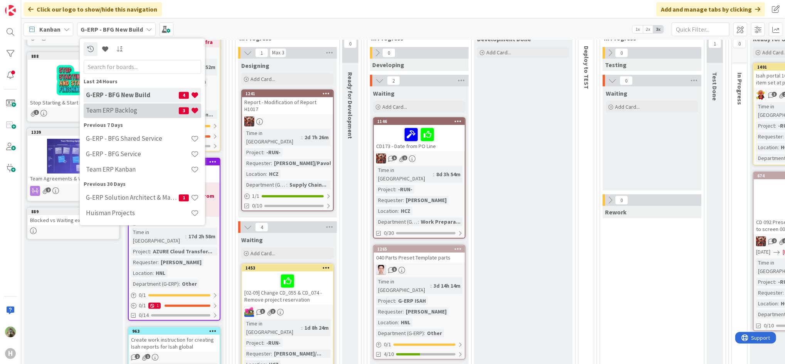
click at [124, 106] on div "Team ERP Backlog 3" at bounding box center [143, 110] width 118 height 15
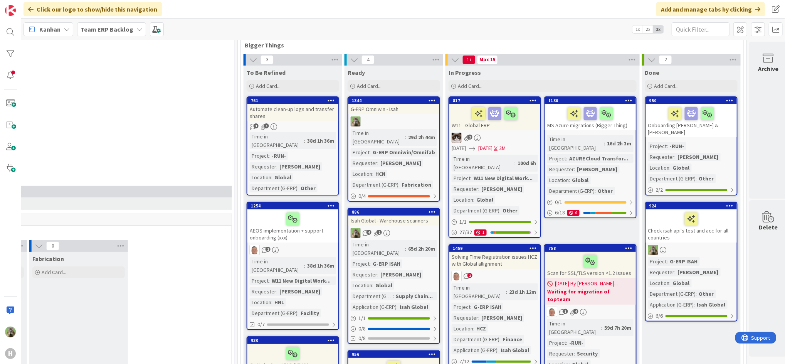
scroll to position [0, 613]
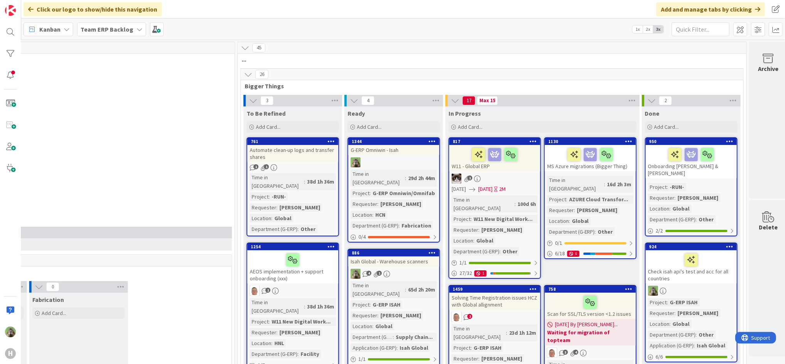
click at [129, 33] on span "Team ERP Backlog" at bounding box center [107, 29] width 53 height 9
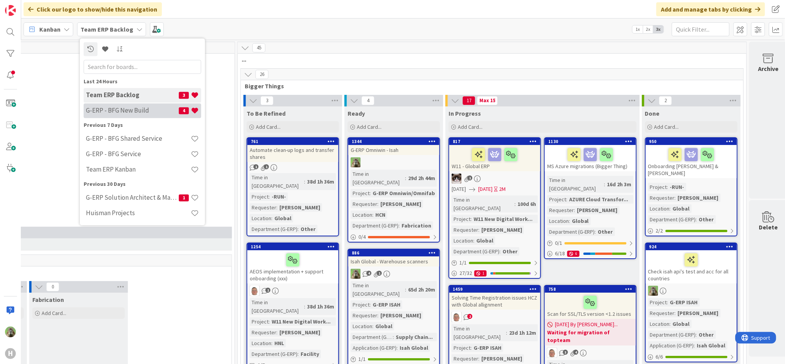
click at [148, 107] on h4 "G-ERP - BFG New Build" at bounding box center [132, 111] width 93 height 8
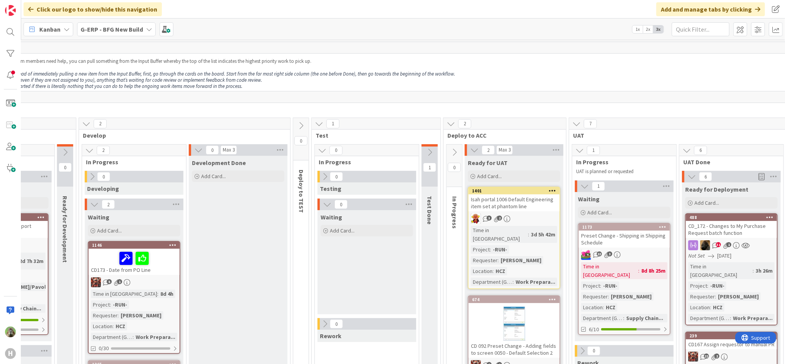
scroll to position [0, 364]
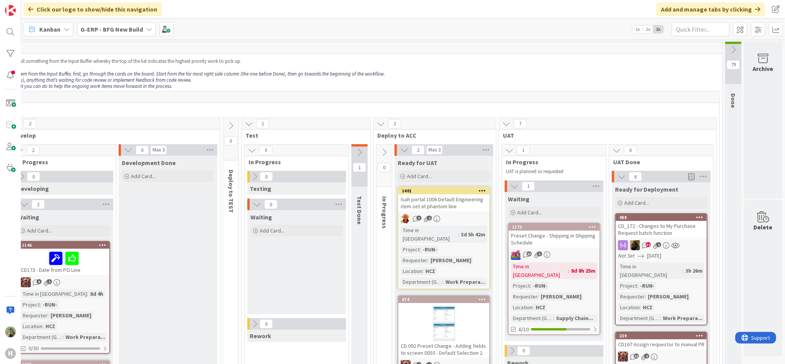
click at [388, 29] on div "Kanban G-ERP - BFG New Build 1x 2x 3x" at bounding box center [403, 28] width 764 height 21
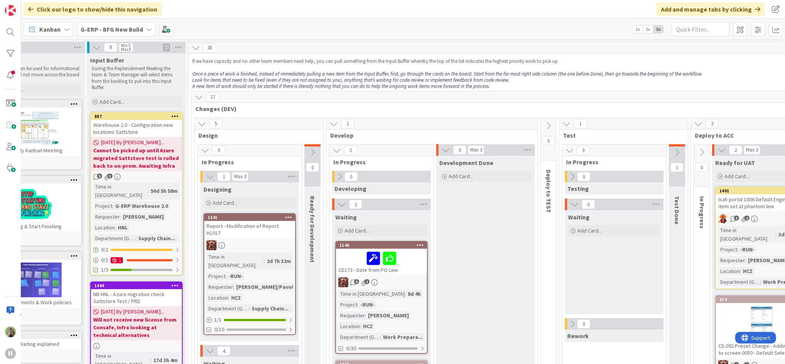
scroll to position [0, 0]
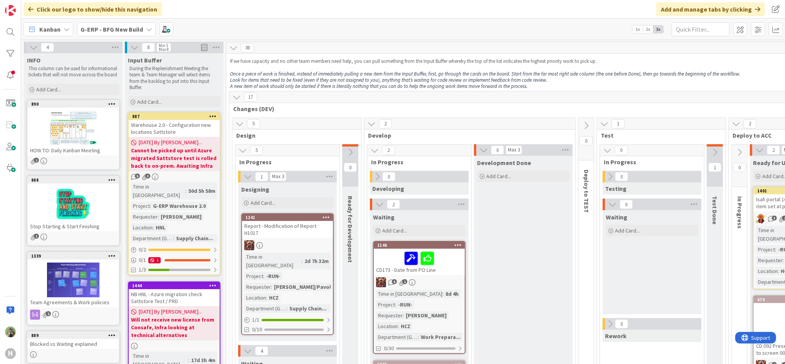
click at [131, 29] on b "G-ERP - BFG New Build" at bounding box center [112, 29] width 62 height 8
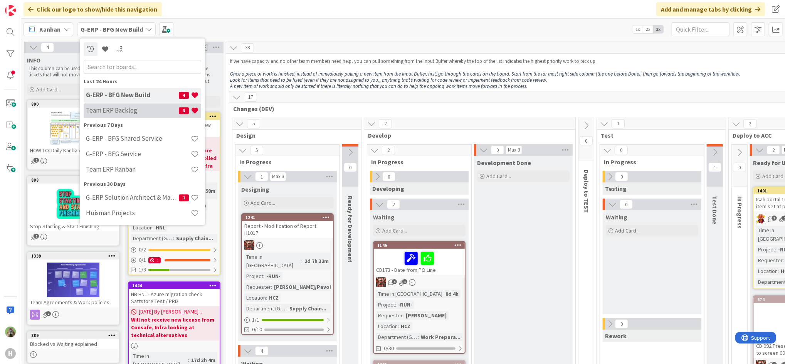
click at [143, 112] on h4 "Team ERP Backlog" at bounding box center [132, 111] width 93 height 8
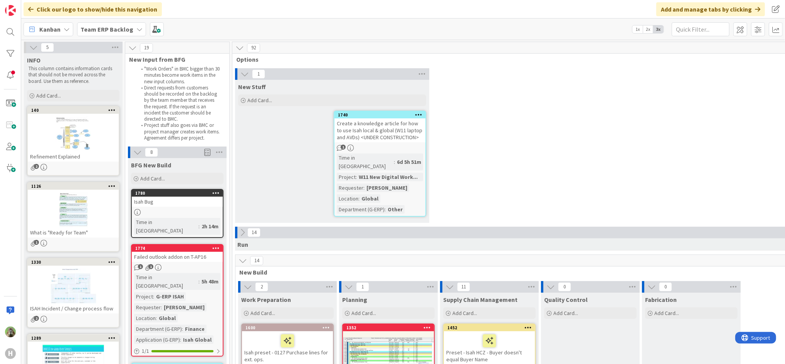
click at [480, 89] on div "1 New Stuff Add Card... 1740 Create a knowledge article for how to use Isah loc…" at bounding box center [540, 147] width 612 height 158
